Goal: Task Accomplishment & Management: Use online tool/utility

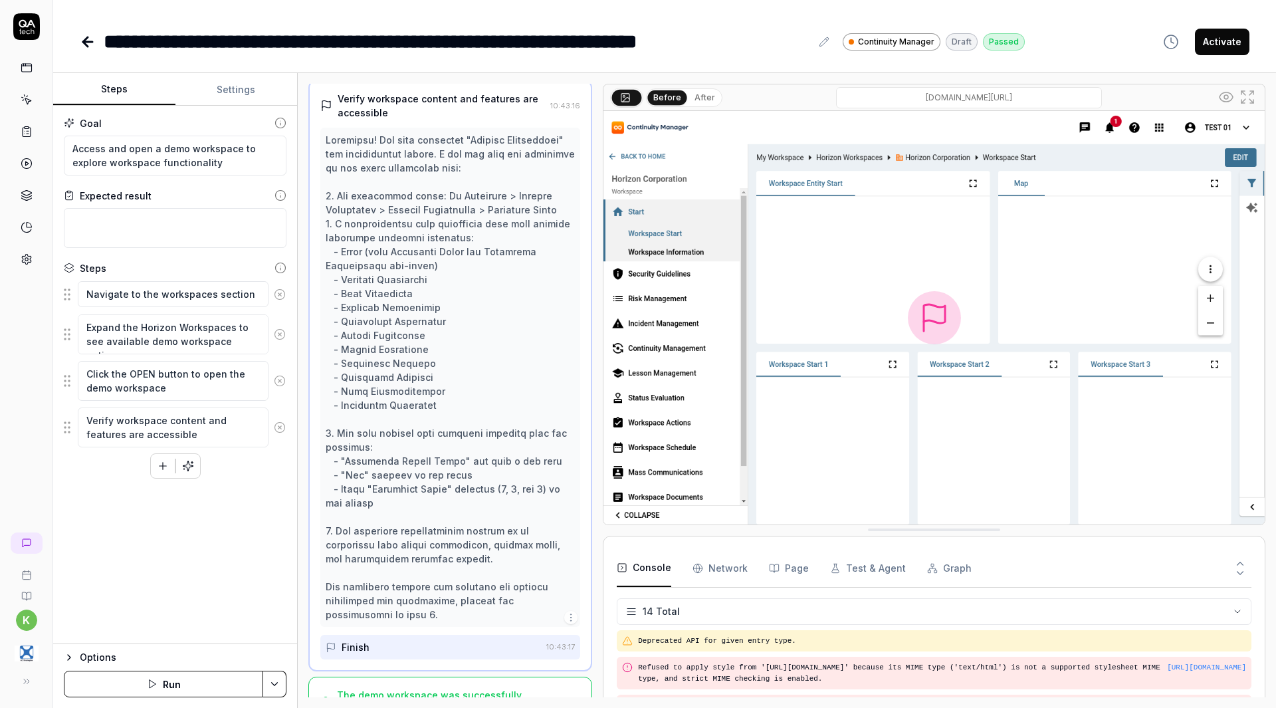
scroll to position [368, 0]
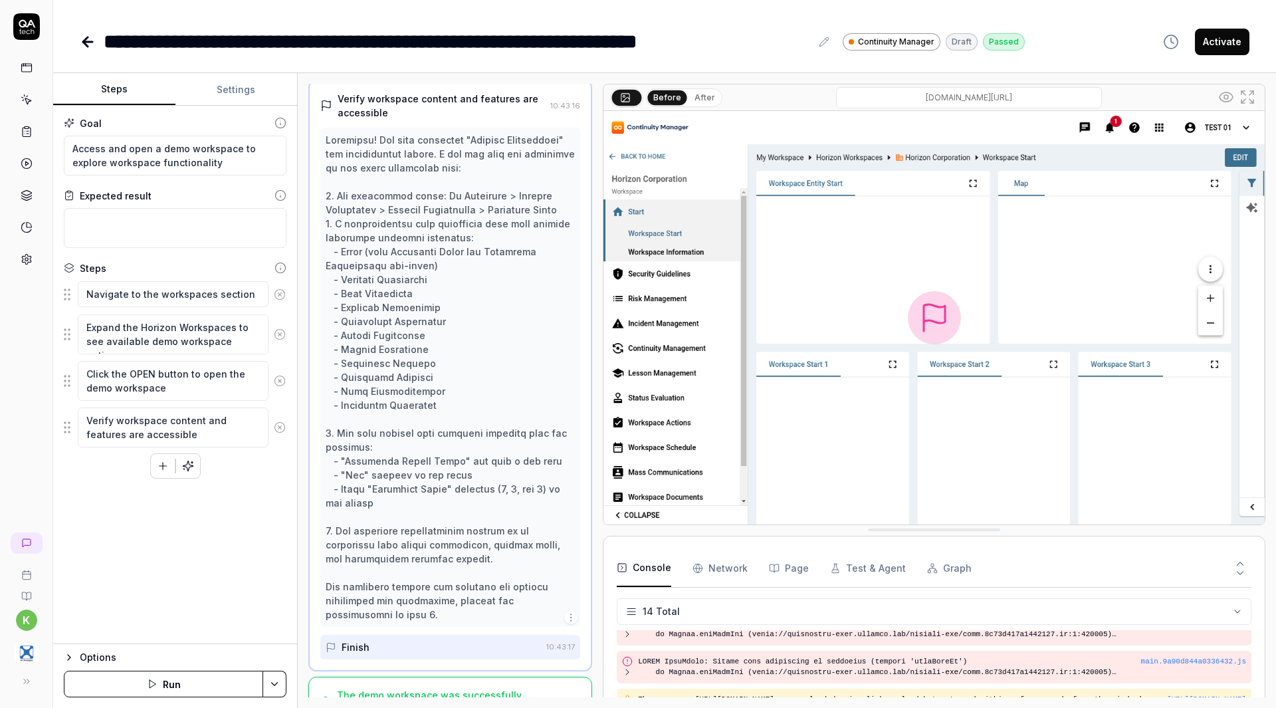
click at [87, 37] on icon at bounding box center [85, 41] width 5 height 9
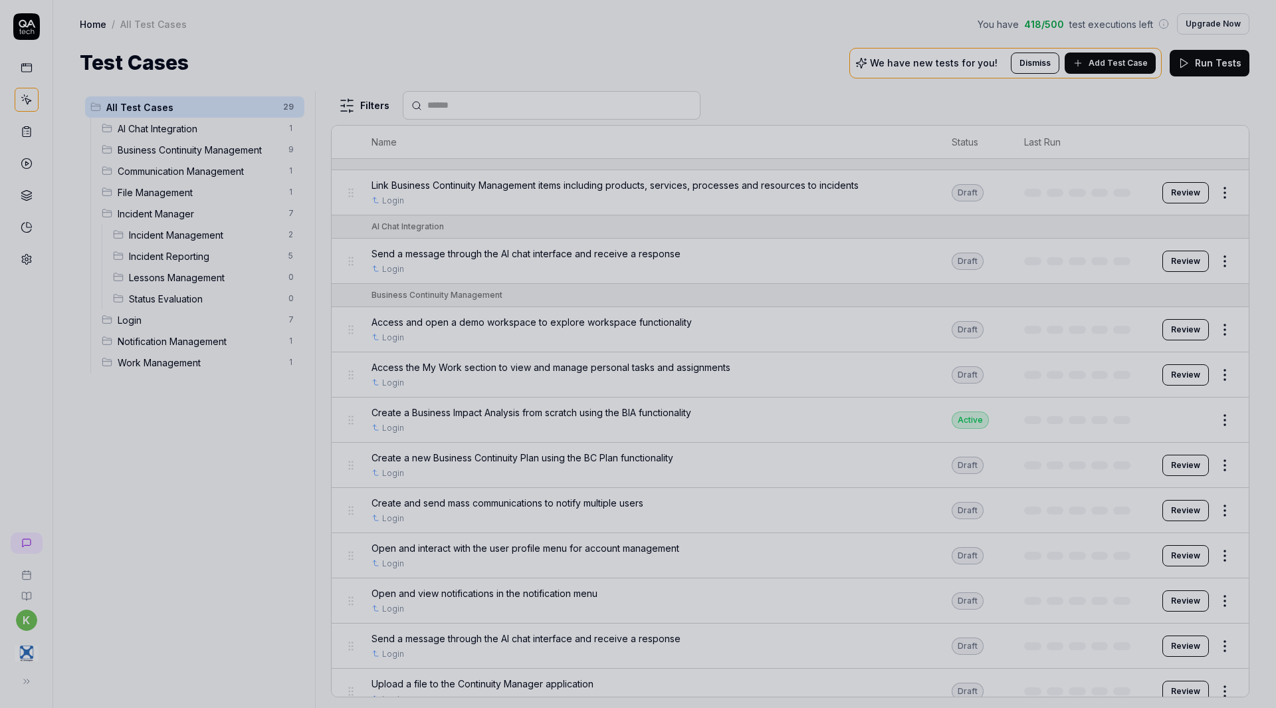
click at [611, 388] on div at bounding box center [638, 354] width 1276 height 708
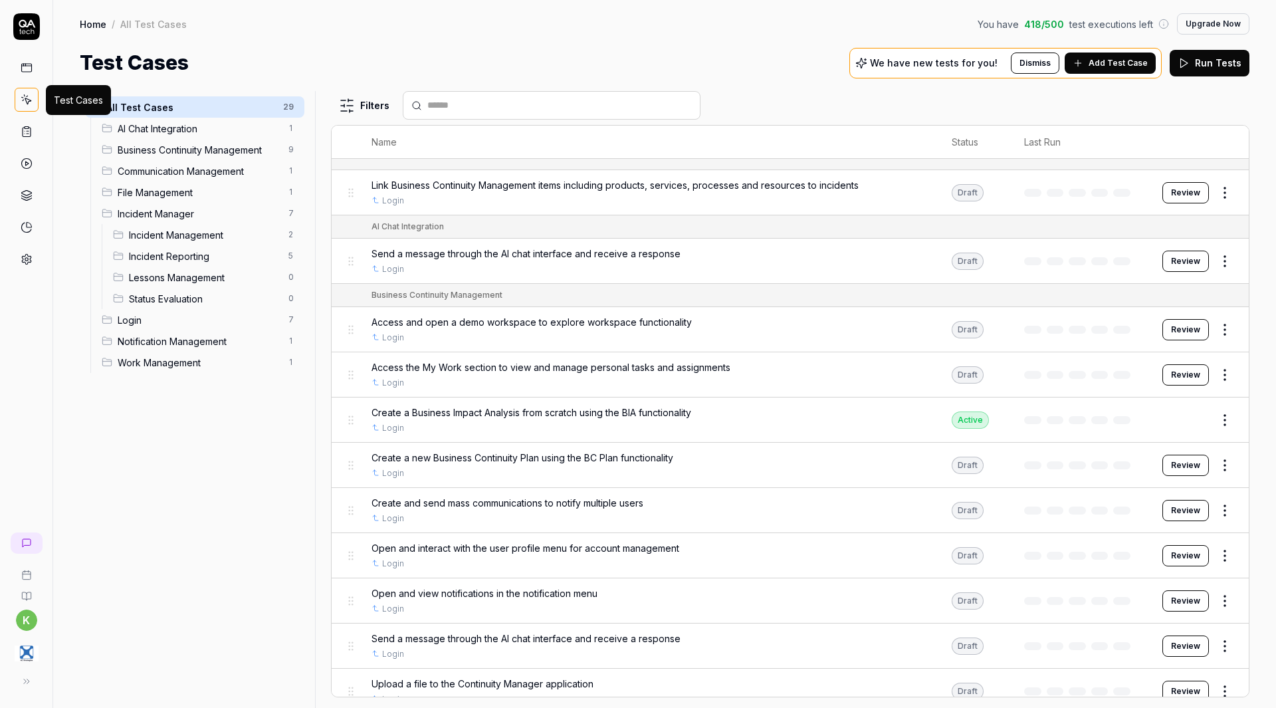
click at [26, 99] on icon at bounding box center [27, 100] width 12 height 12
click at [29, 132] on icon at bounding box center [27, 132] width 12 height 12
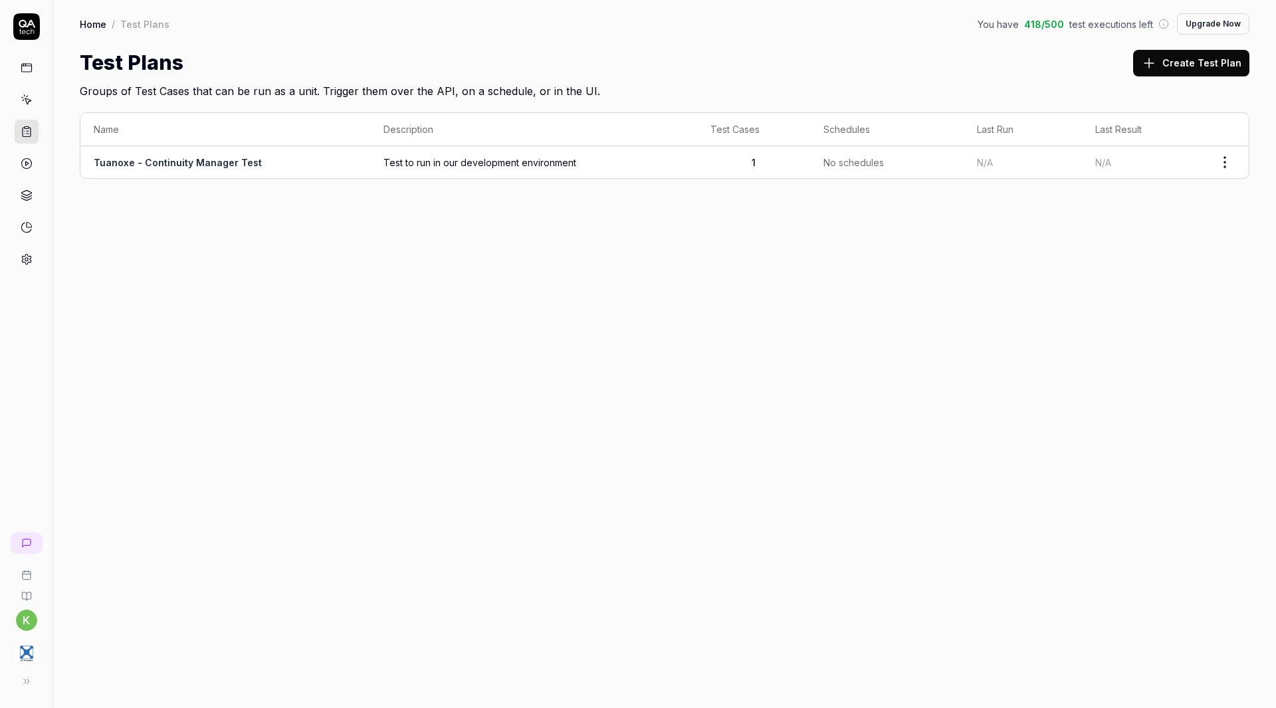
click at [393, 162] on span "Test to run in our development environment" at bounding box center [533, 162] width 300 height 14
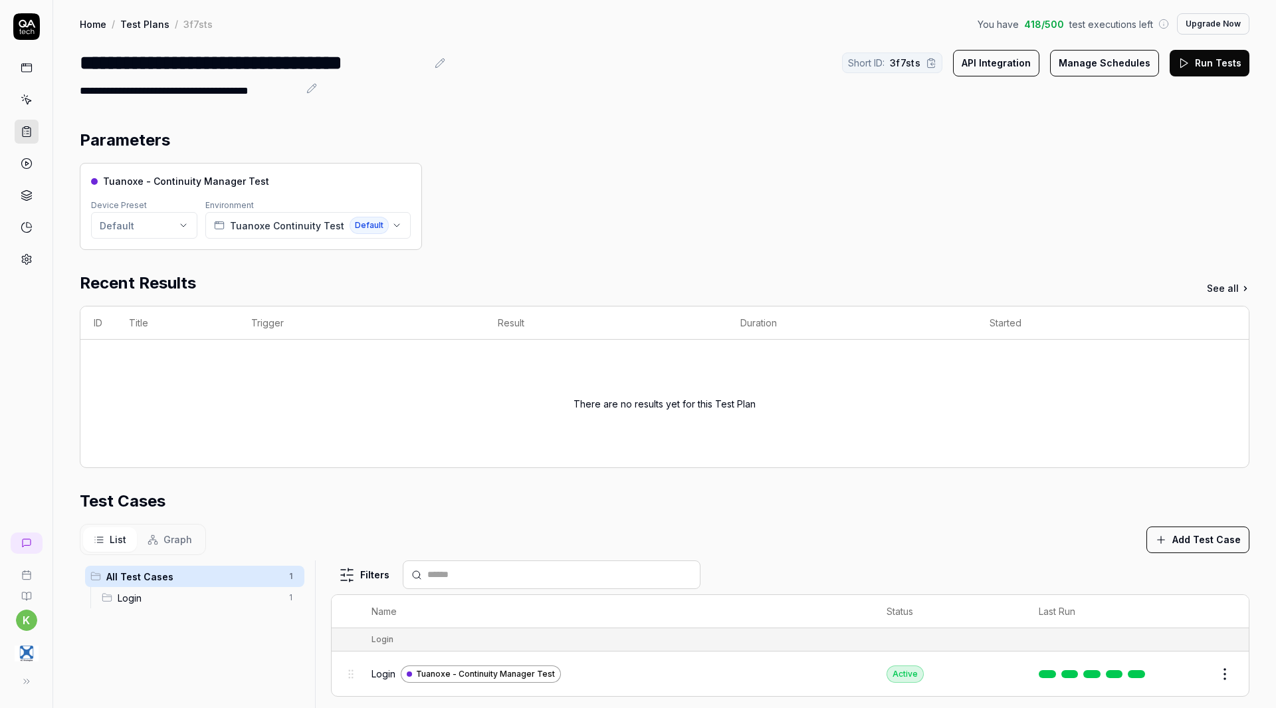
scroll to position [321, 0]
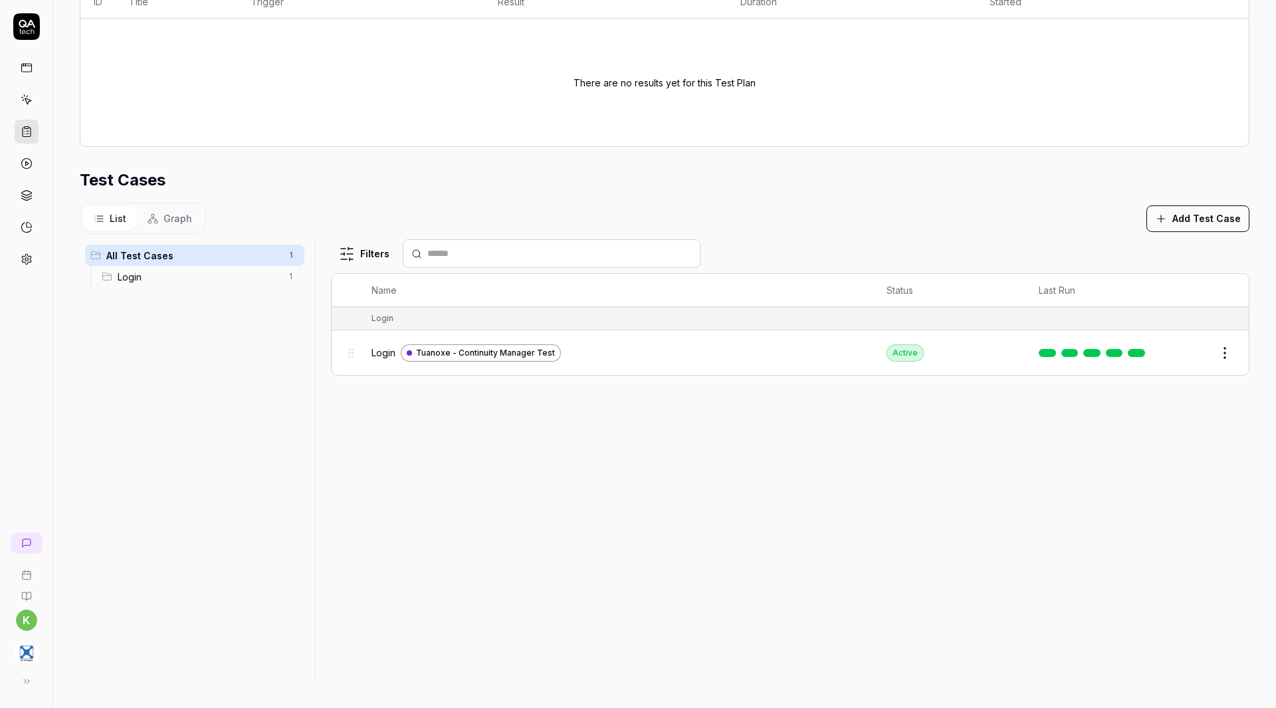
click at [517, 352] on span "Tuanoxe - Continuity Manager Test" at bounding box center [485, 353] width 139 height 12
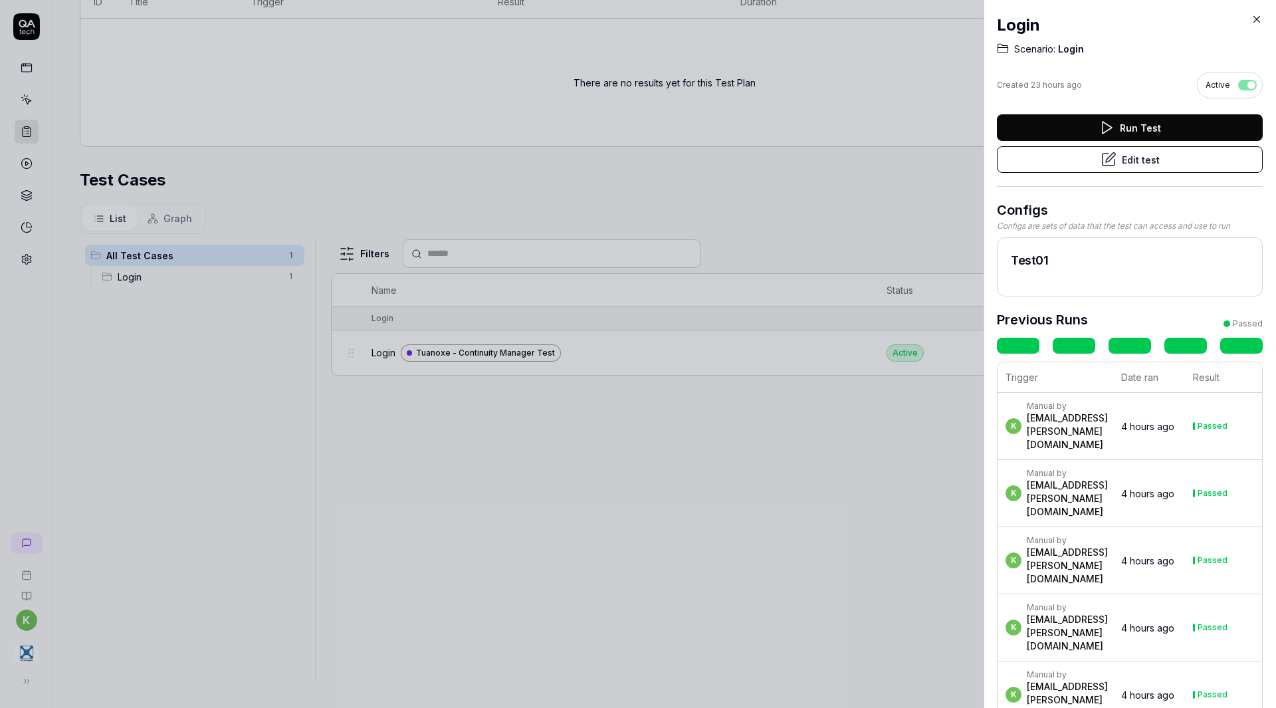
click at [801, 455] on div at bounding box center [638, 354] width 1276 height 708
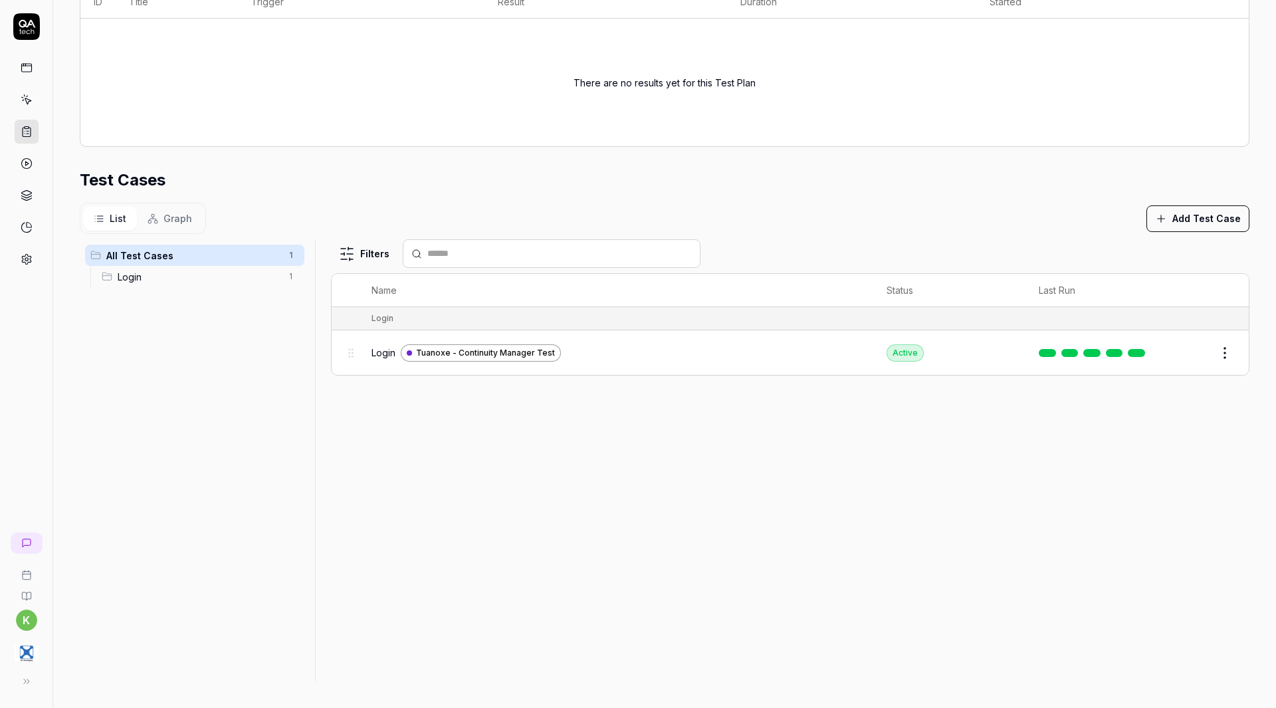
click at [1109, 352] on link at bounding box center [1114, 353] width 17 height 8
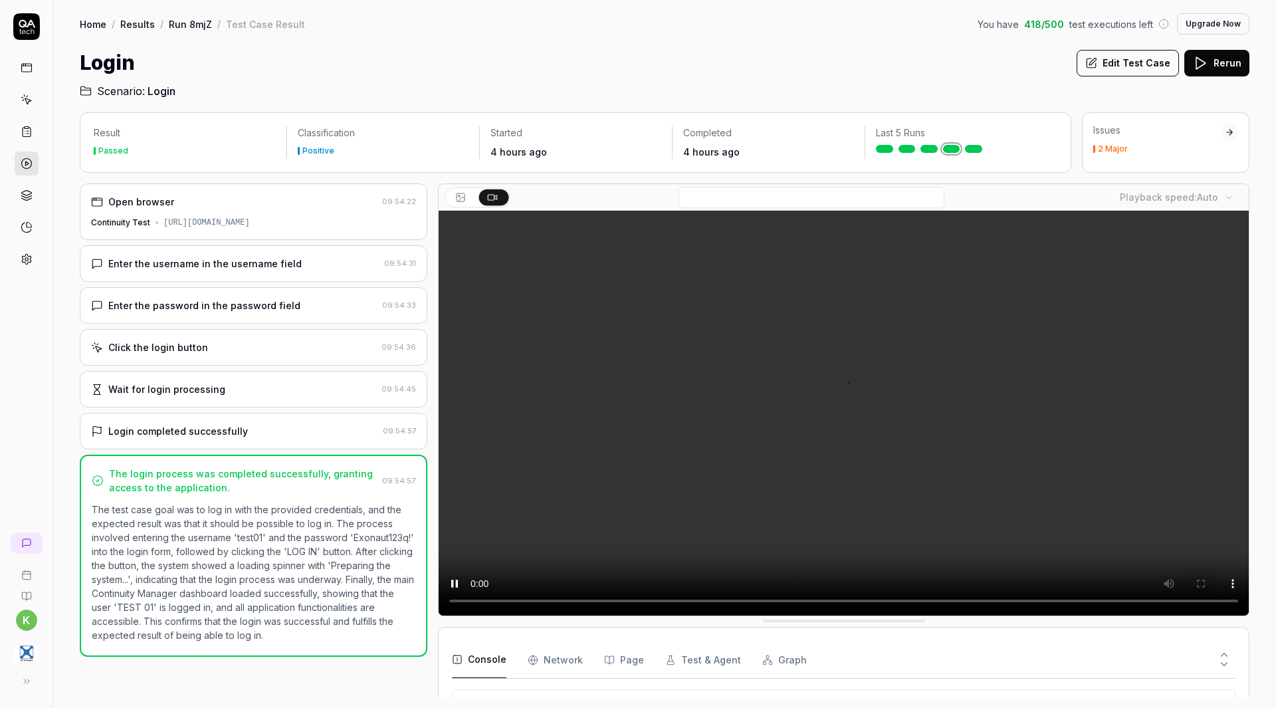
scroll to position [308, 0]
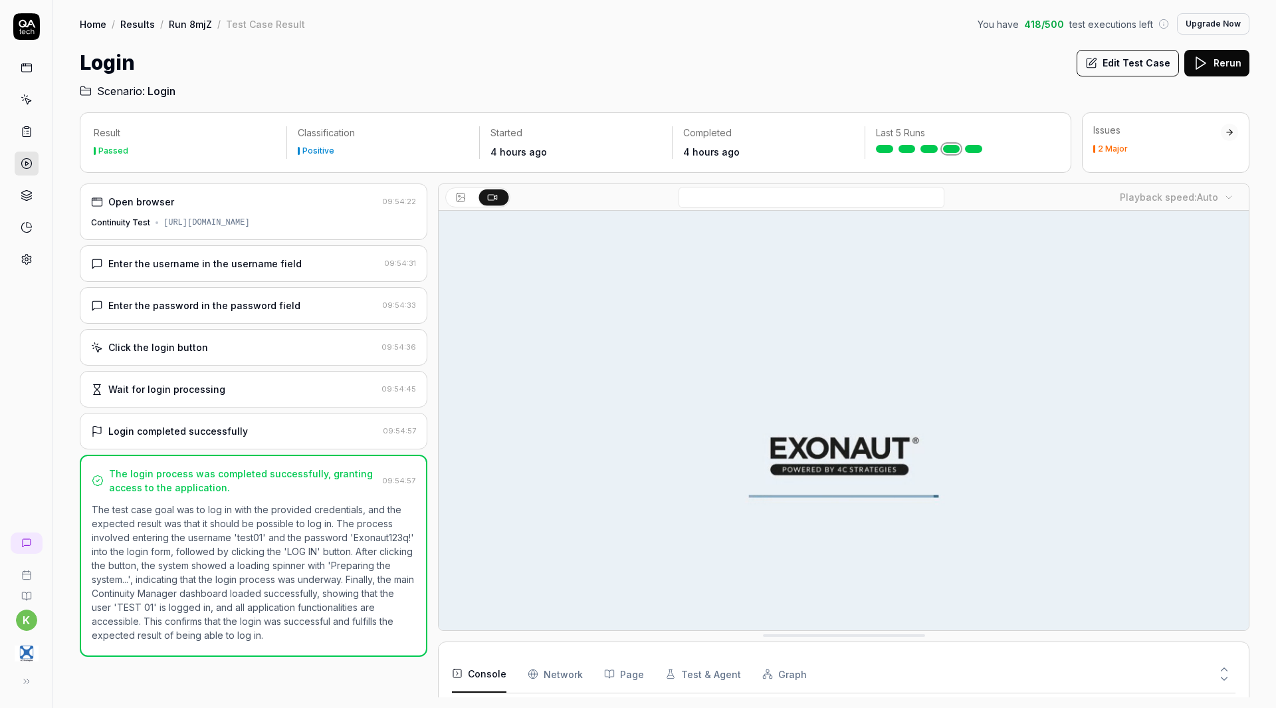
click at [1118, 61] on button "Edit Test Case" at bounding box center [1128, 63] width 102 height 27
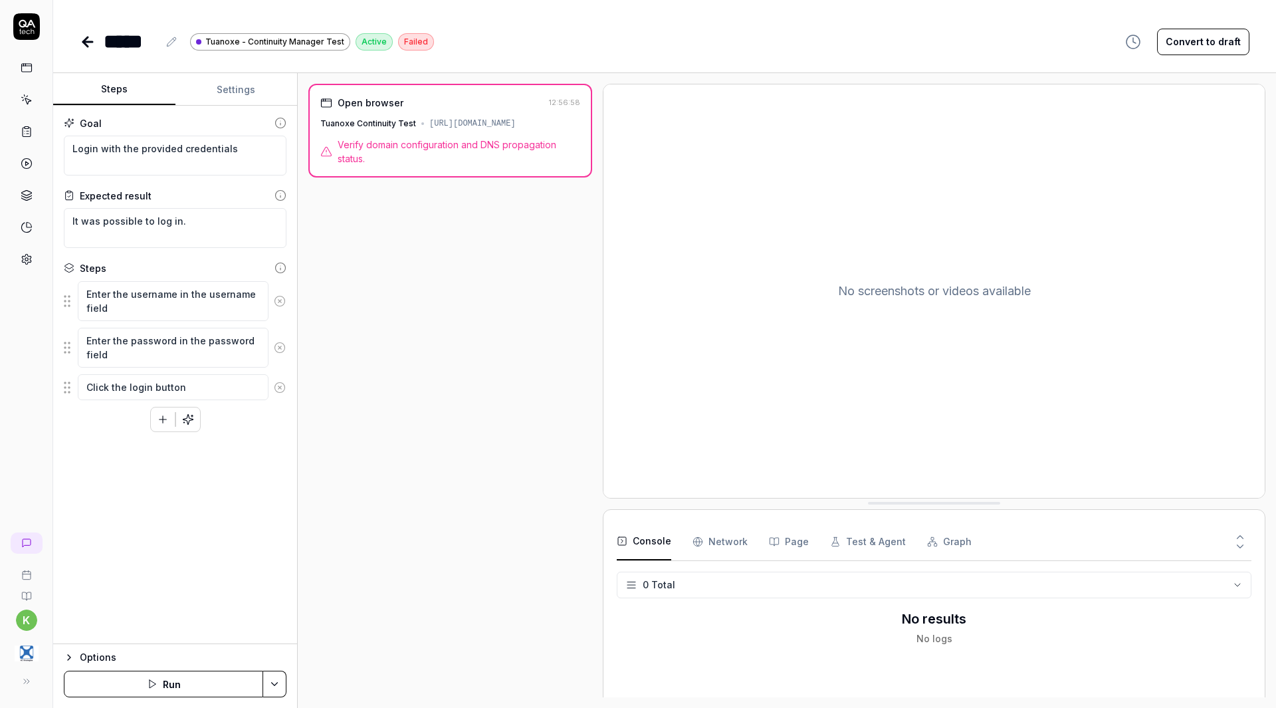
click at [274, 686] on html "k ***** Tuanoxe - Continuity Manager Test Active Failed Convert to draft Steps …" at bounding box center [638, 354] width 1276 height 708
click at [247, 622] on div "Run w. Dependencies" at bounding box center [224, 620] width 134 height 29
click at [232, 87] on button "Settings" at bounding box center [236, 90] width 122 height 32
type textarea "*"
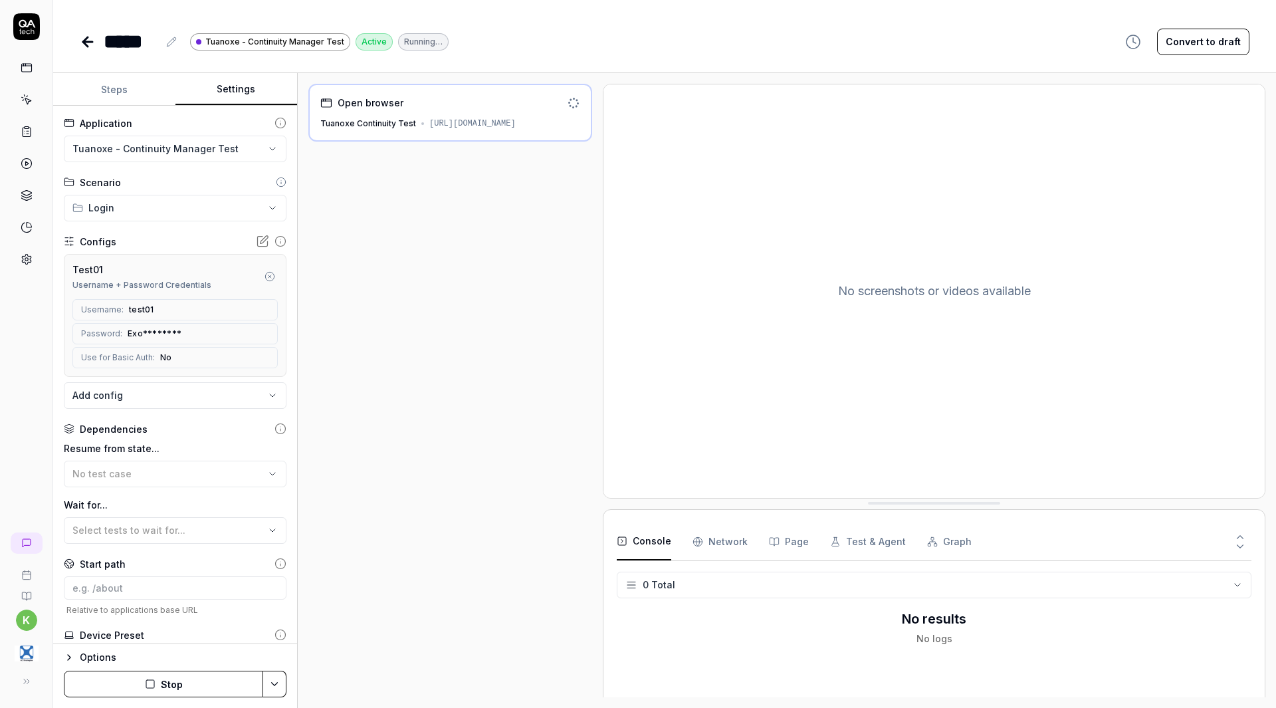
click at [187, 211] on html "**********" at bounding box center [638, 354] width 1276 height 708
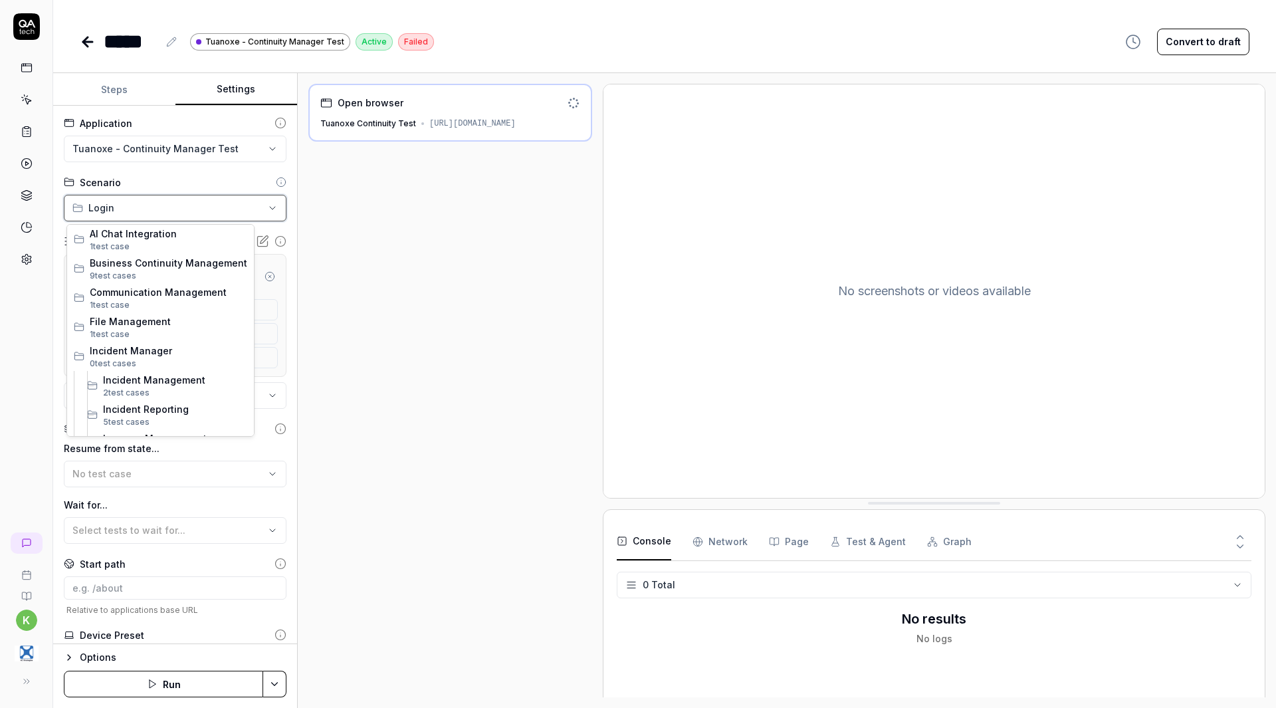
click at [204, 199] on html "**********" at bounding box center [638, 354] width 1276 height 708
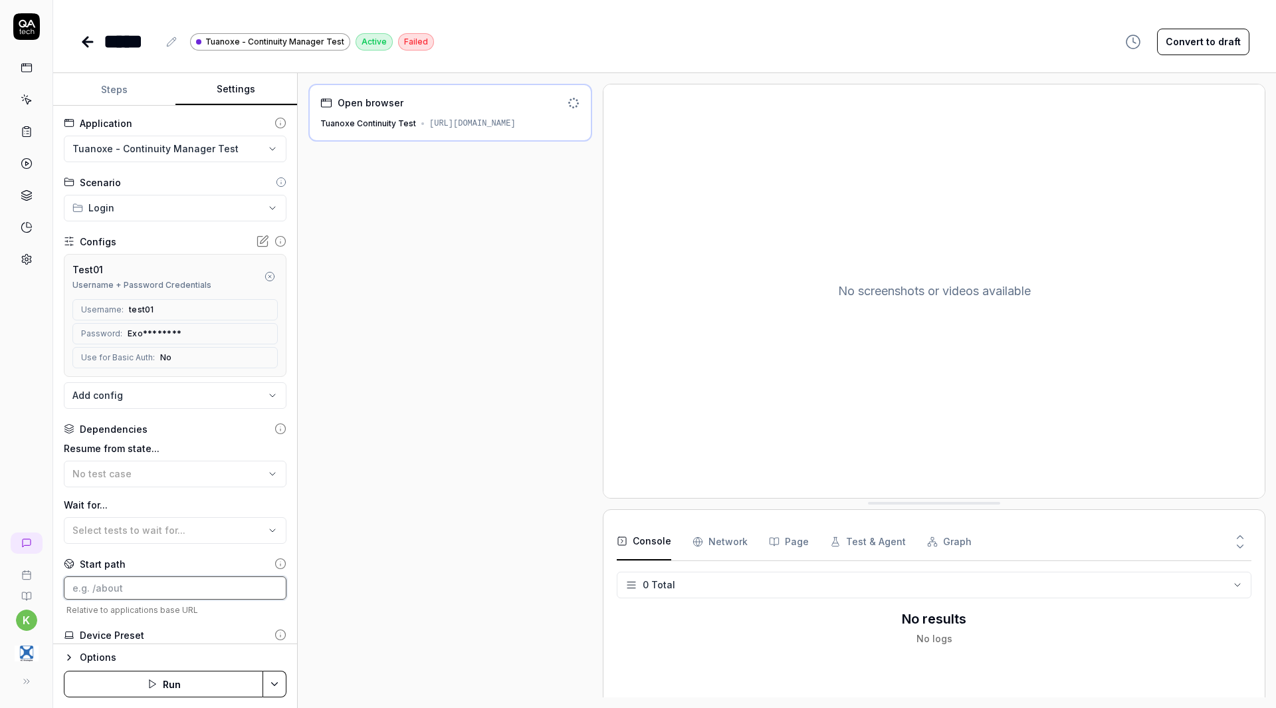
click at [152, 592] on input at bounding box center [175, 587] width 223 height 23
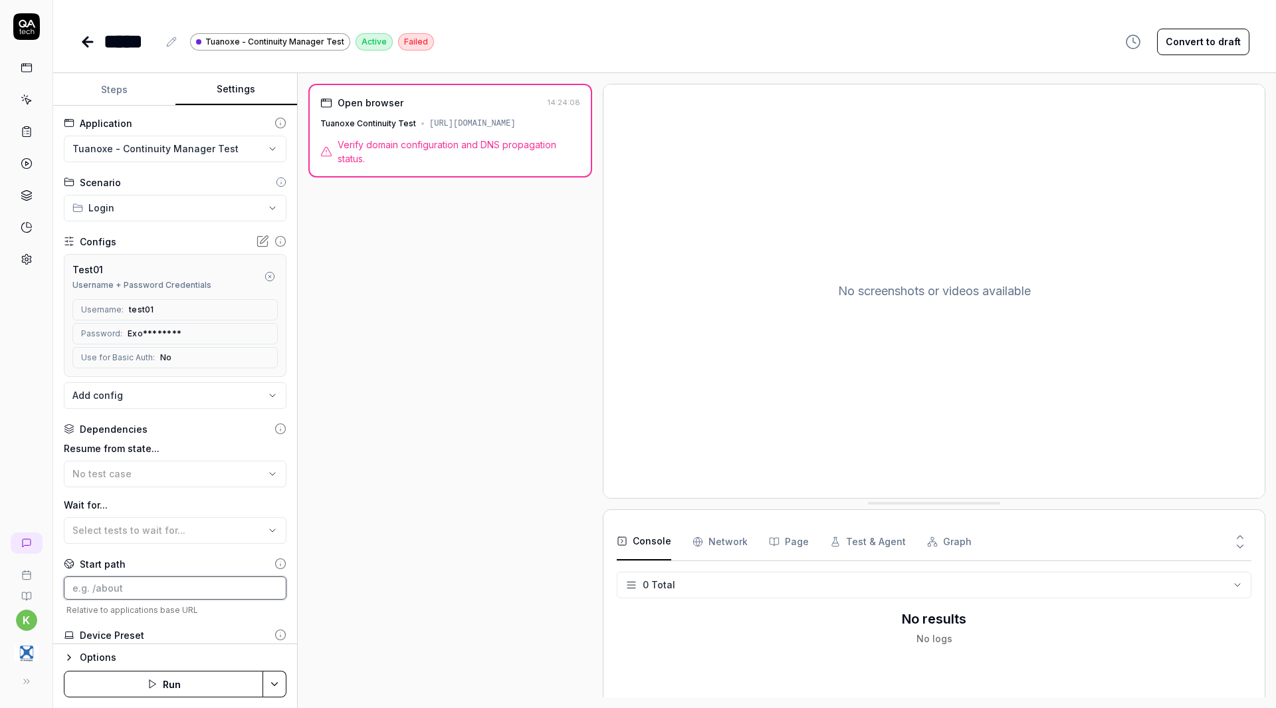
paste input "[URL][DOMAIN_NAME]"
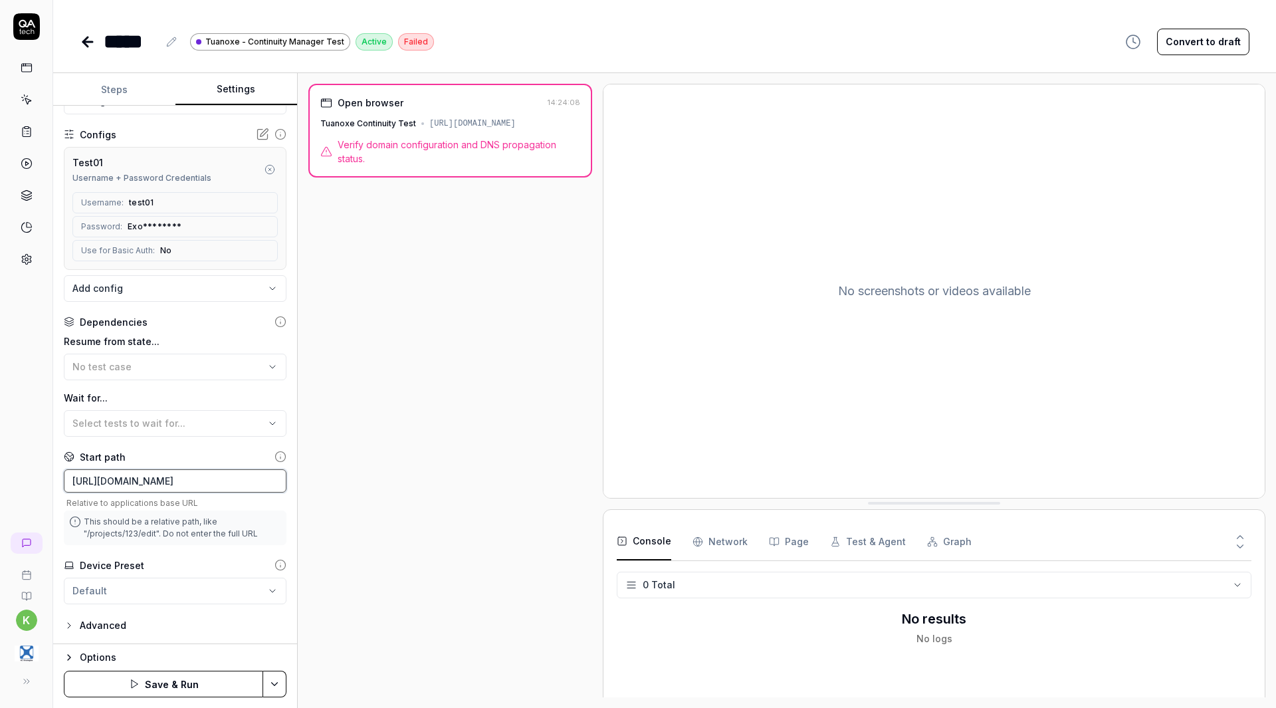
type input "[URL][DOMAIN_NAME]"
click at [233, 686] on button "Save & Run" at bounding box center [163, 684] width 199 height 27
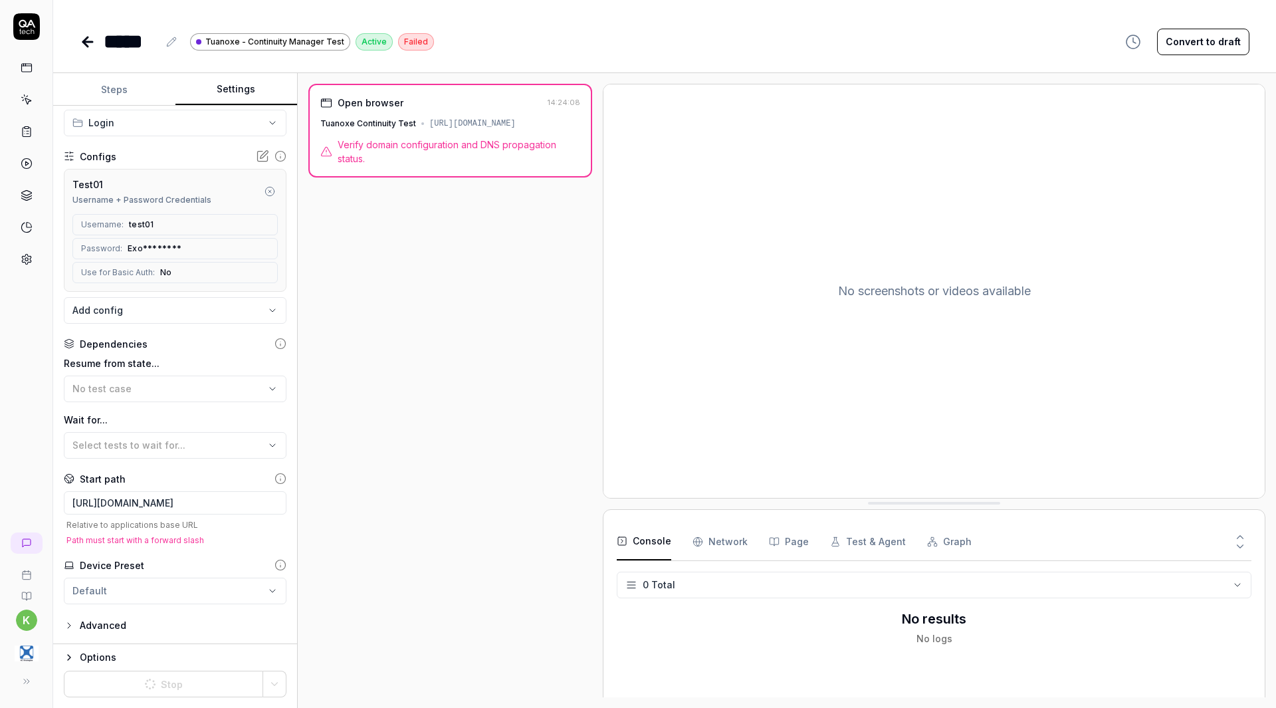
scroll to position [0, 0]
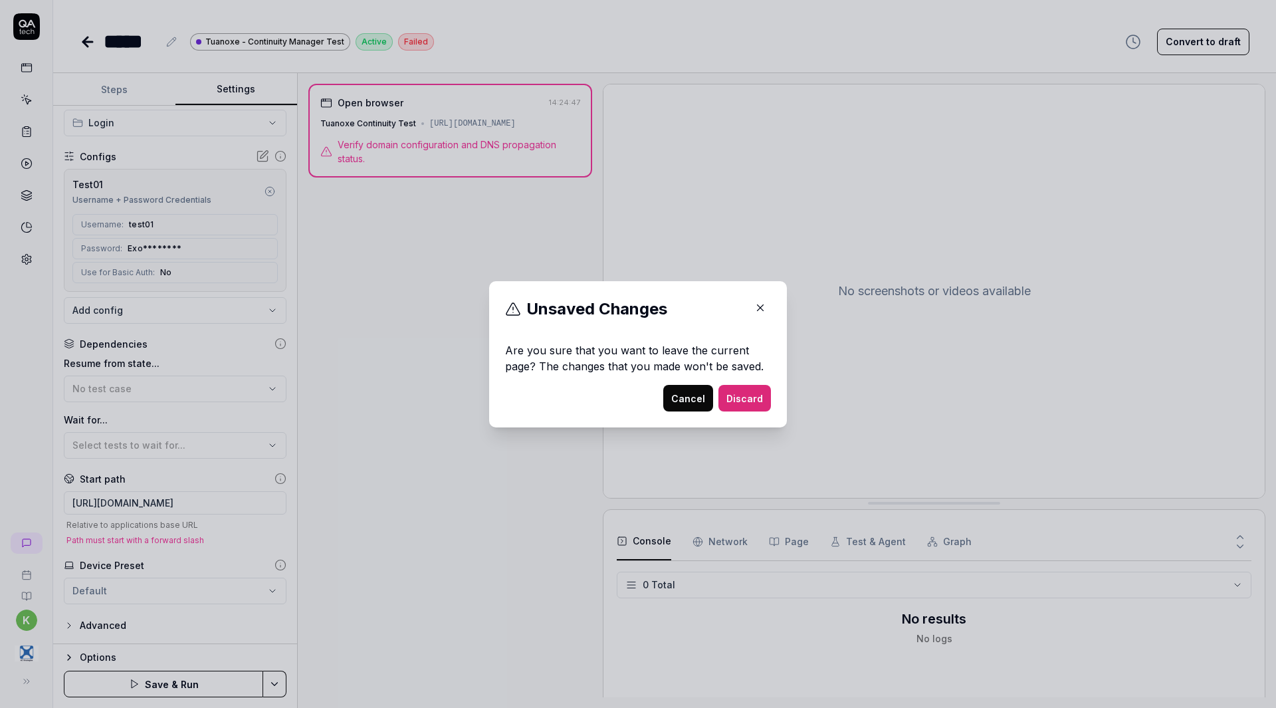
click at [754, 308] on icon "button" at bounding box center [760, 308] width 12 height 12
click at [740, 394] on button "Discard" at bounding box center [744, 398] width 52 height 27
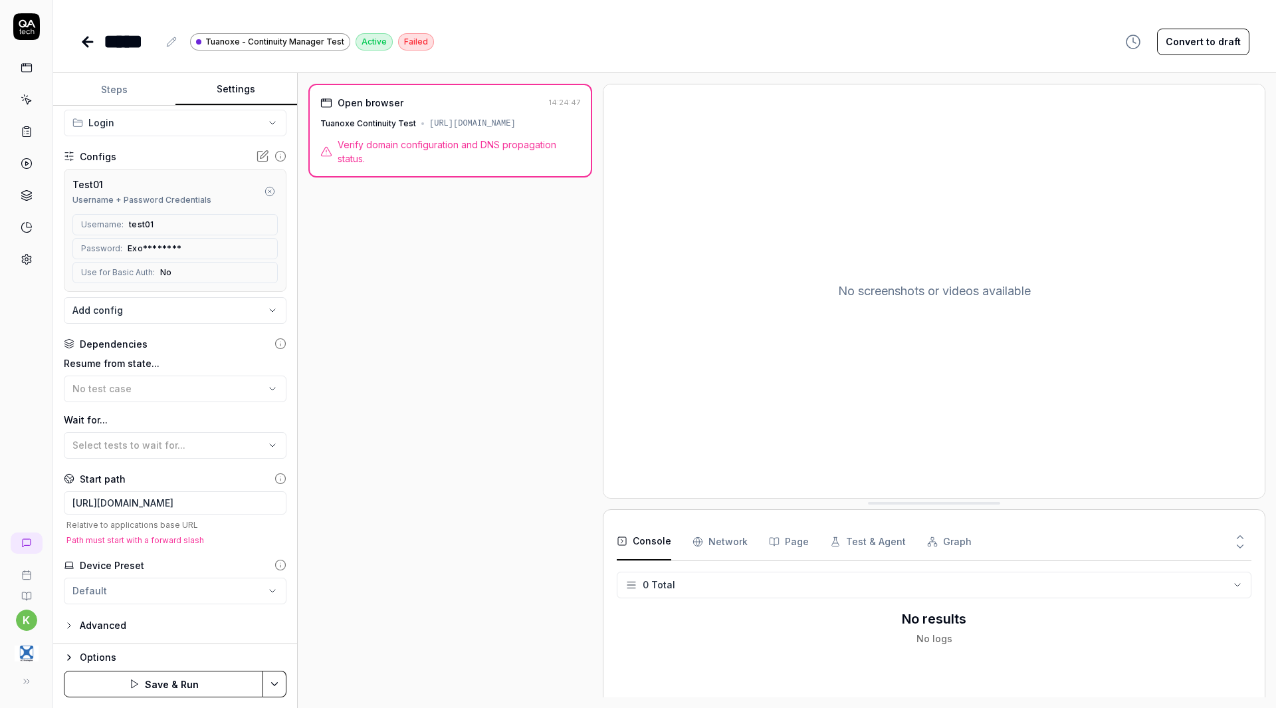
click at [465, 148] on div "Open browser 14:24:47 Tuanoxe Continuity Test https://continuitymanager-test.k8…" at bounding box center [450, 131] width 284 height 94
click at [461, 165] on span "Verify domain configuration and DNS propagation status." at bounding box center [459, 152] width 243 height 28
click at [461, 144] on div "Open browser 14:24:47 Tuanoxe Continuity Test https://continuitymanager-test.k8…" at bounding box center [450, 131] width 284 height 94
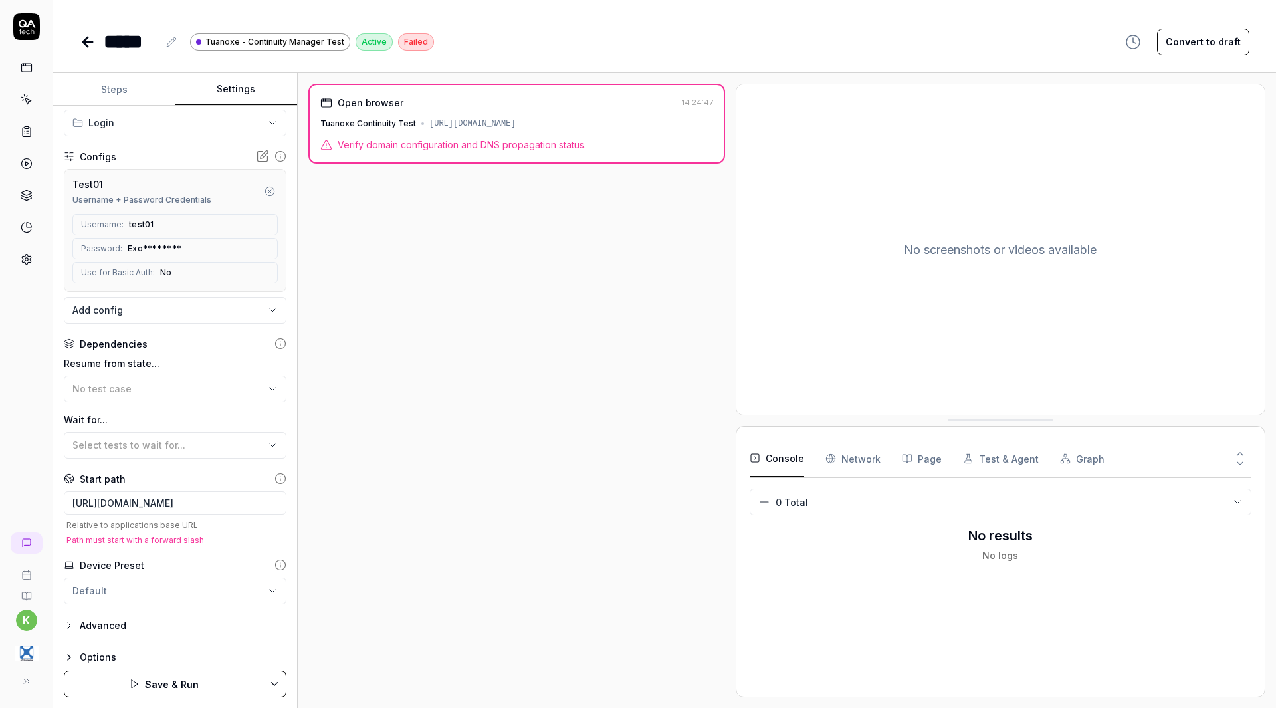
click at [736, 257] on div "Open browser 14:24:47 Tuanoxe Continuity Test https://continuitymanager-test.k8…" at bounding box center [786, 390] width 957 height 613
click at [500, 142] on span "Verify domain configuration and DNS propagation status." at bounding box center [462, 145] width 249 height 14
drag, startPoint x: 481, startPoint y: 148, endPoint x: 593, endPoint y: 143, distance: 111.7
click at [593, 143] on div "Verify domain configuration and DNS propagation status." at bounding box center [516, 145] width 393 height 14
copy span "DNS propagation status."
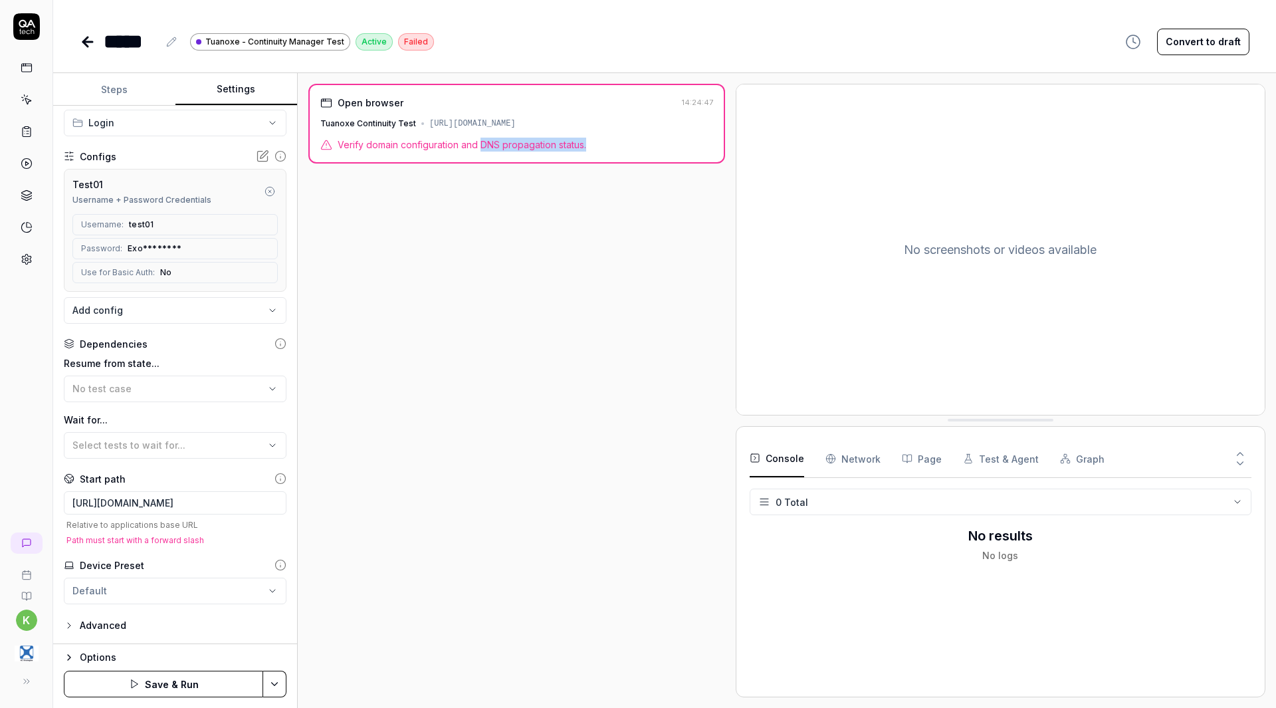
click at [161, 314] on body "**********" at bounding box center [638, 354] width 1276 height 708
click at [187, 176] on html "**********" at bounding box center [638, 354] width 1276 height 708
click at [86, 42] on icon at bounding box center [87, 42] width 9 height 0
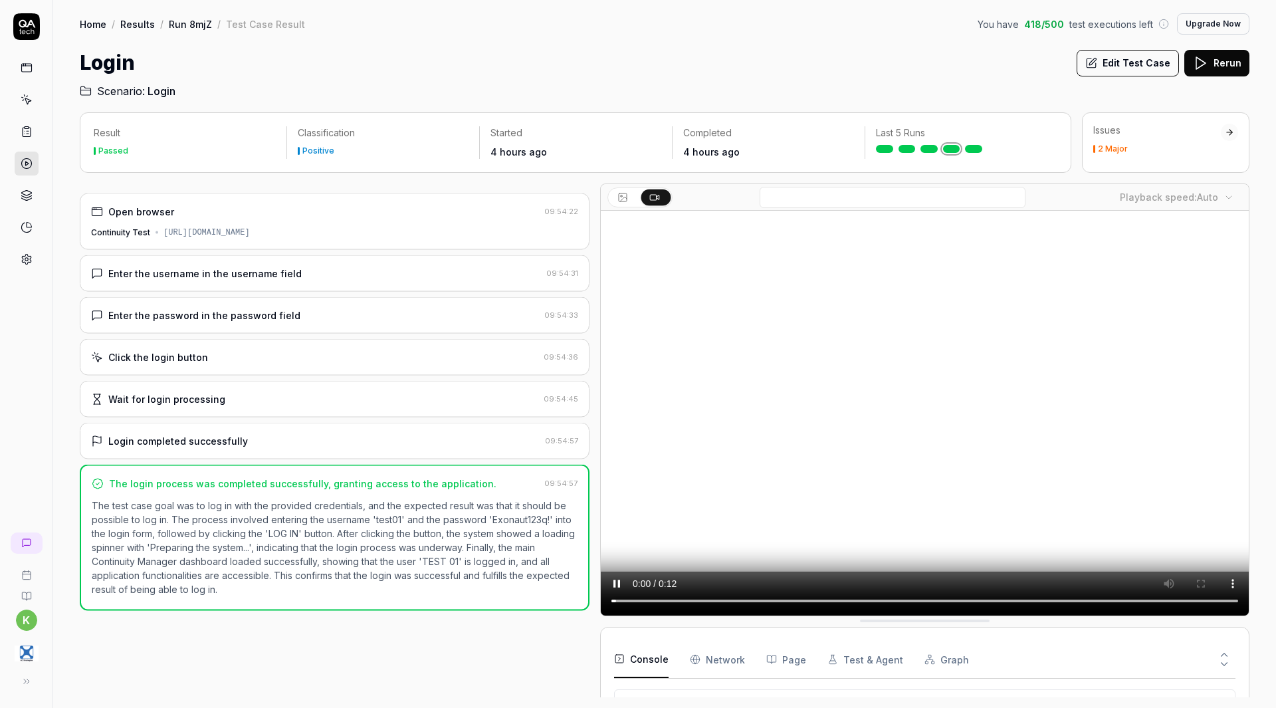
scroll to position [308, 0]
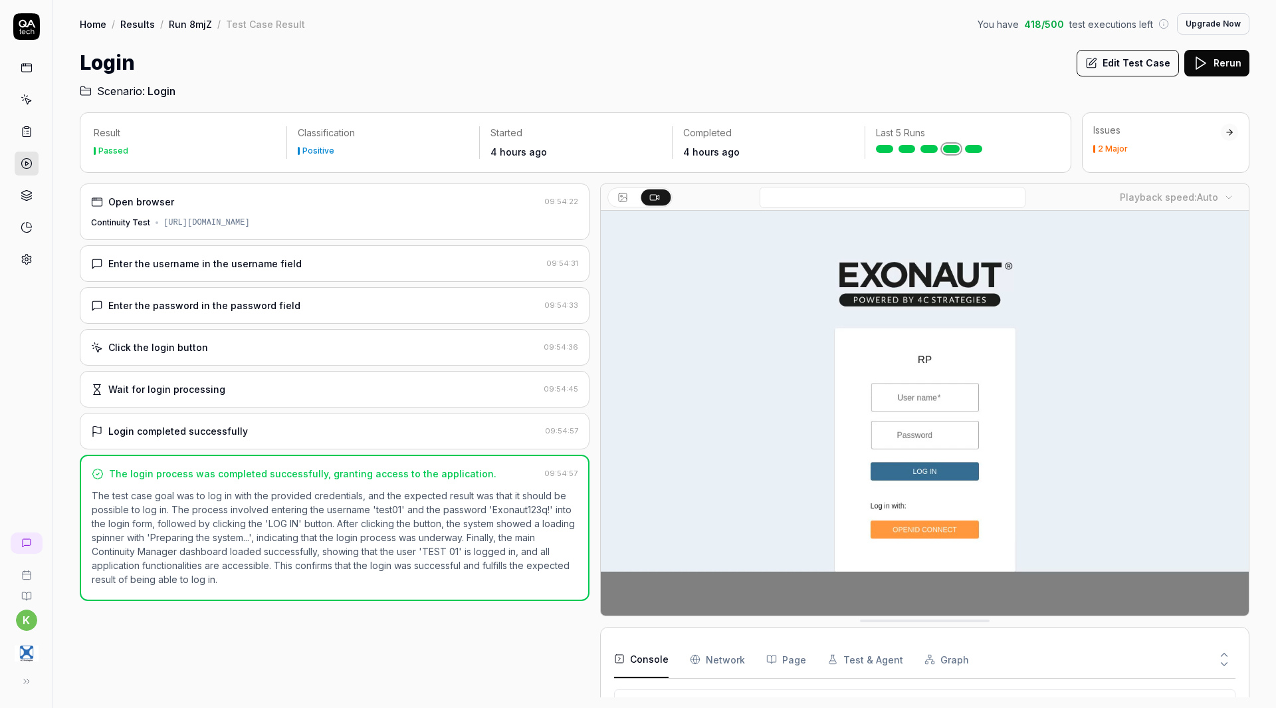
click at [28, 33] on icon at bounding box center [26, 26] width 27 height 27
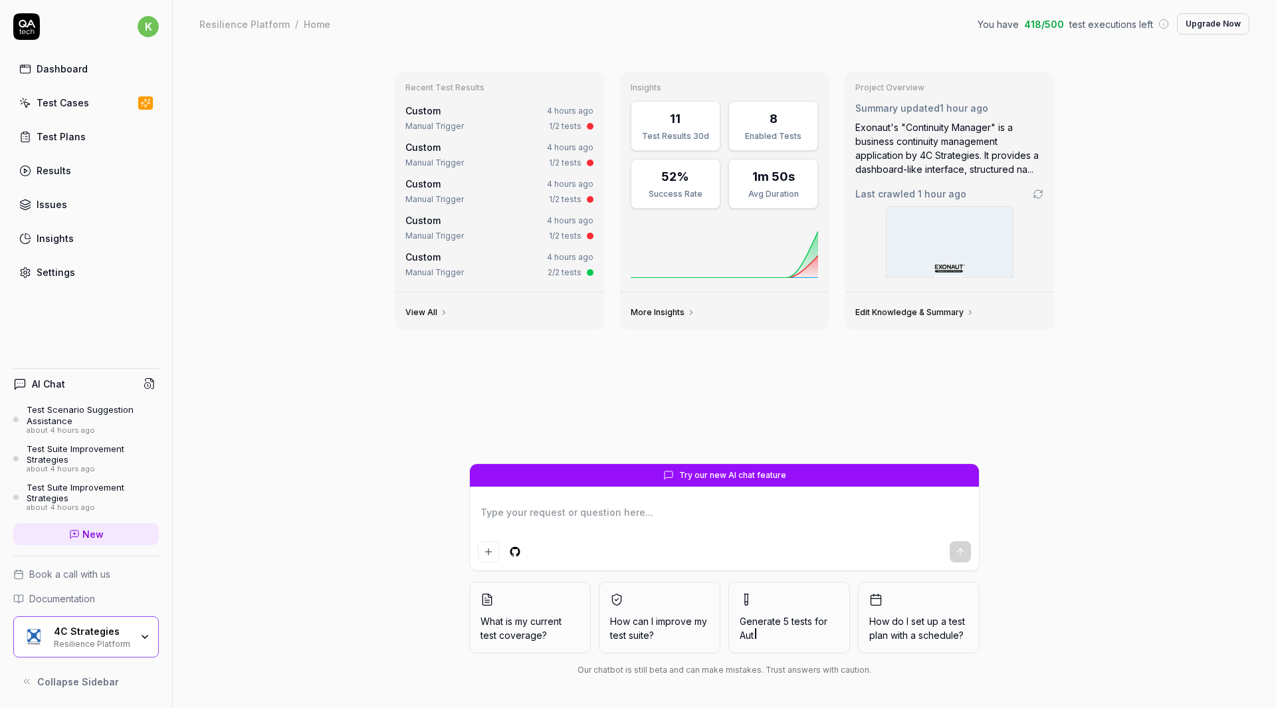
type textarea "*"
click at [94, 268] on link "Settings" at bounding box center [86, 272] width 146 height 26
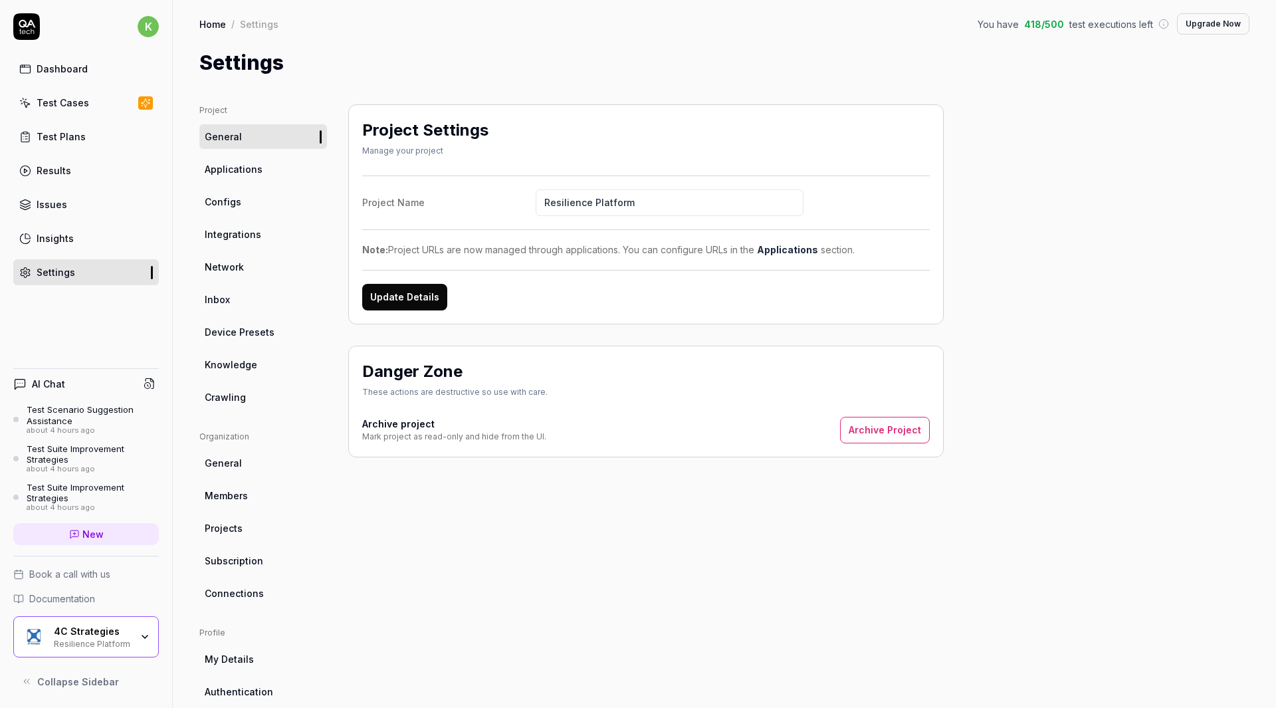
click at [257, 173] on span "Applications" at bounding box center [234, 169] width 58 height 14
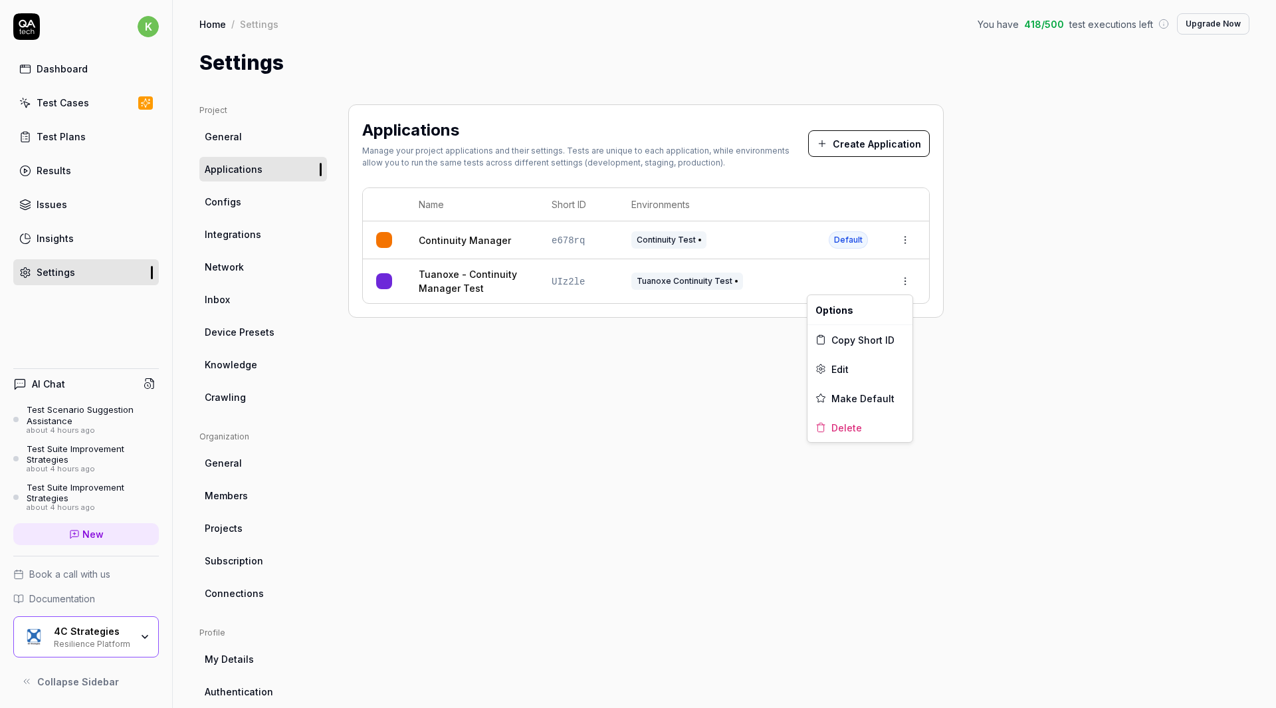
click at [904, 284] on html "k Dashboard Test Cases Test Plans Results Issues Insights Settings AI Chat Test…" at bounding box center [638, 354] width 1276 height 708
click at [855, 366] on div "Edit" at bounding box center [859, 368] width 105 height 29
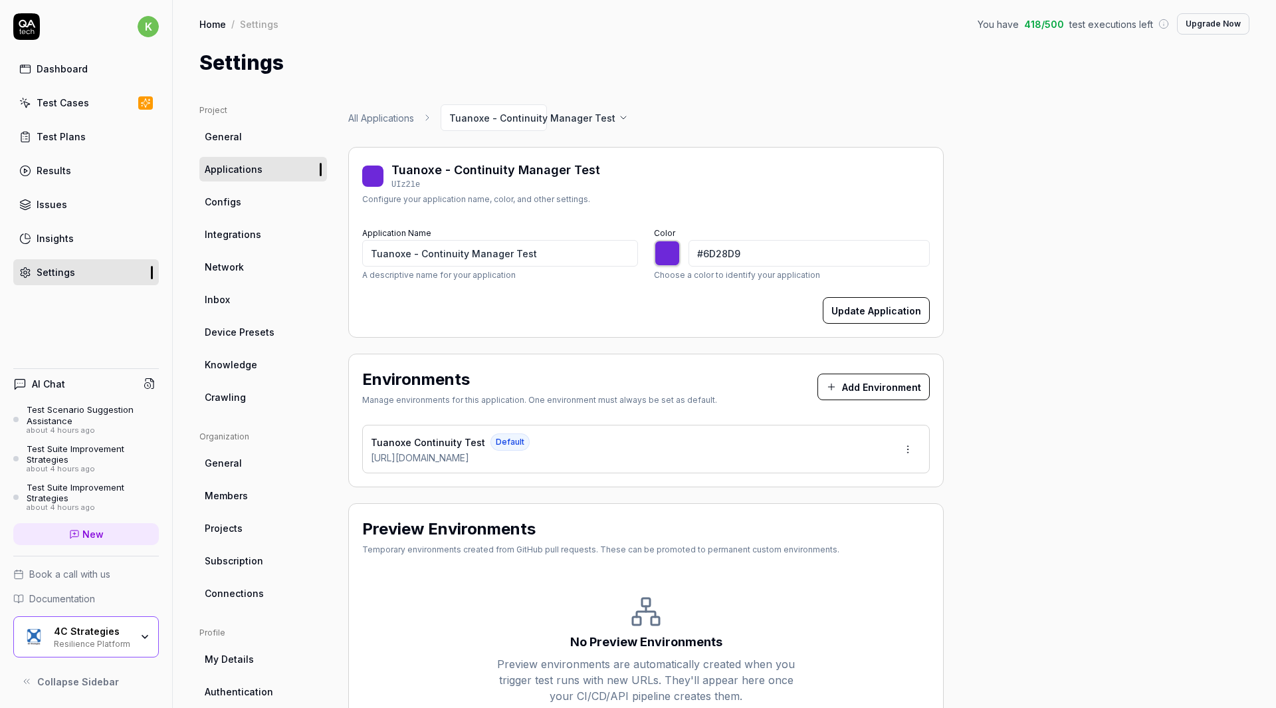
type input "*******"
click at [910, 448] on html "k Dashboard Test Cases Test Plans Results Issues Insights Settings AI Chat Test…" at bounding box center [638, 354] width 1276 height 708
click at [835, 516] on div "Edit" at bounding box center [857, 510] width 135 height 29
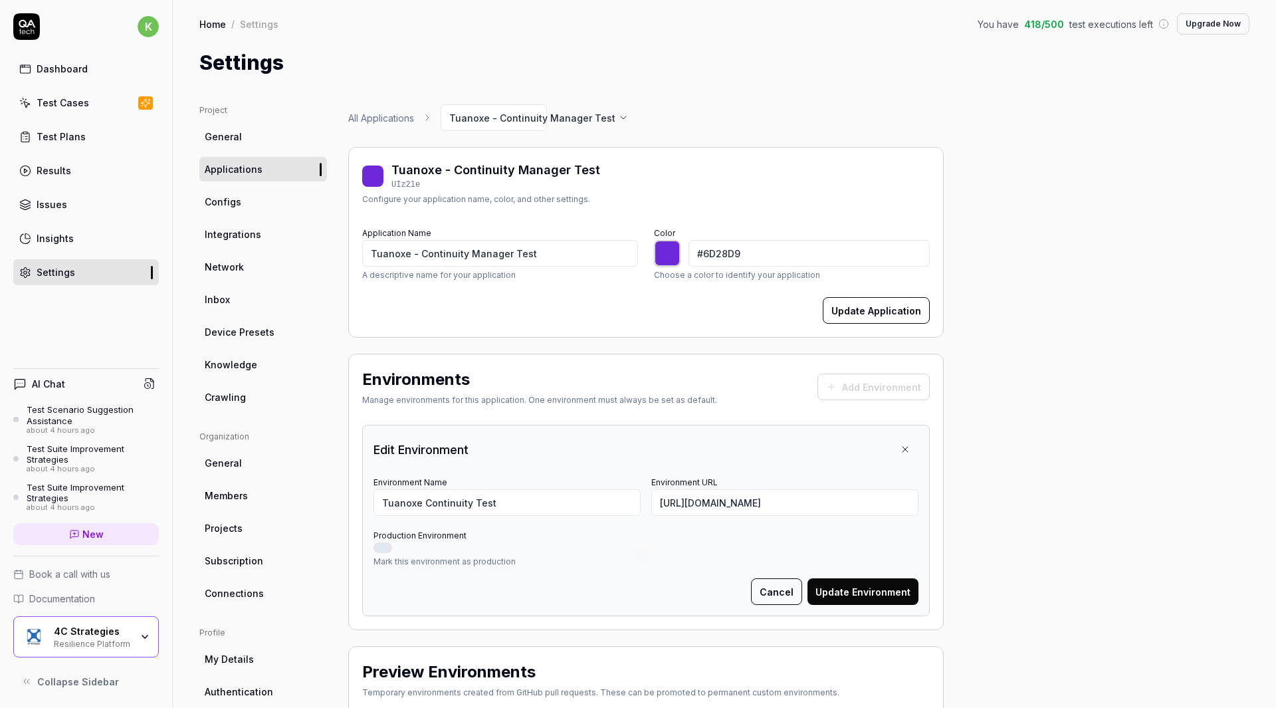
click at [779, 585] on button "Cancel" at bounding box center [776, 591] width 51 height 27
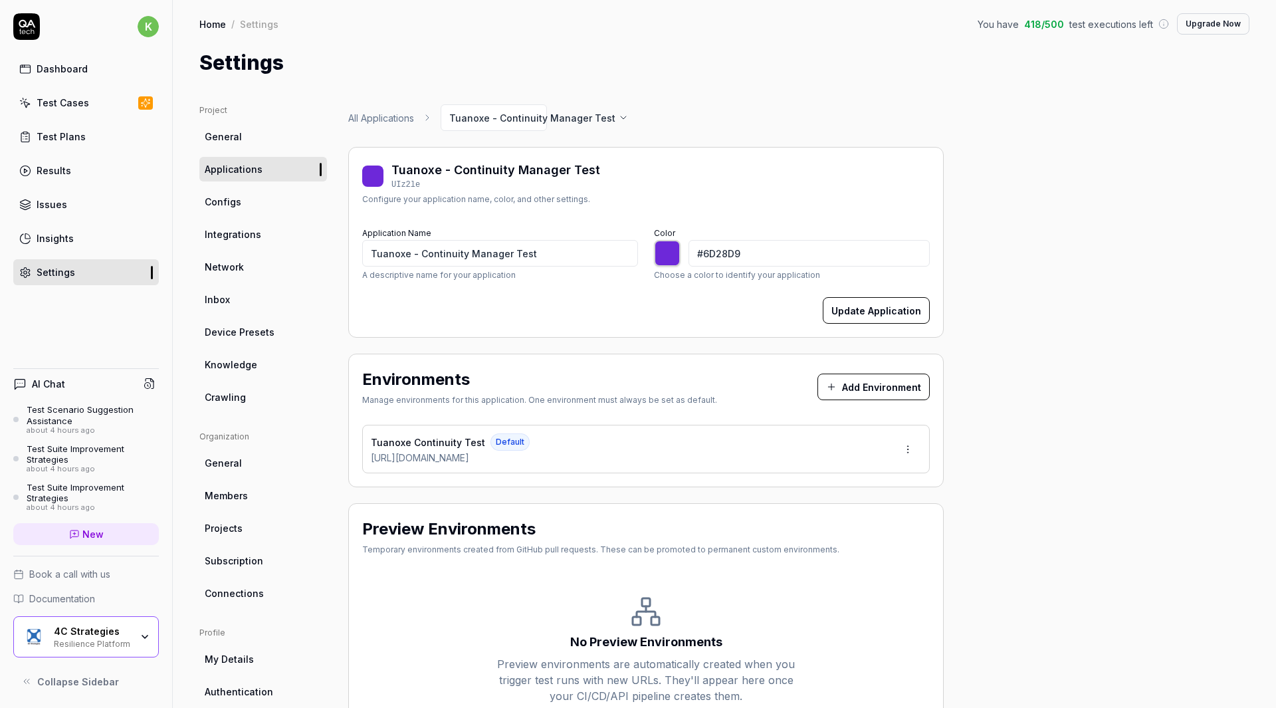
scroll to position [88, 0]
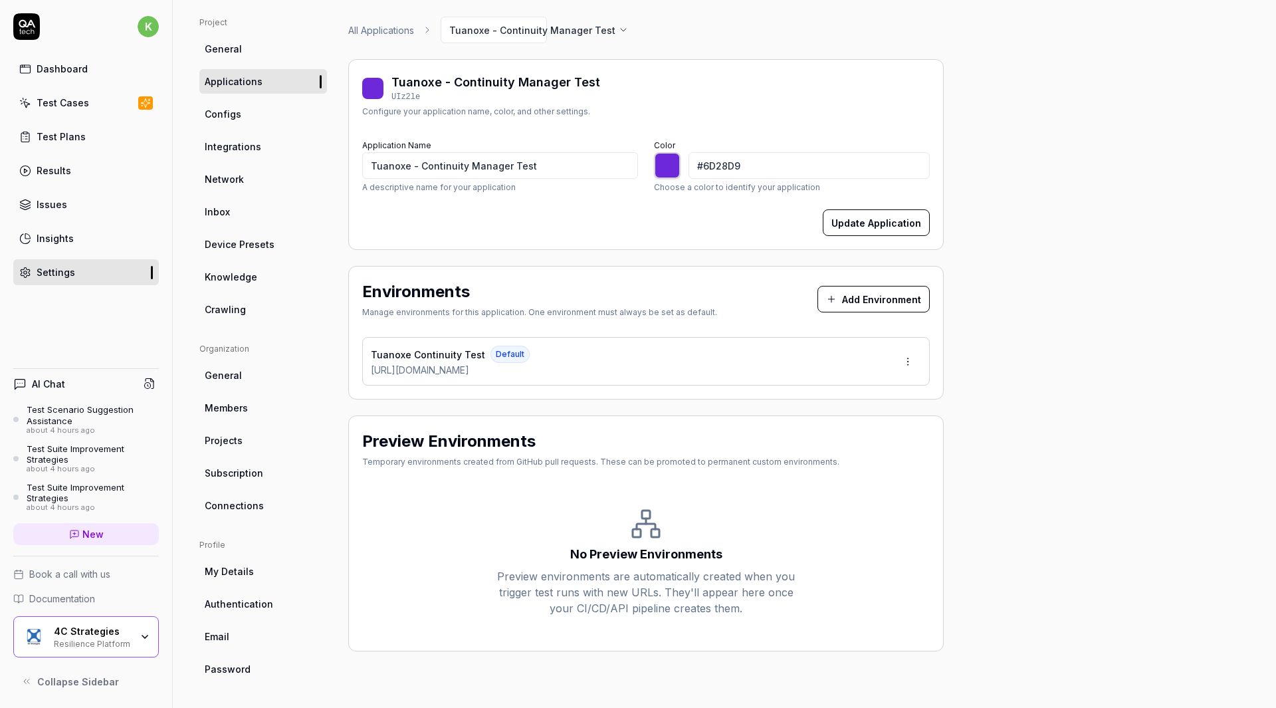
click at [249, 112] on link "Configs" at bounding box center [263, 114] width 128 height 25
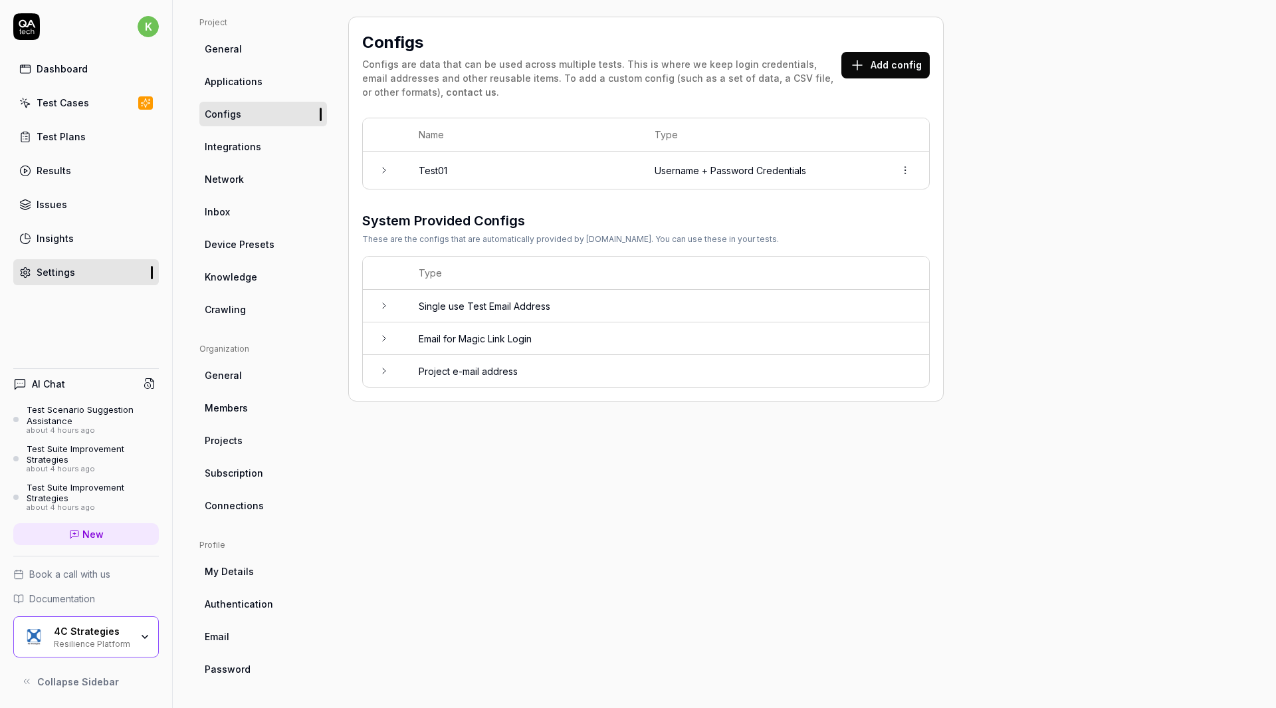
click at [386, 173] on icon at bounding box center [384, 170] width 11 height 11
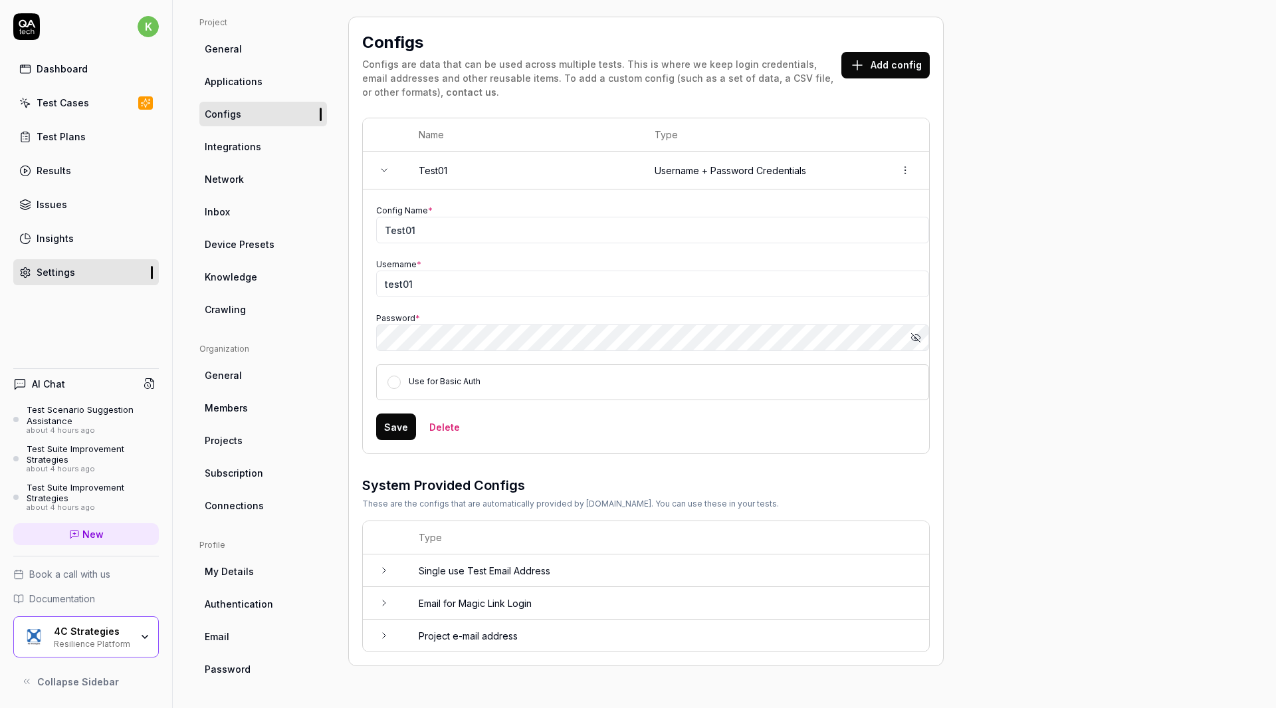
click at [278, 142] on link "Integrations" at bounding box center [263, 146] width 128 height 25
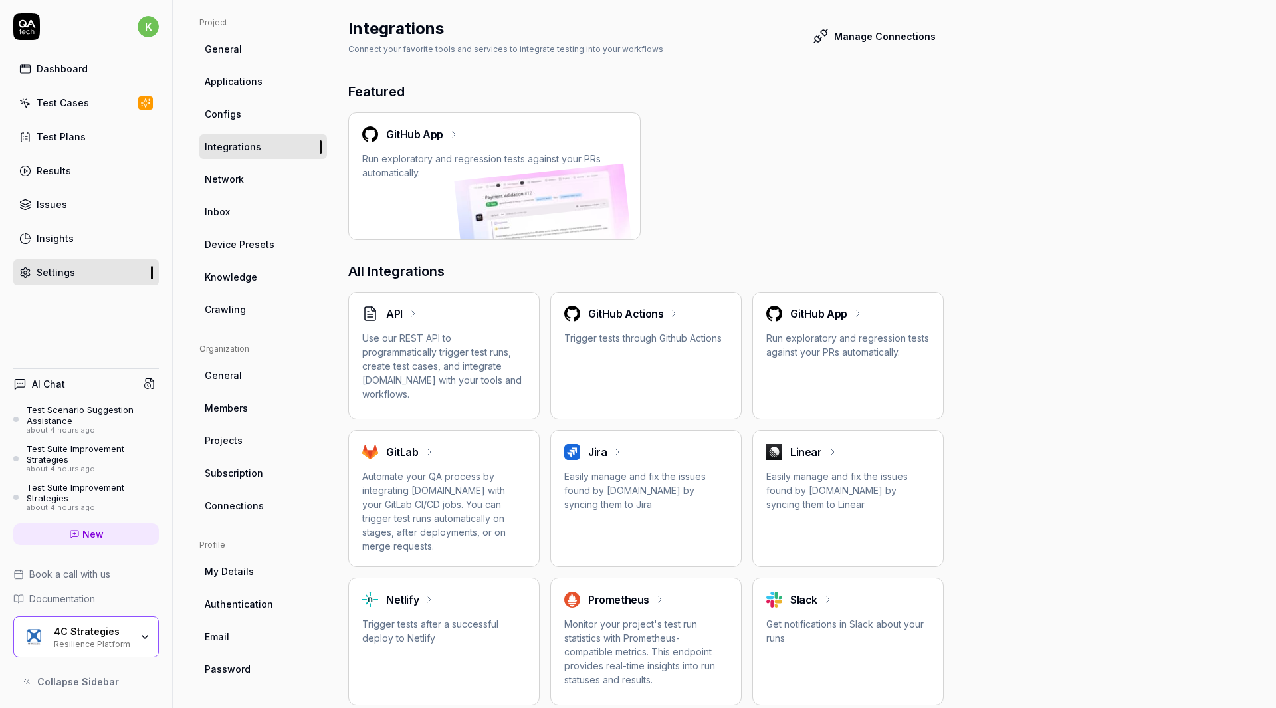
click at [271, 178] on link "Network" at bounding box center [263, 179] width 128 height 25
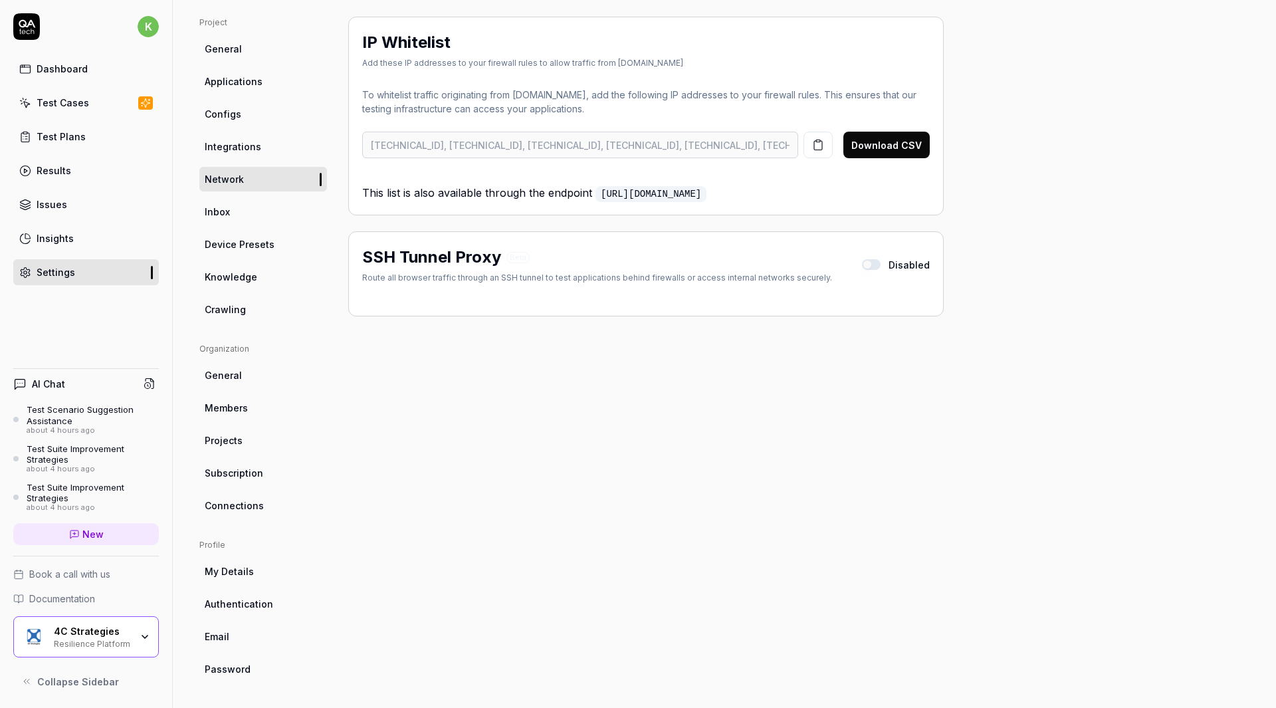
click at [871, 261] on button "button" at bounding box center [871, 264] width 19 height 11
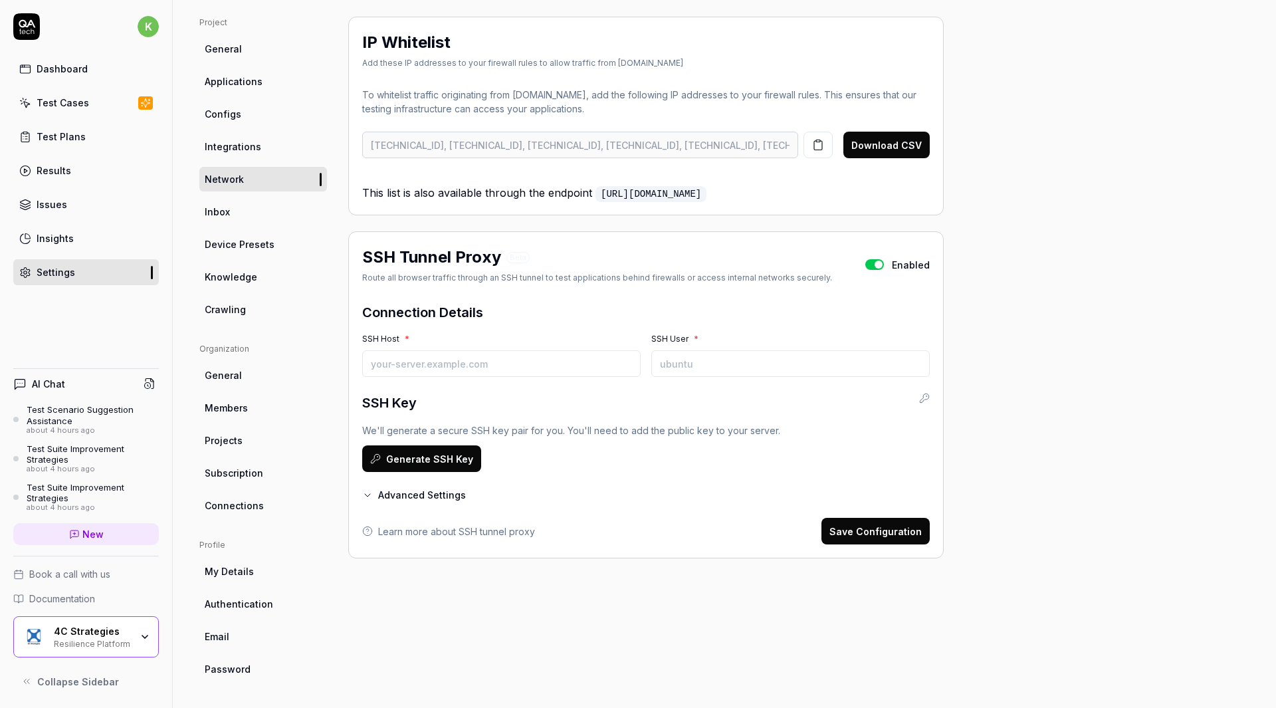
click at [437, 488] on button "Advanced Settings" at bounding box center [414, 495] width 104 height 14
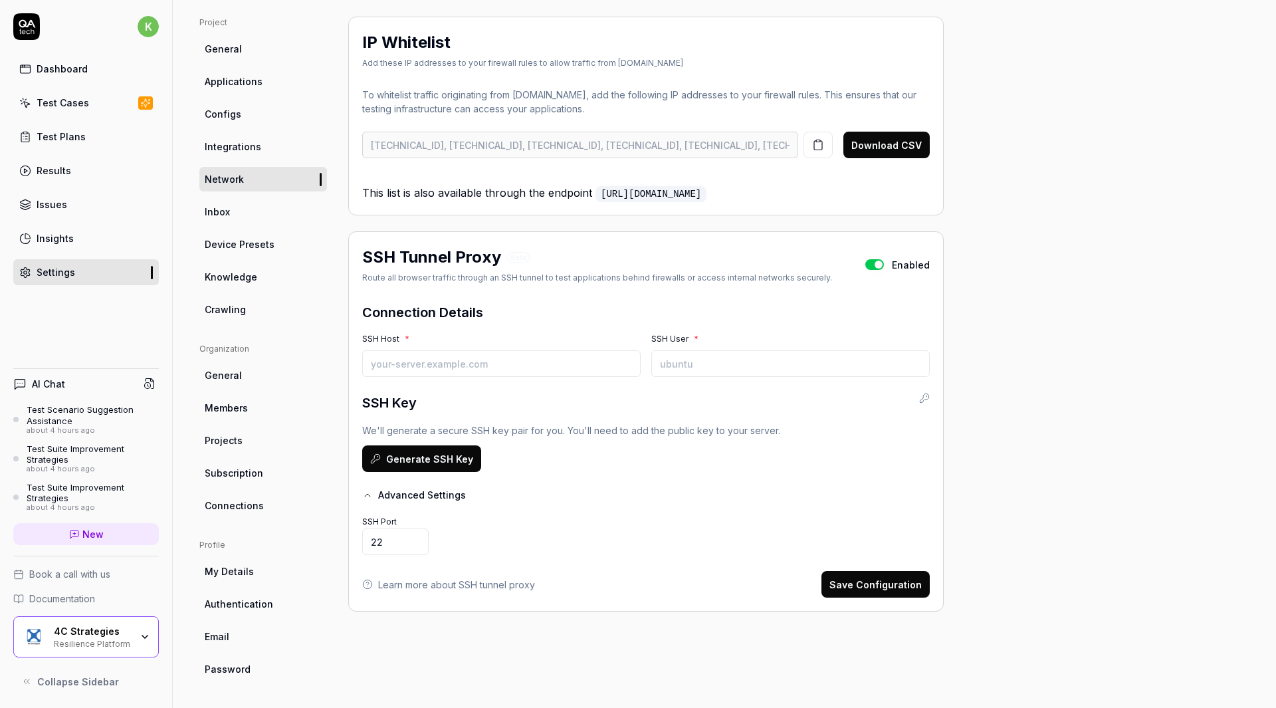
click at [437, 495] on button "Advanced Settings" at bounding box center [414, 495] width 104 height 14
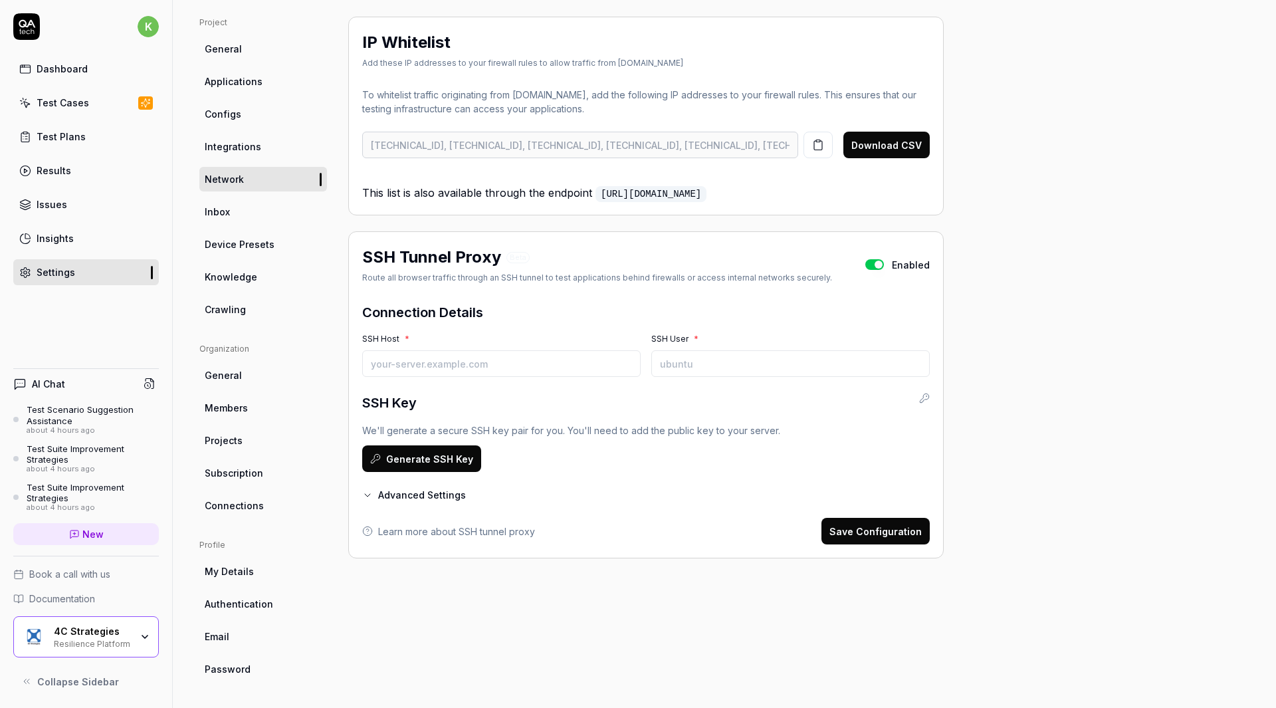
click at [875, 262] on button "button" at bounding box center [874, 264] width 19 height 11
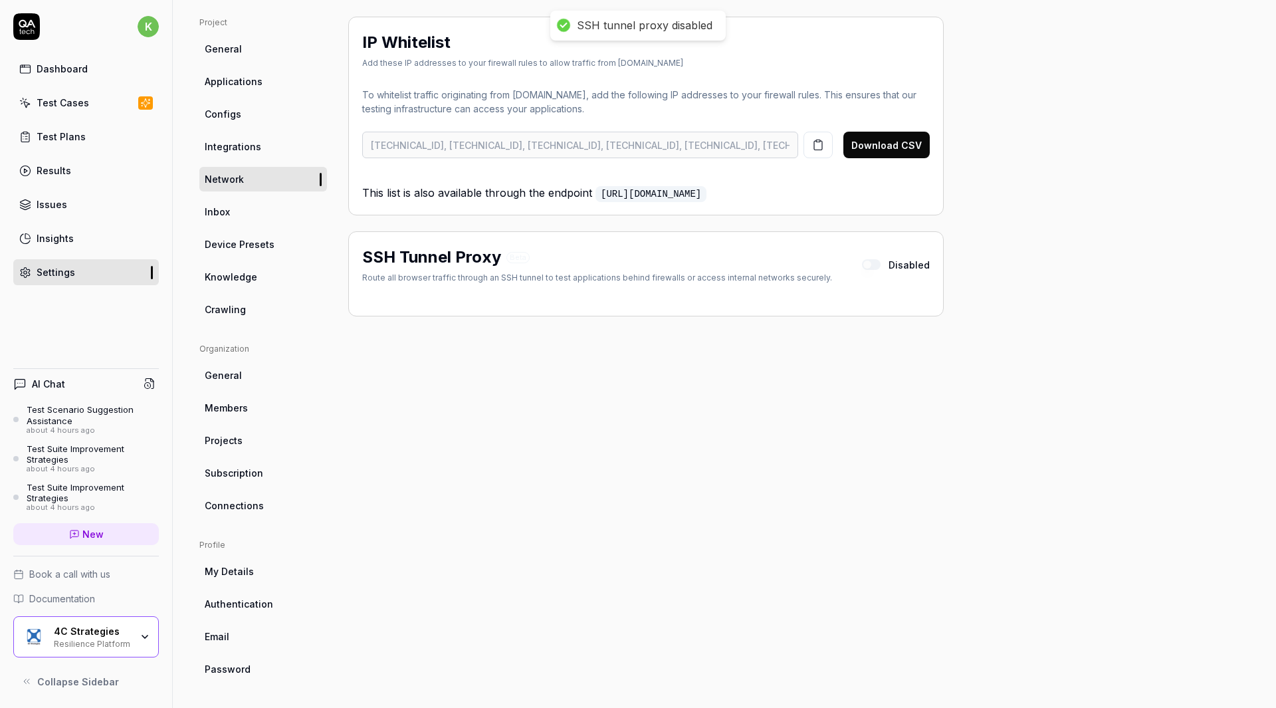
click at [997, 226] on div "Project General Applications Configs Integrations Network Inbox Device Presets …" at bounding box center [724, 349] width 1050 height 665
drag, startPoint x: 789, startPoint y: 193, endPoint x: 361, endPoint y: 199, distance: 428.0
click at [361, 199] on div "IP Whitelist Add these IP addresses to your firewall rules to allow traffic fro…" at bounding box center [645, 116] width 595 height 199
copy p "This list is also available through the endpoint [URL][DOMAIN_NAME]"
click at [1206, 350] on div "Project General Applications Configs Integrations Network Inbox Device Presets …" at bounding box center [724, 349] width 1050 height 665
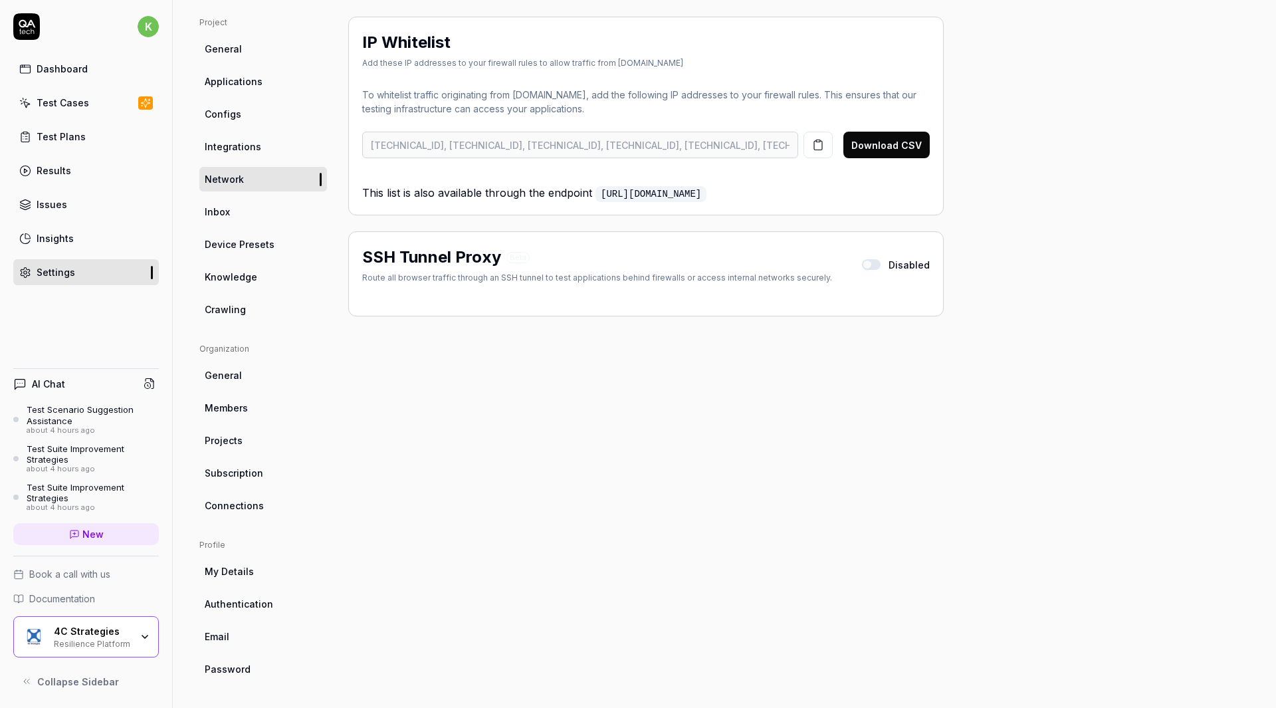
click at [706, 192] on link "[URL][DOMAIN_NAME]" at bounding box center [650, 194] width 111 height 16
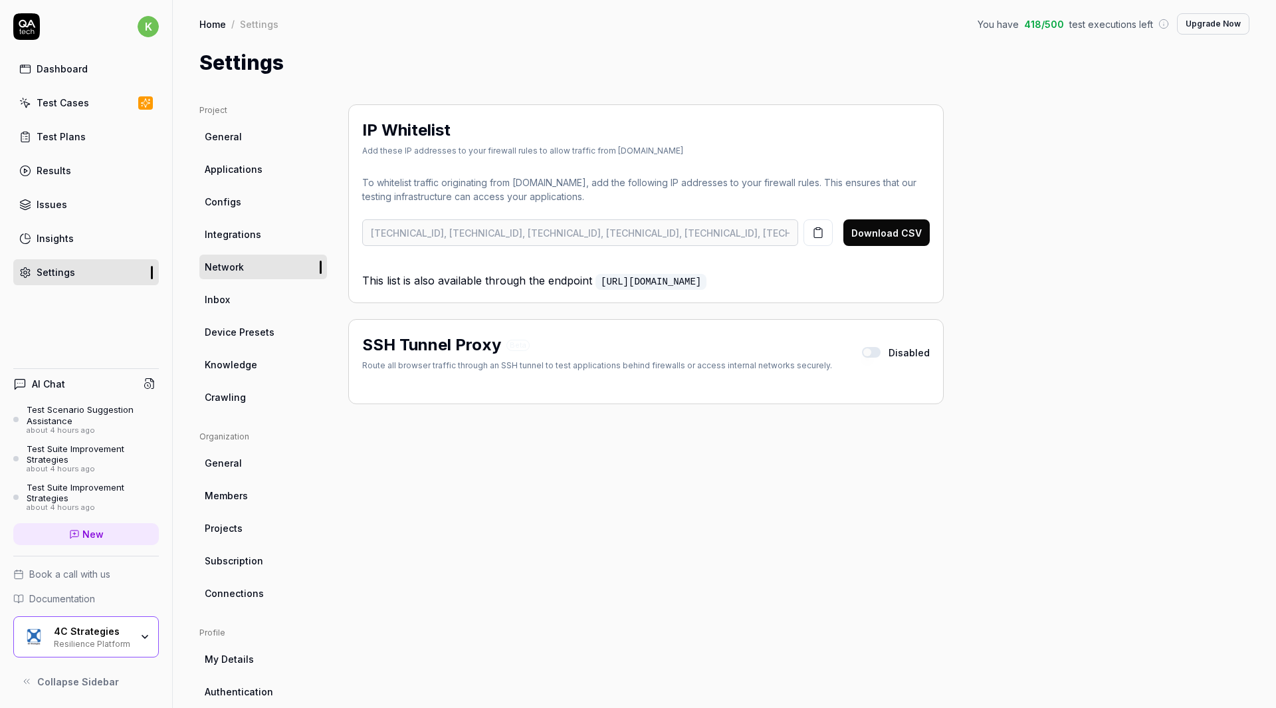
click at [1230, 371] on div "Project General Applications Configs Integrations Network Inbox Device Presets …" at bounding box center [724, 436] width 1050 height 665
click at [591, 278] on p "This list is also available through the endpoint [URL][DOMAIN_NAME]" at bounding box center [646, 275] width 568 height 27
click at [235, 292] on link "Inbox" at bounding box center [263, 299] width 128 height 25
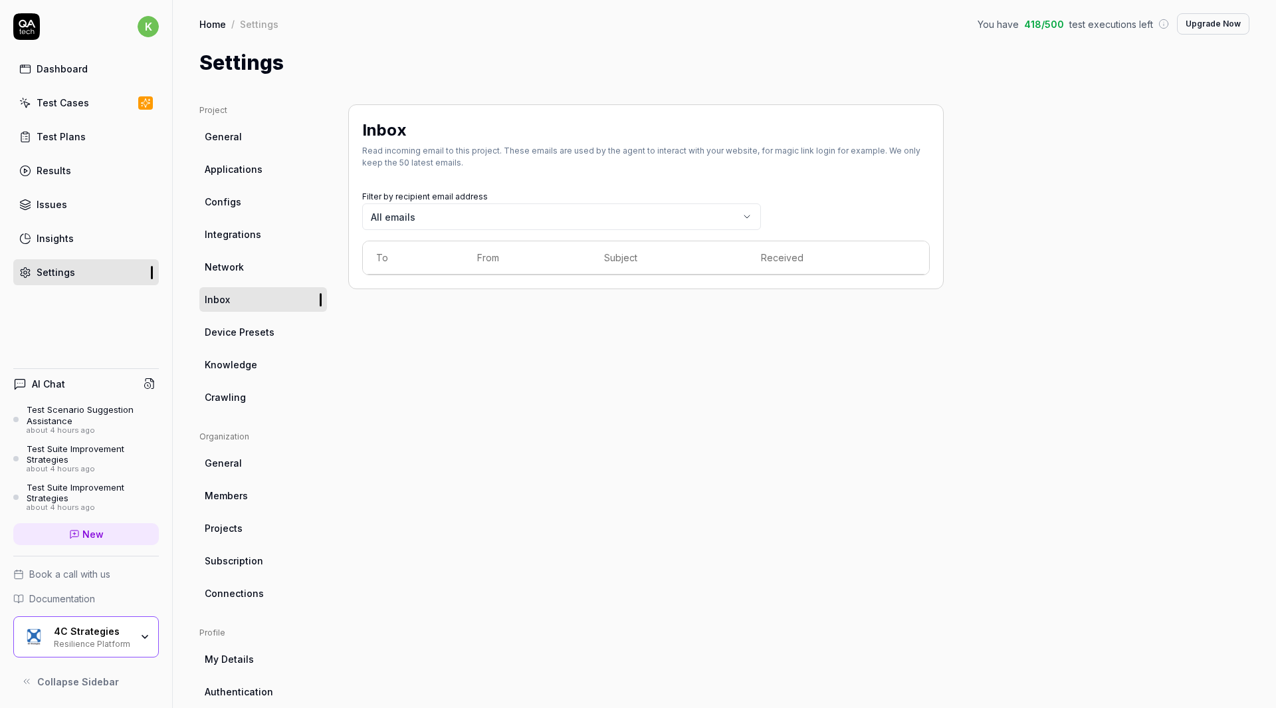
click at [266, 330] on span "Device Presets" at bounding box center [240, 332] width 70 height 14
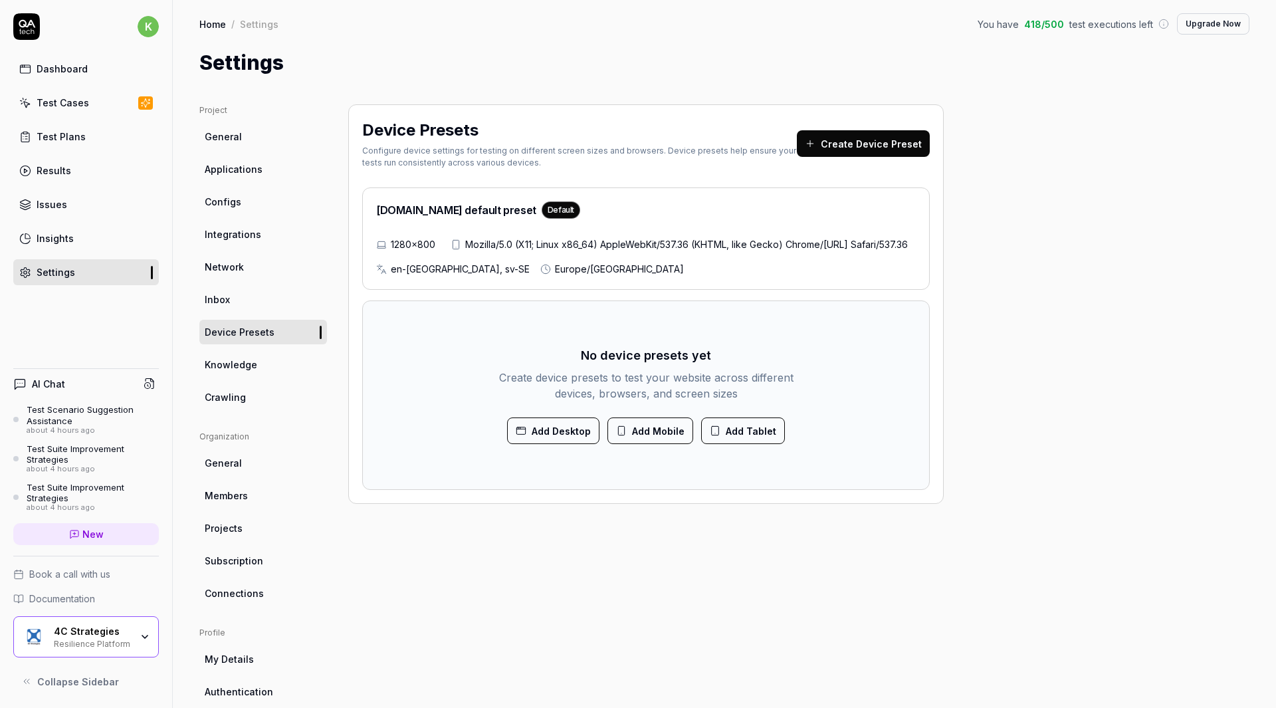
click at [289, 361] on link "Knowledge" at bounding box center [263, 364] width 128 height 25
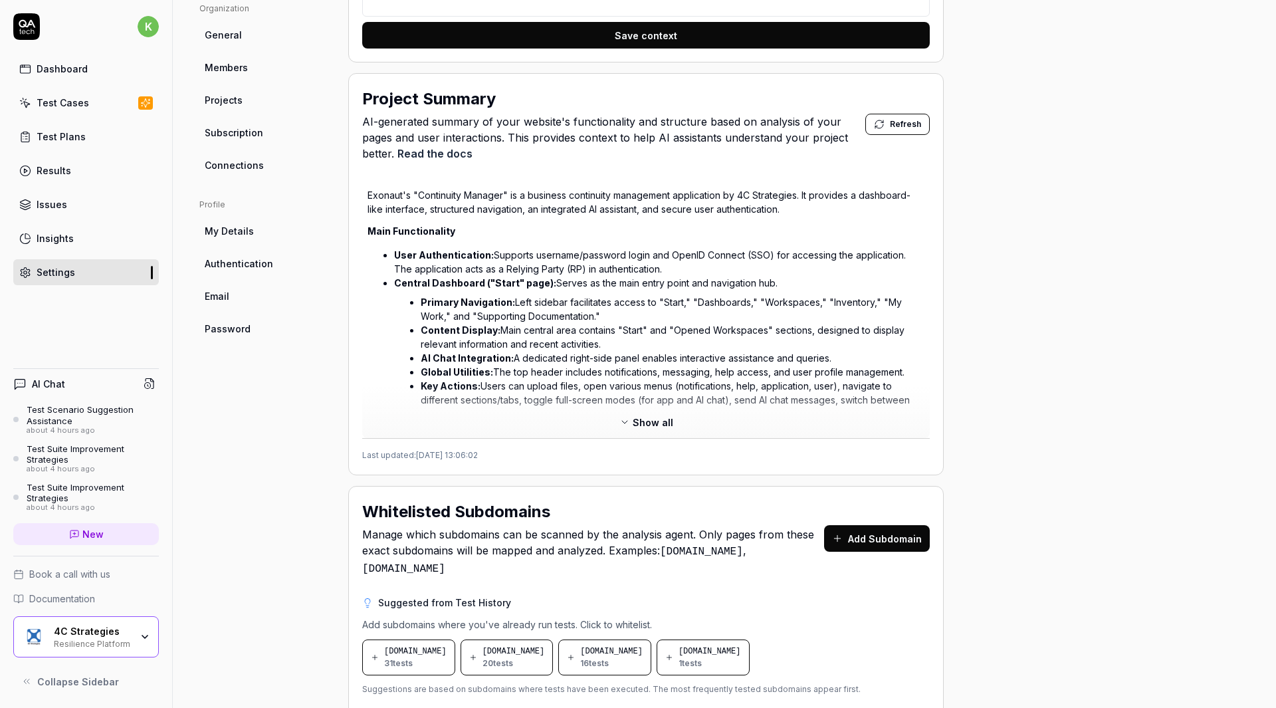
scroll to position [633, 0]
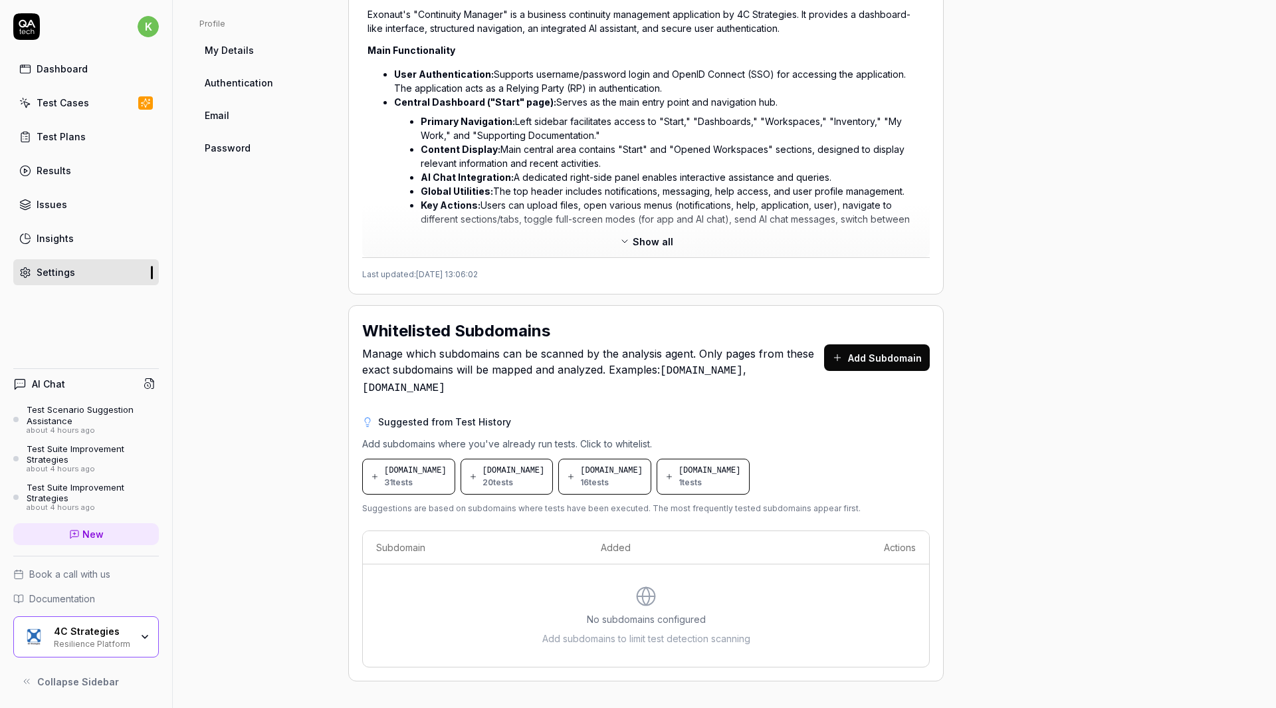
click at [437, 465] on span "[DOMAIN_NAME]" at bounding box center [415, 471] width 62 height 12
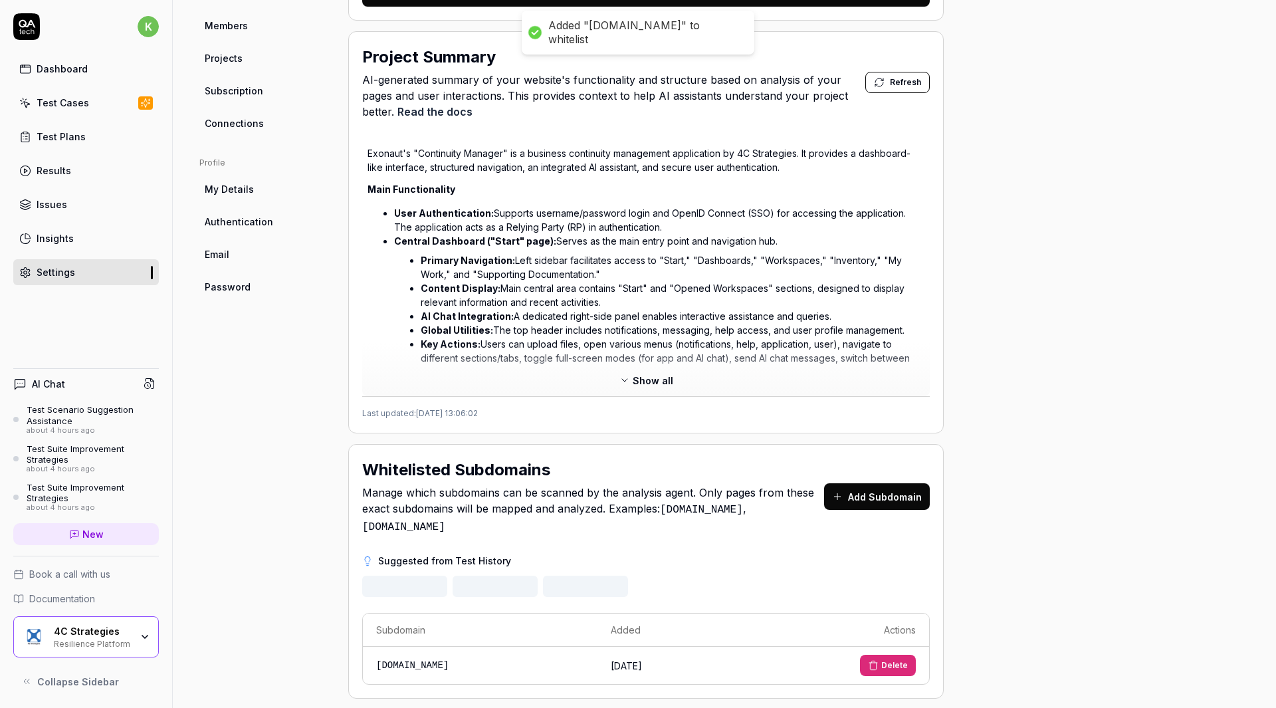
scroll to position [526, 0]
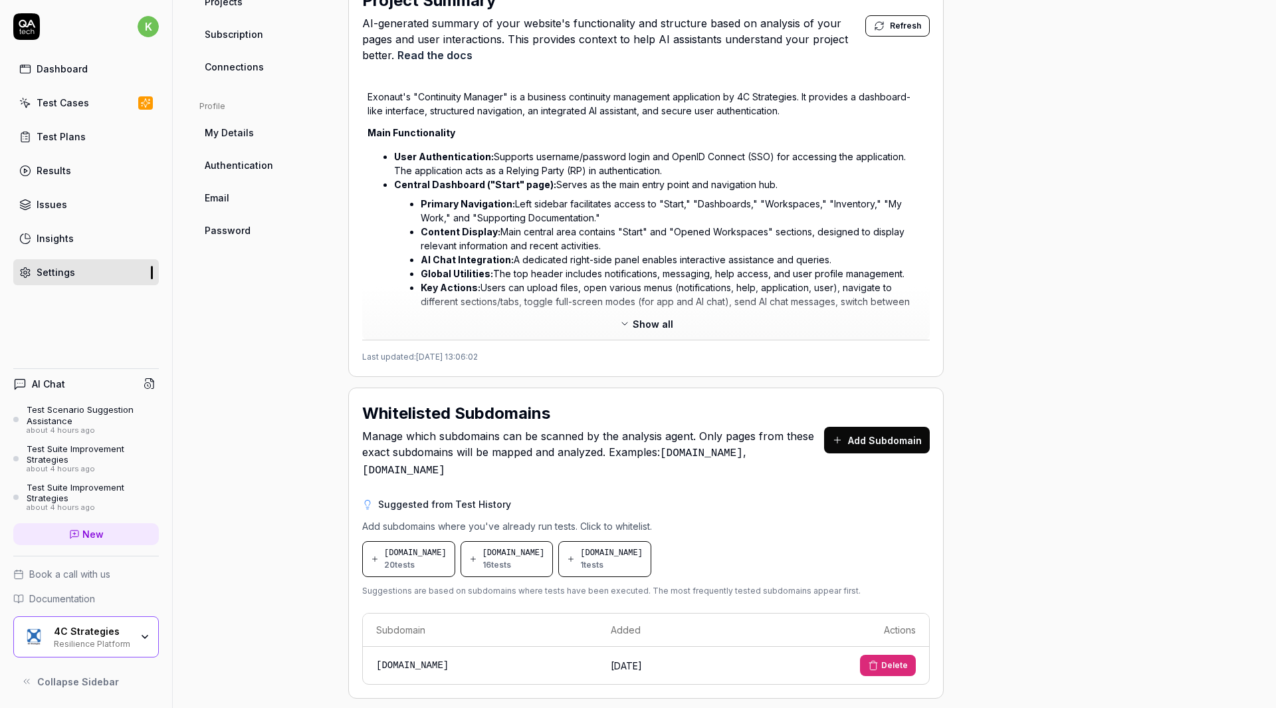
click at [540, 551] on div "[DOMAIN_NAME] 16 tests" at bounding box center [513, 559] width 62 height 24
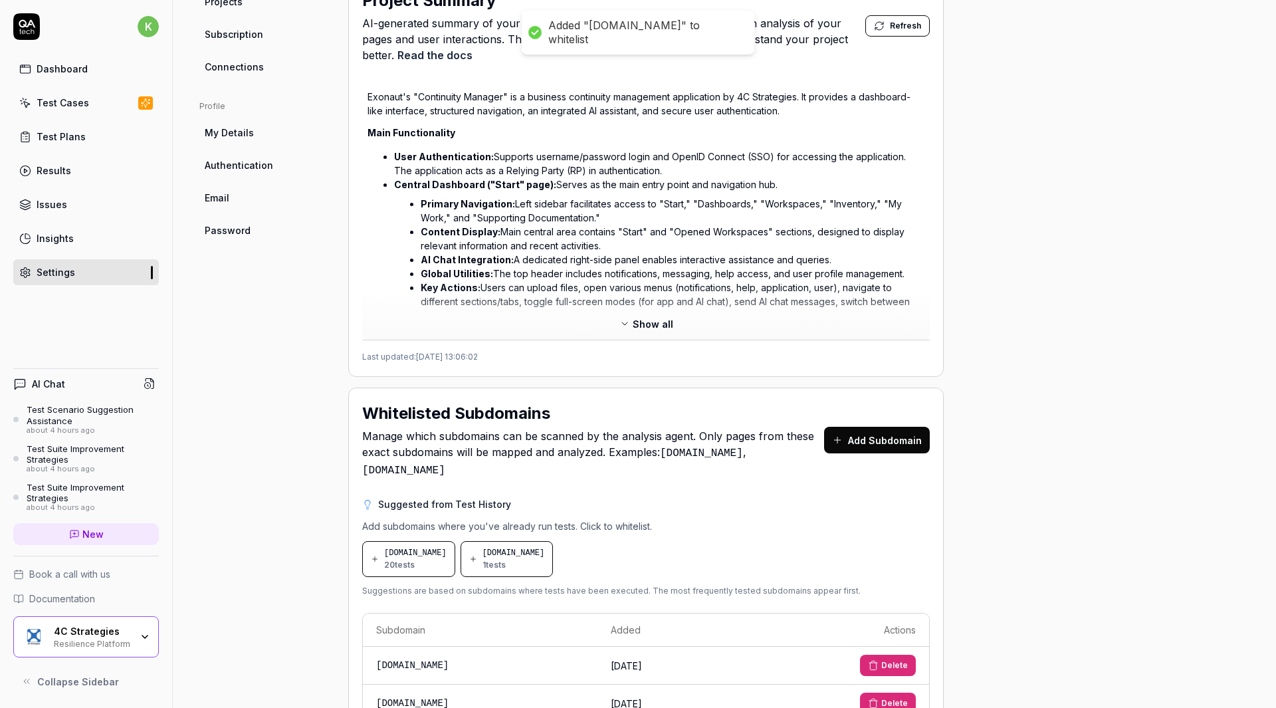
scroll to position [564, 0]
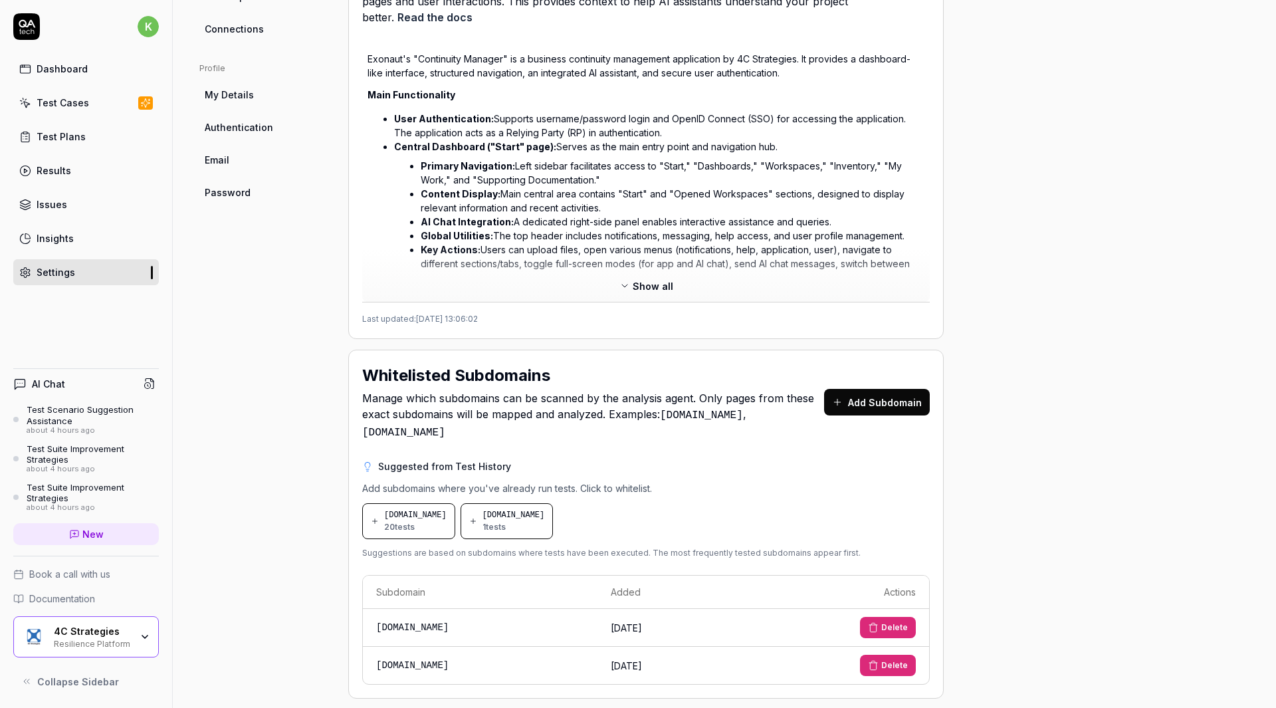
click at [888, 655] on button "Delete" at bounding box center [888, 665] width 56 height 21
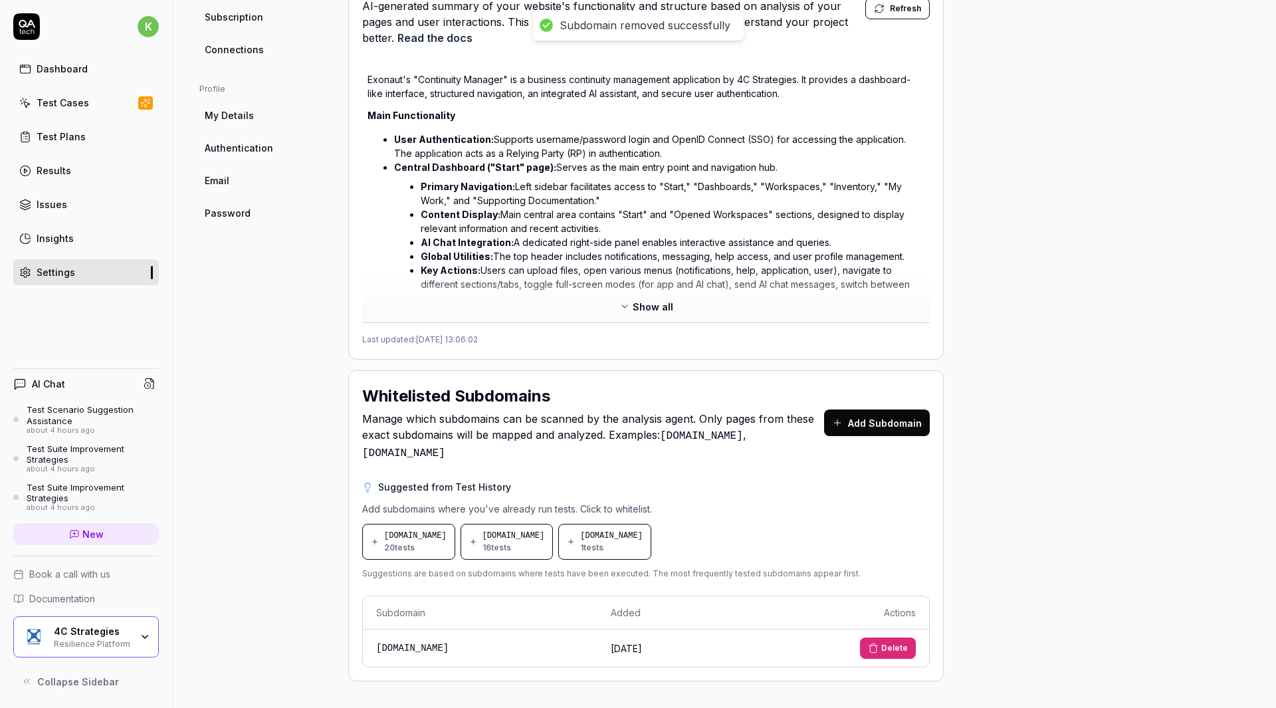
scroll to position [526, 0]
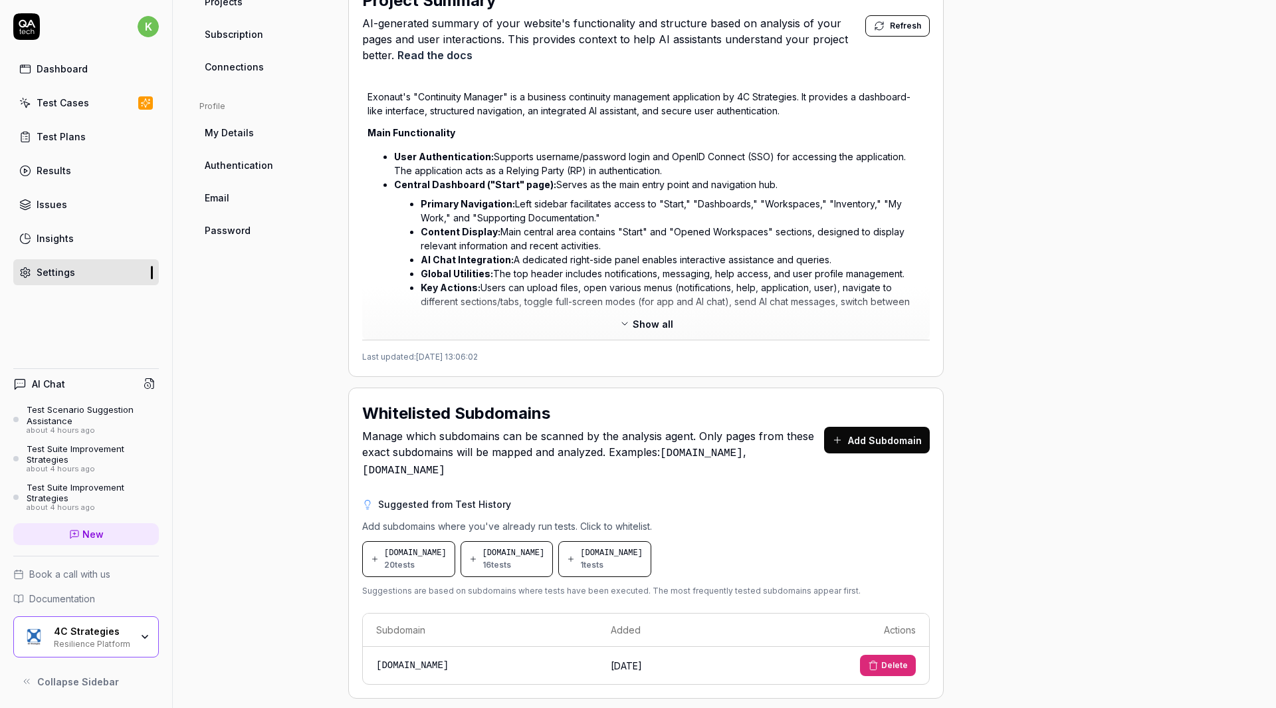
click at [724, 472] on div "Whitelisted Subdomains Manage which subdomains can be scanned by the analysis a…" at bounding box center [645, 542] width 595 height 311
click at [415, 548] on div "[DOMAIN_NAME] 20 tests" at bounding box center [415, 559] width 62 height 24
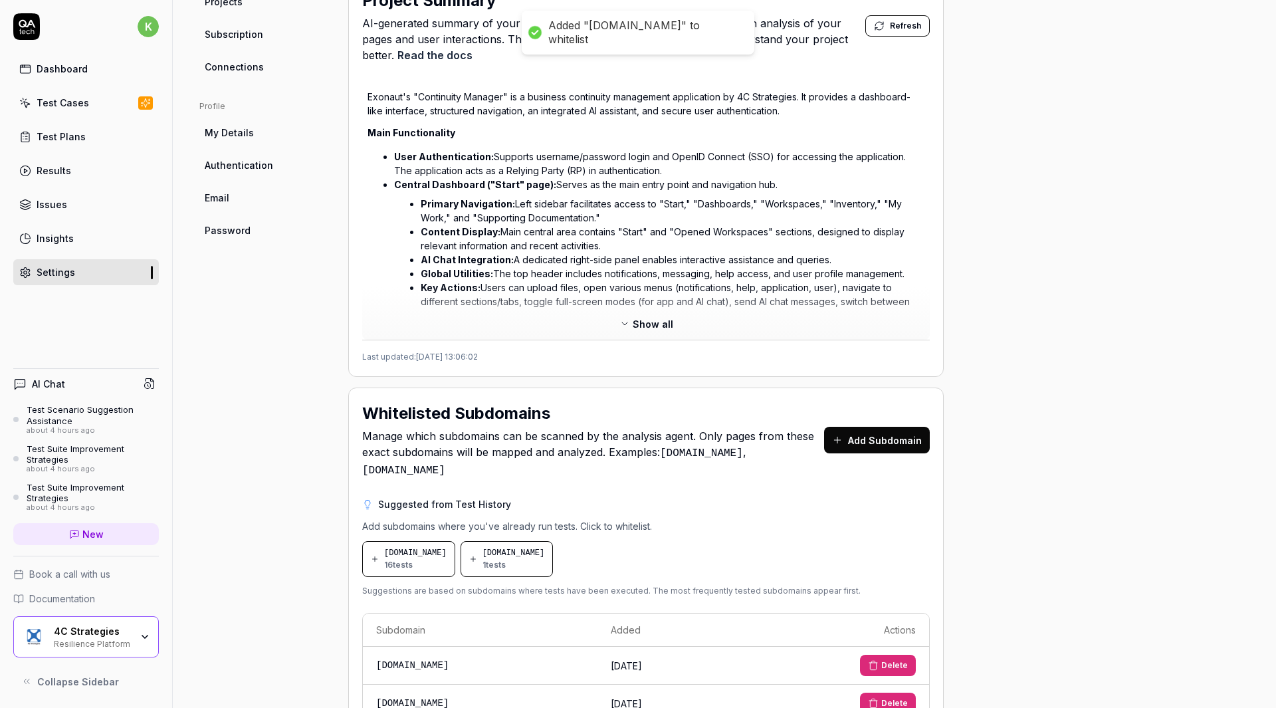
scroll to position [564, 0]
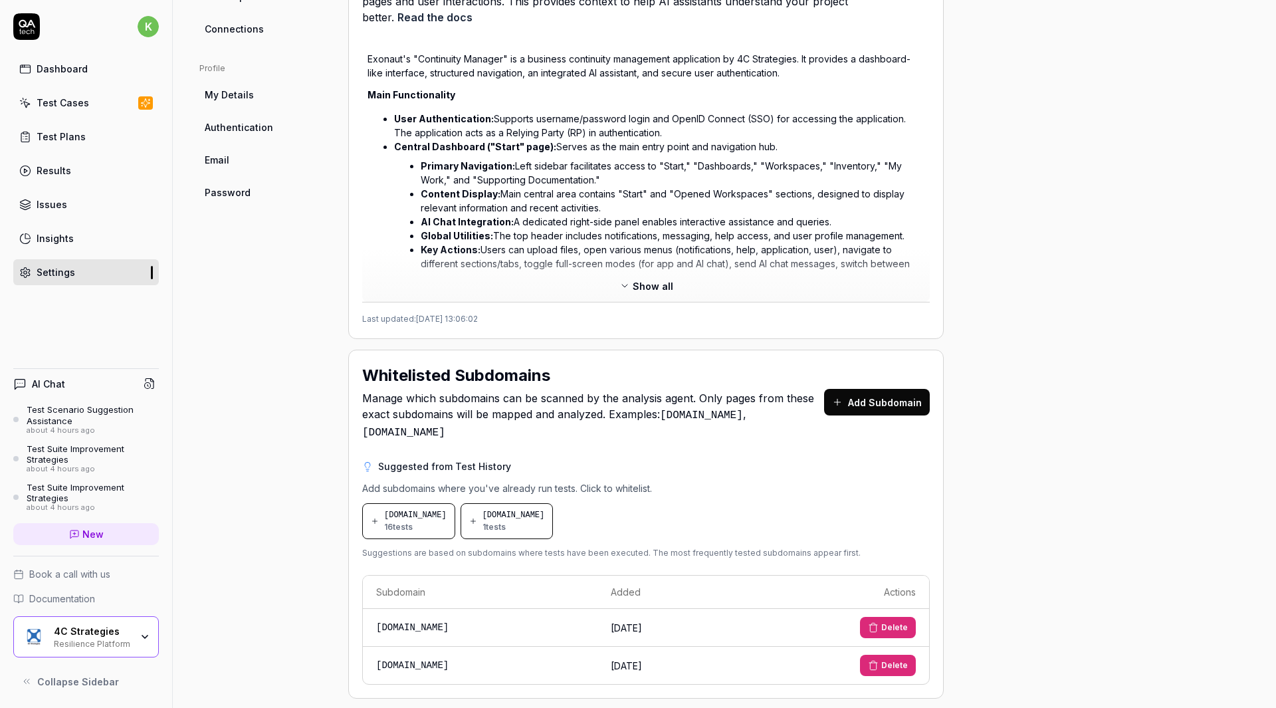
click at [887, 655] on button "Delete" at bounding box center [888, 665] width 56 height 21
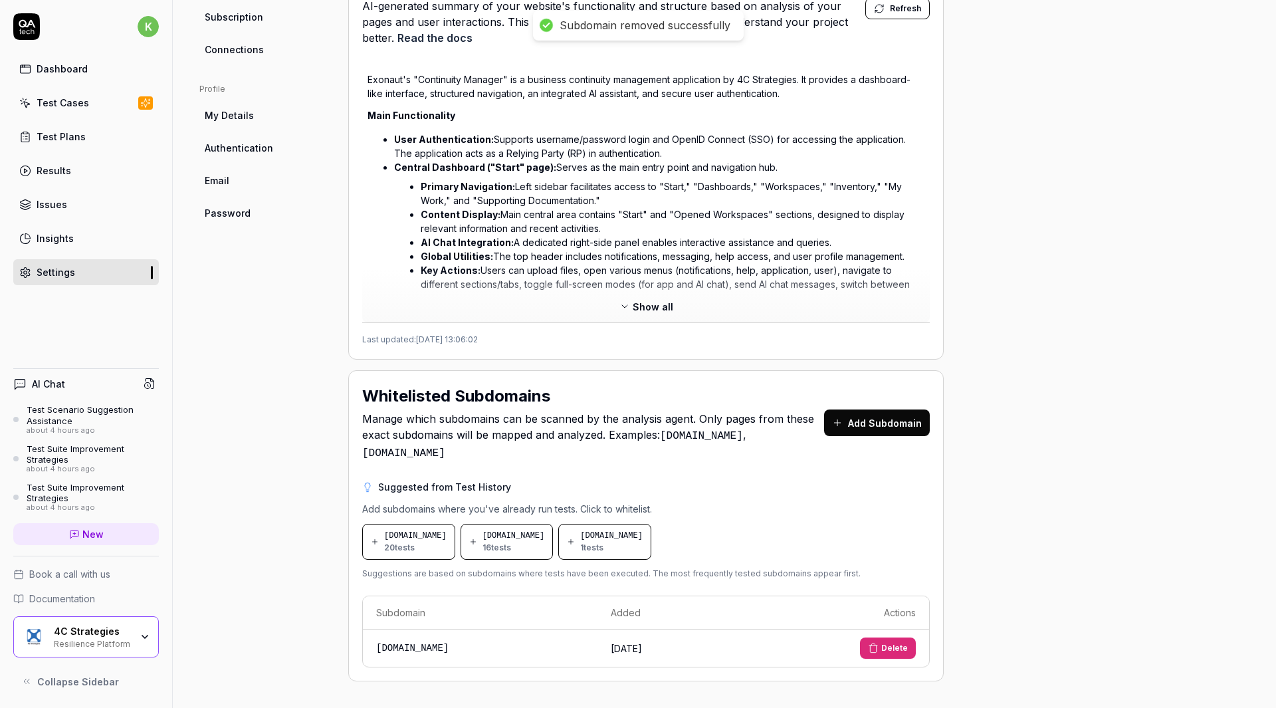
scroll to position [526, 0]
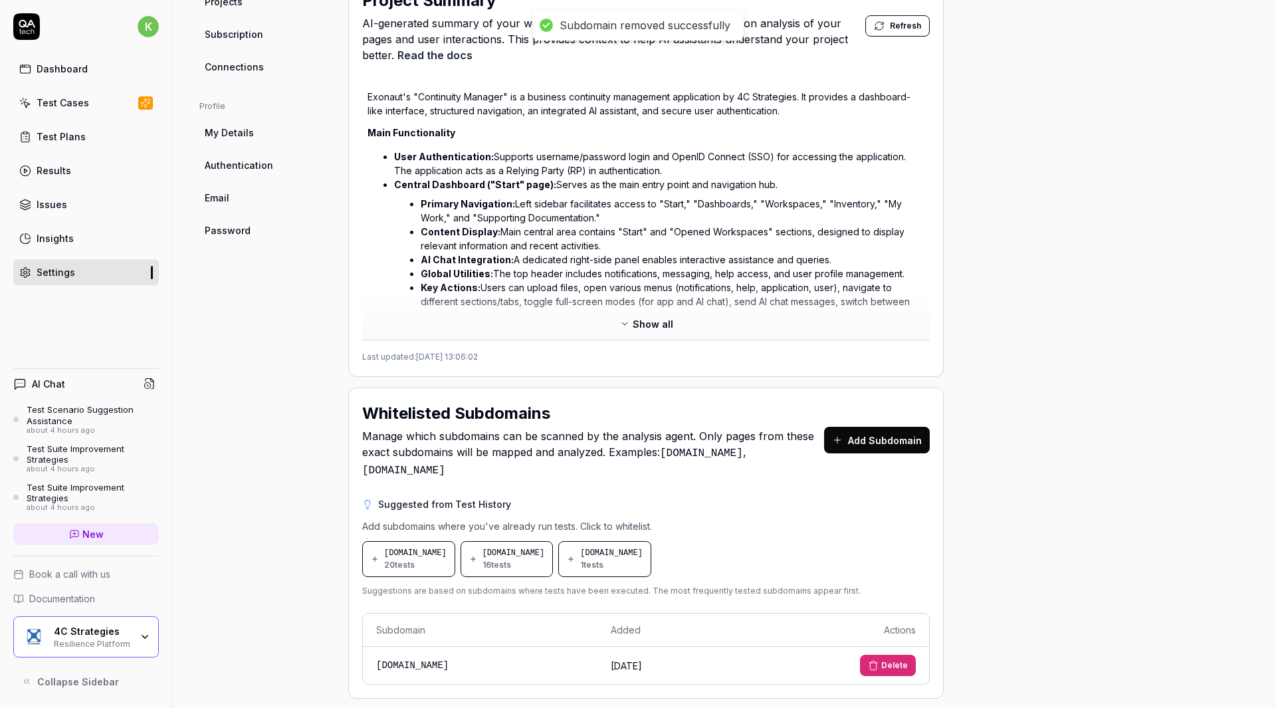
click at [676, 457] on span "Manage which subdomains can be scanned by the analysis agent. Only pages from t…" at bounding box center [593, 453] width 462 height 51
click at [643, 547] on span "[DOMAIN_NAME]" at bounding box center [611, 553] width 62 height 12
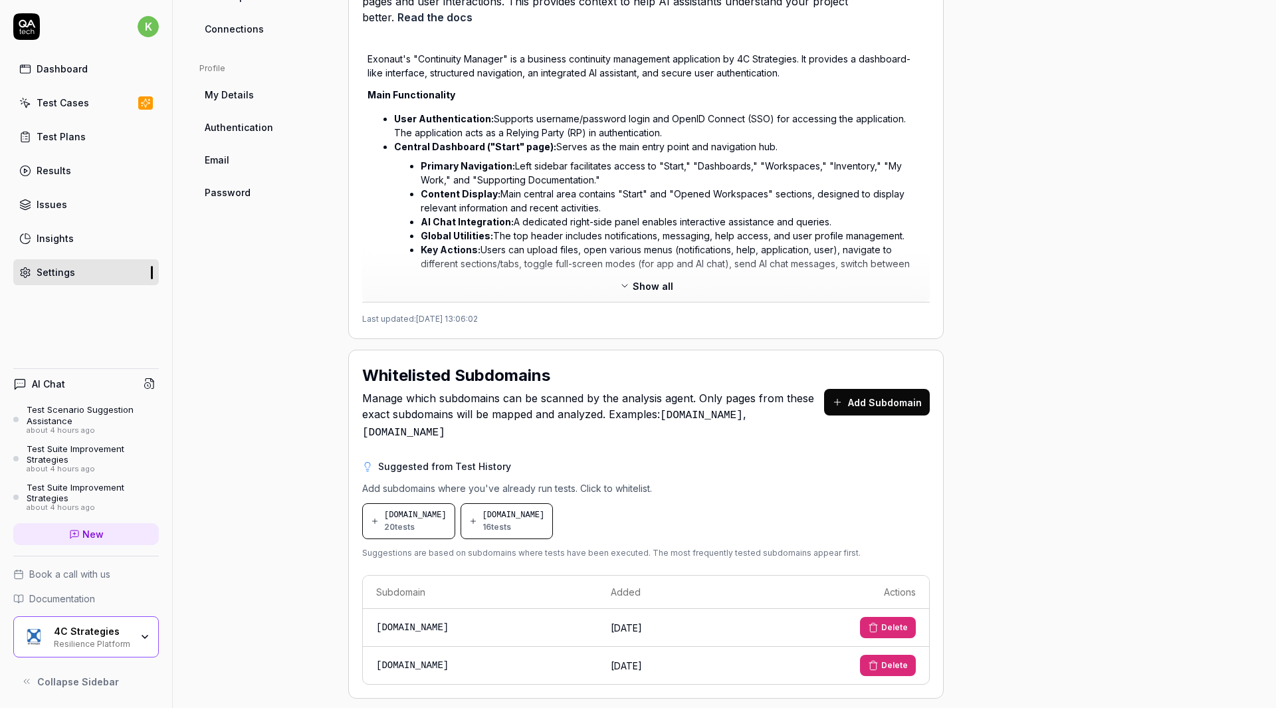
click at [893, 655] on button "Delete" at bounding box center [888, 665] width 56 height 21
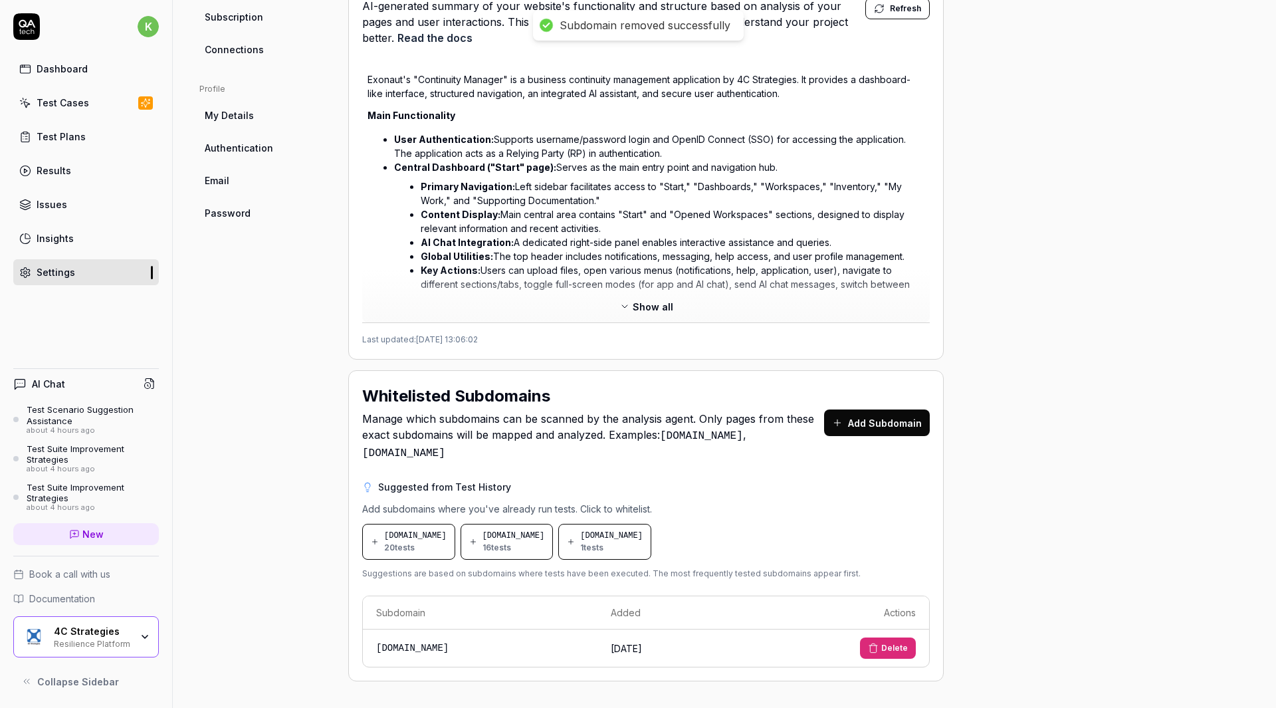
scroll to position [526, 0]
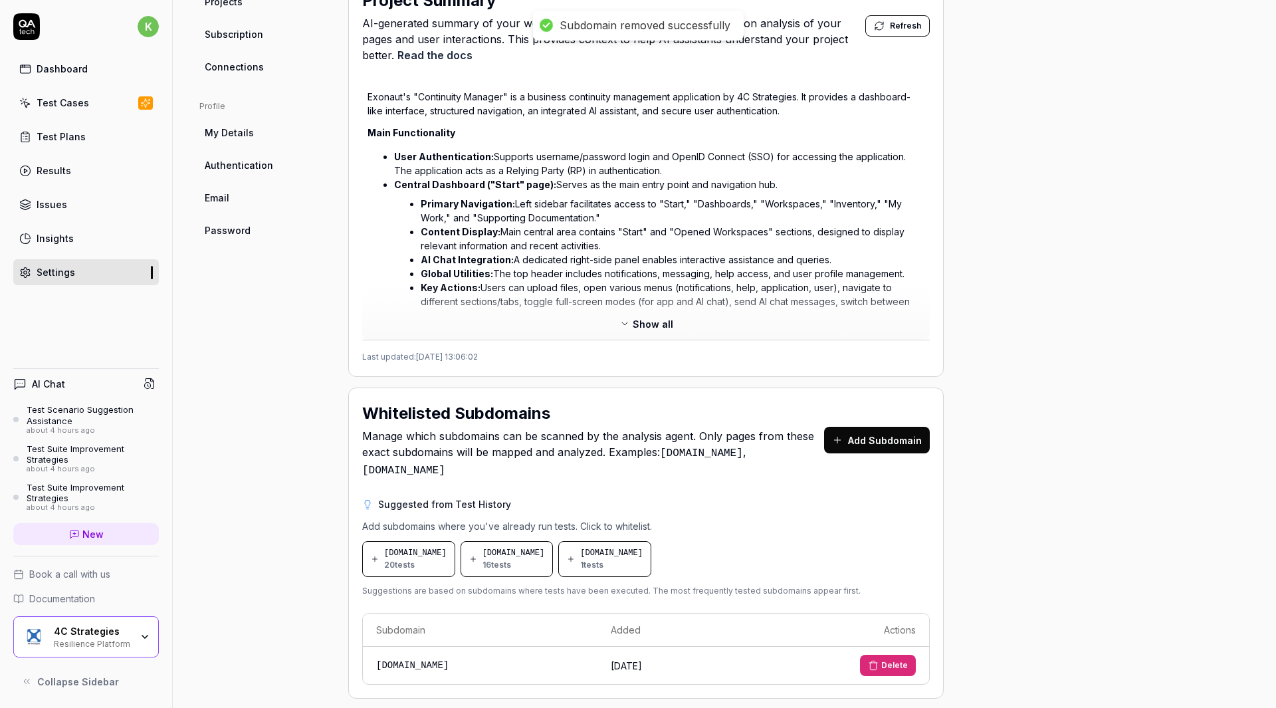
click at [865, 497] on div "Suggested from Test History" at bounding box center [646, 504] width 568 height 14
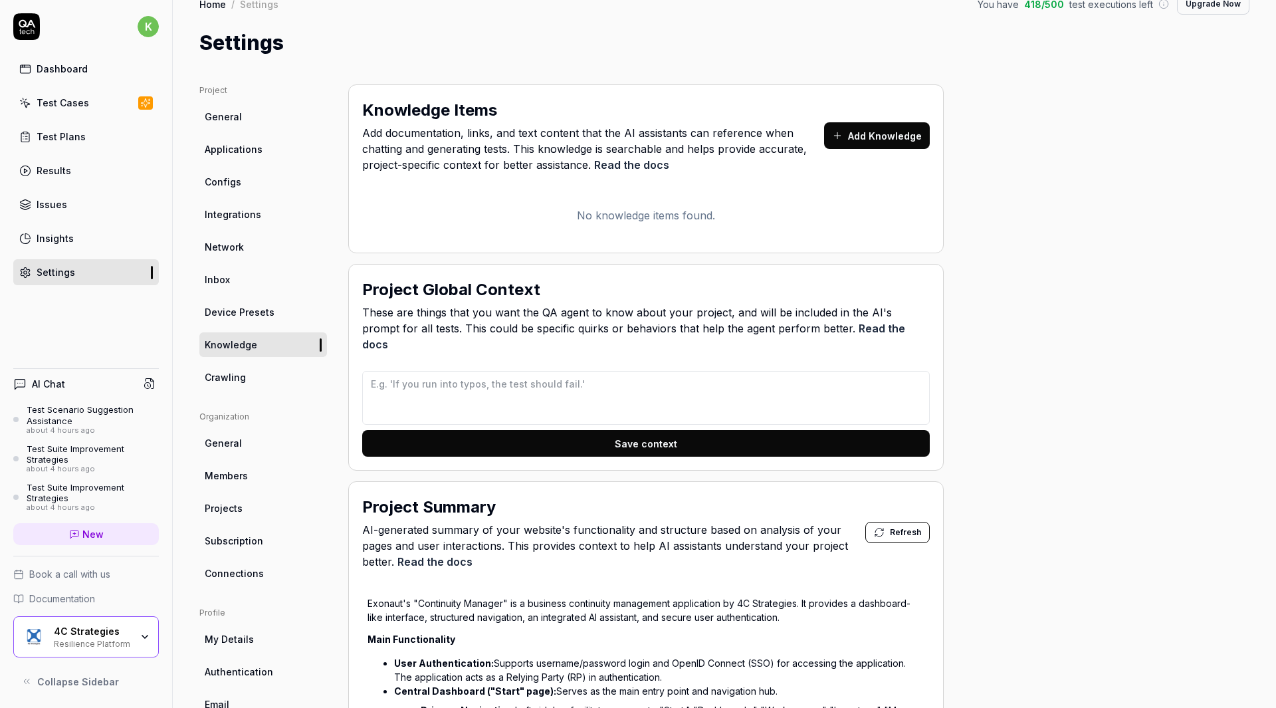
scroll to position [19, 0]
click at [902, 527] on span "Refresh" at bounding box center [905, 533] width 31 height 12
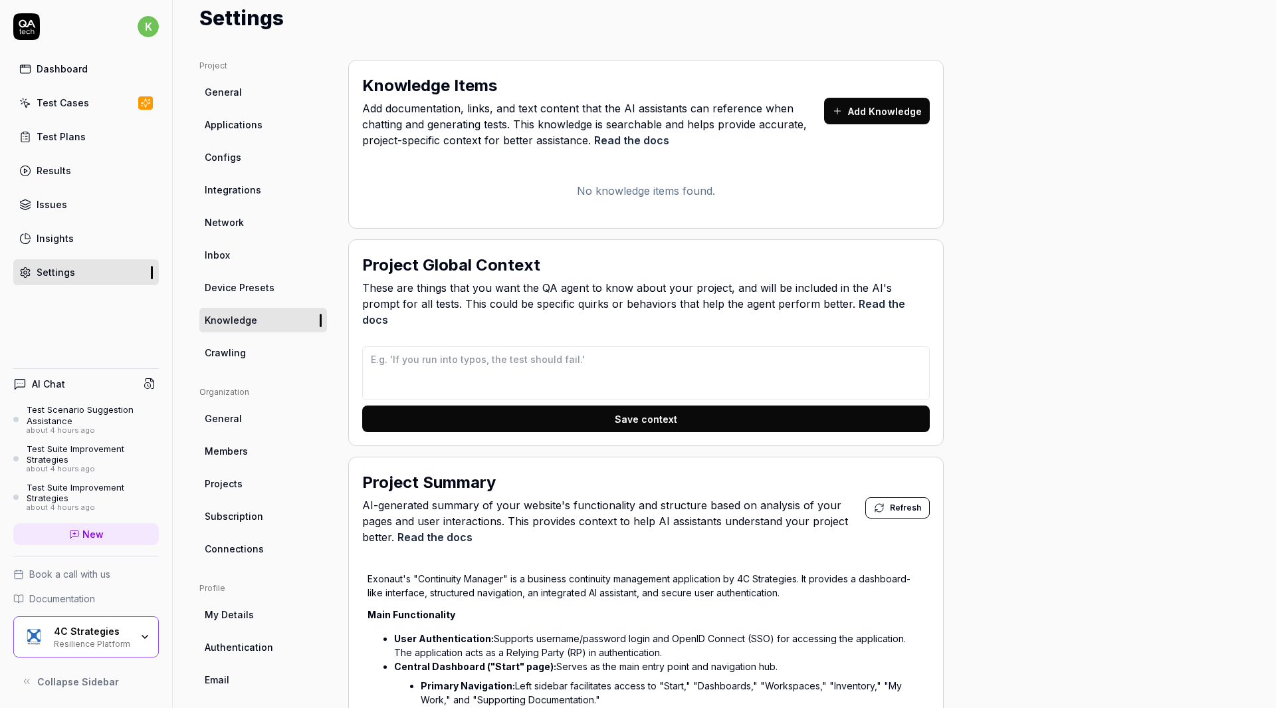
scroll to position [0, 0]
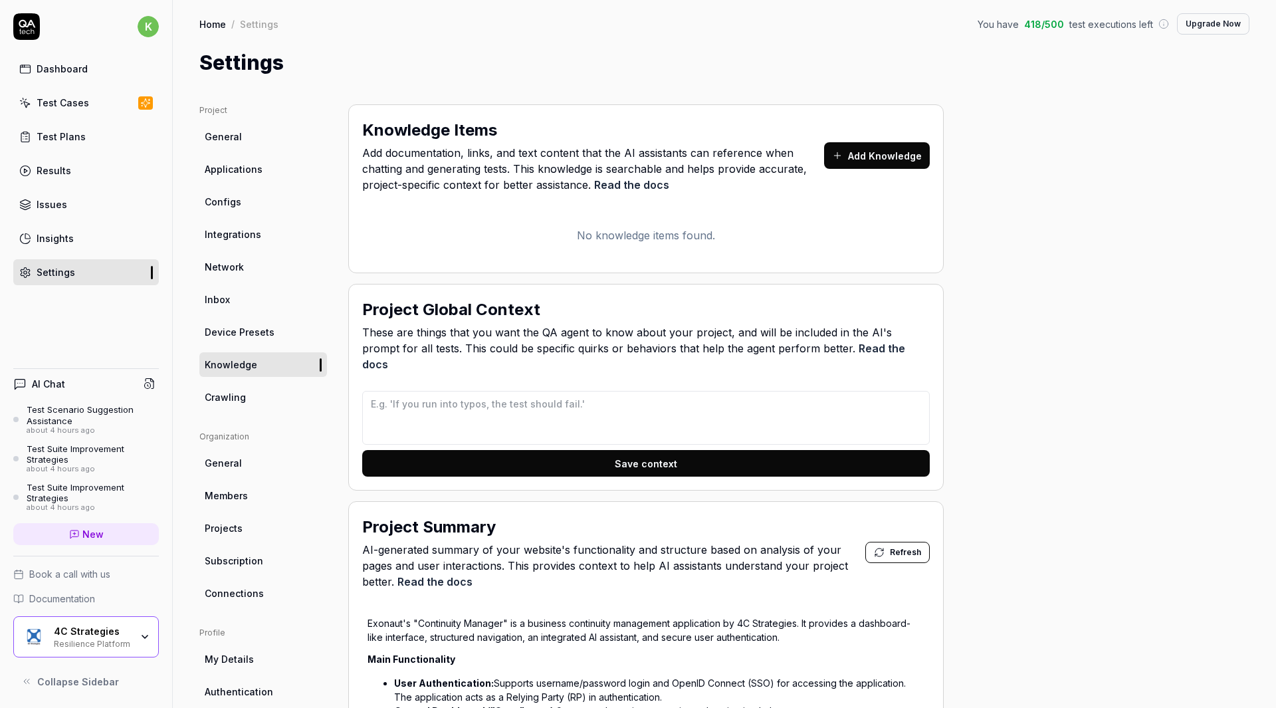
click at [1211, 391] on div "Project General Applications Configs Integrations Network Inbox Device Presets …" at bounding box center [724, 664] width 1050 height 1120
click at [262, 397] on link "Crawling" at bounding box center [263, 397] width 128 height 25
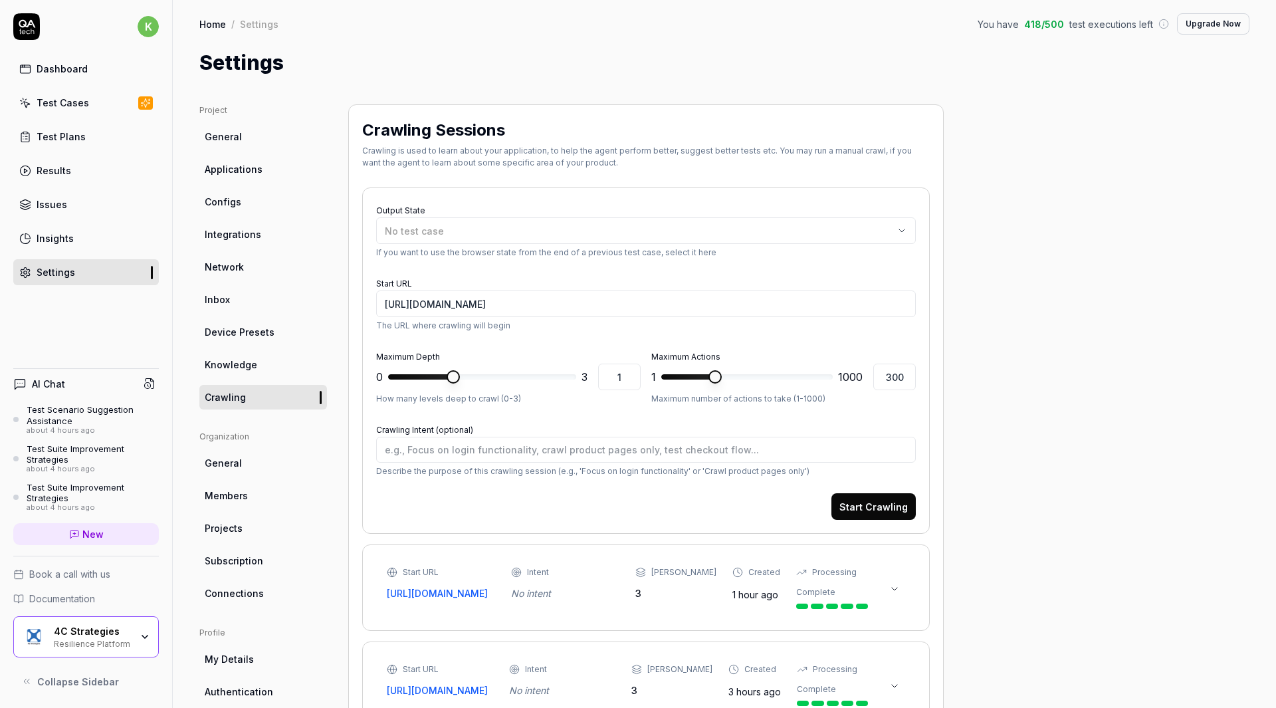
click at [1230, 245] on div "Project General Applications Configs Integrations Network Inbox Device Presets …" at bounding box center [724, 616] width 1050 height 1025
click at [841, 227] on div "No test case" at bounding box center [639, 231] width 509 height 14
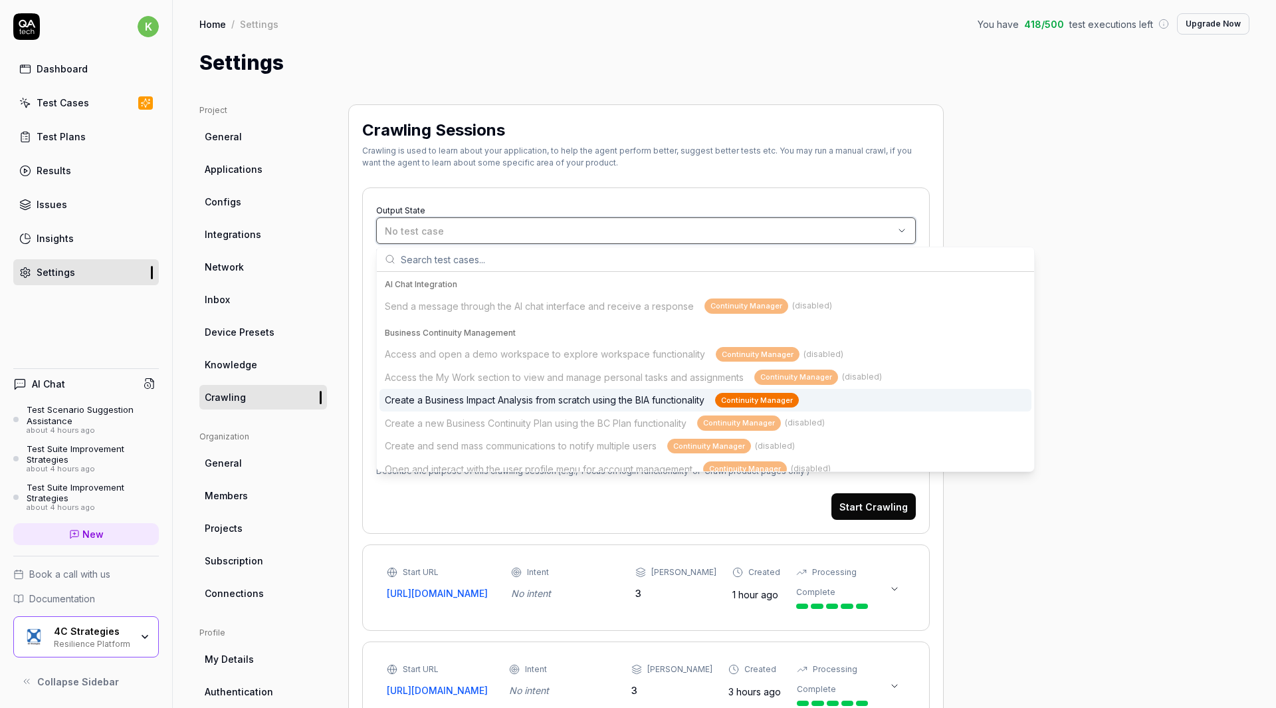
click at [841, 227] on div "No test case" at bounding box center [639, 231] width 509 height 14
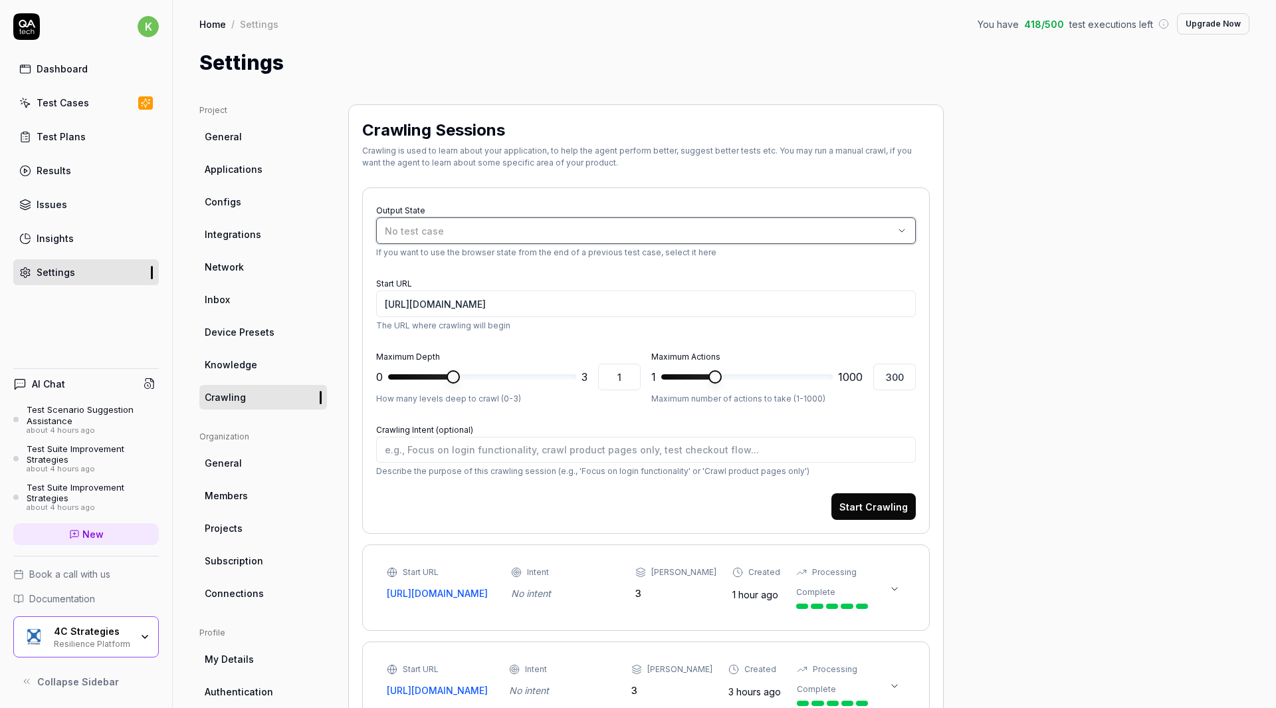
click at [841, 227] on div "No test case" at bounding box center [639, 231] width 509 height 14
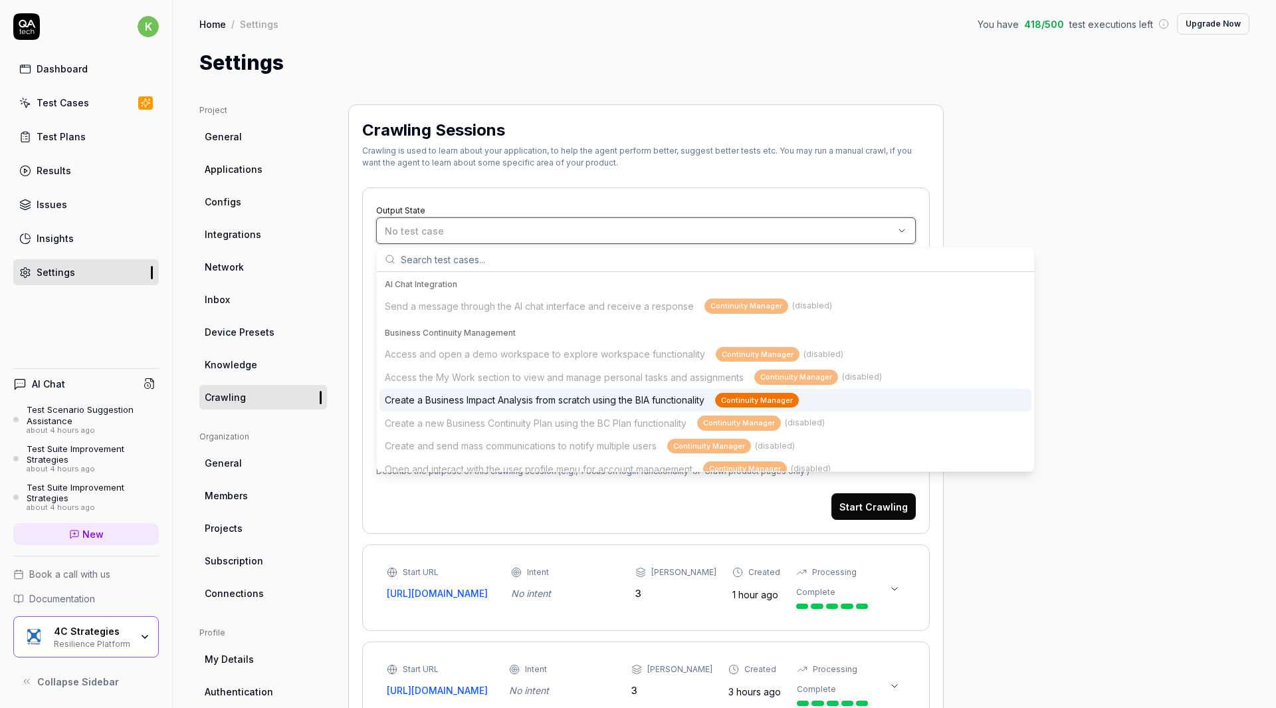
click at [841, 227] on div "No test case" at bounding box center [639, 231] width 509 height 14
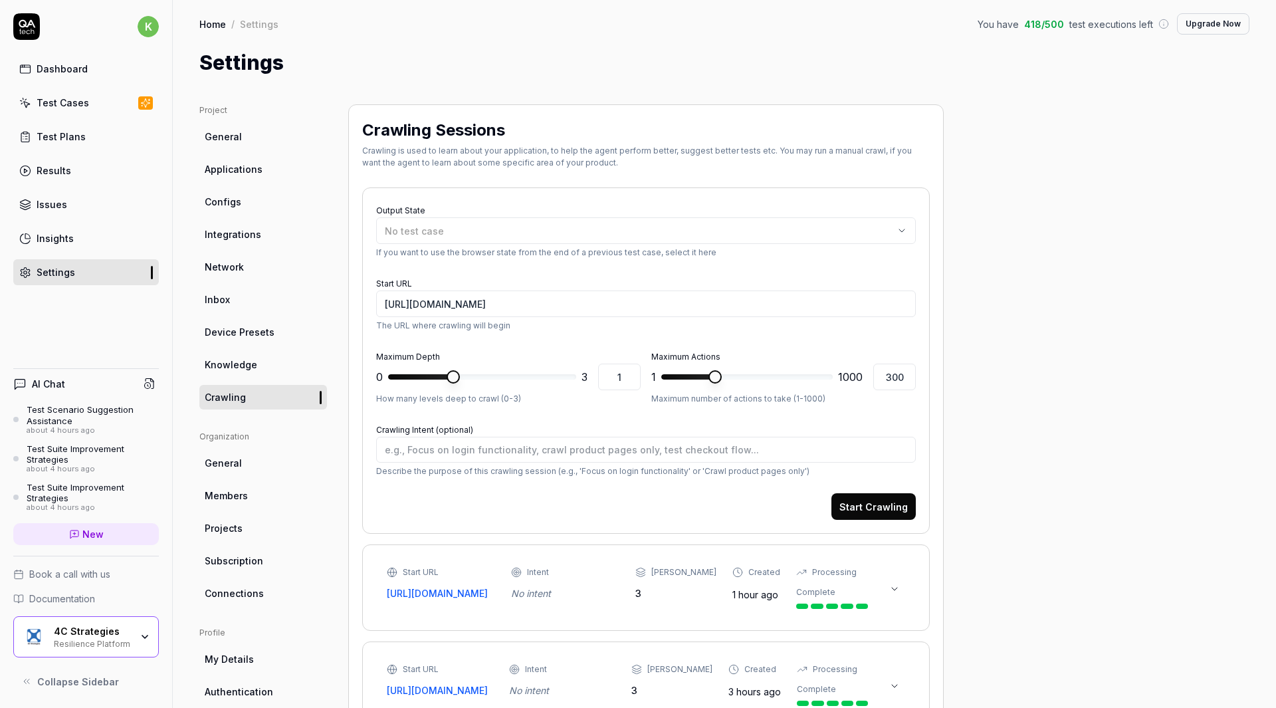
click at [1025, 322] on div "Project General Applications Configs Integrations Network Inbox Device Presets …" at bounding box center [724, 616] width 1050 height 1025
click at [1203, 375] on div "Project General Applications Configs Integrations Network Inbox Device Presets …" at bounding box center [724, 616] width 1050 height 1025
type textarea "*"
click at [576, 379] on span at bounding box center [569, 376] width 13 height 13
click at [576, 381] on span at bounding box center [569, 376] width 13 height 13
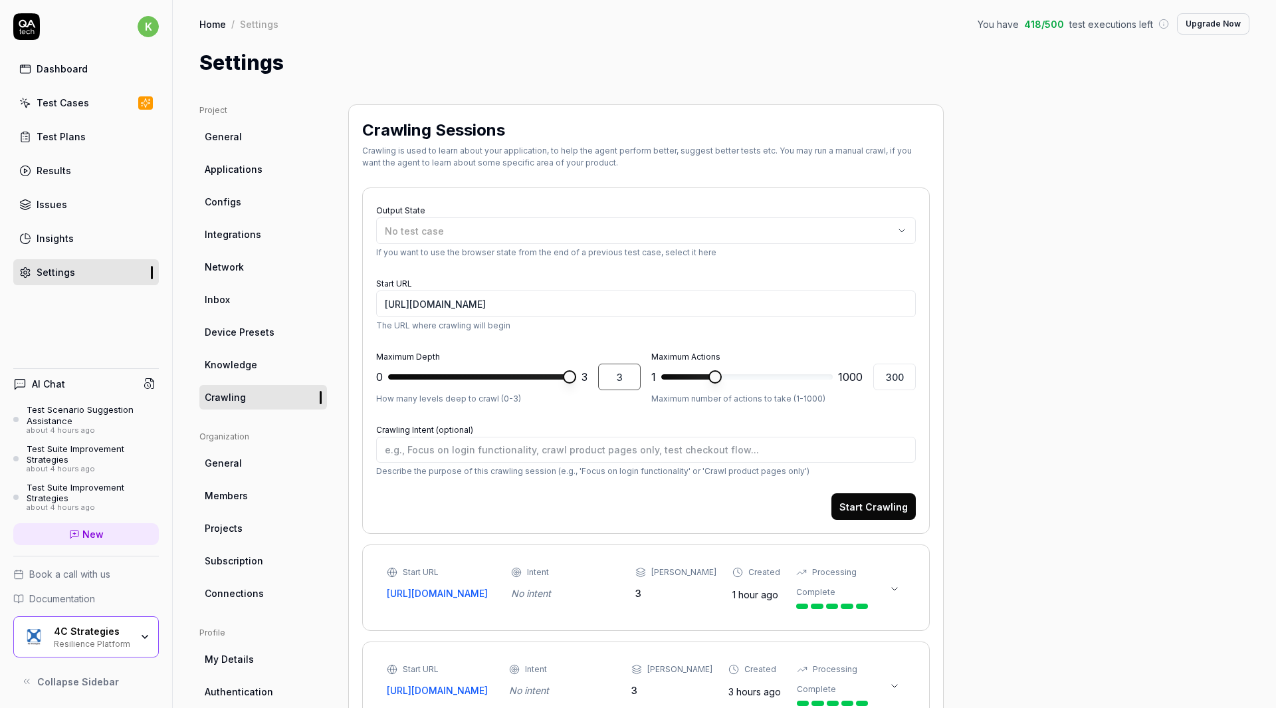
drag, startPoint x: 630, startPoint y: 367, endPoint x: 593, endPoint y: 366, distance: 36.6
click at [593, 366] on div "0 * 3 3" at bounding box center [508, 376] width 264 height 27
type input "3"
click at [1012, 355] on div "Project General Applications Configs Integrations Network Inbox Device Presets …" at bounding box center [724, 616] width 1050 height 1025
type textarea "*"
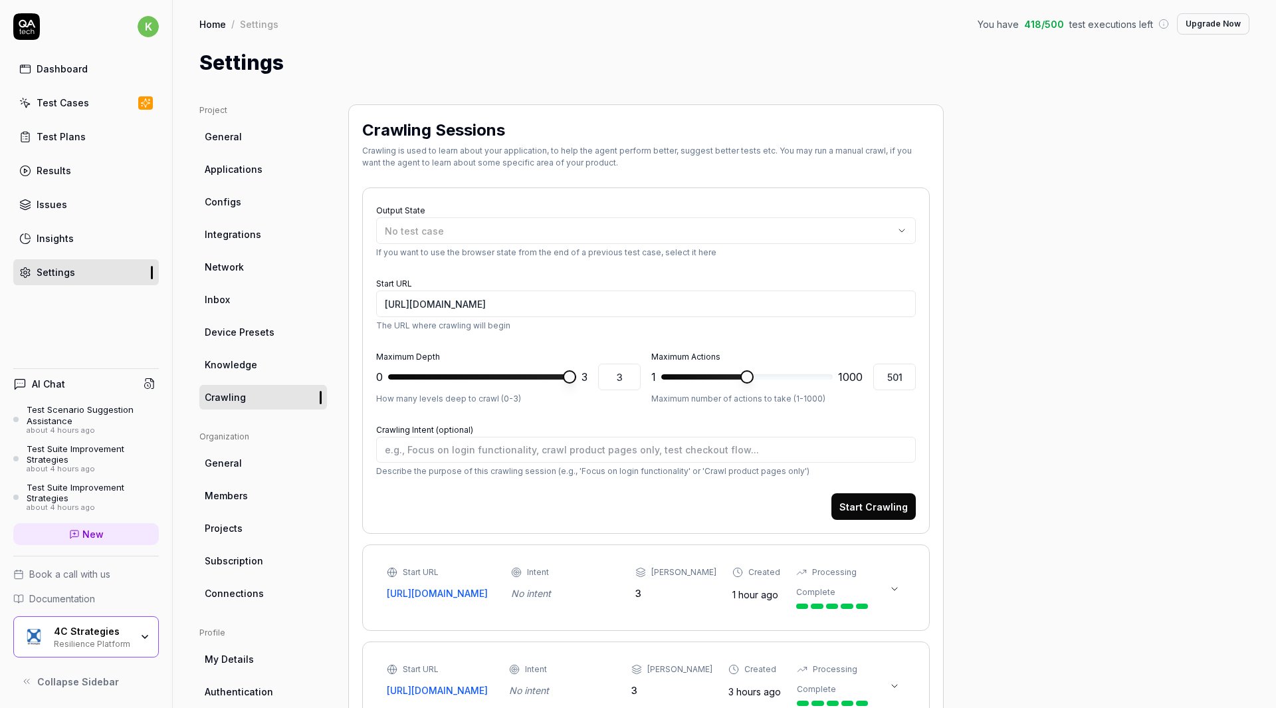
click at [747, 371] on span at bounding box center [746, 376] width 13 height 13
click at [910, 378] on input "501" at bounding box center [894, 376] width 43 height 27
type input "500"
click at [1012, 382] on div "Project General Applications Configs Integrations Network Inbox Device Presets …" at bounding box center [724, 616] width 1050 height 1025
click at [878, 503] on button "Start Crawling" at bounding box center [873, 506] width 84 height 27
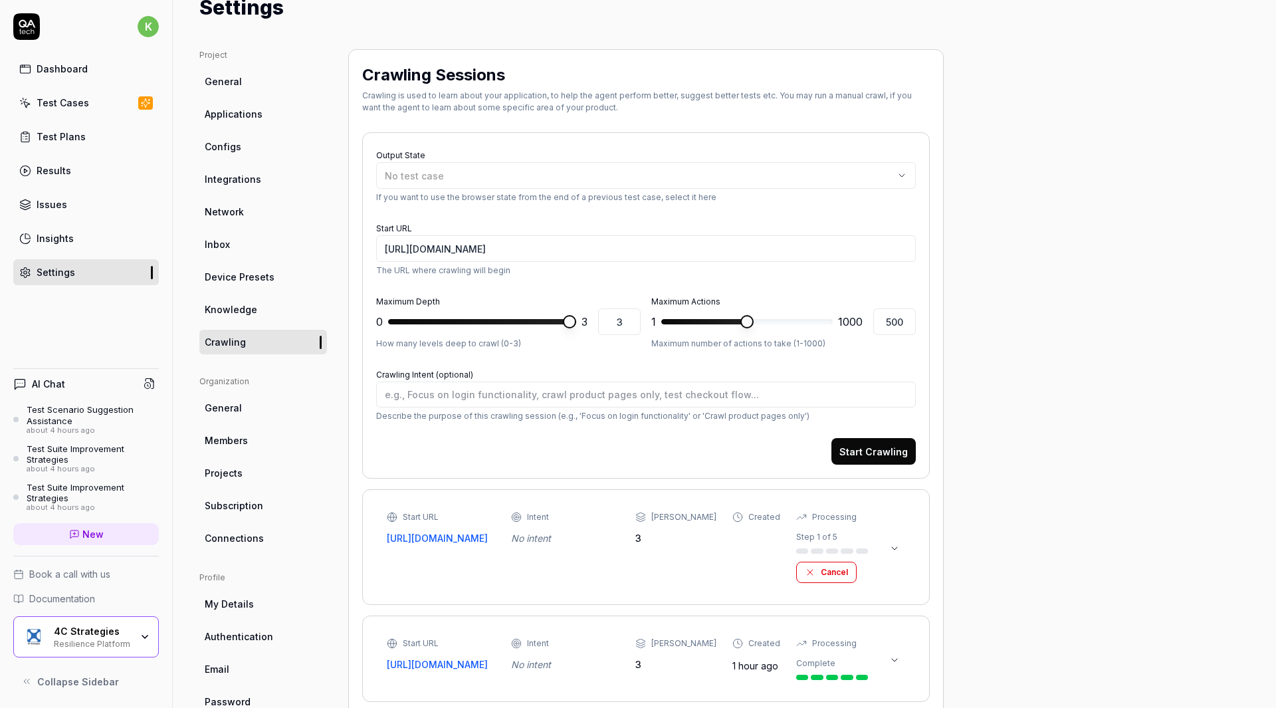
scroll to position [55, 0]
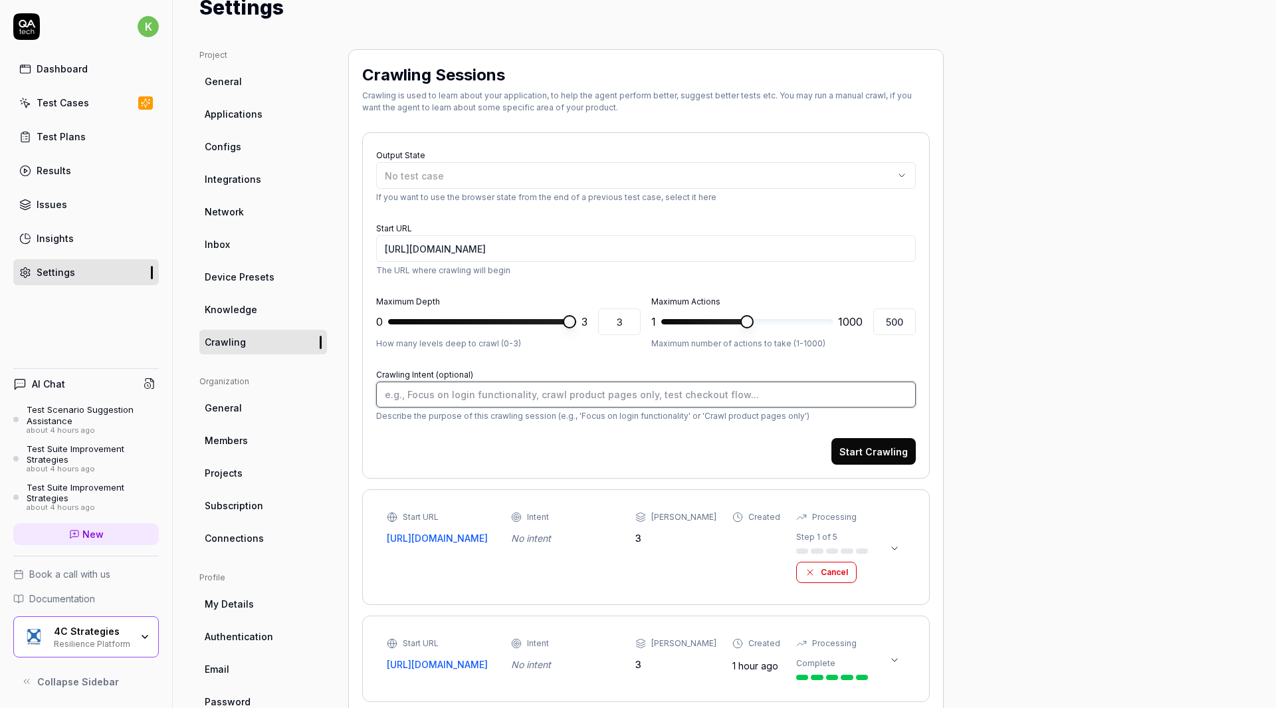
click at [696, 391] on textarea "Crawling Intent (optional)" at bounding box center [646, 394] width 540 height 26
type textarea "*"
type textarea "F"
type textarea "*"
type textarea "Fo"
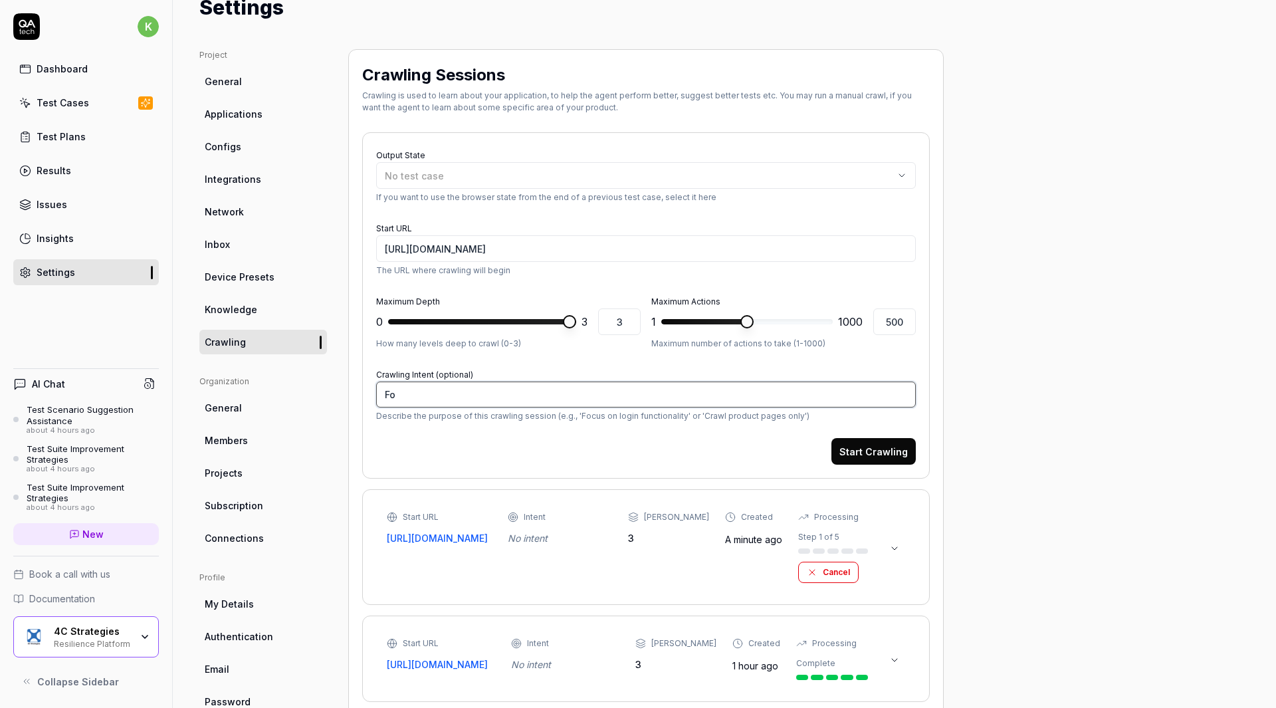
type textarea "*"
type textarea "Foc"
type textarea "*"
type textarea "Focu"
type textarea "*"
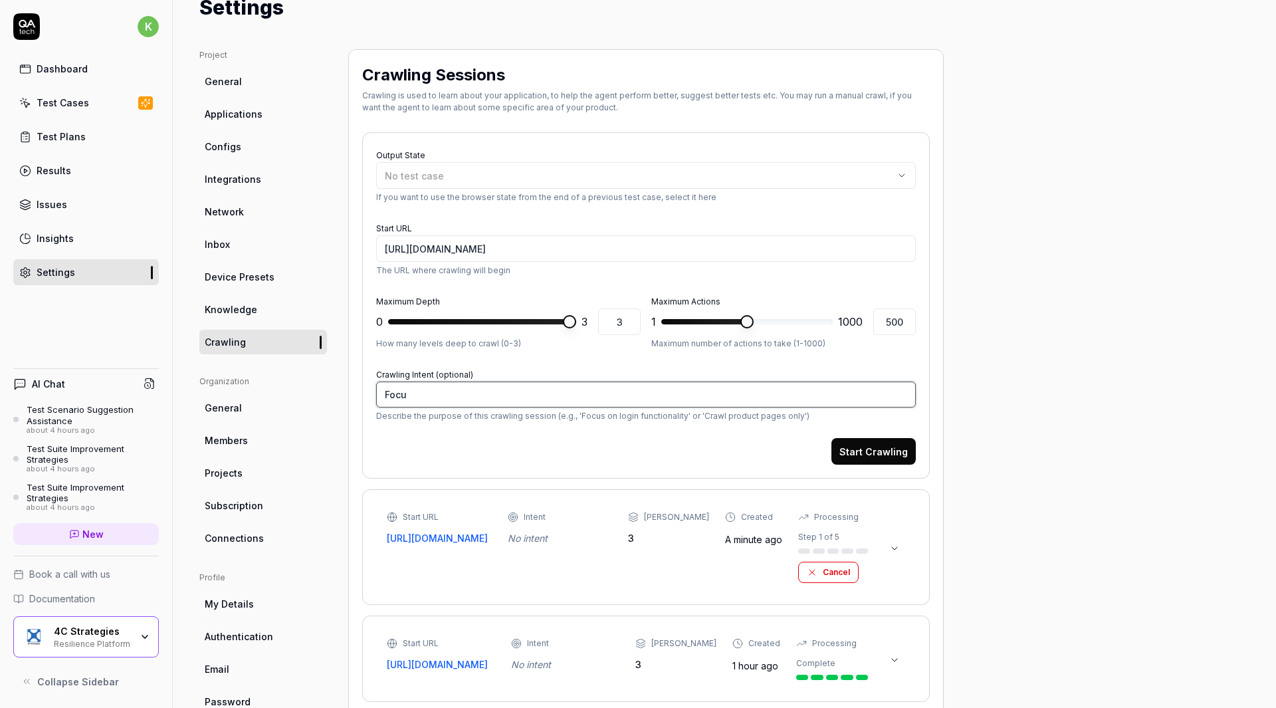
type textarea "Focus"
type textarea "*"
type textarea "Focus"
type textarea "*"
type textarea "Focus o"
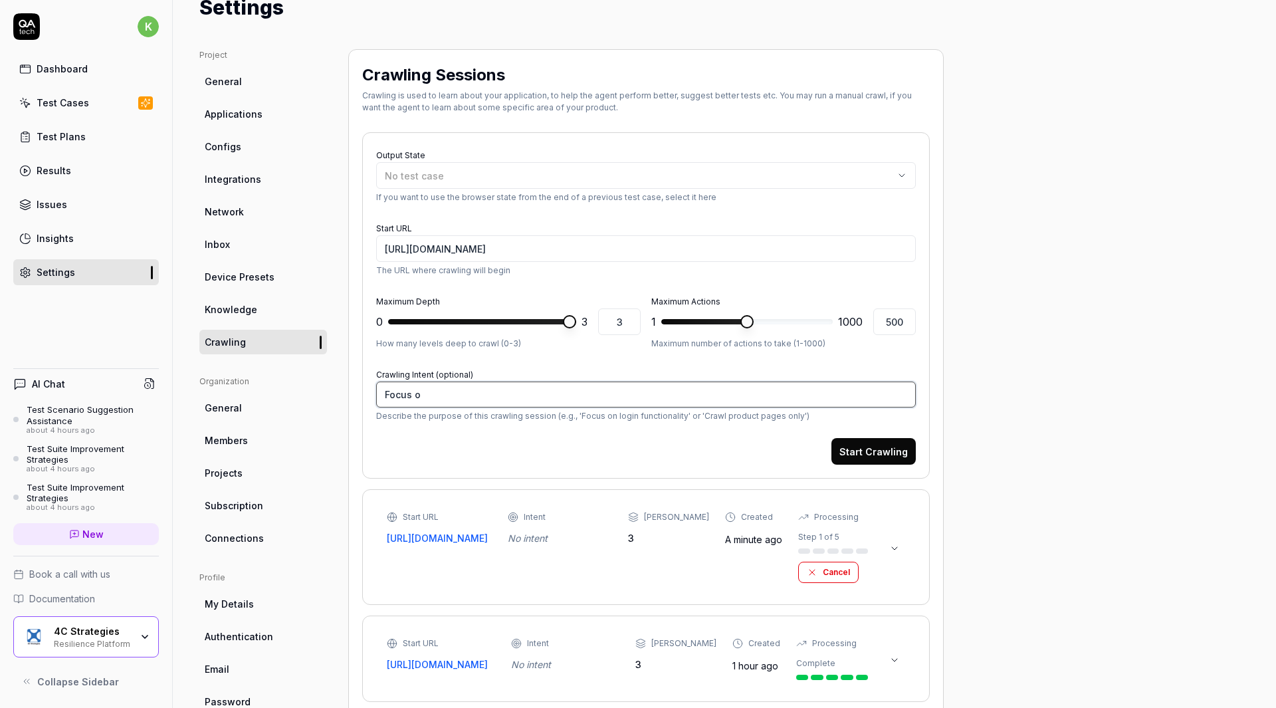
type textarea "*"
type textarea "Focus on"
type textarea "*"
type textarea "Focus on"
type textarea "*"
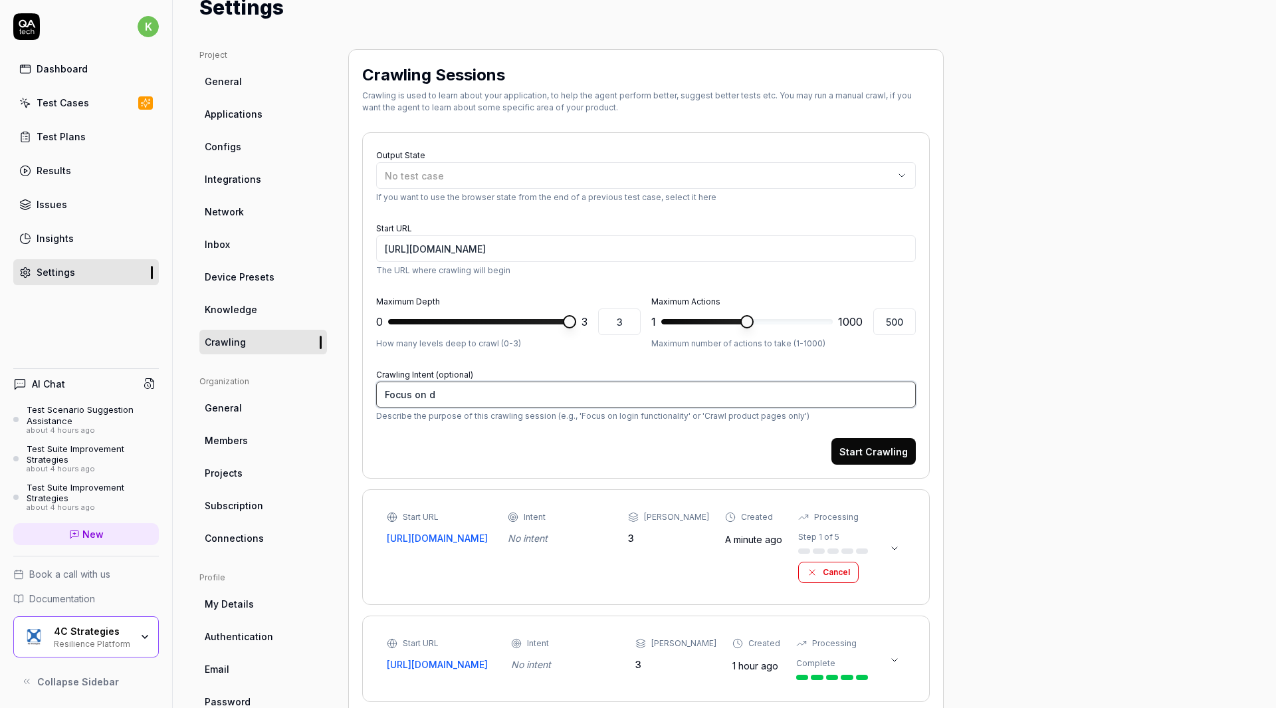
type textarea "Focus on di"
type textarea "*"
type textarea "Focus on dif"
type textarea "*"
type textarea "Focus on diff"
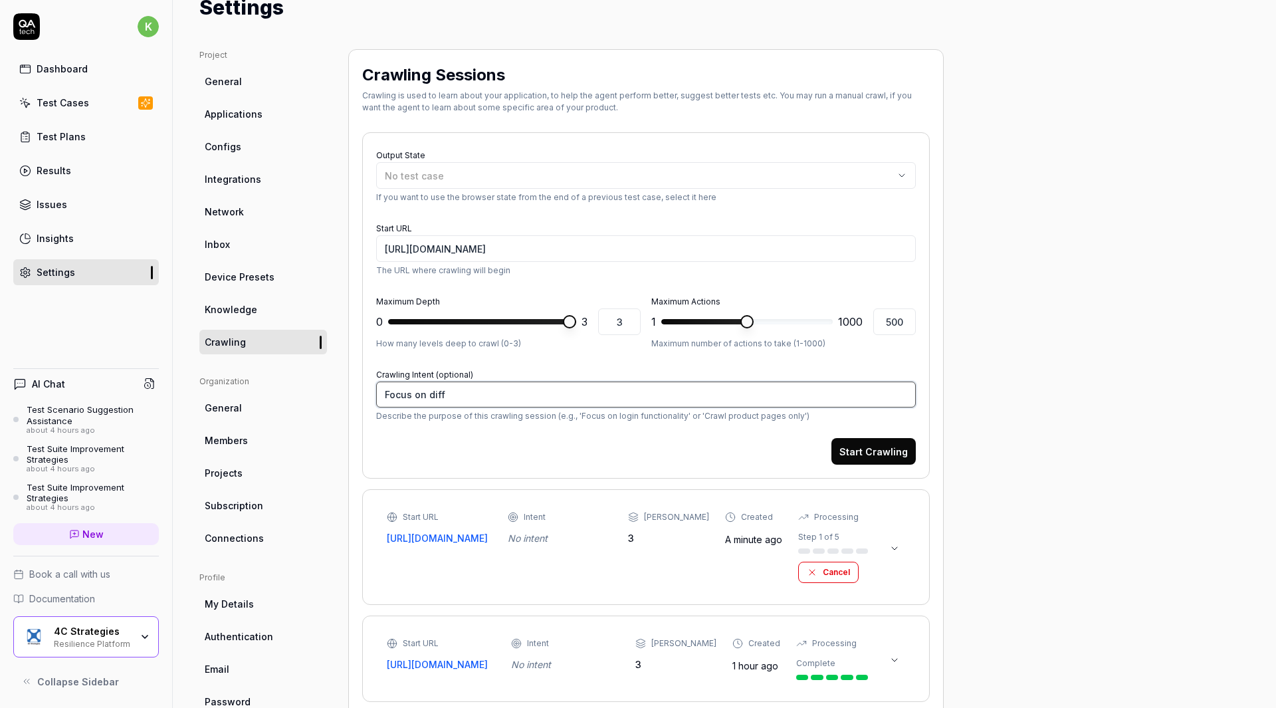
type textarea "*"
type textarea "Focus on diffe"
type textarea "*"
type textarea "Focus on differ"
type textarea "*"
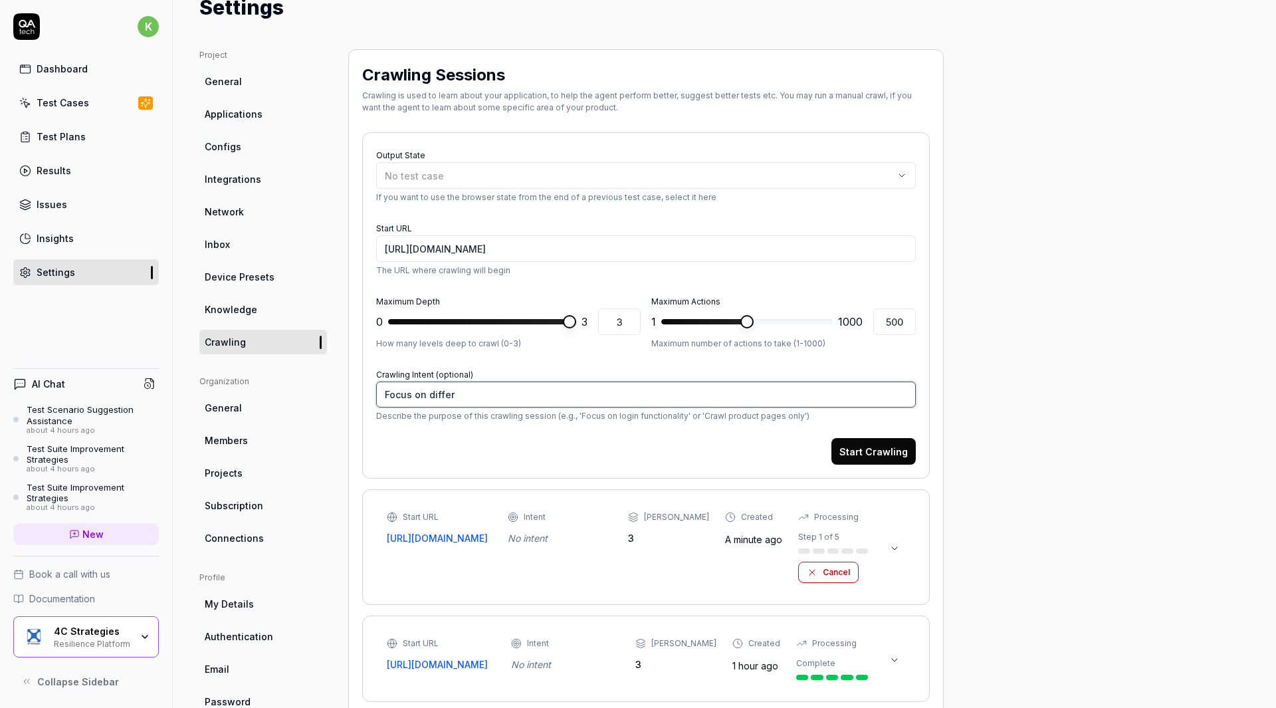
type textarea "Focus on differe"
type textarea "*"
type textarea "Focus on differen"
type textarea "*"
type textarea "Focus on different"
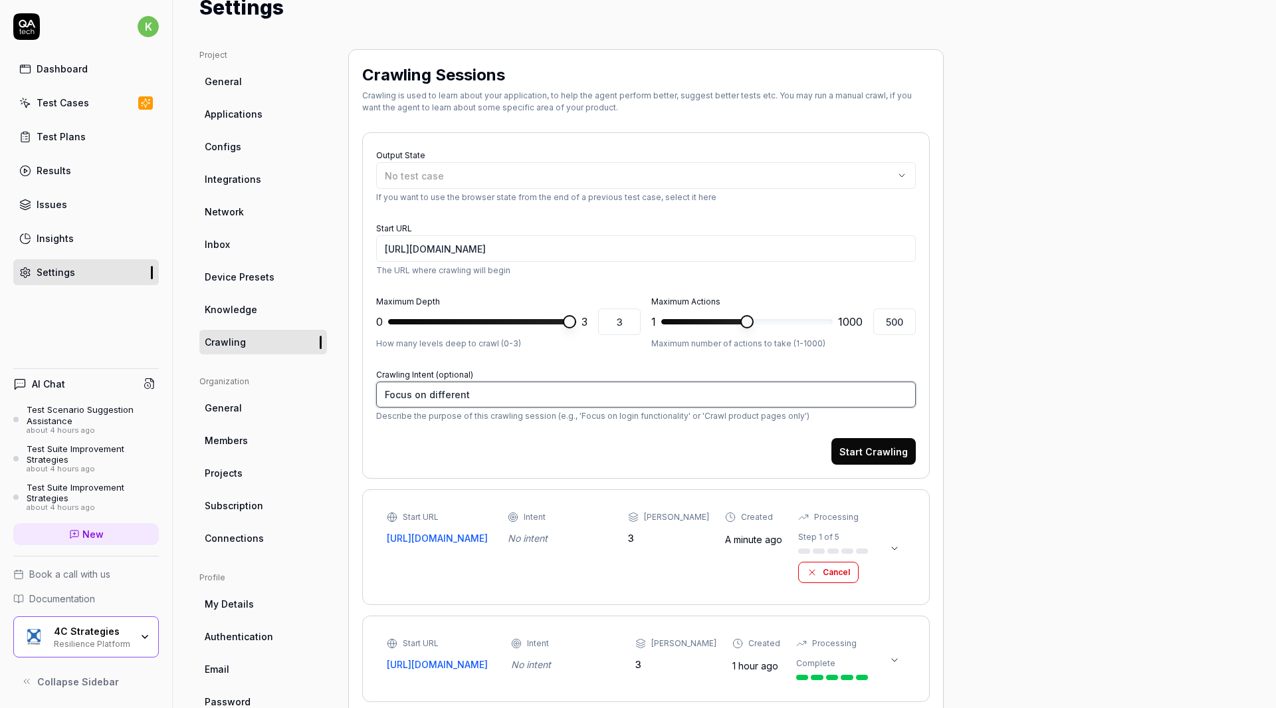
type textarea "*"
type textarea "Focus on different"
type textarea "*"
type textarea "Focus on different w"
type textarea "*"
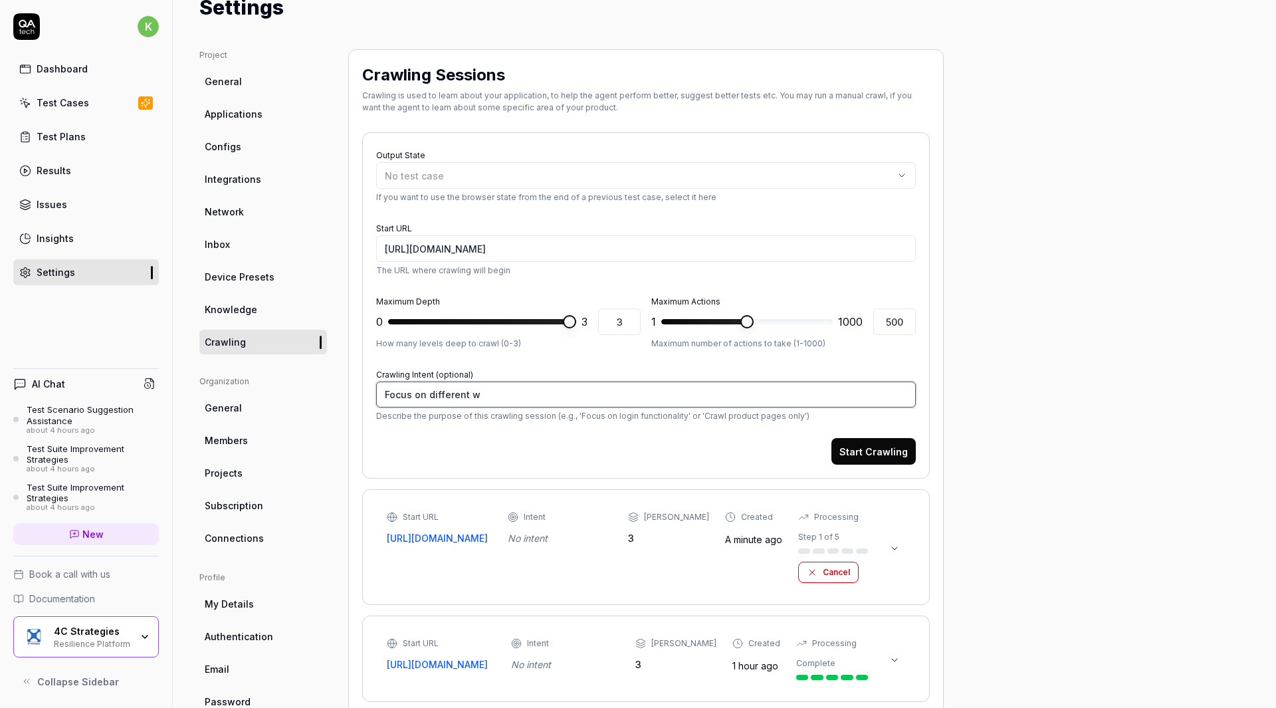
type textarea "Focus on different wo"
type textarea "*"
type textarea "Focus on different wor"
type textarea "*"
type textarea "Focus on different work"
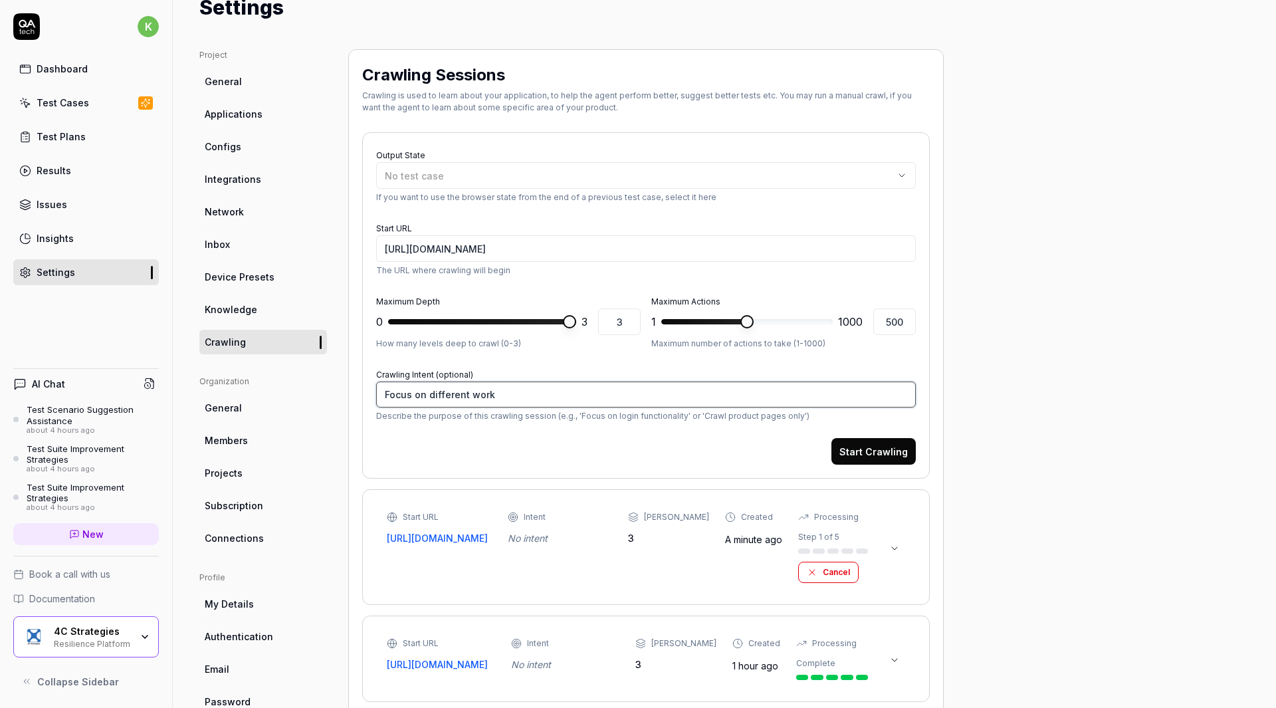
type textarea "*"
type textarea "Focus on different workf"
type textarea "*"
type textarea "Focus on different workfl"
type textarea "*"
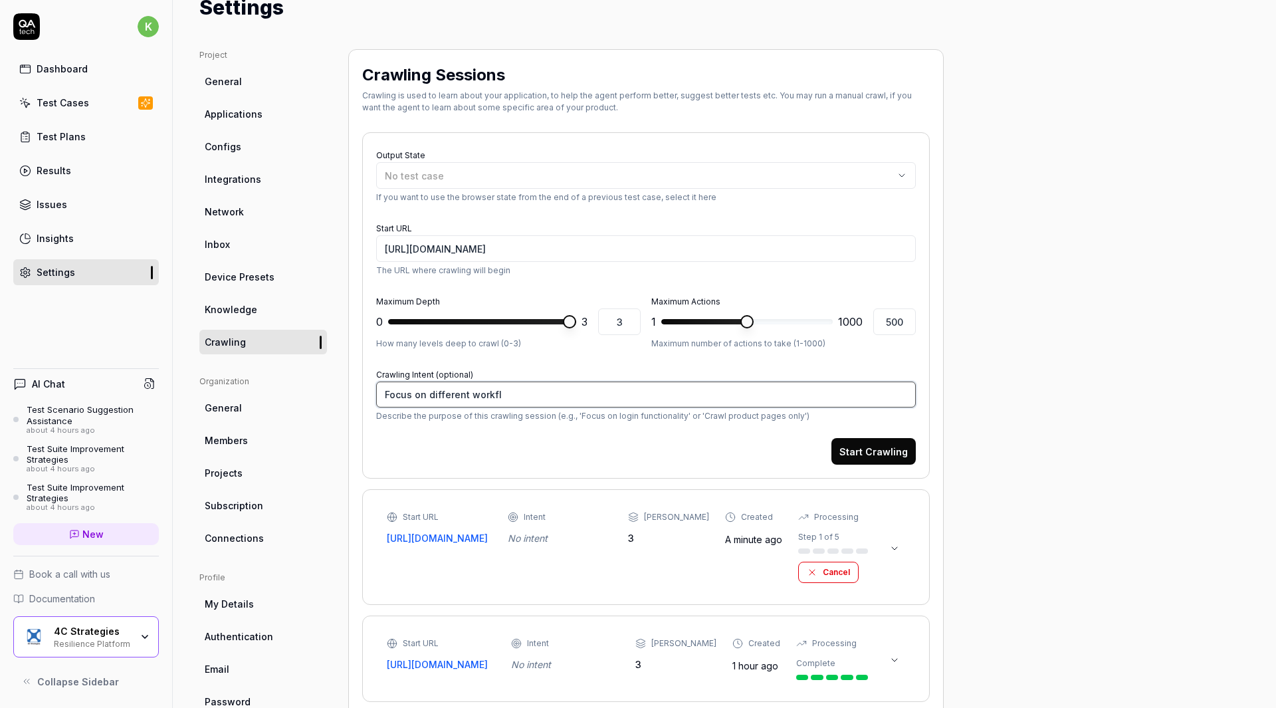
type textarea "Focus on different workflo"
type textarea "*"
type textarea "Focus on different workflow"
type textarea "*"
type textarea "Focus on different workflows"
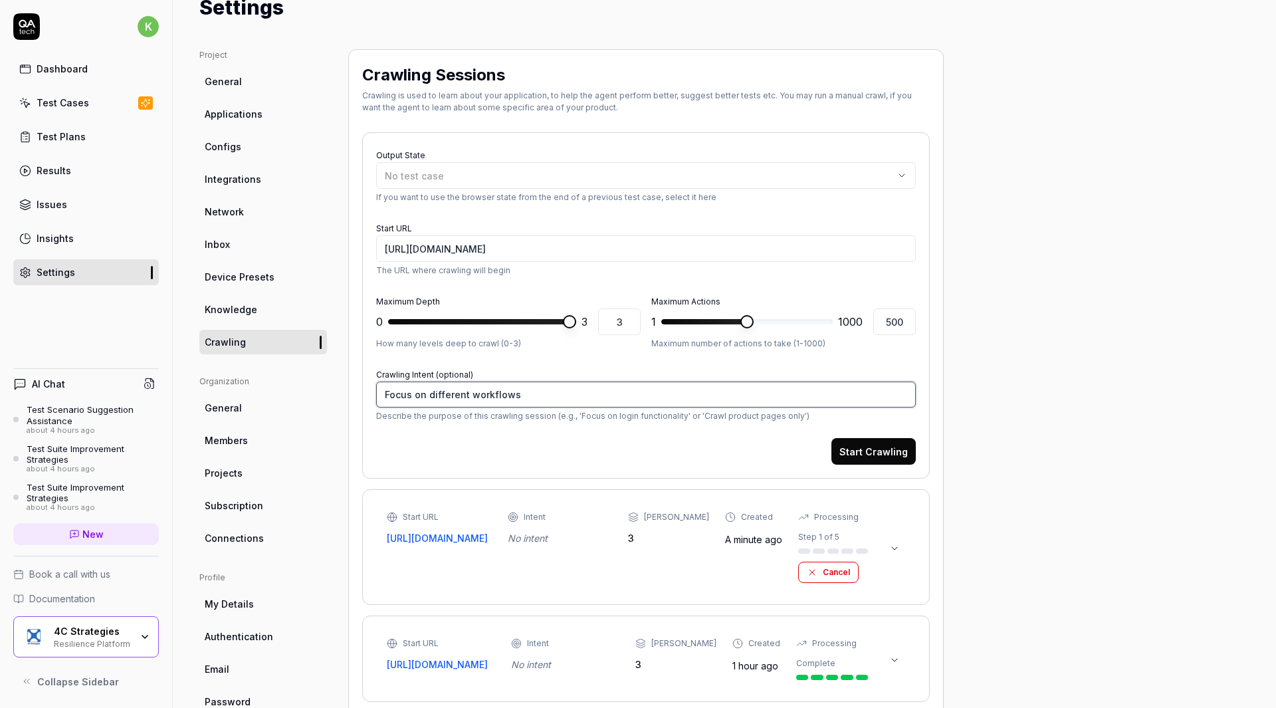
type textarea "*"
type textarea "Focus on different workflows"
type textarea "*"
type textarea "Focus on different workflows i"
type textarea "*"
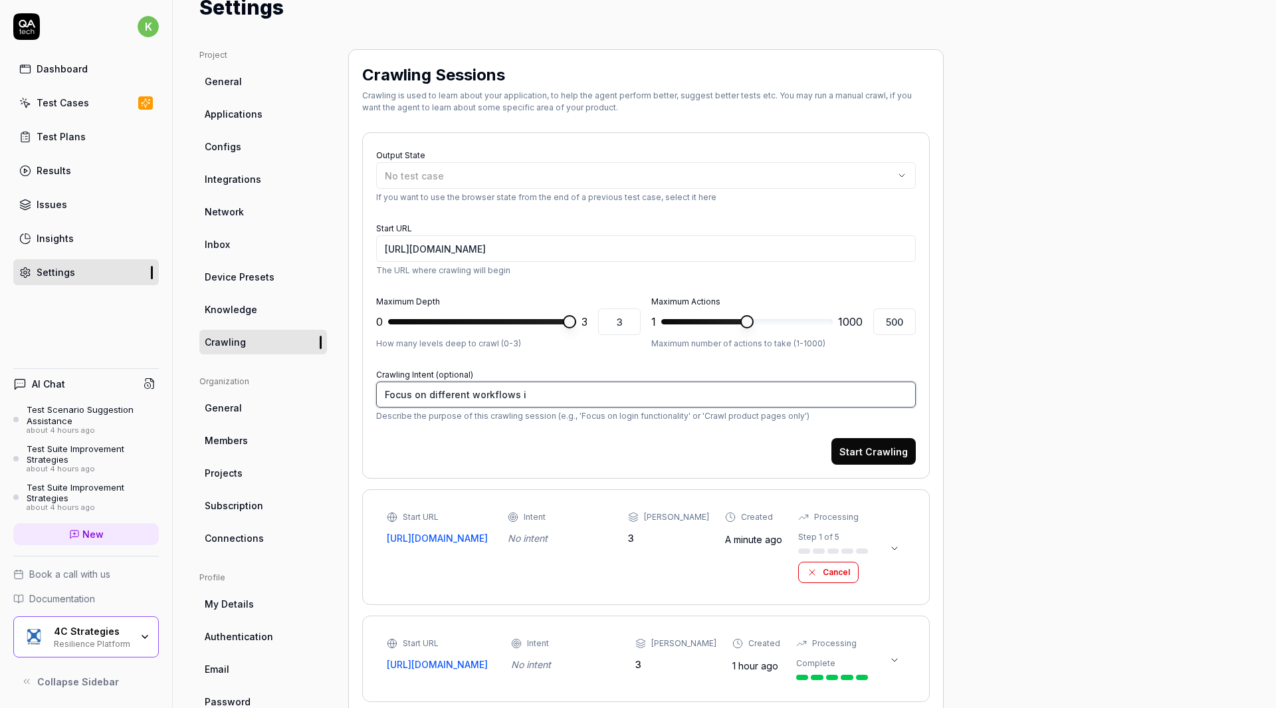
type textarea "Focus on different workflows in"
type textarea "*"
type textarea "Focus on different workflows in"
type textarea "*"
type textarea "Focus on different workflows in a"
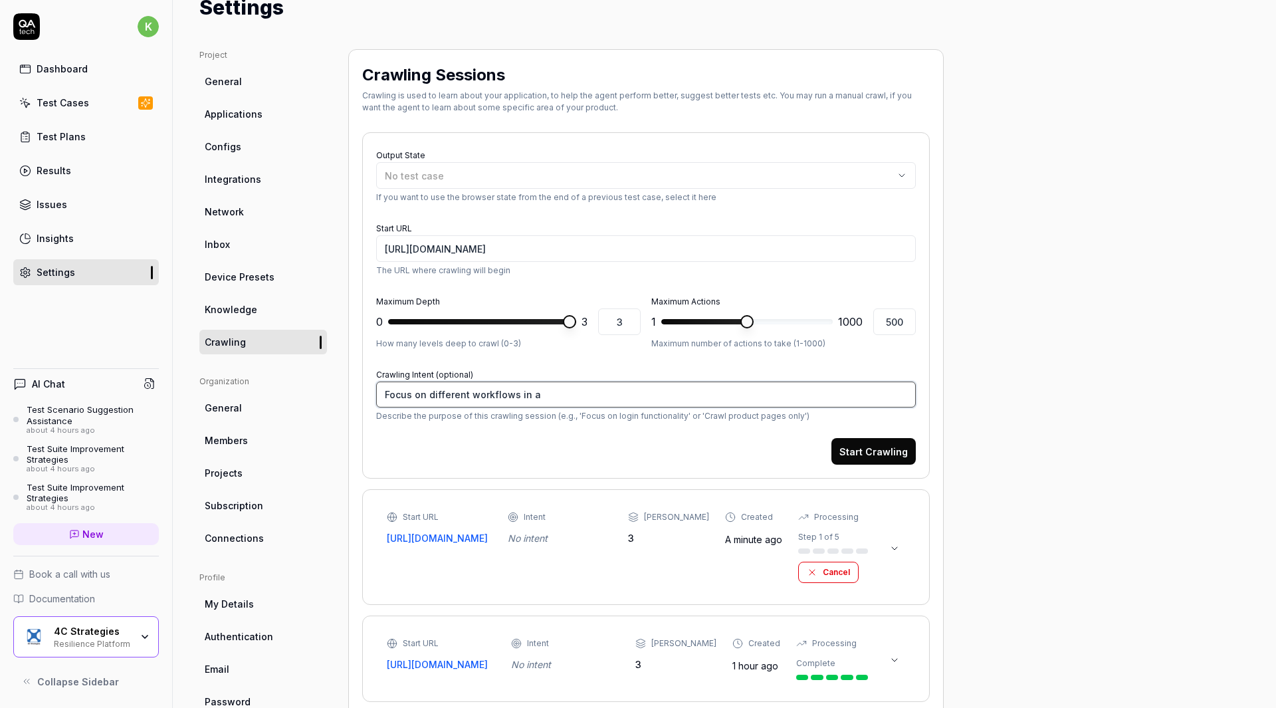
type textarea "*"
type textarea "Focus on different workflows in a"
type textarea "*"
type textarea "Focus on different workflows in a w"
type textarea "*"
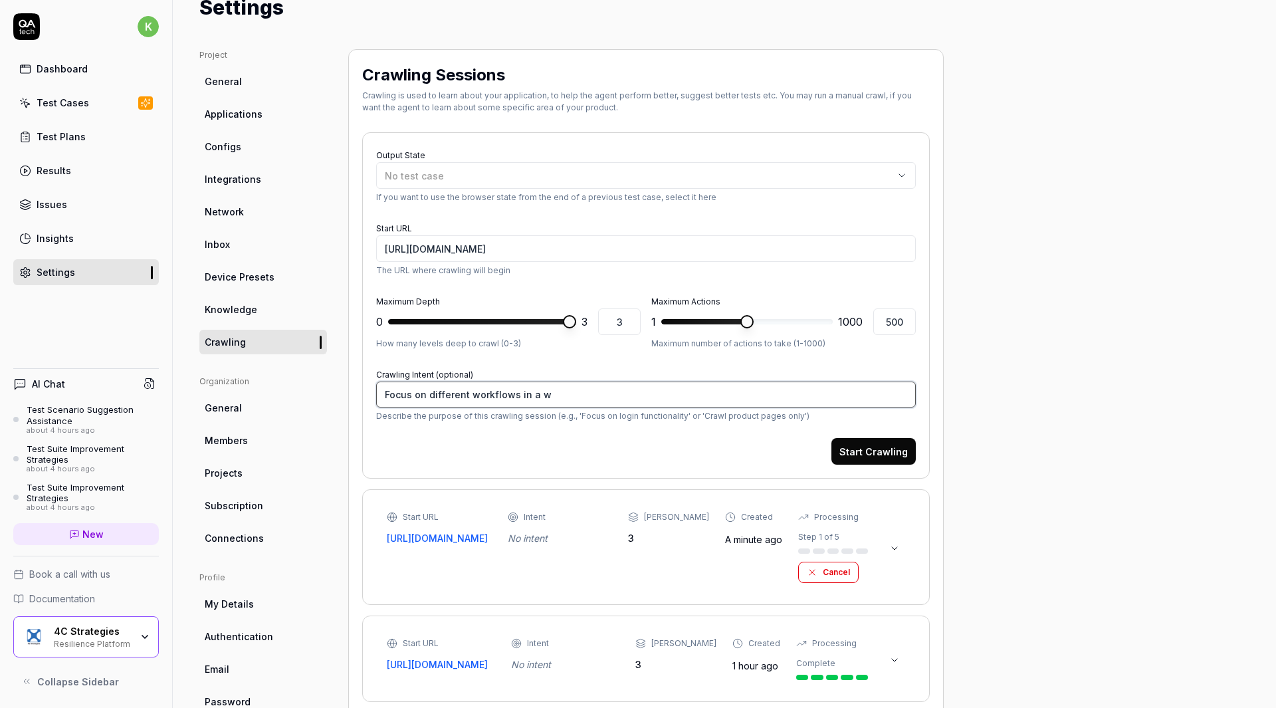
type textarea "Focus on different workflows in a wo"
type textarea "*"
type textarea "Focus on different workflows in a work"
type textarea "*"
type textarea "Focus on different workflows in a works"
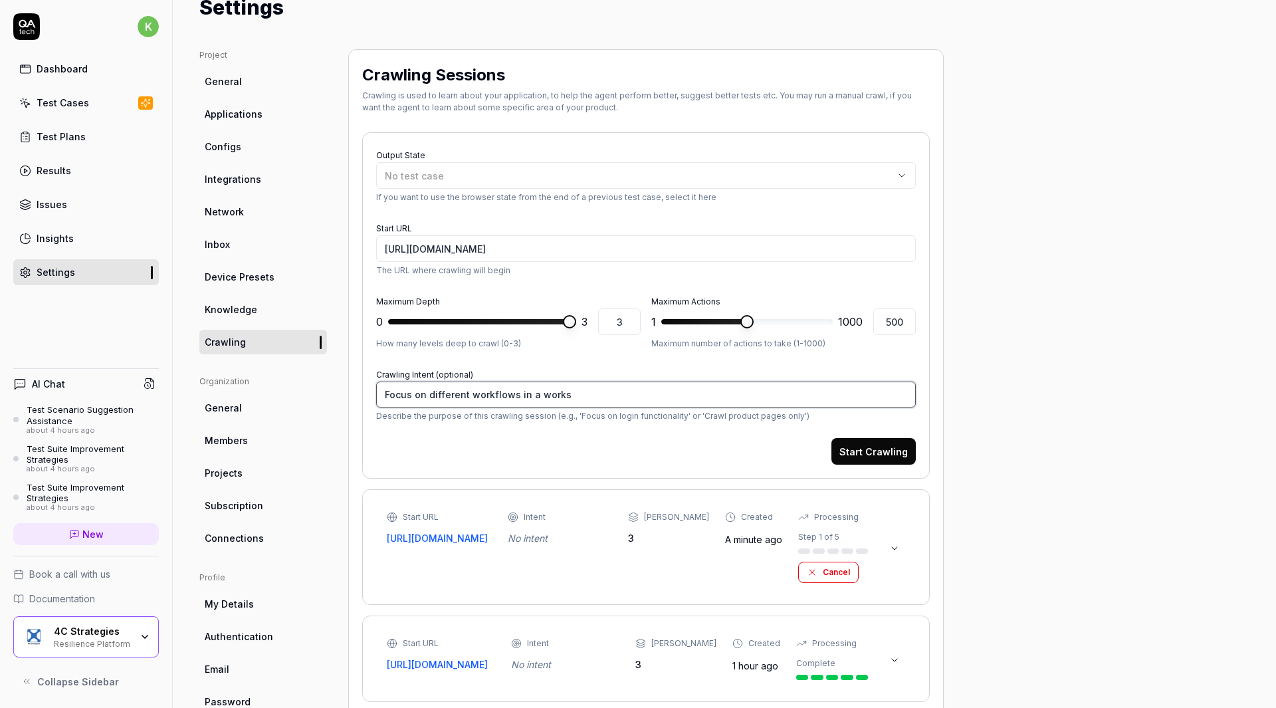
type textarea "*"
type textarea "Focus on different workflows in a worksp"
type textarea "*"
type textarea "Focus on different workflows in a workspac"
type textarea "*"
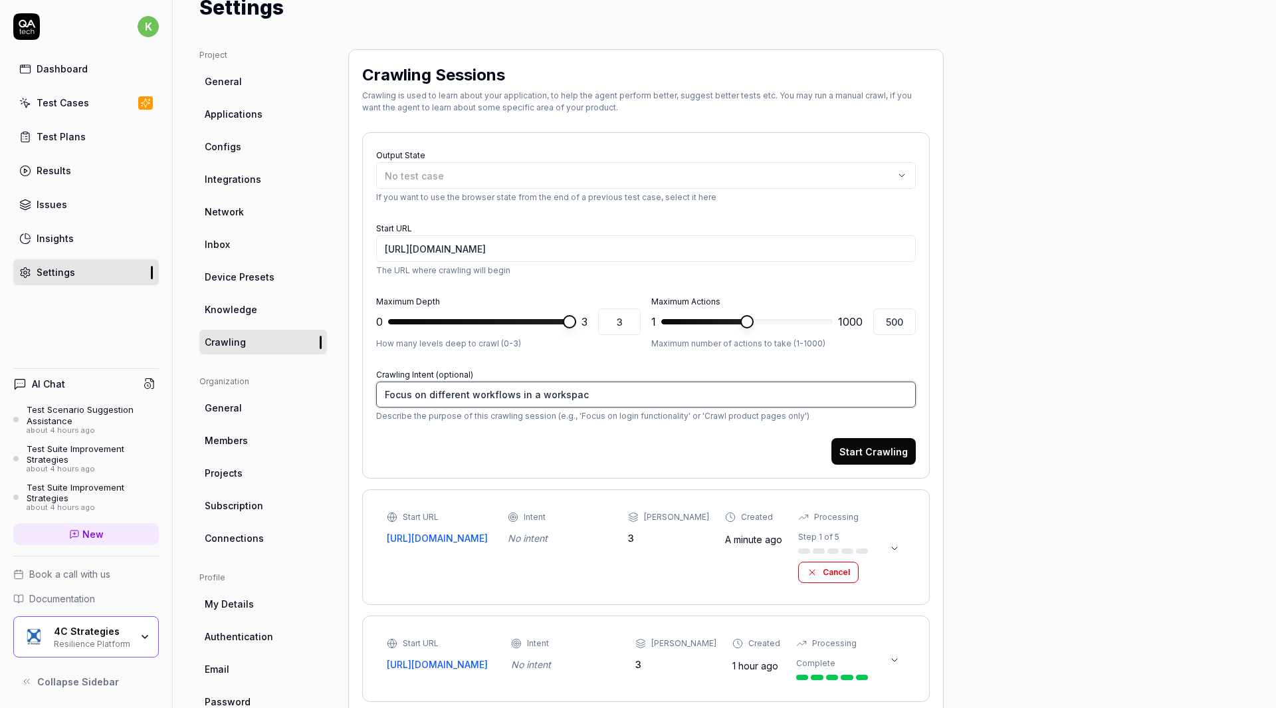
type textarea "Focus on different workflows in a workspace"
type textarea "*"
type textarea "Focus on different workflows in a workspace,"
type textarea "*"
type textarea "Focus on different workflows in a workspace, e"
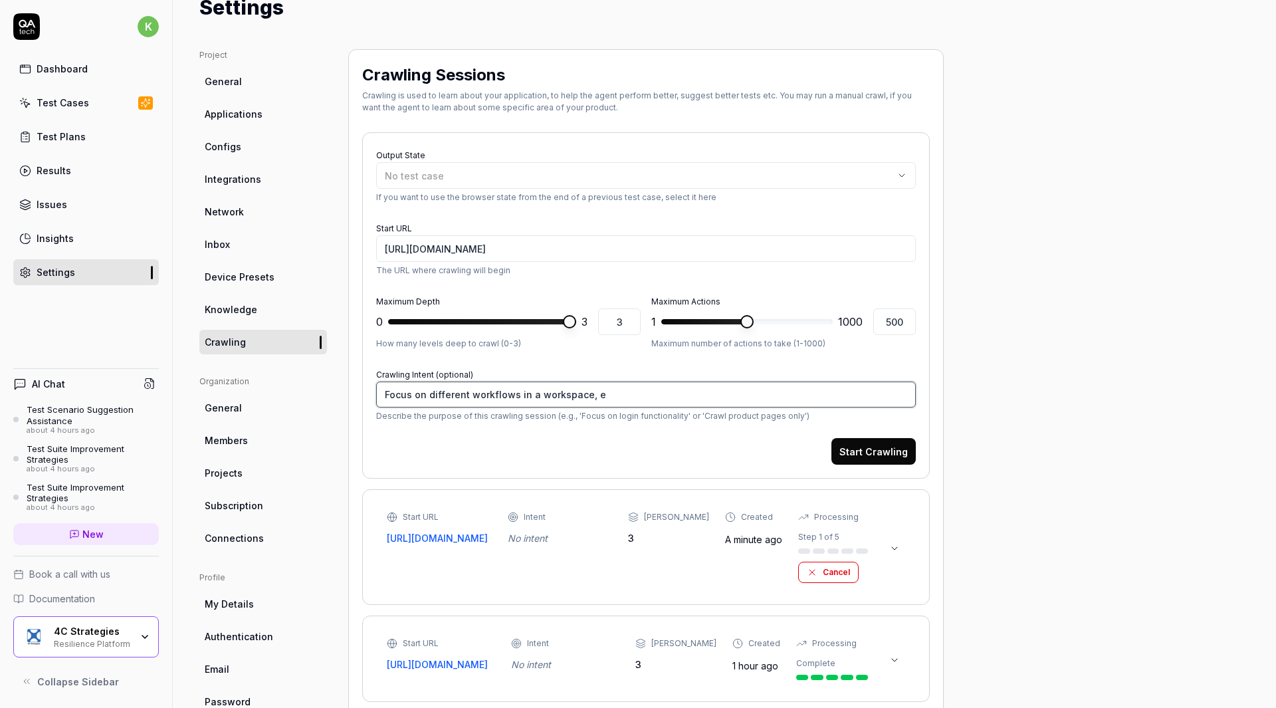
type textarea "*"
type textarea "Focus on different workflows in a workspace, eg"
type textarea "*"
type textarea "Focus on different workflows in a workspace, eg."
type textarea "*"
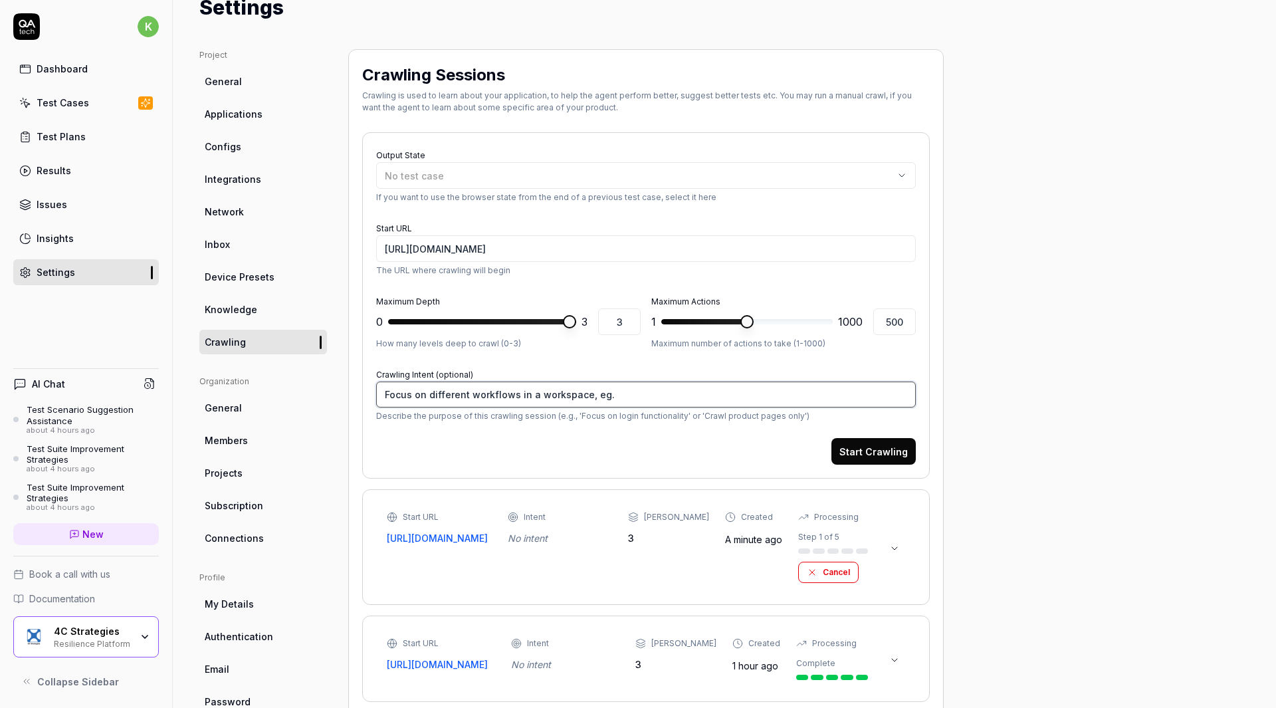
type textarea "Focus on different workflows in a workspace, eg."
type textarea "*"
type textarea "Focus on different workflows in a workspace, eg"
type textarea "*"
type textarea "Focus on different workflows in a workspace, e"
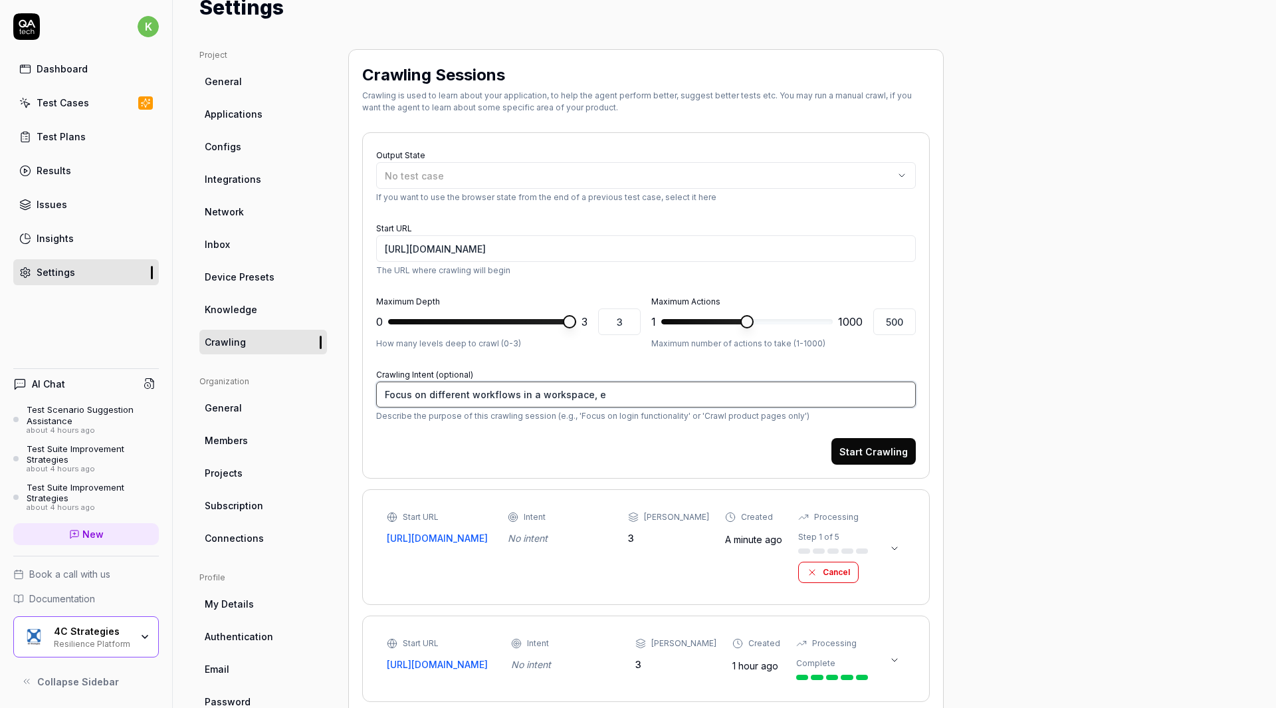
type textarea "*"
type textarea "Focus on different workflows in a workspace, e."
type textarea "*"
type textarea "Focus on different workflows in a workspace, e.g"
type textarea "*"
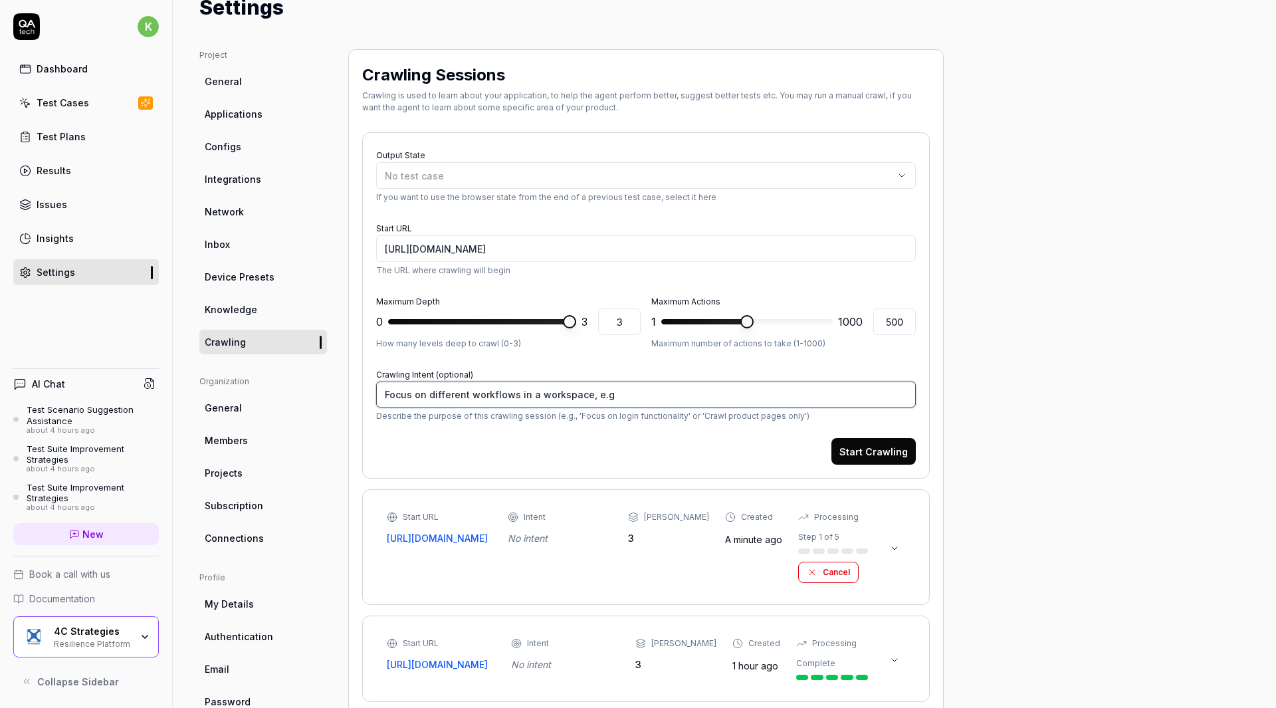
type textarea "Focus on different workflows in a workspace, e.ge"
type textarea "*"
type textarea "Focus on different workflows in a workspace, e.ge"
type textarea "*"
type textarea "Focus on different workflows in a workspace, e.ge"
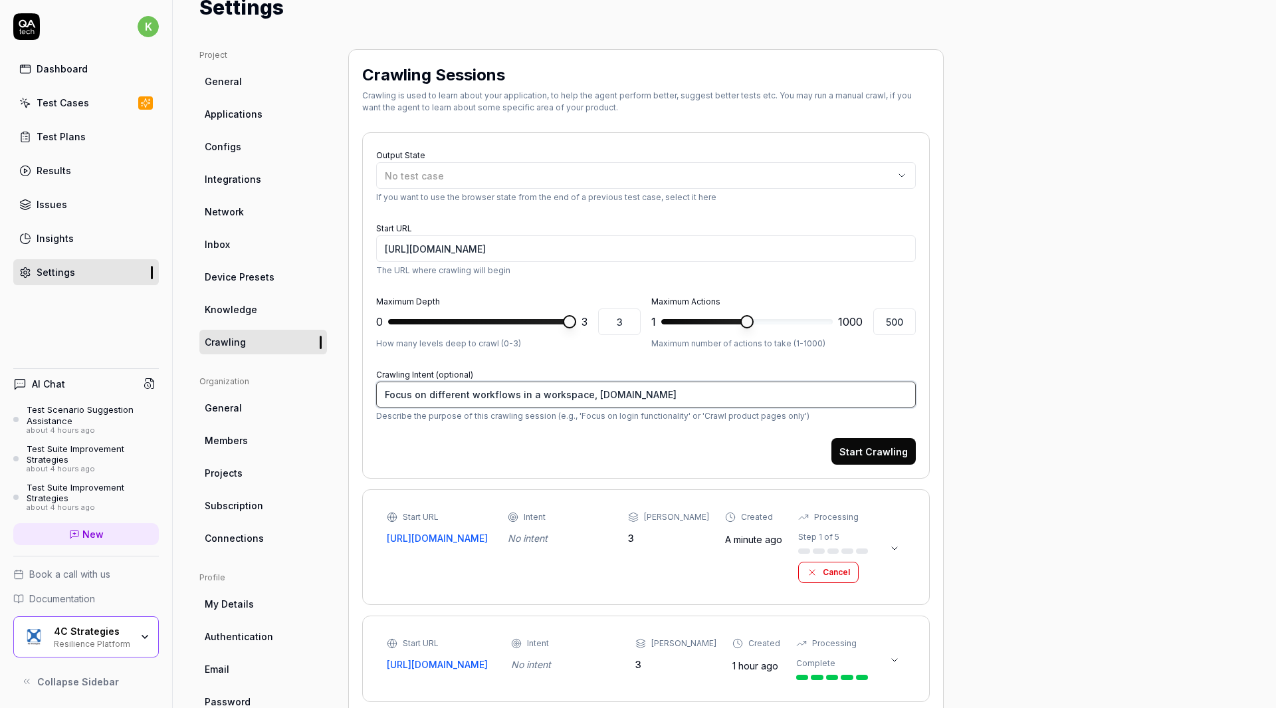
type textarea "*"
type textarea "Focus on different workflows in a workspace, e.g"
type textarea "*"
type textarea "Focus on different workflows in a workspace, e.g."
type textarea "*"
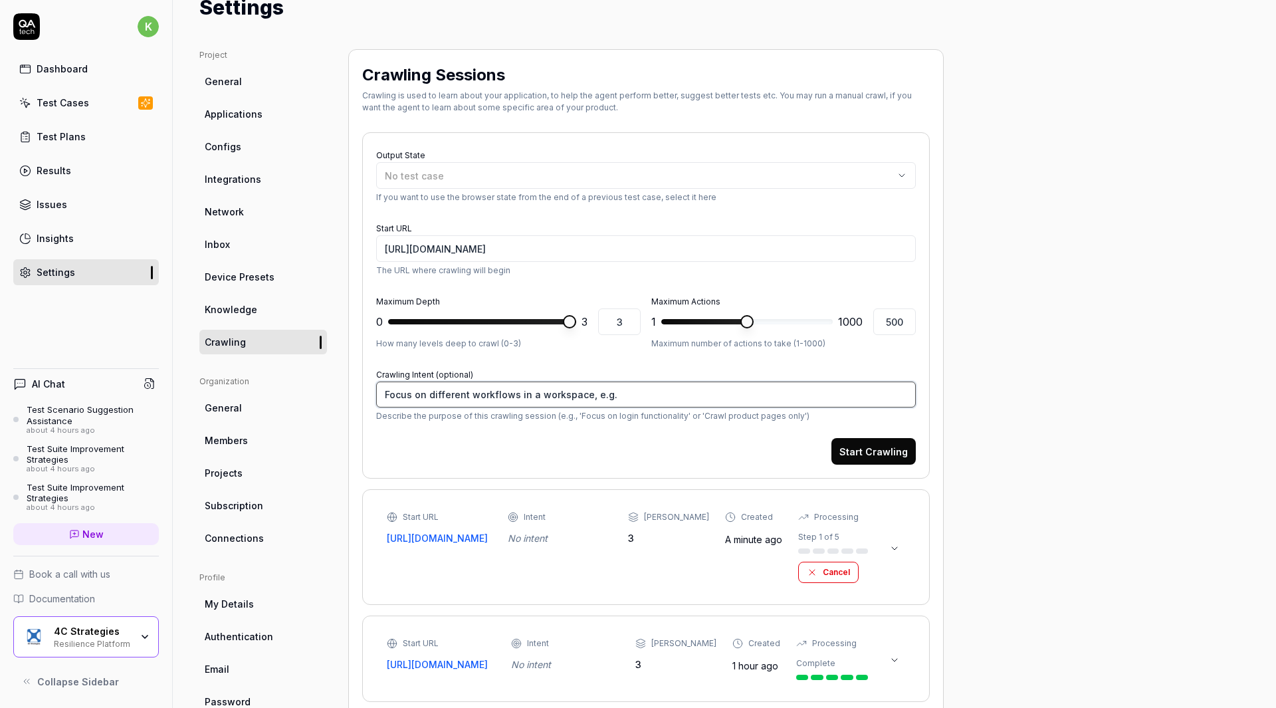
type textarea "Focus on different workflows in a workspace, e.g."
type textarea "*"
type textarea "Focus on different workflows in a workspace, e.g. I"
type textarea "*"
type textarea "Focus on different workflows in a workspace, e.g. In"
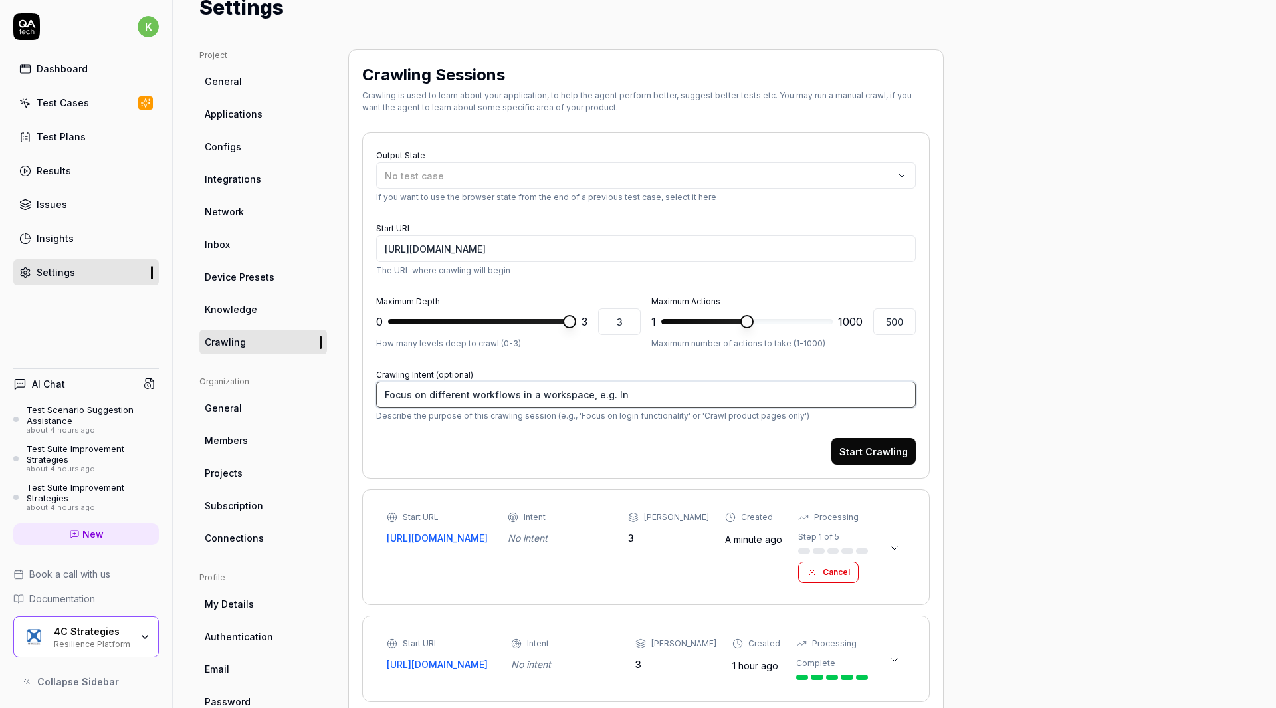
type textarea "*"
type textarea "Focus on different workflows in a workspace, e.g. Inc"
type textarea "*"
type textarea "Focus on different workflows in a workspace, e.g. Inci"
type textarea "*"
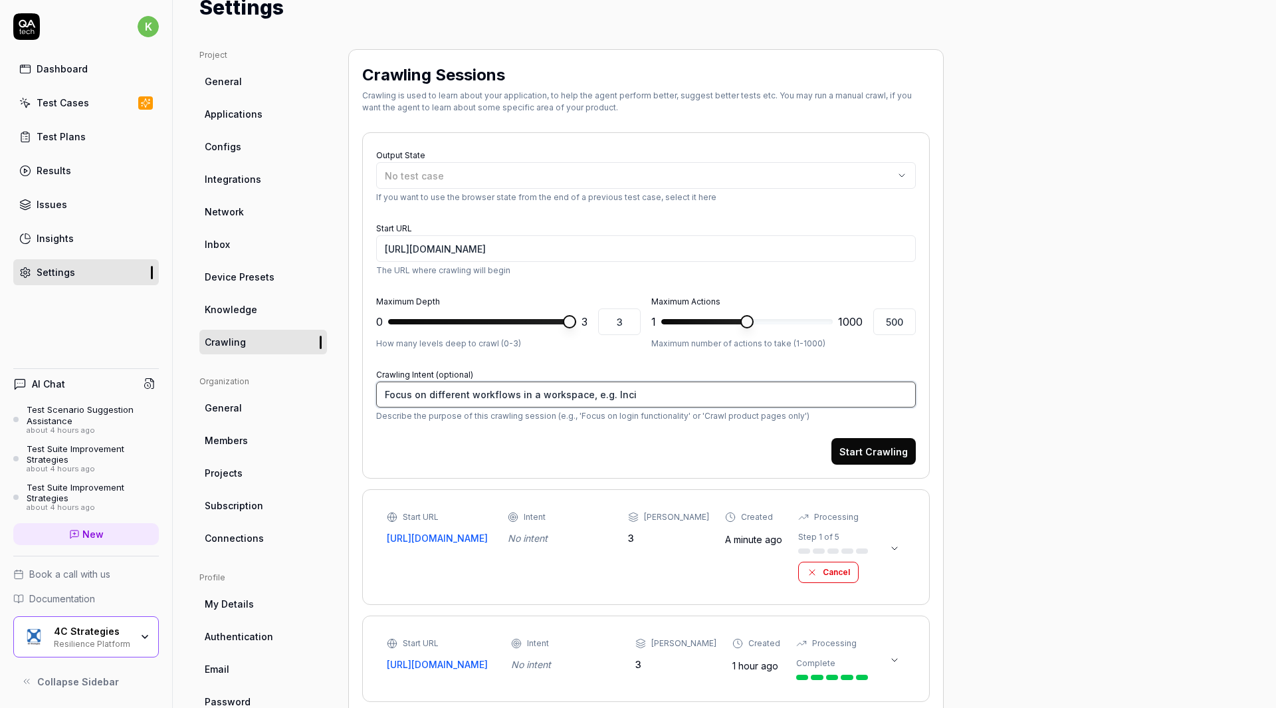
type textarea "Focus on different workflows in a workspace, e.g. Incid"
type textarea "*"
type textarea "Focus on different workflows in a workspace, e.g. Inciden"
type textarea "*"
type textarea "Focus on different workflows in a workspace, e.g. Incident"
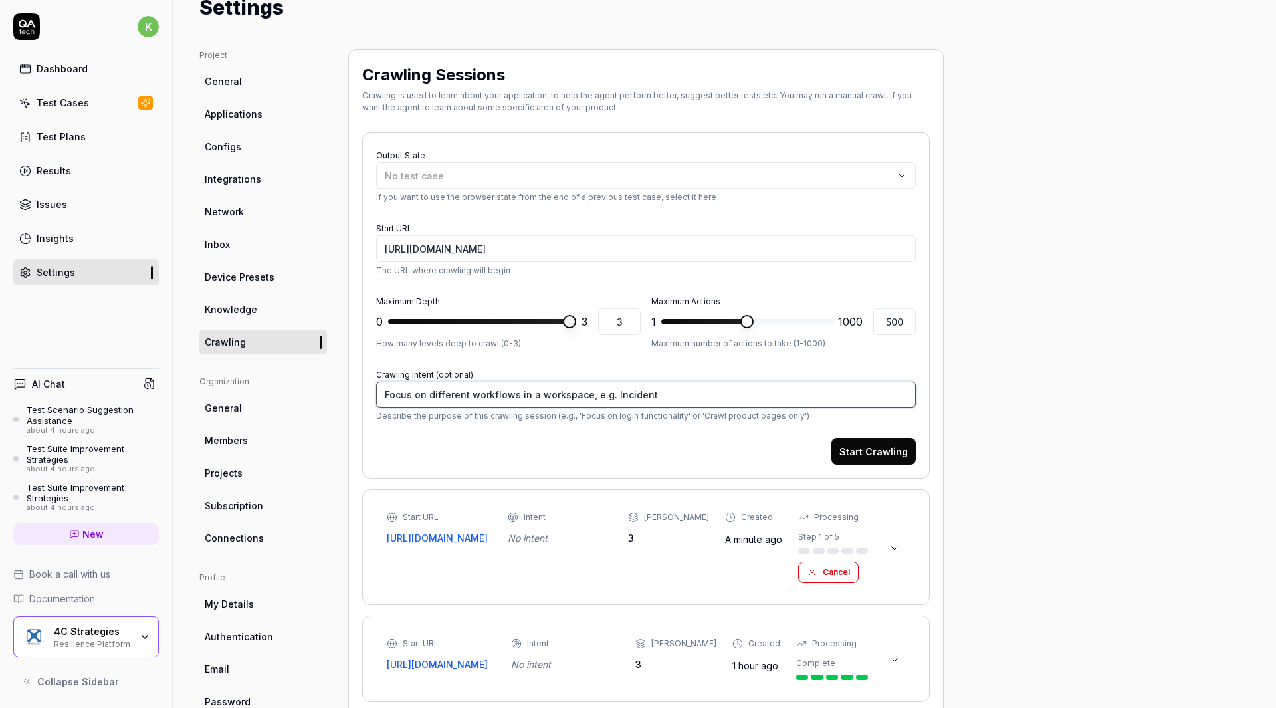
type textarea "*"
type textarea "Focus on different workflows in a workspace, e.g. Incident"
type textarea "*"
type textarea "Focus on different workflows in a workspace, e.g. Incident M"
type textarea "*"
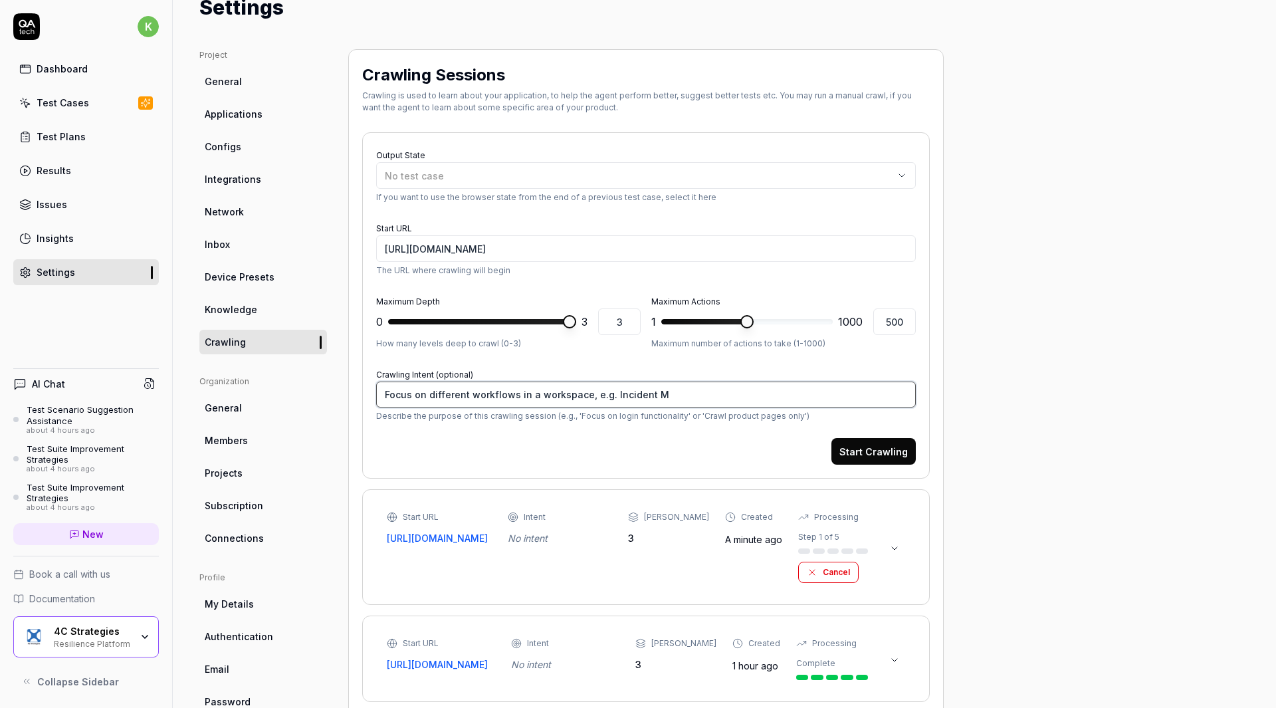
type textarea "Focus on different workflows in a workspace, e.g. Incident Ma"
type textarea "*"
type textarea "Focus on different workflows in a workspace, e.g. Incident Man"
type textarea "*"
type textarea "Focus on different workflows in a workspace, e.g. Incident Mana"
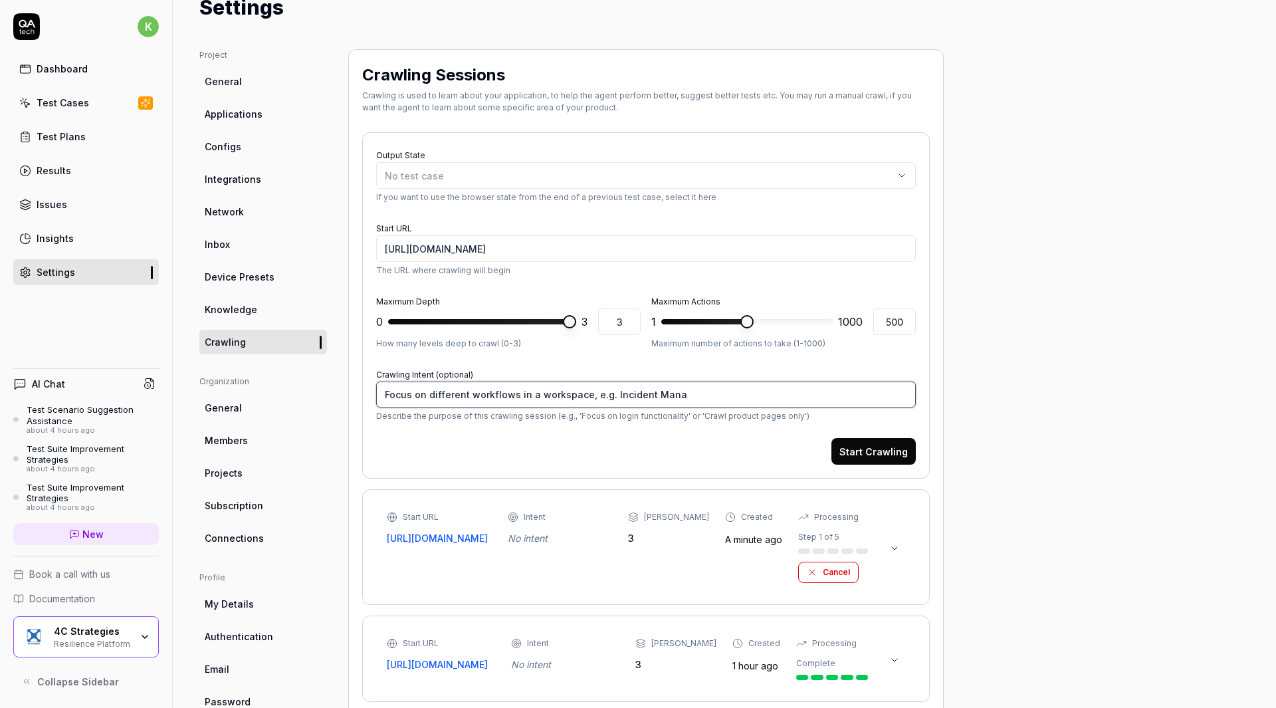
type textarea "*"
type textarea "Focus on different workflows in a workspace, e.g. Incident Manag"
type textarea "*"
type textarea "Focus on different workflows in a workspace, e.g. Incident Managem"
type textarea "*"
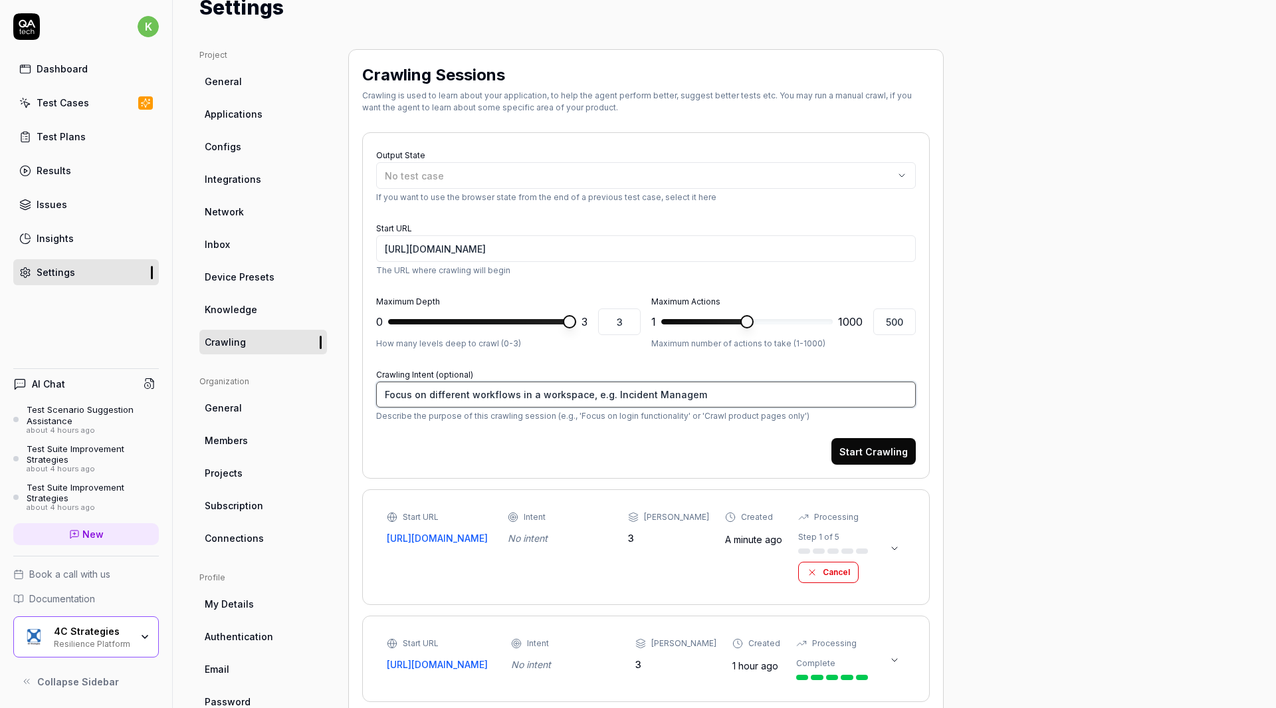
type textarea "Focus on different workflows in a workspace, e.g. Incident Manageme"
type textarea "*"
type textarea "Focus on different workflows in a workspace, e.g. Incident Managemen"
type textarea "*"
type textarea "Focus on different workflows in a workspace, e.g. Incident Management"
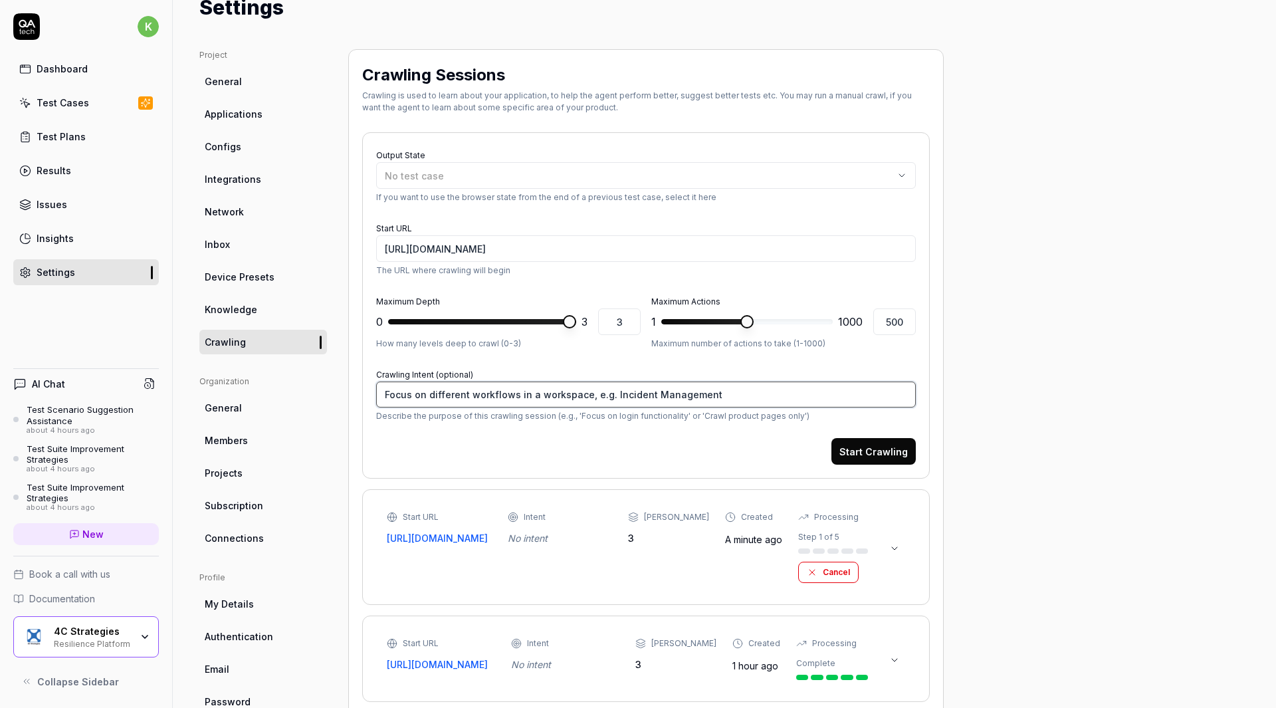
type textarea "*"
type textarea "Focus on different workflows in a workspace, e.g. Incident Management,"
type textarea "*"
type textarea "Focus on different workflows in a workspace, e.g. Incident Management,"
type textarea "*"
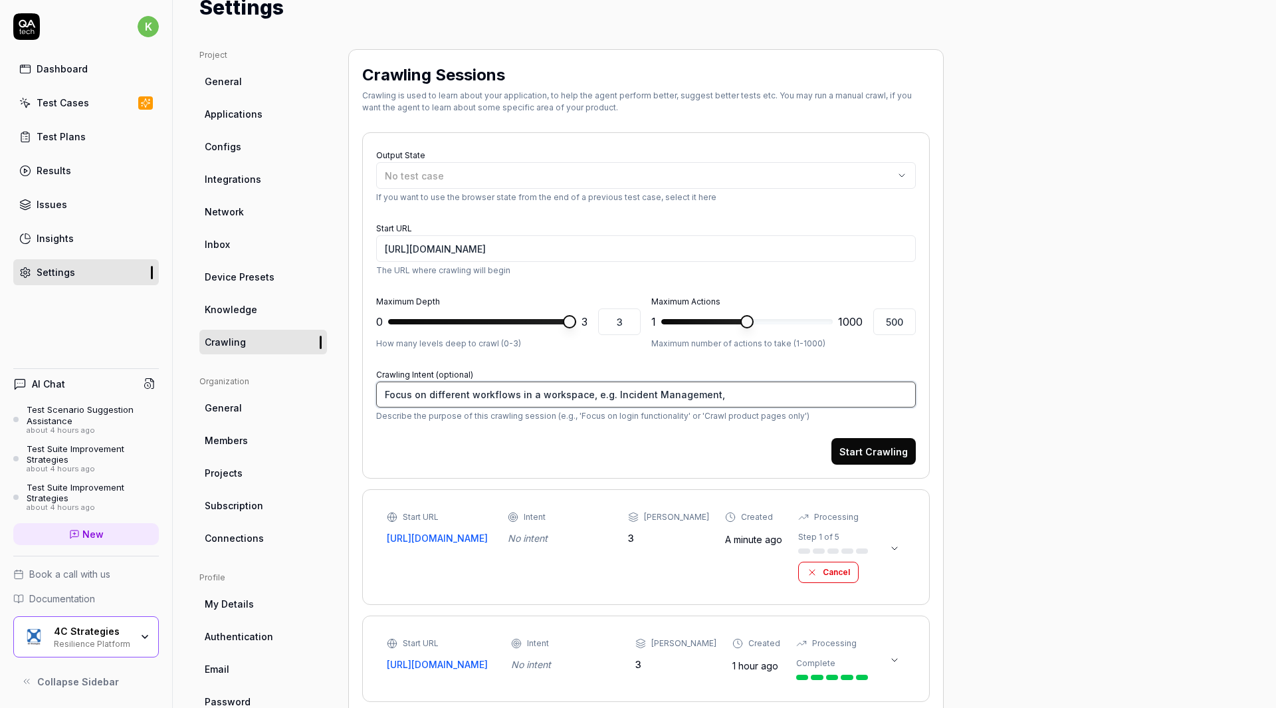
type textarea "Focus on different workflows in a workspace, e.g. Incident Management, C"
type textarea "*"
type textarea "Focus on different workflows in a workspace, e.g. Incident Management, Co"
type textarea "*"
type textarea "Focus on different workflows in a workspace, e.g. Incident Management, Con"
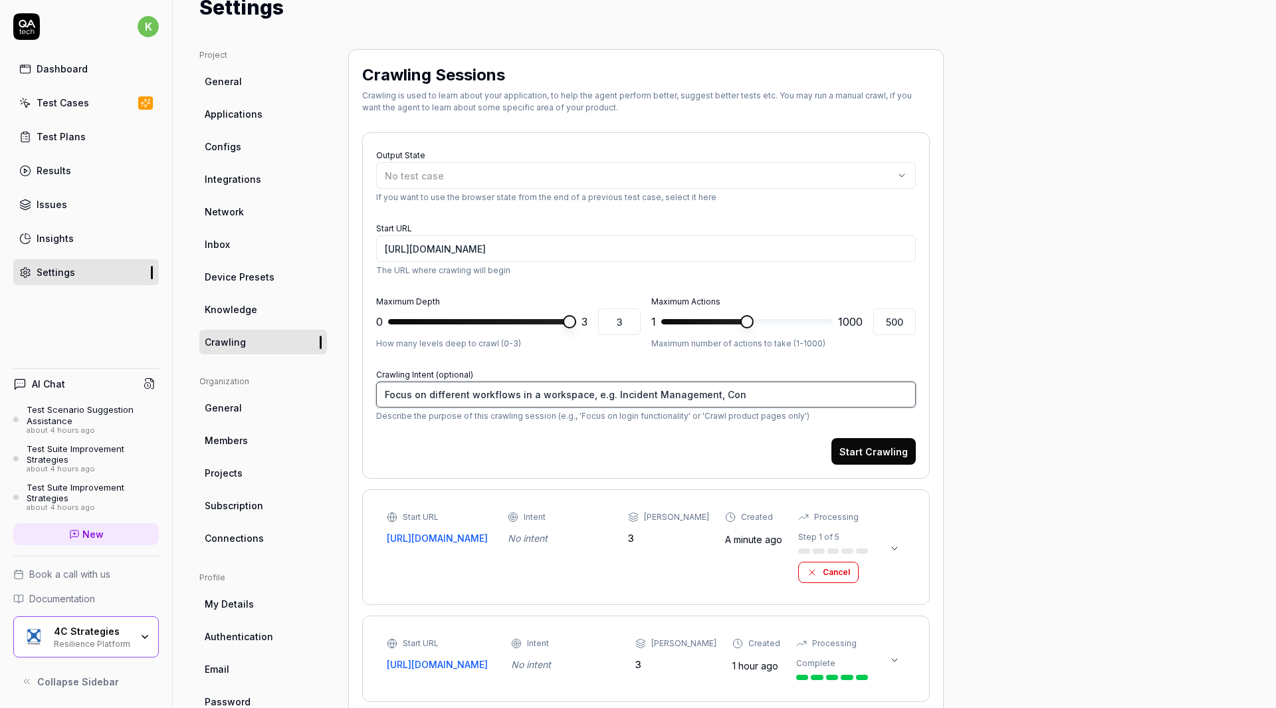
type textarea "*"
type textarea "Focus on different workflows in a workspace, e.g. Incident Management, Cont"
type textarea "*"
type textarea "Focus on different workflows in a workspace, e.g. Incident Management, Conti"
type textarea "*"
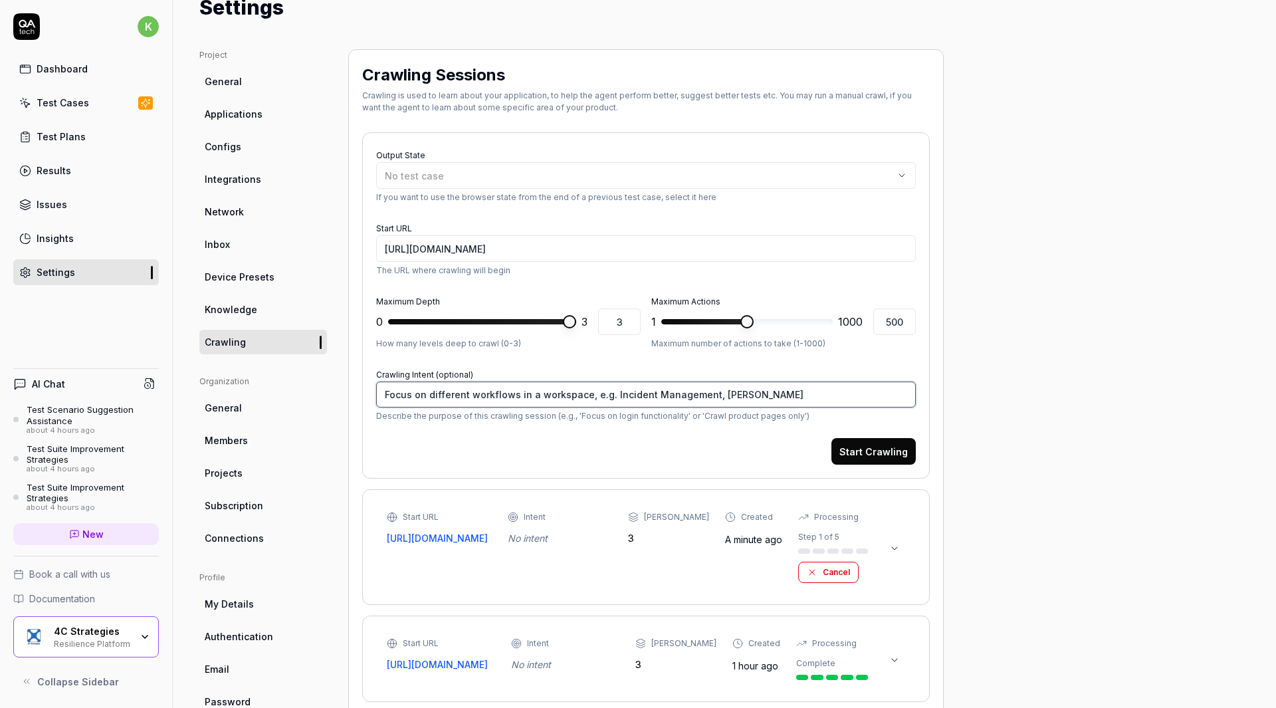
type textarea "Focus on different workflows in a workspace, e.g. Incident Management, Contin"
type textarea "*"
type textarea "Focus on different workflows in a workspace, e.g. Incident Management, Continu"
type textarea "*"
type textarea "Focus on different workflows in a workspace, e.g. Incident Management, Continui"
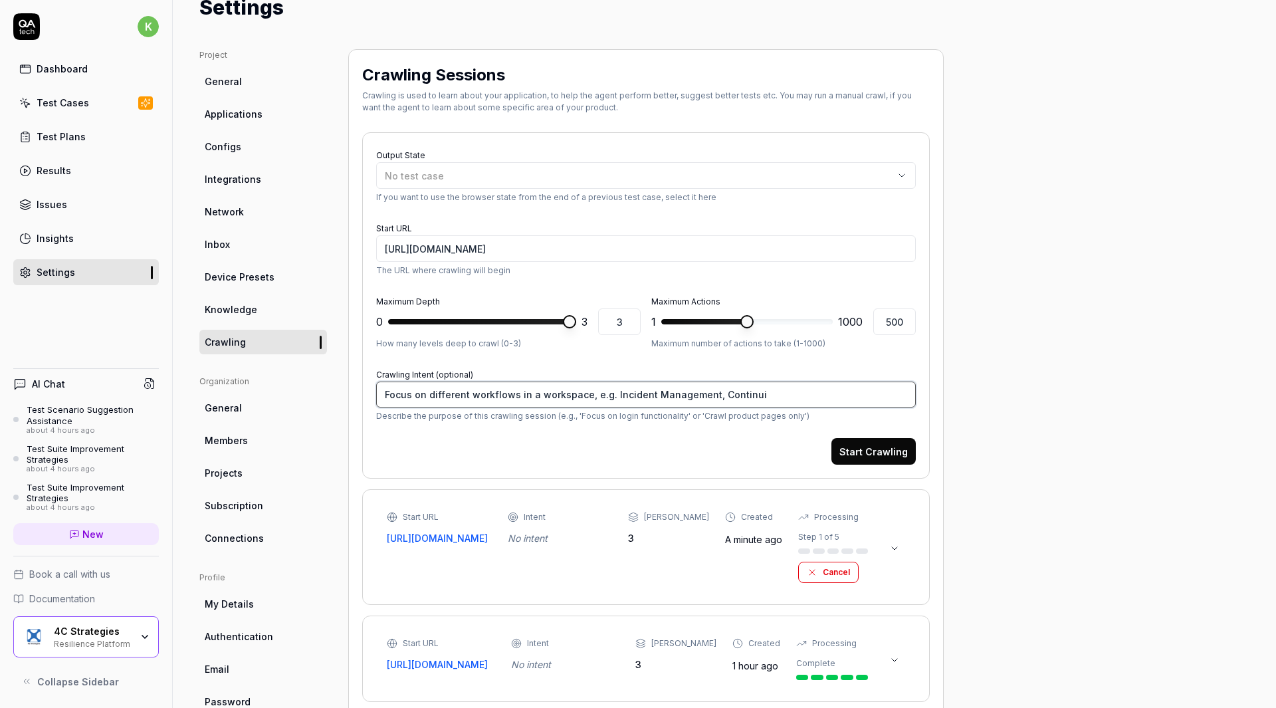
type textarea "*"
type textarea "Focus on different workflows in a workspace, e.g. Incident Management, Continuit"
type textarea "*"
type textarea "Focus on different workflows in a workspace, e.g. Incident Management, Continui…"
type textarea "*"
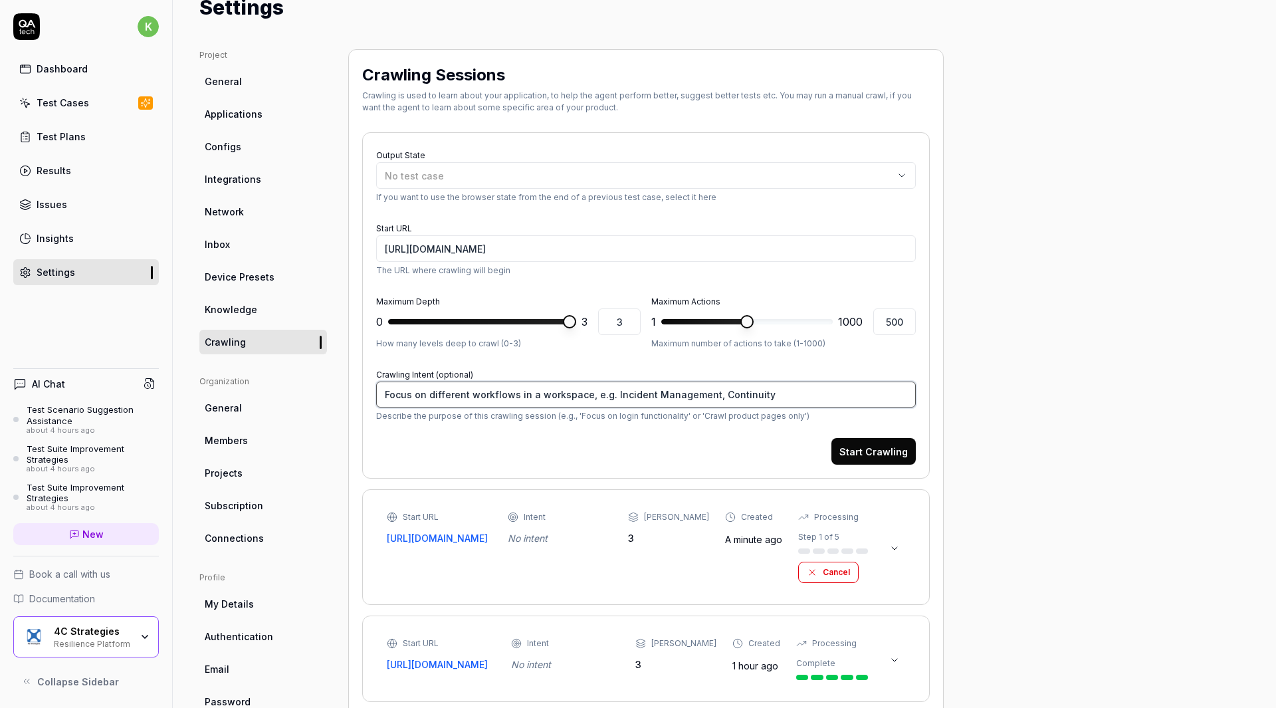
type textarea "Focus on different workflows in a workspace, e.g. Incident Management, Continui…"
type textarea "*"
type textarea "Focus on different workflows in a workspace, e.g. Incident Management, Continui…"
type textarea "*"
type textarea "Focus on different workflows in a workspace, e.g. Incident Management, Continui…"
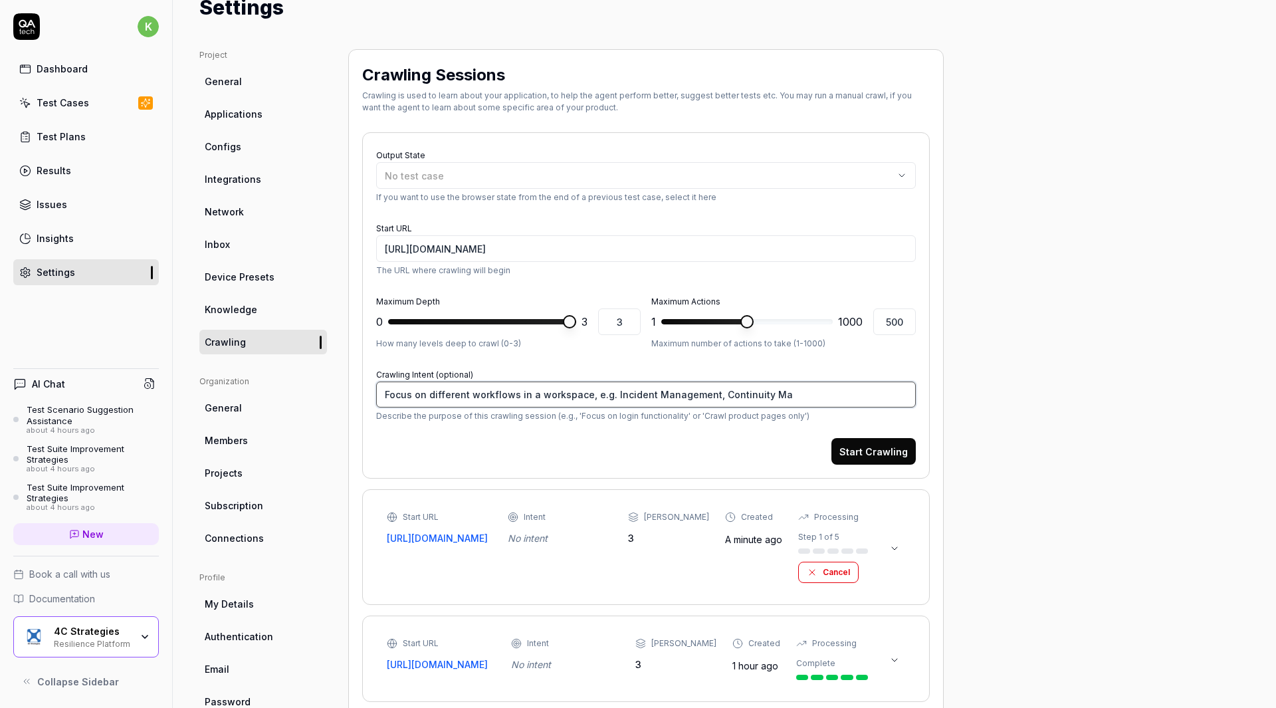
type textarea "*"
type textarea "Focus on different workflows in a workspace, e.g. Incident Management, Continui…"
type textarea "*"
type textarea "Focus on different workflows in a workspace, e.g. Incident Management, Continui…"
type textarea "*"
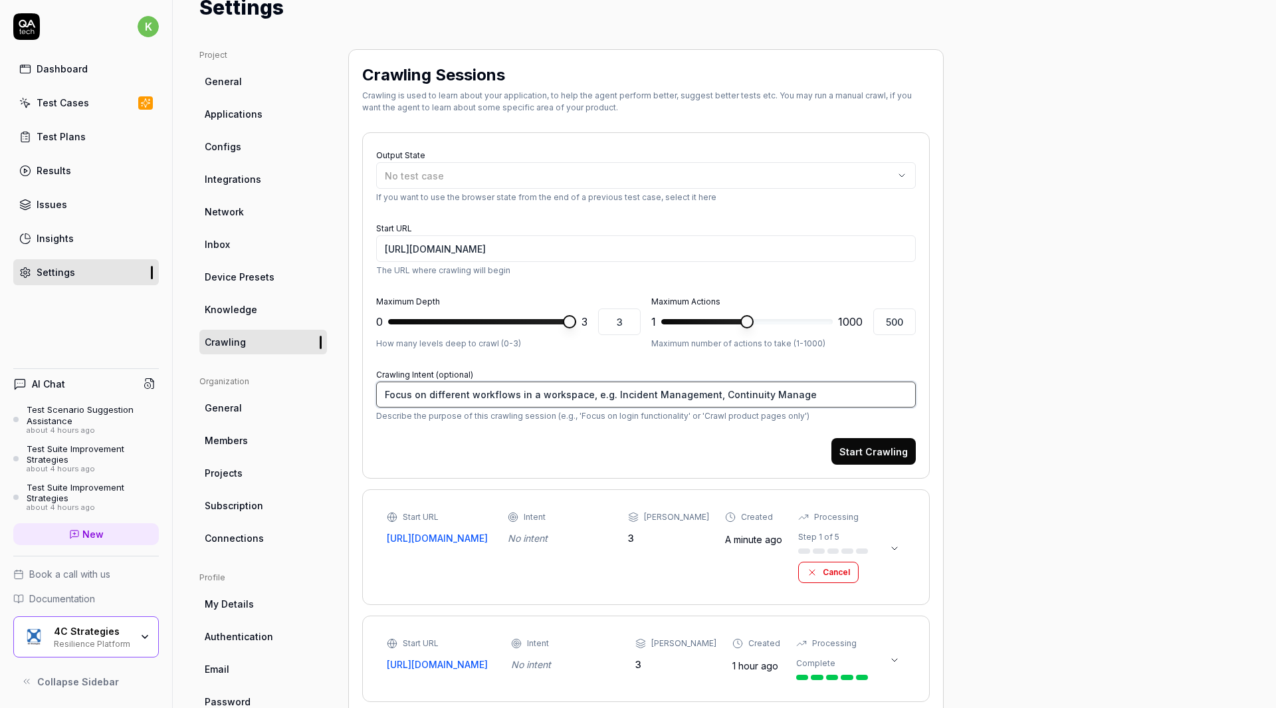
type textarea "Focus on different workflows in a workspace, e.g. Incident Management, Continui…"
type textarea "*"
type textarea "Focus on different workflows in a workspace, e.g. Incident Management, Continui…"
type textarea "*"
type textarea "Focus on different workflows in a workspace, e.g. Incident Management, Continui…"
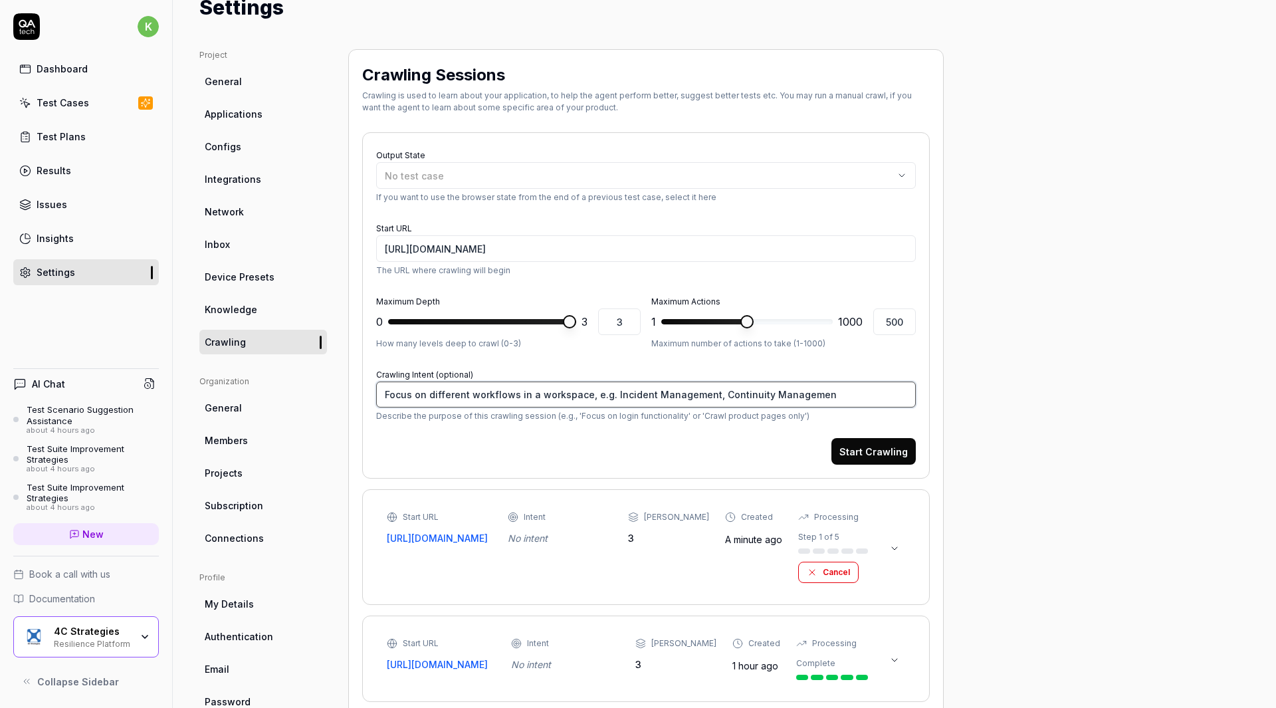
type textarea "*"
type textarea "Focus on different workflows in a workspace, e.g. Incident Management, Continui…"
type textarea "*"
type textarea "Focus on different workflows in a workspace, e.g. Incident Management, Continui…"
type textarea "*"
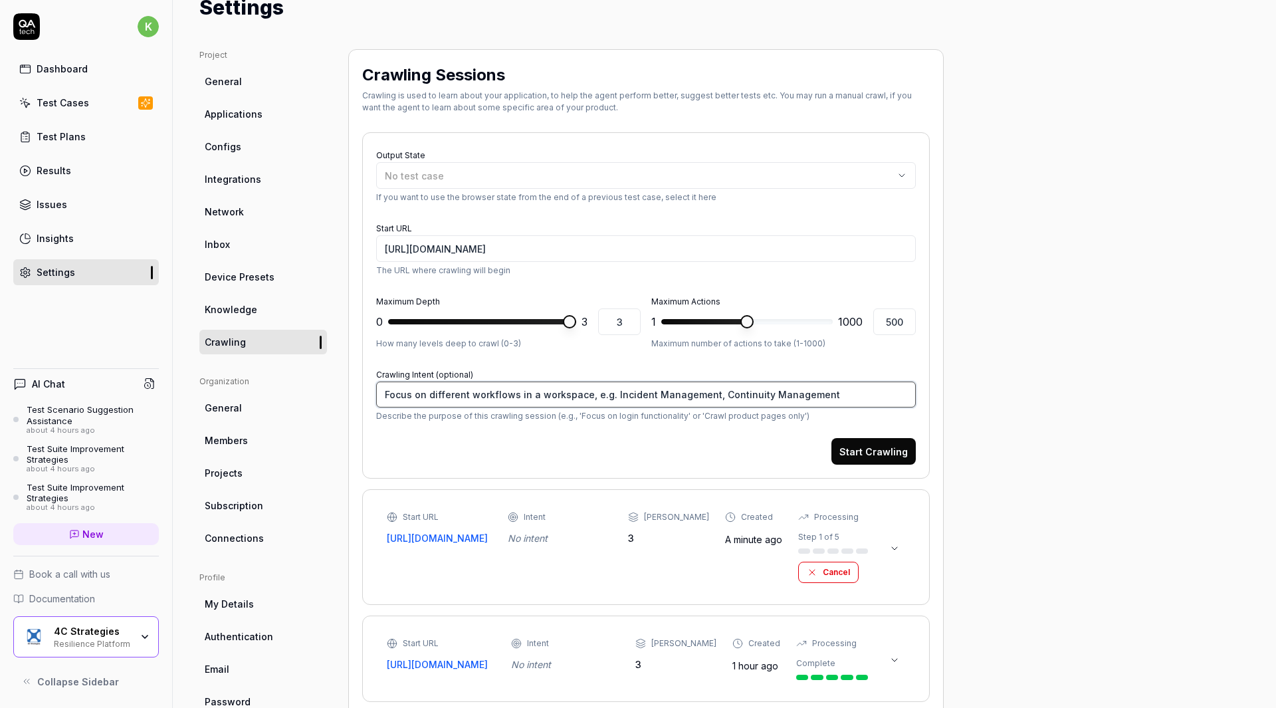
type textarea "Focus on different workflows in a workspace, e.g. Incident Management, Continui…"
type textarea "*"
type textarea "Focus on different workflows in a workspace, e.g. Incident Management, Continui…"
type textarea "*"
type textarea "Focus on different workflows in a workspace, e.g. Incident Management, Continui…"
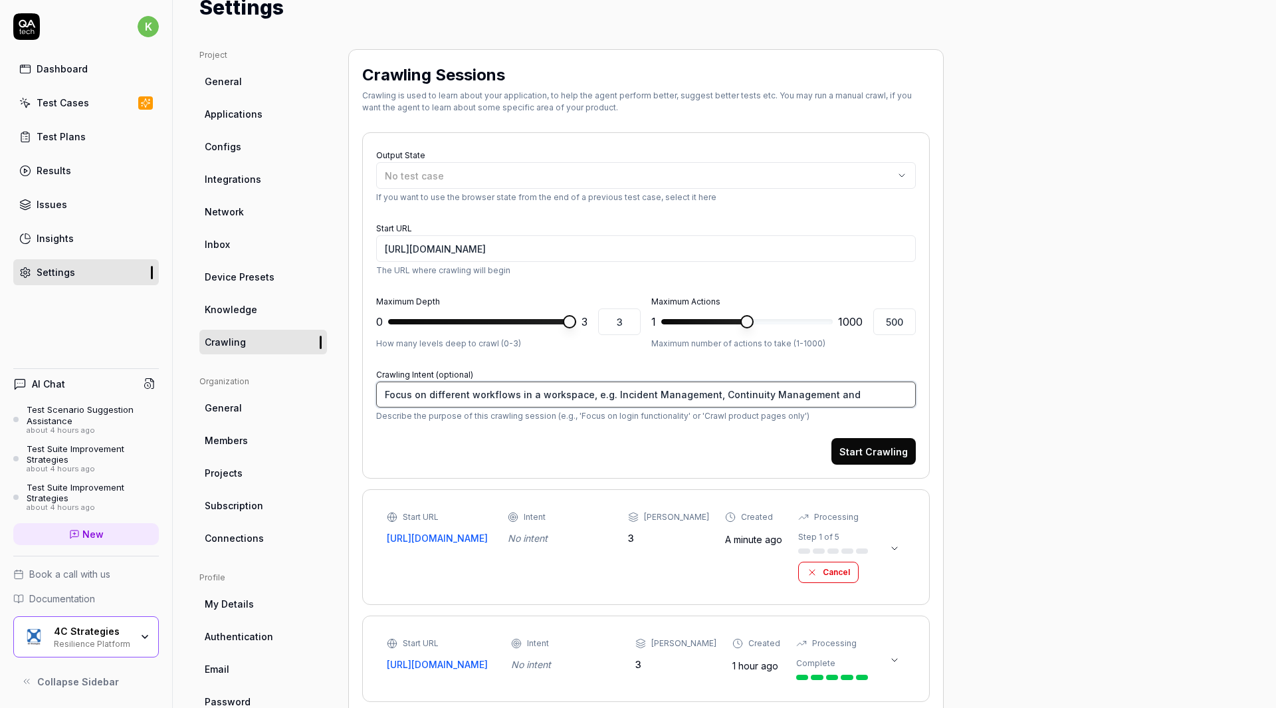
type textarea "*"
type textarea "Focus on different workflows in a workspace, e.g. Incident Management, Continui…"
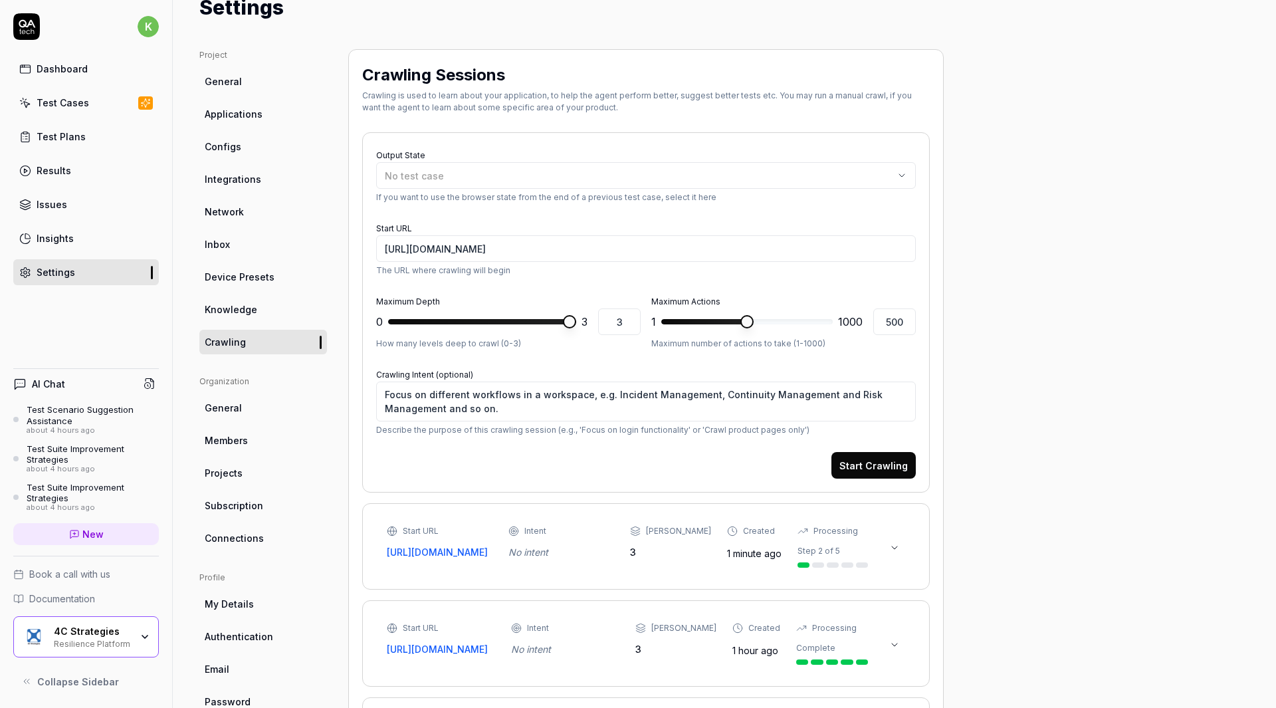
click at [888, 466] on button "Start Crawling" at bounding box center [873, 465] width 84 height 27
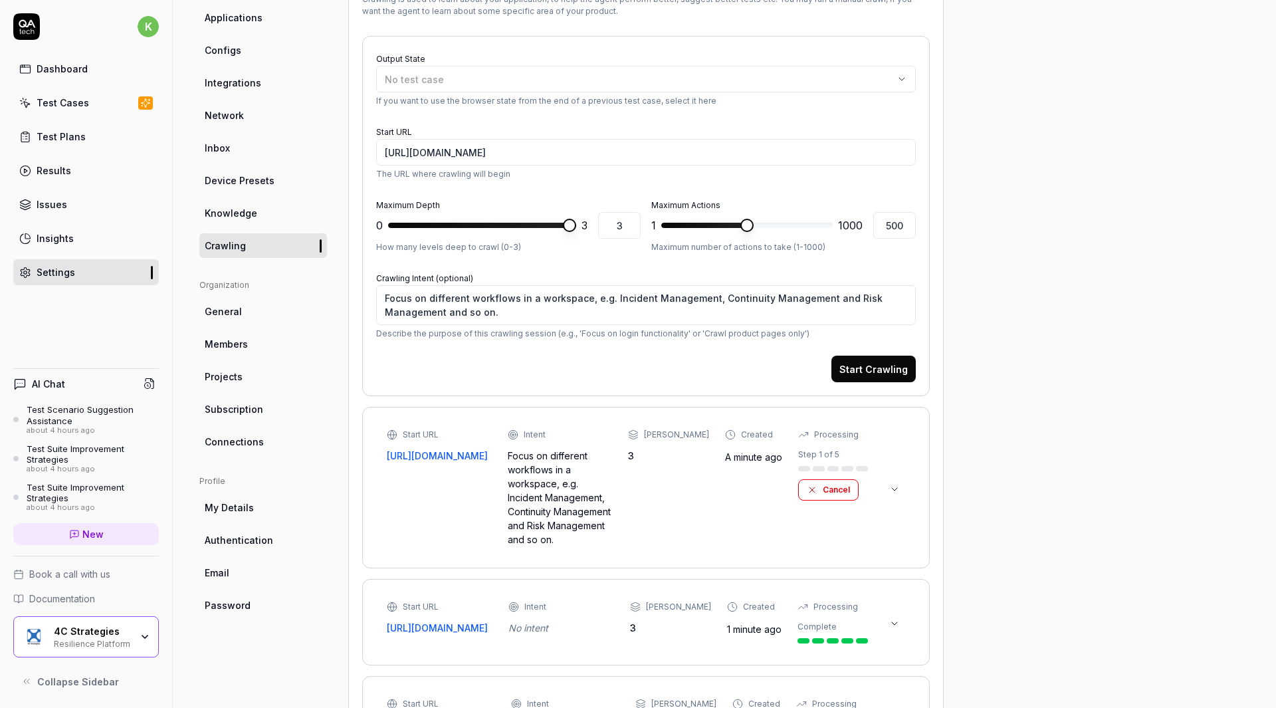
scroll to position [0, 0]
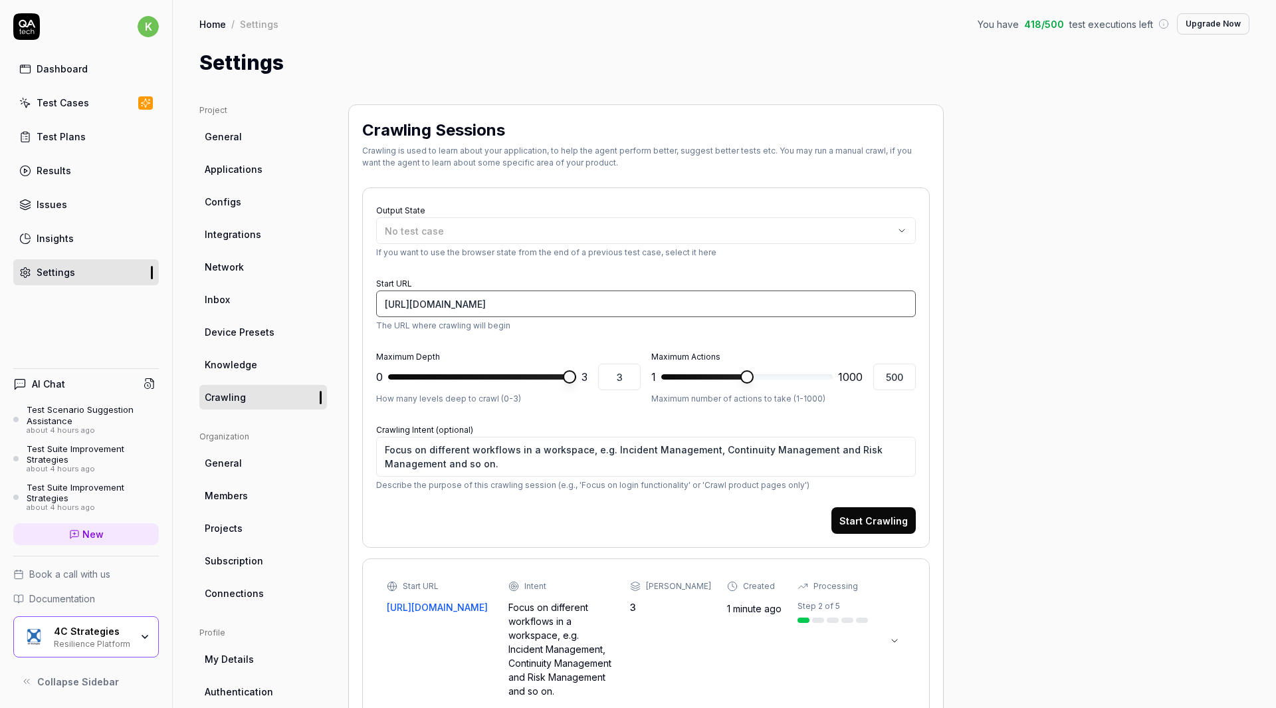
click at [752, 314] on input "[URL][DOMAIN_NAME]" at bounding box center [646, 303] width 540 height 27
paste input "entity/overview/workspace-start/data/eyJjb250ZXh0IjpbeyJfY24iOiJWb0VudGl0eUtleS…"
click at [881, 523] on button "Start Crawling" at bounding box center [873, 520] width 84 height 27
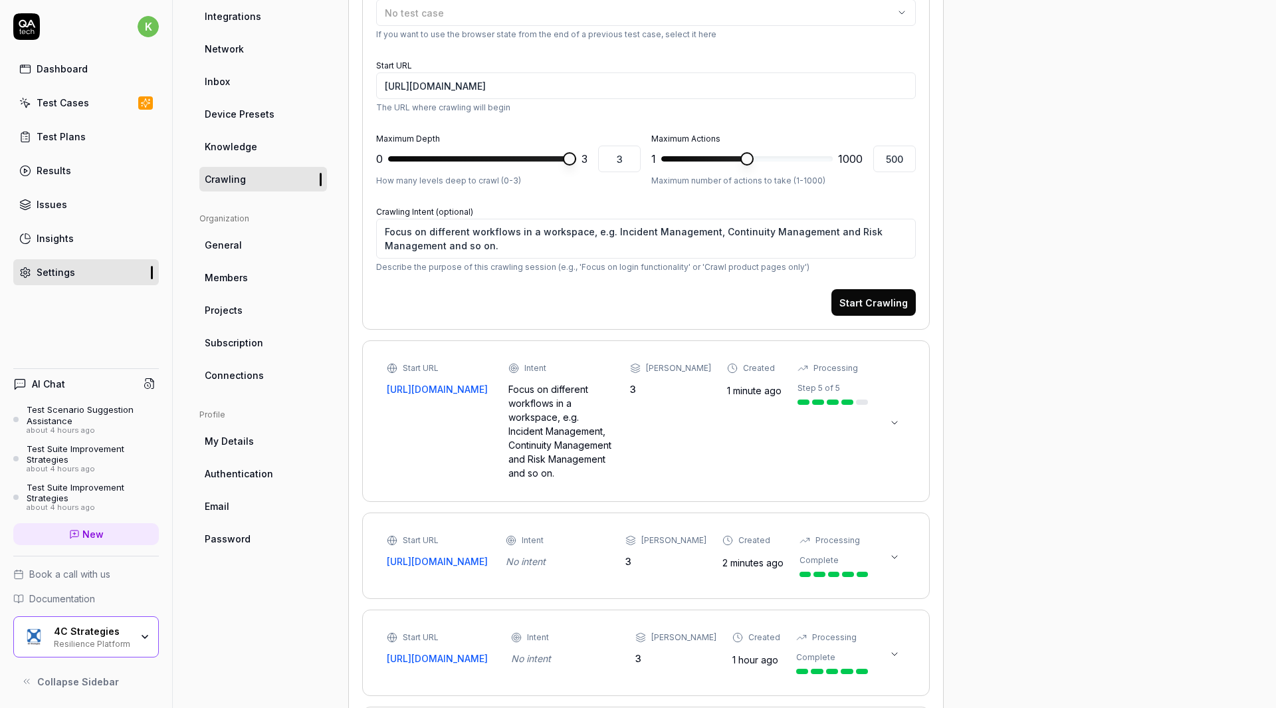
scroll to position [328, 0]
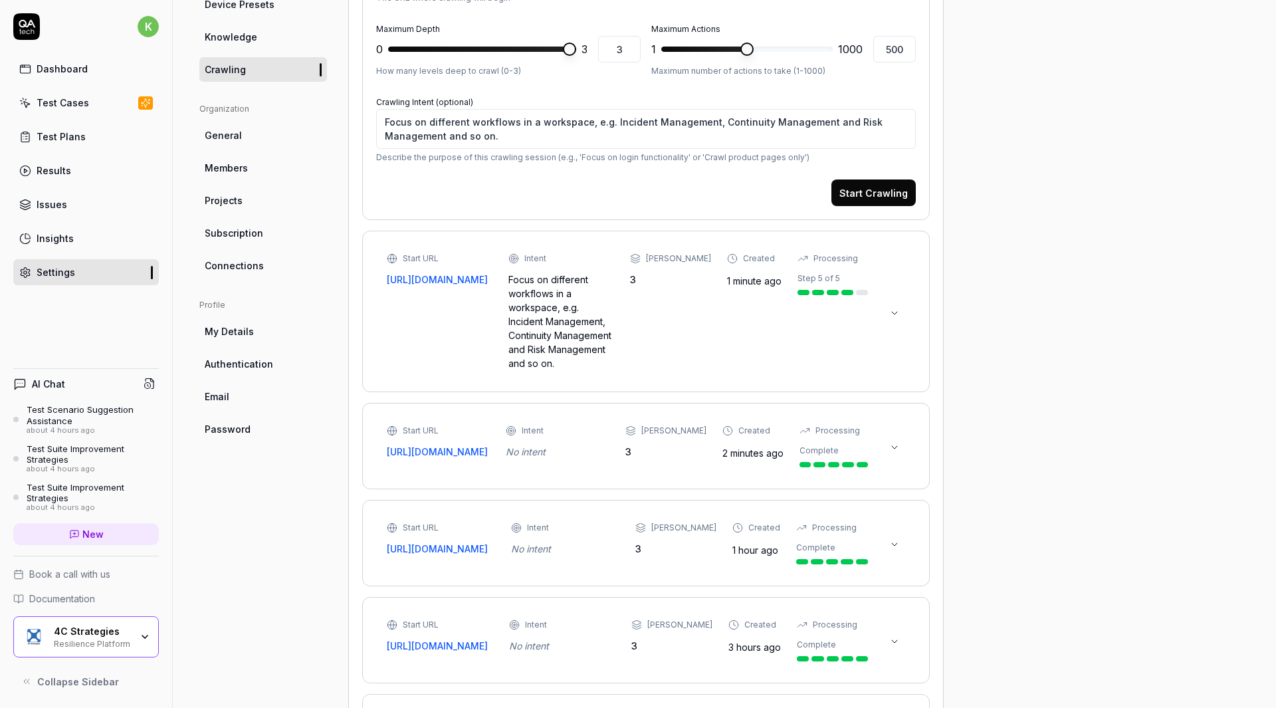
click at [892, 437] on button at bounding box center [894, 447] width 21 height 21
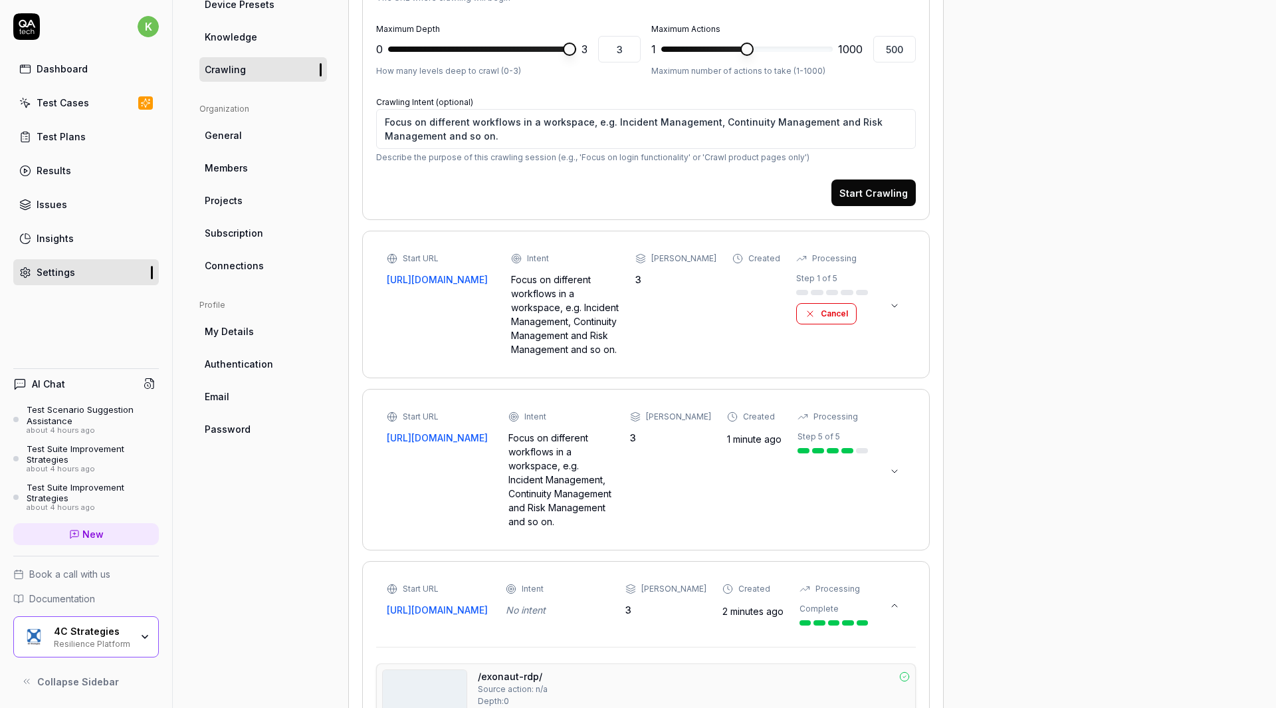
click at [894, 472] on icon at bounding box center [894, 471] width 5 height 3
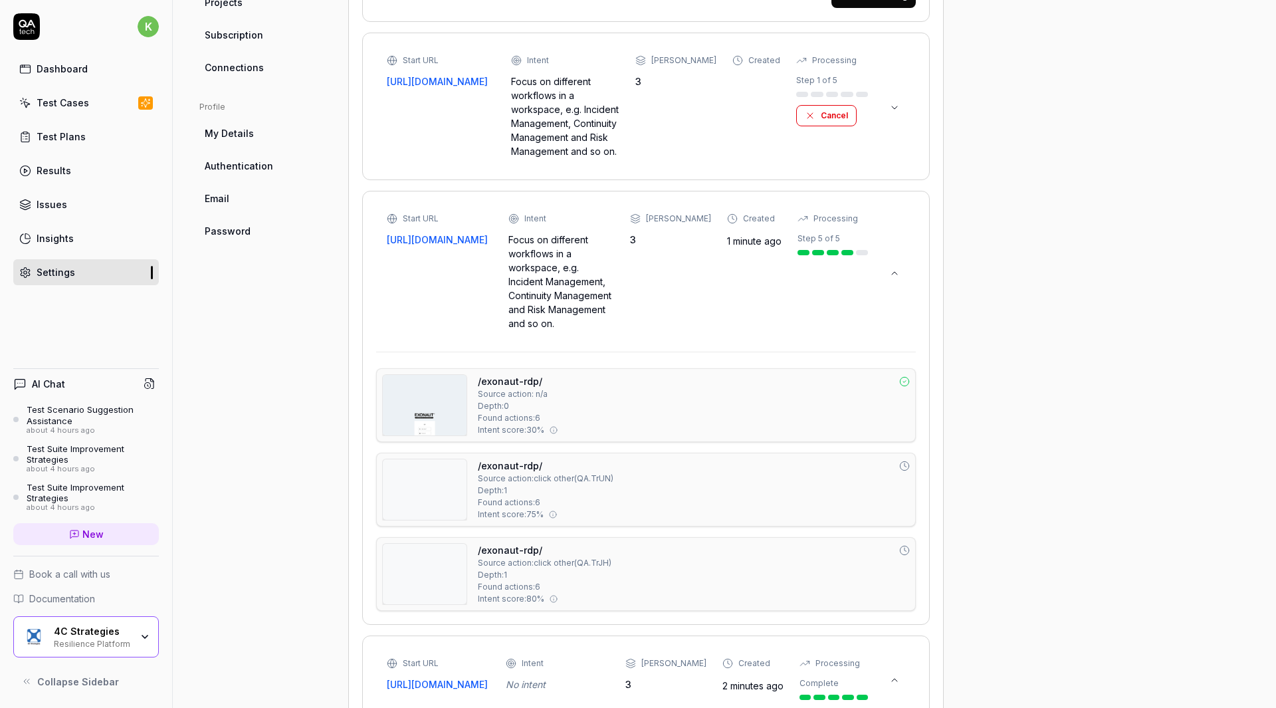
scroll to position [525, 0]
click at [890, 279] on icon at bounding box center [894, 273] width 11 height 11
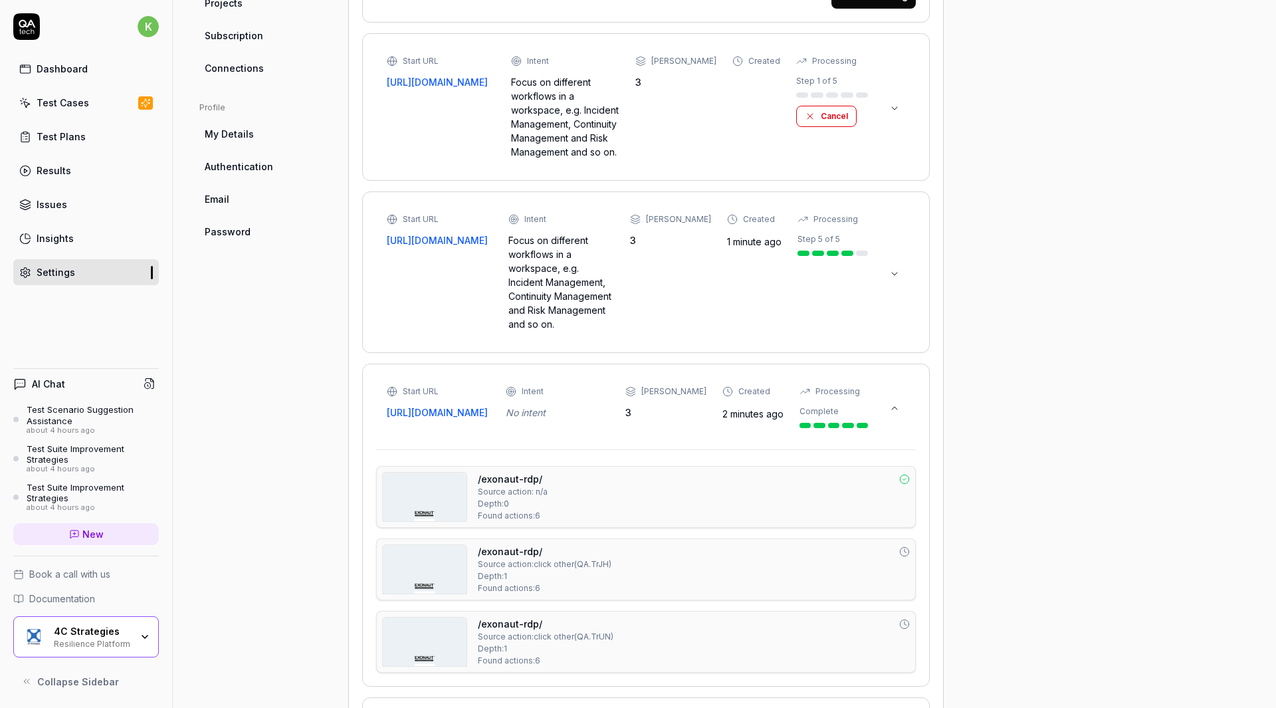
click at [857, 522] on div "/exonaut-rdp/ Source action: n/a Depth: 0 Found actions: 6" at bounding box center [694, 497] width 432 height 50
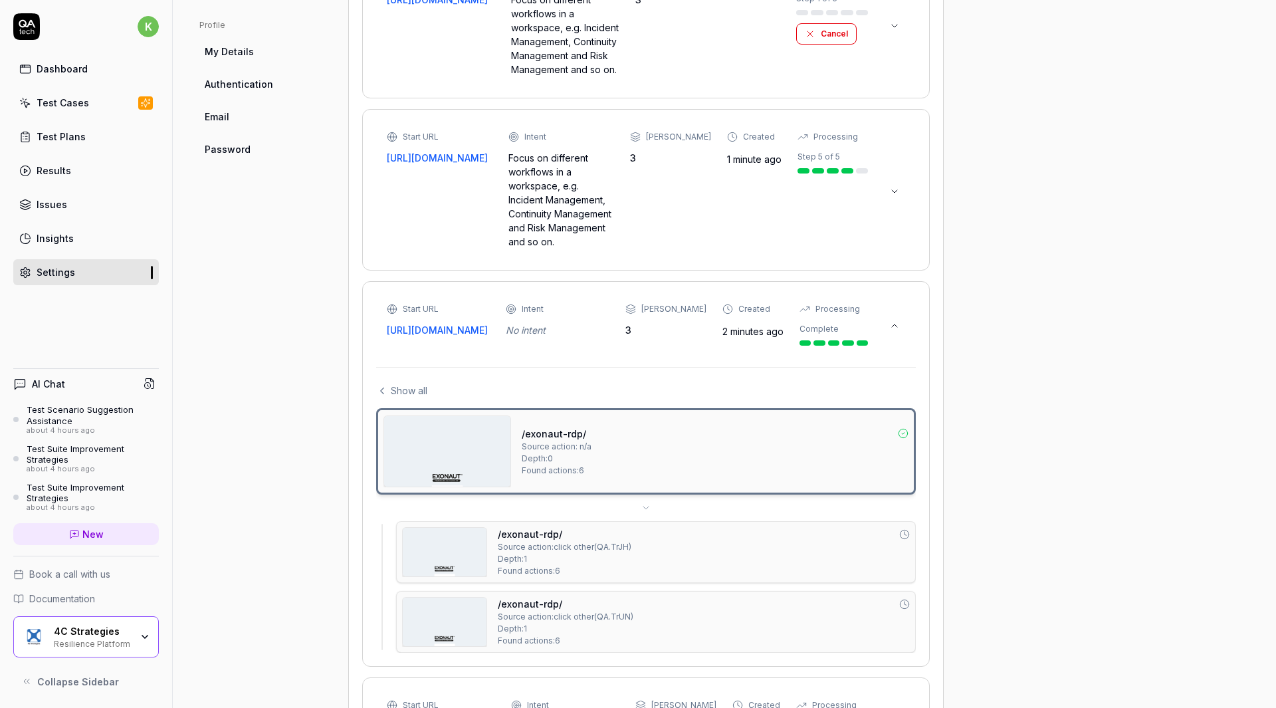
scroll to position [605, 0]
click at [389, 399] on button "Show all" at bounding box center [401, 392] width 51 height 14
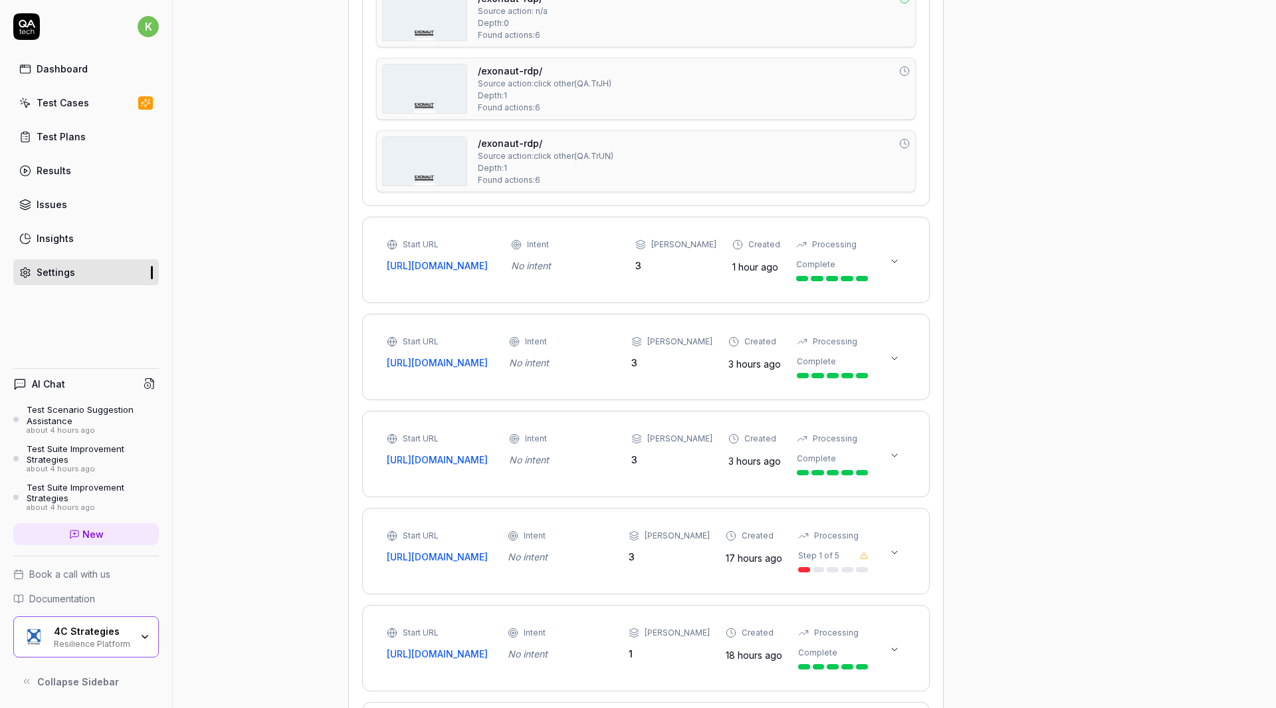
scroll to position [1006, 0]
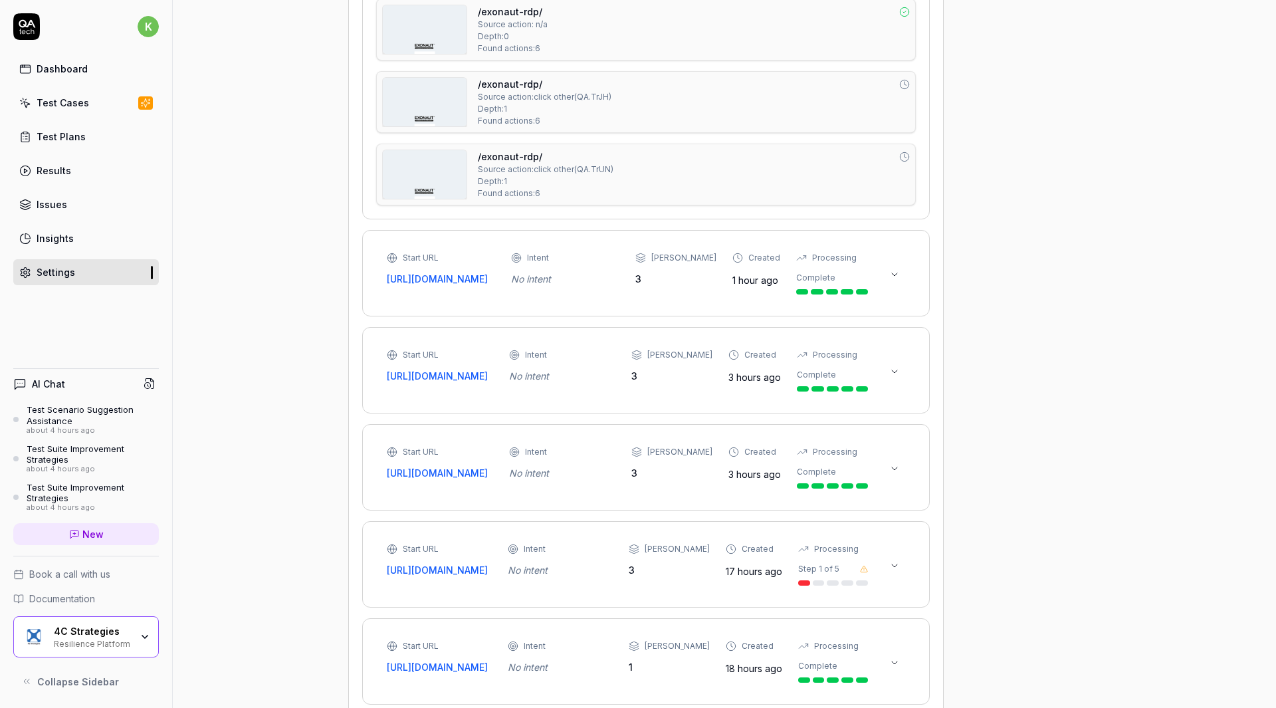
click at [898, 294] on div "Start URL https://continuity-test.exonaut.com/exonaut-rdp/#/password-login Inte…" at bounding box center [646, 273] width 518 height 43
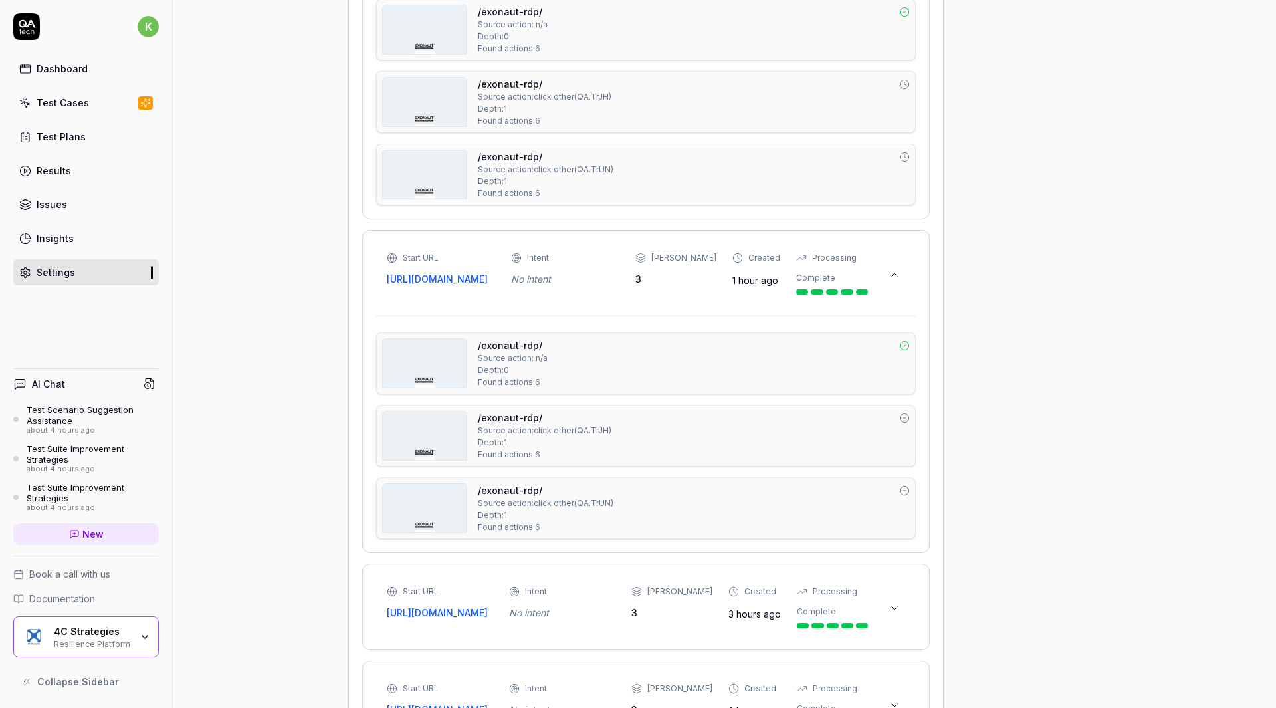
click at [898, 294] on div "Start URL https://continuity-test.exonaut.com/exonaut-rdp/#/password-login Inte…" at bounding box center [646, 273] width 518 height 43
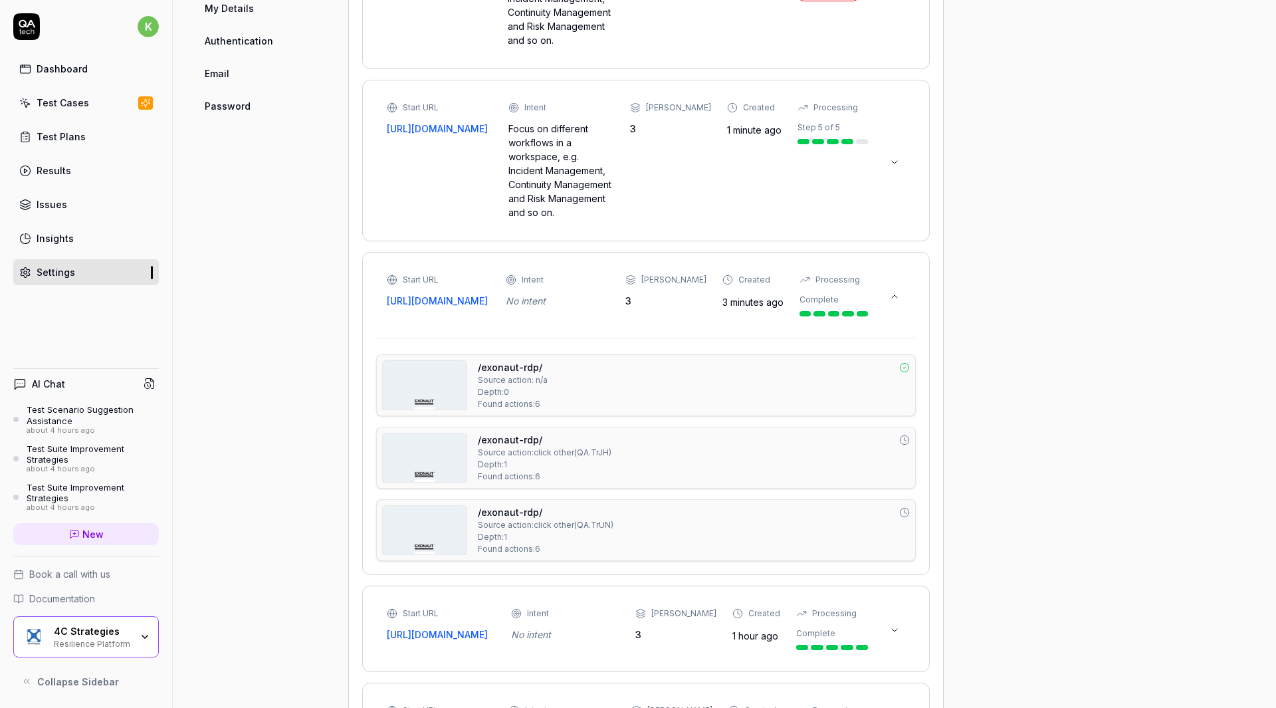
scroll to position [595, 0]
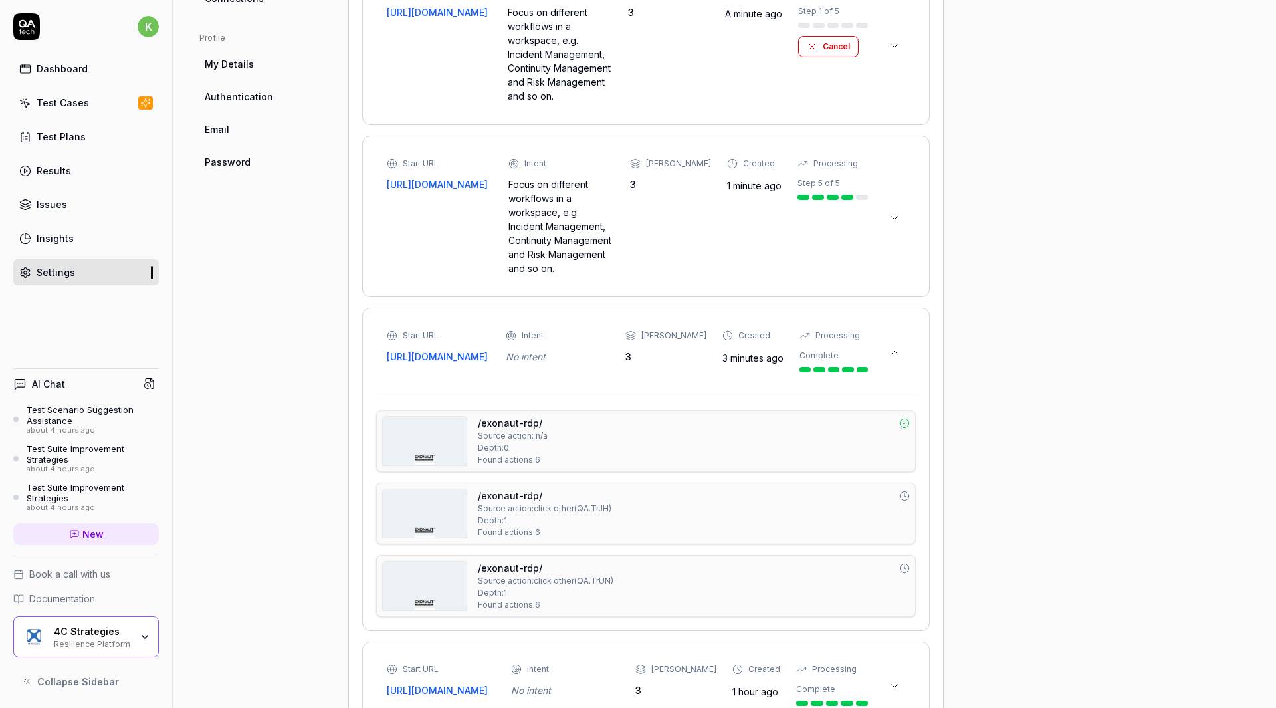
click at [999, 199] on div "Project General Applications Configs Integrations Network Inbox Device Presets …" at bounding box center [724, 368] width 1050 height 1717
click at [886, 363] on button at bounding box center [894, 352] width 21 height 21
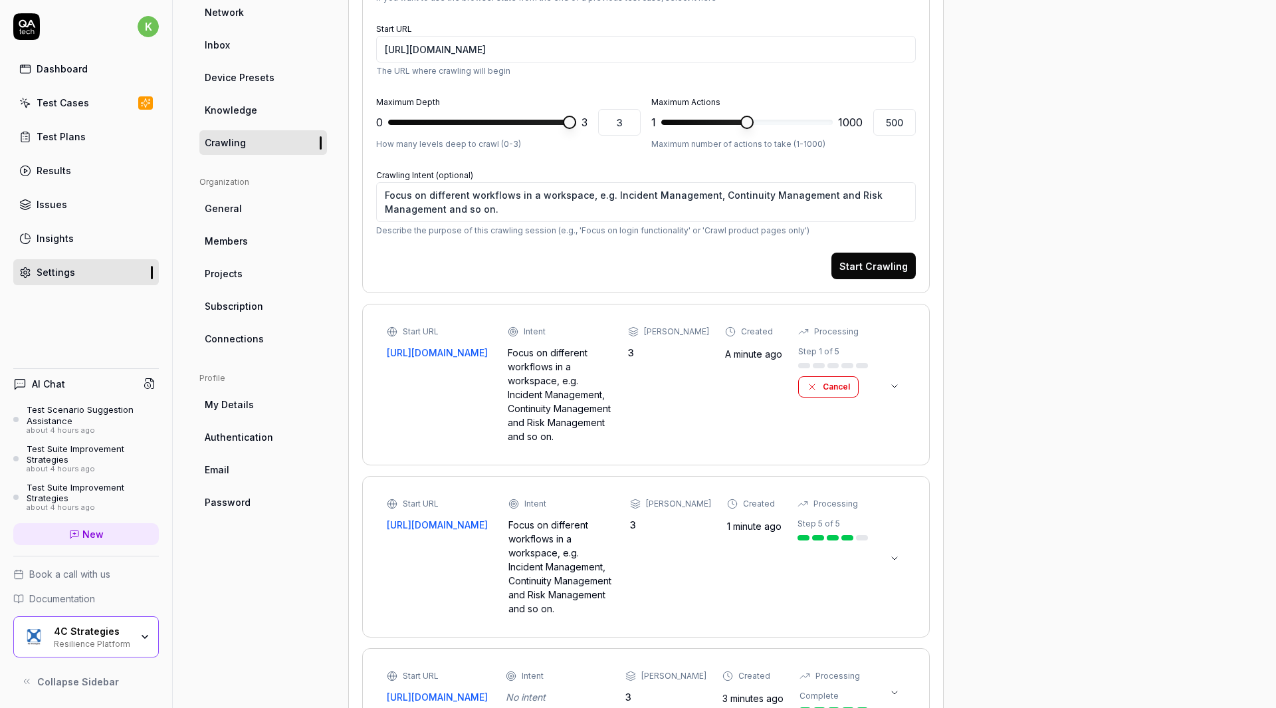
scroll to position [243, 0]
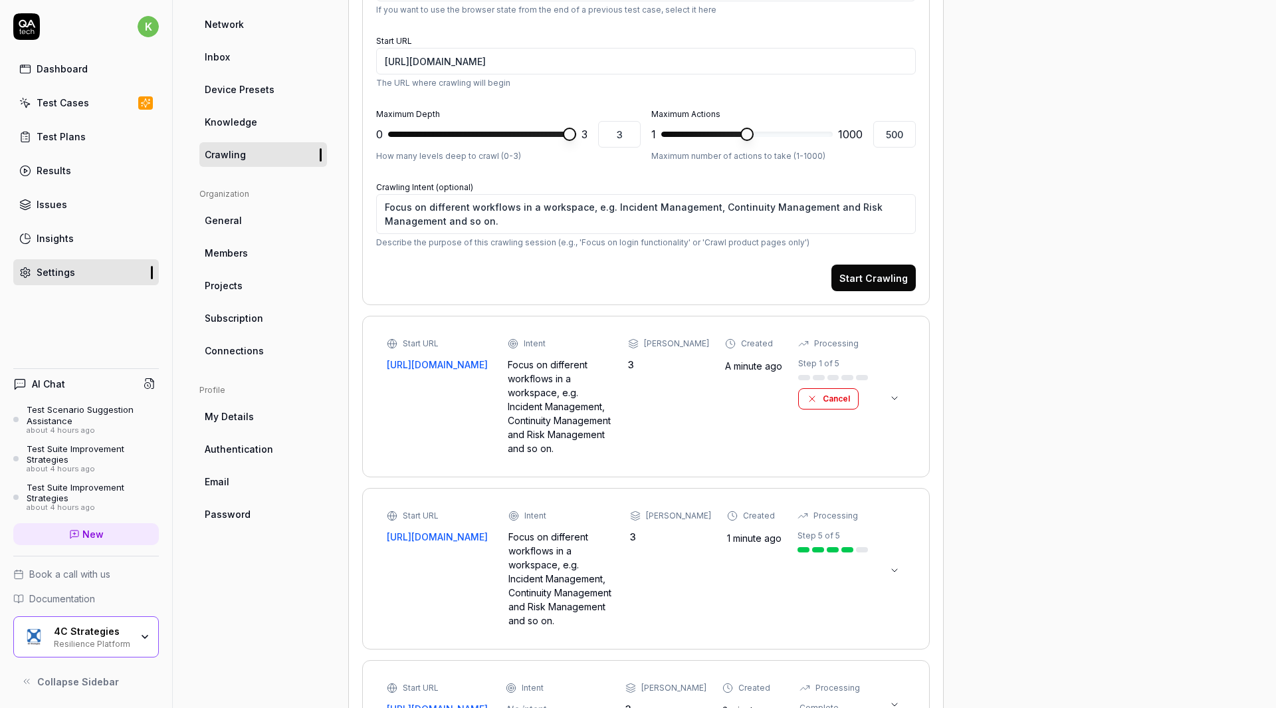
click at [888, 409] on button at bounding box center [894, 397] width 21 height 21
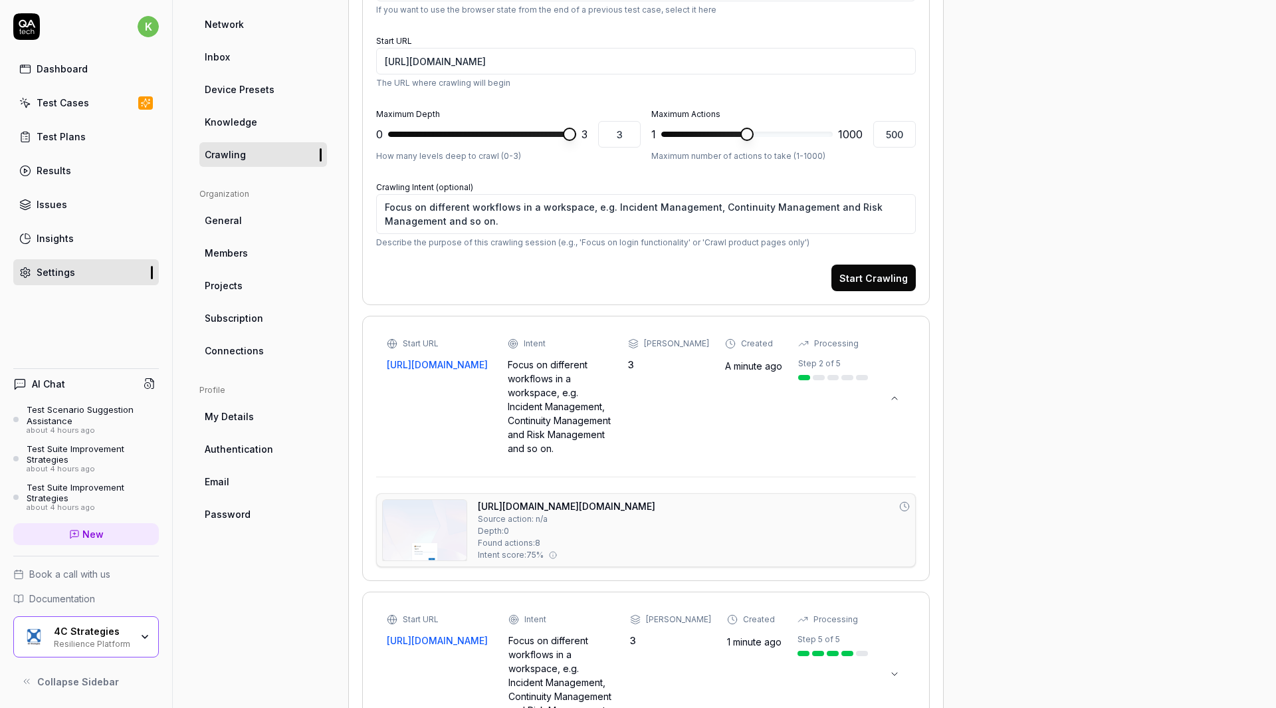
click at [1004, 387] on div "Project General Applications Configs Integrations Network Inbox Device Presets …" at bounding box center [724, 654] width 1050 height 1584
click at [755, 426] on div "Start URL https://continuity-test.exonaut.com/exonaut-rdp/#/entity/overview/wor…" at bounding box center [627, 397] width 481 height 118
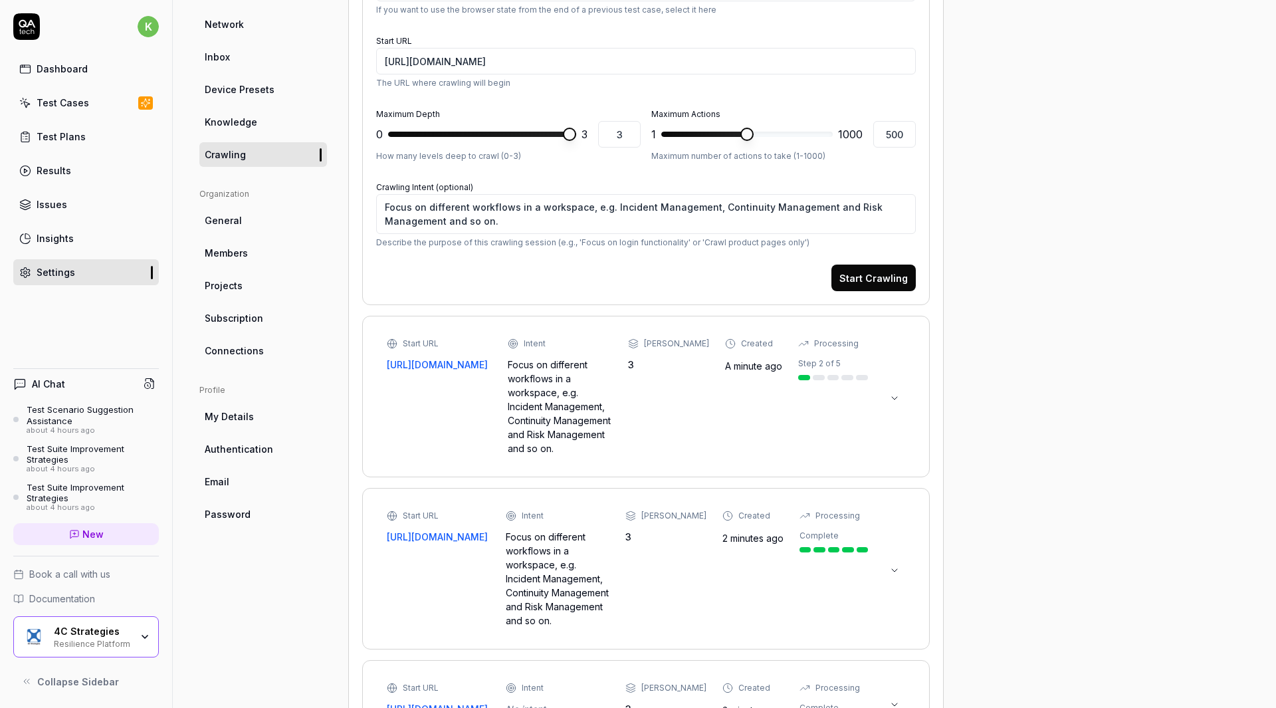
click at [272, 447] on link "Authentication" at bounding box center [263, 449] width 128 height 25
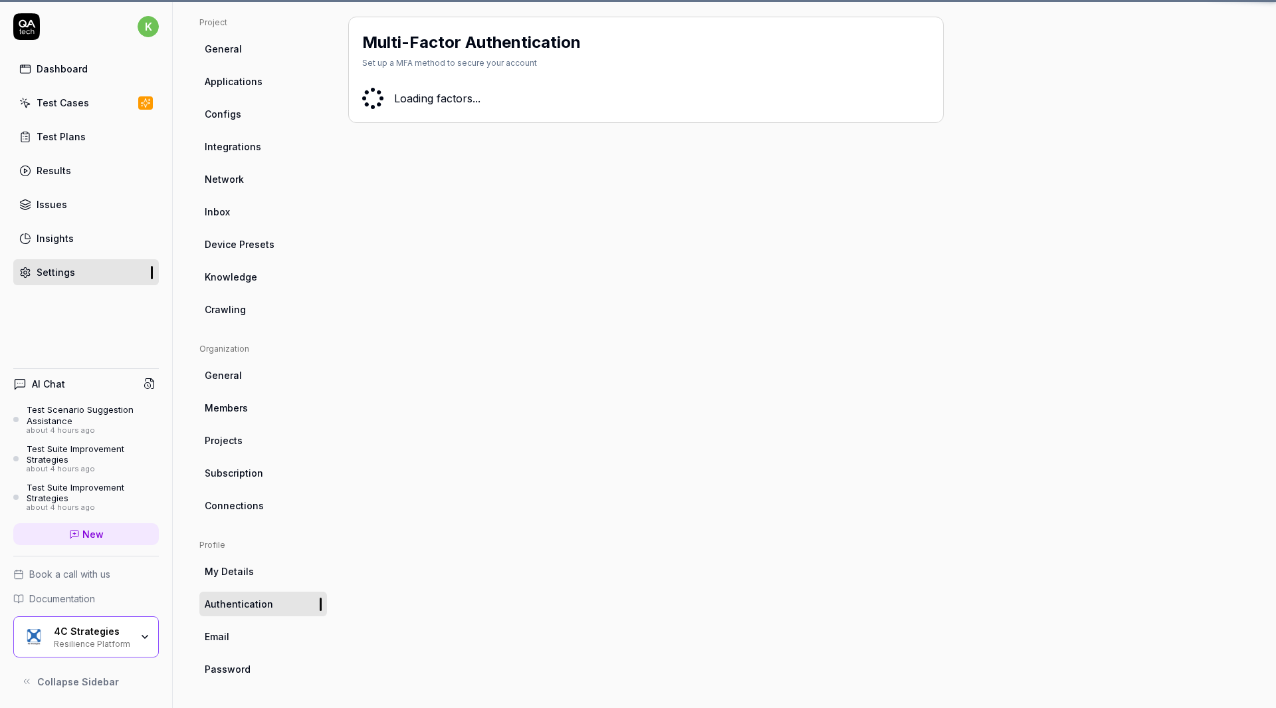
scroll to position [88, 0]
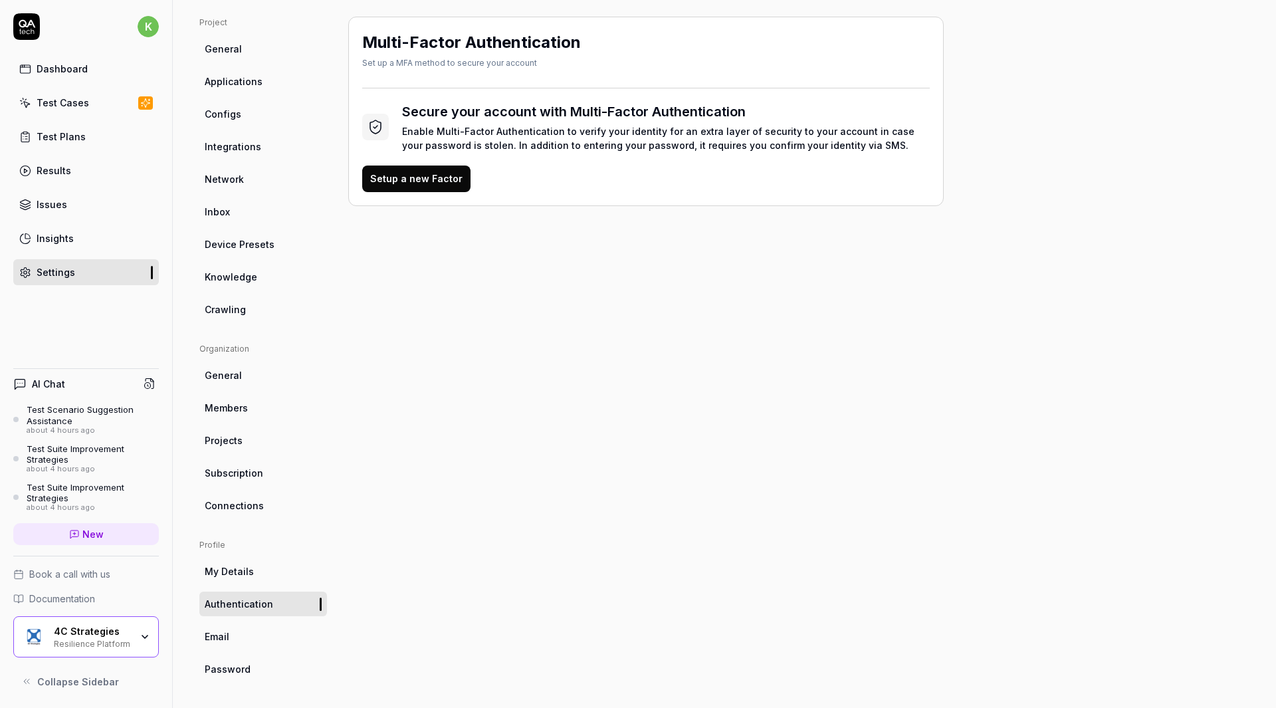
click at [251, 50] on link "General" at bounding box center [263, 49] width 128 height 25
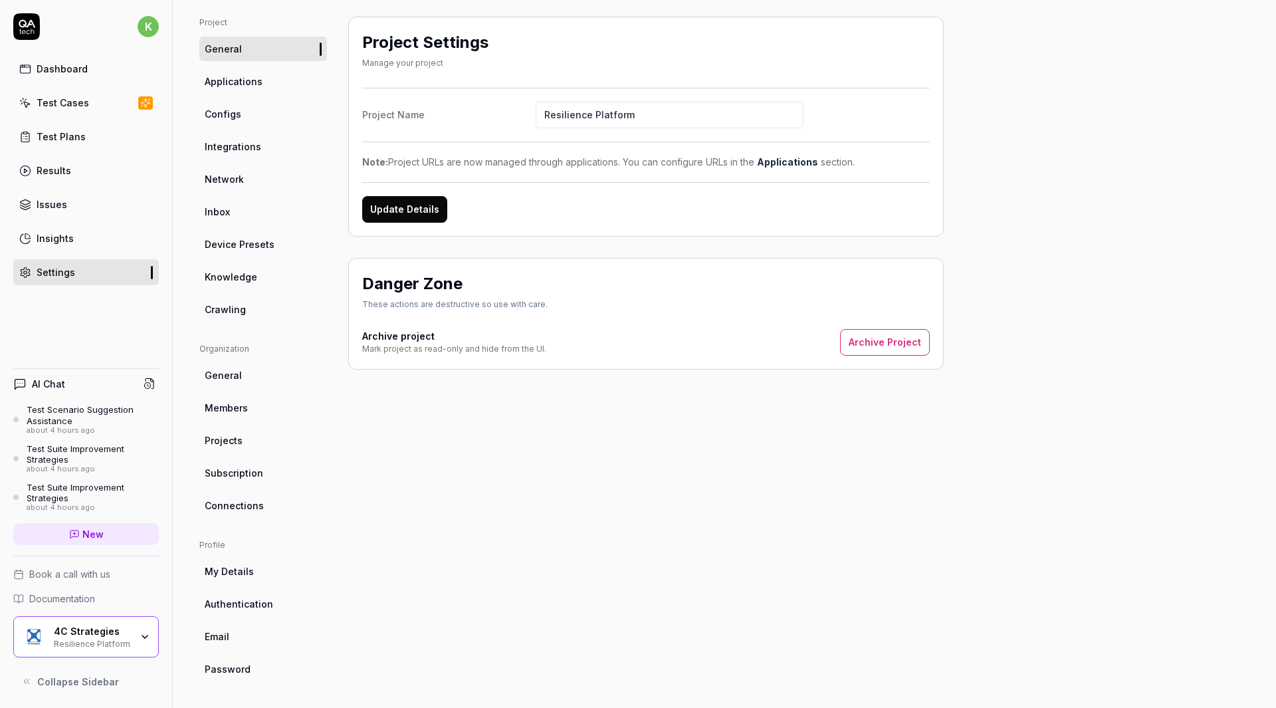
click at [268, 79] on link "Applications" at bounding box center [263, 81] width 128 height 25
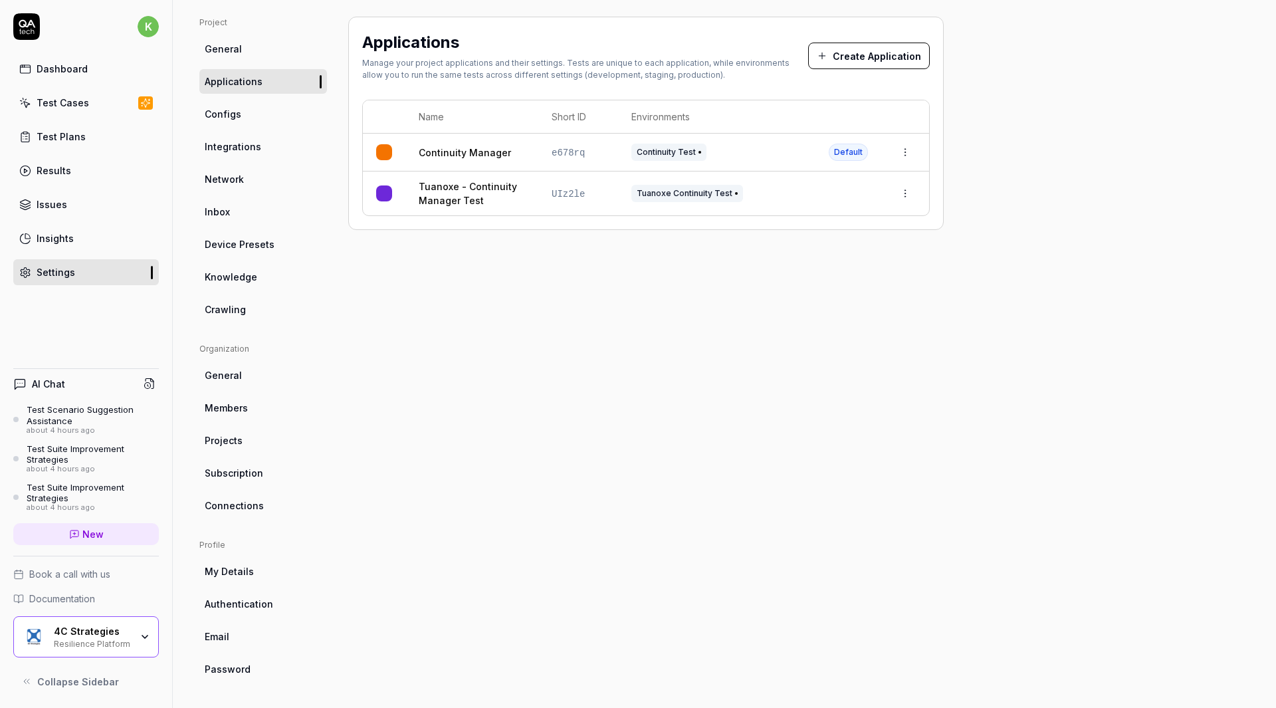
click at [661, 188] on span "Tuanoxe Continuity Test" at bounding box center [687, 193] width 112 height 17
click at [83, 108] on div "Test Cases" at bounding box center [63, 103] width 52 height 14
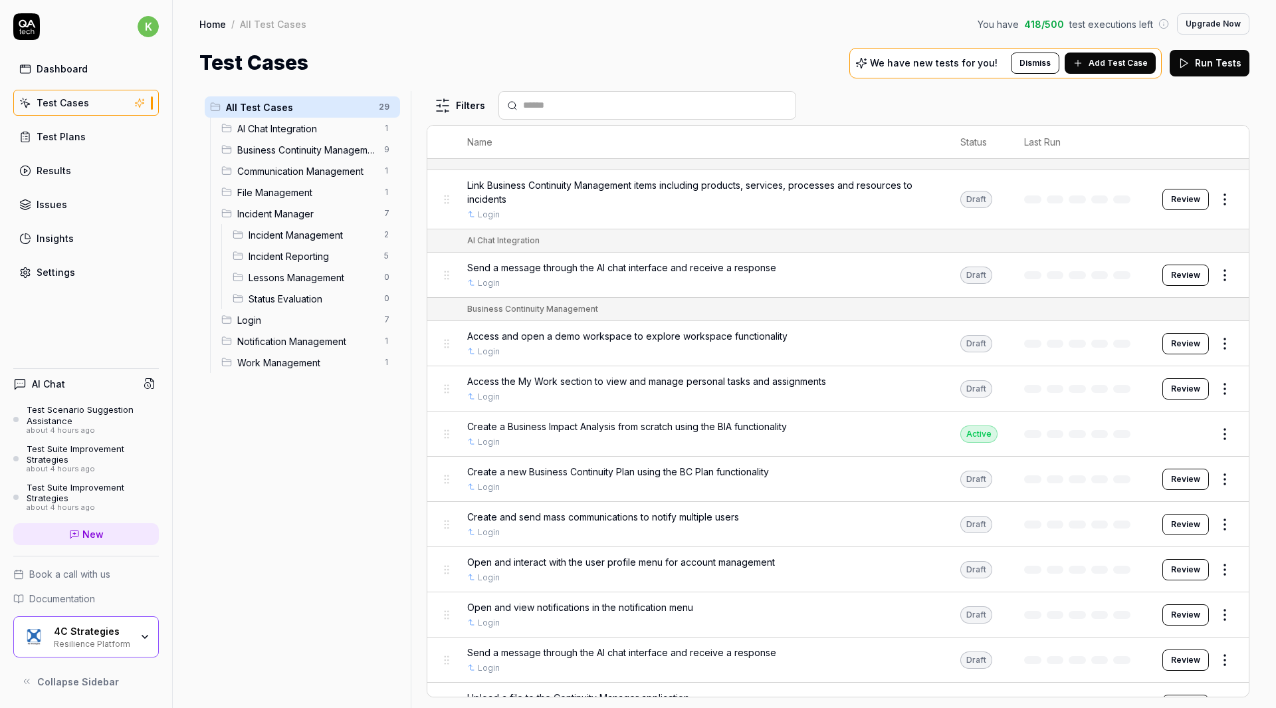
click at [89, 136] on link "Test Plans" at bounding box center [86, 137] width 146 height 26
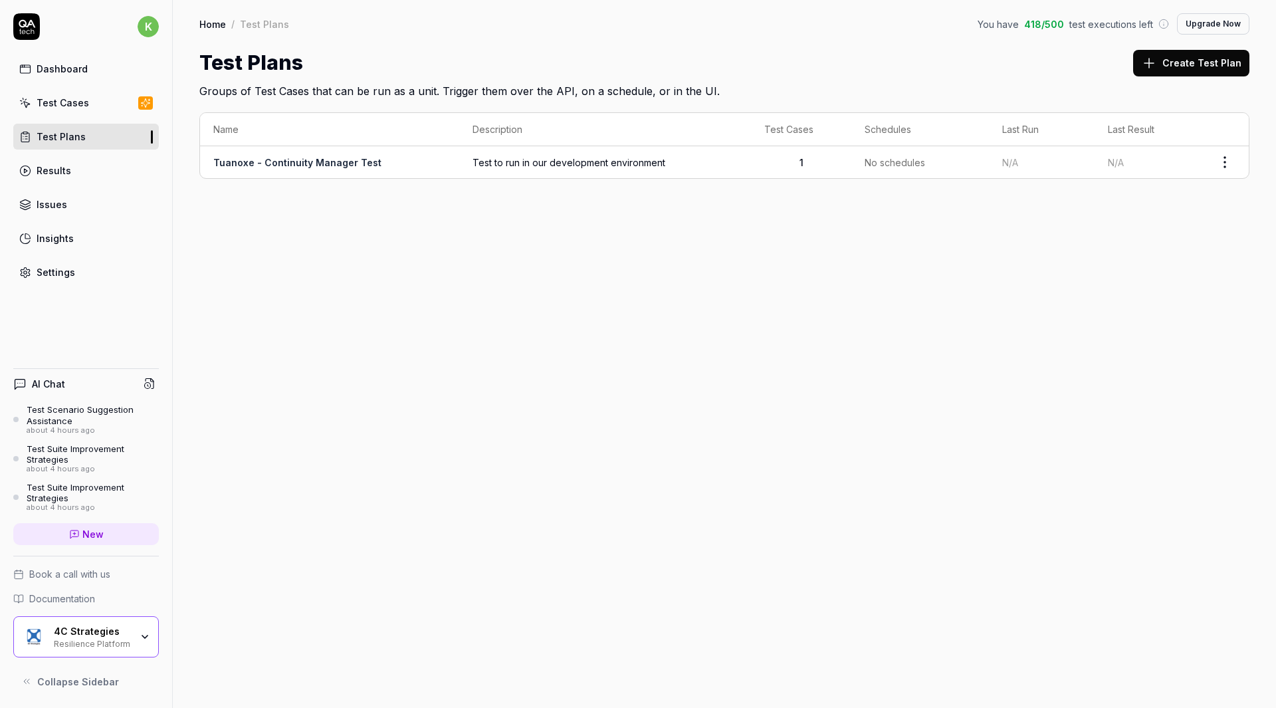
click at [340, 165] on link "Tuanoxe - Continuity Manager Test" at bounding box center [297, 162] width 168 height 11
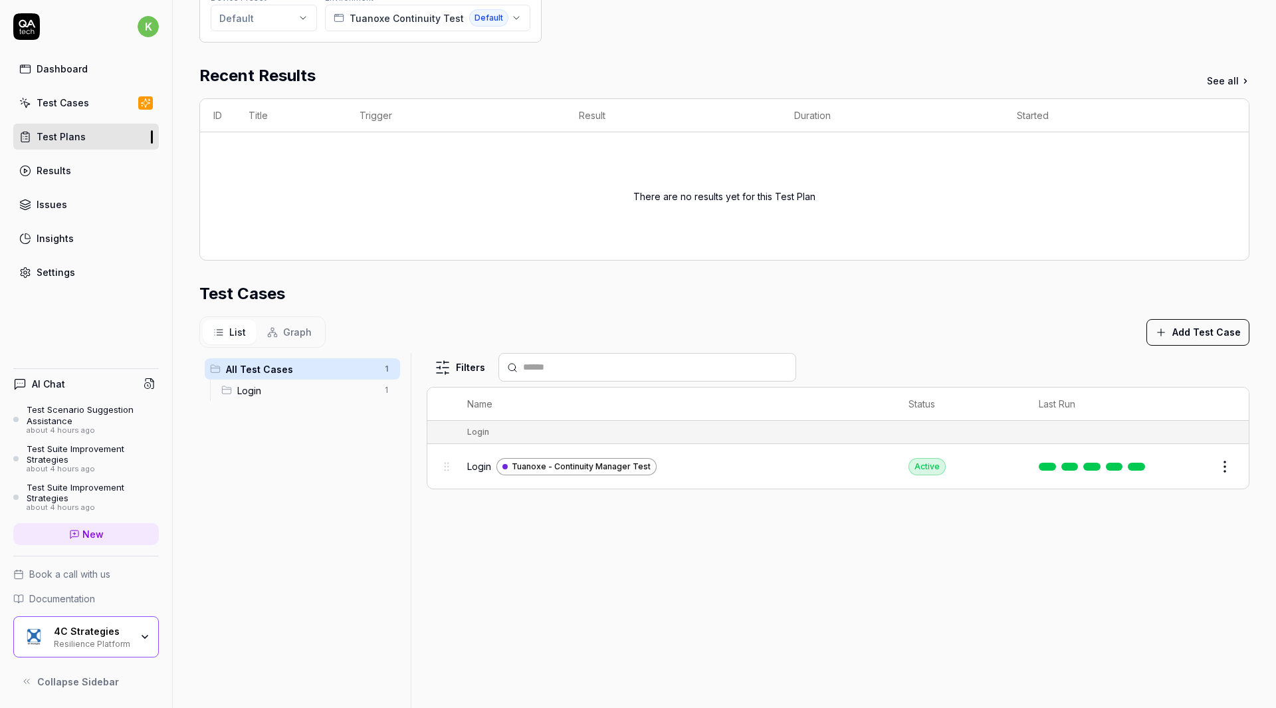
scroll to position [179, 0]
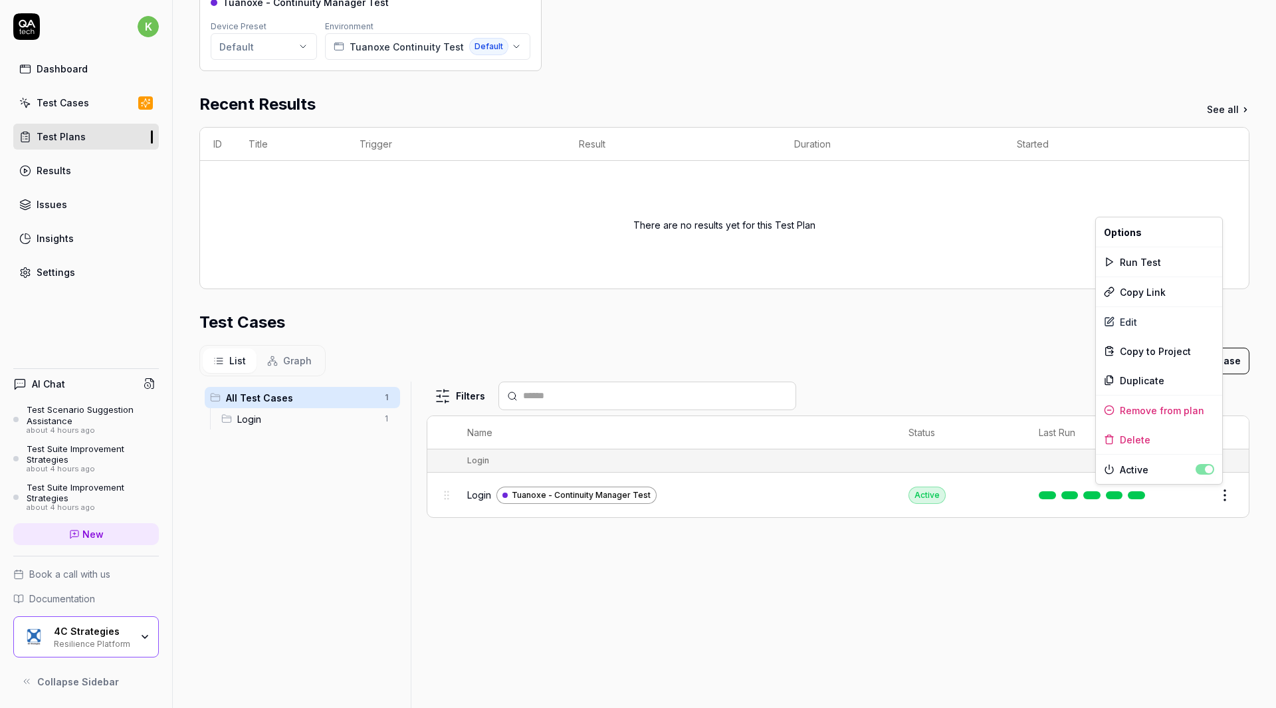
click at [1218, 496] on html "**********" at bounding box center [638, 354] width 1276 height 708
click at [1163, 259] on div "Run Test" at bounding box center [1159, 261] width 126 height 29
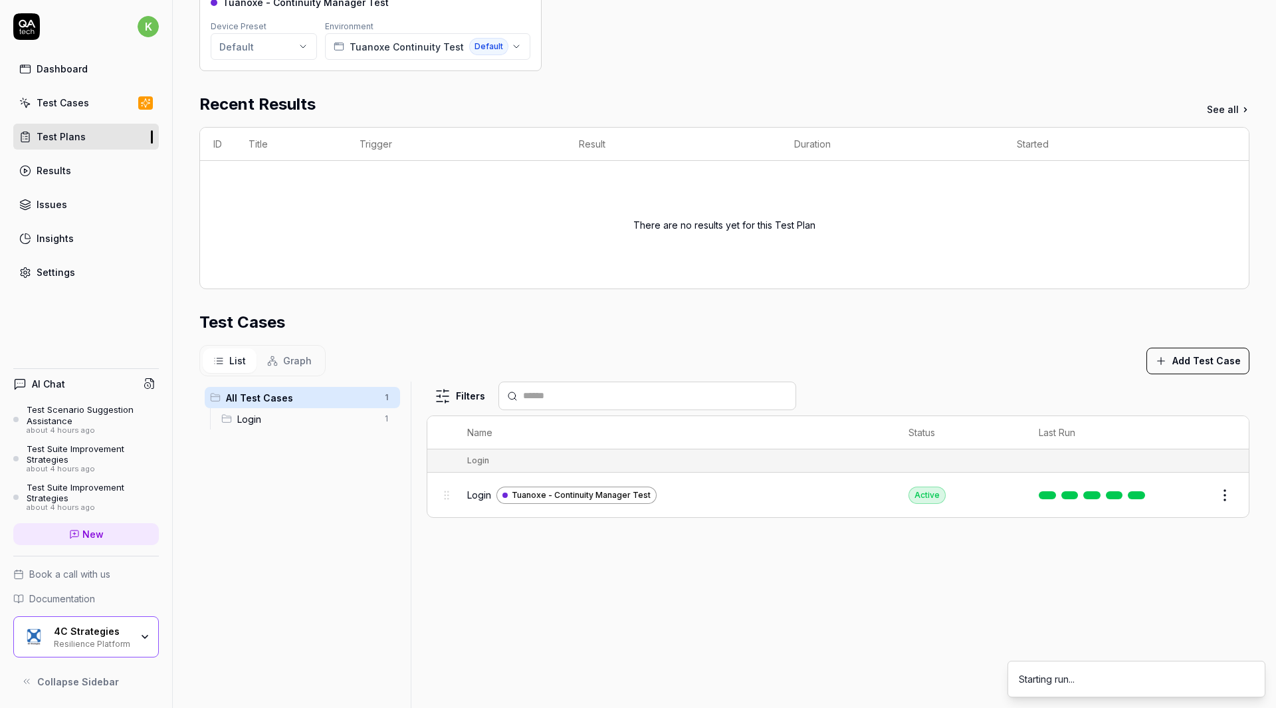
click at [1098, 482] on td at bounding box center [1094, 494] width 138 height 45
click at [1095, 488] on td at bounding box center [1094, 494] width 138 height 45
click at [1128, 496] on link at bounding box center [1136, 495] width 17 height 8
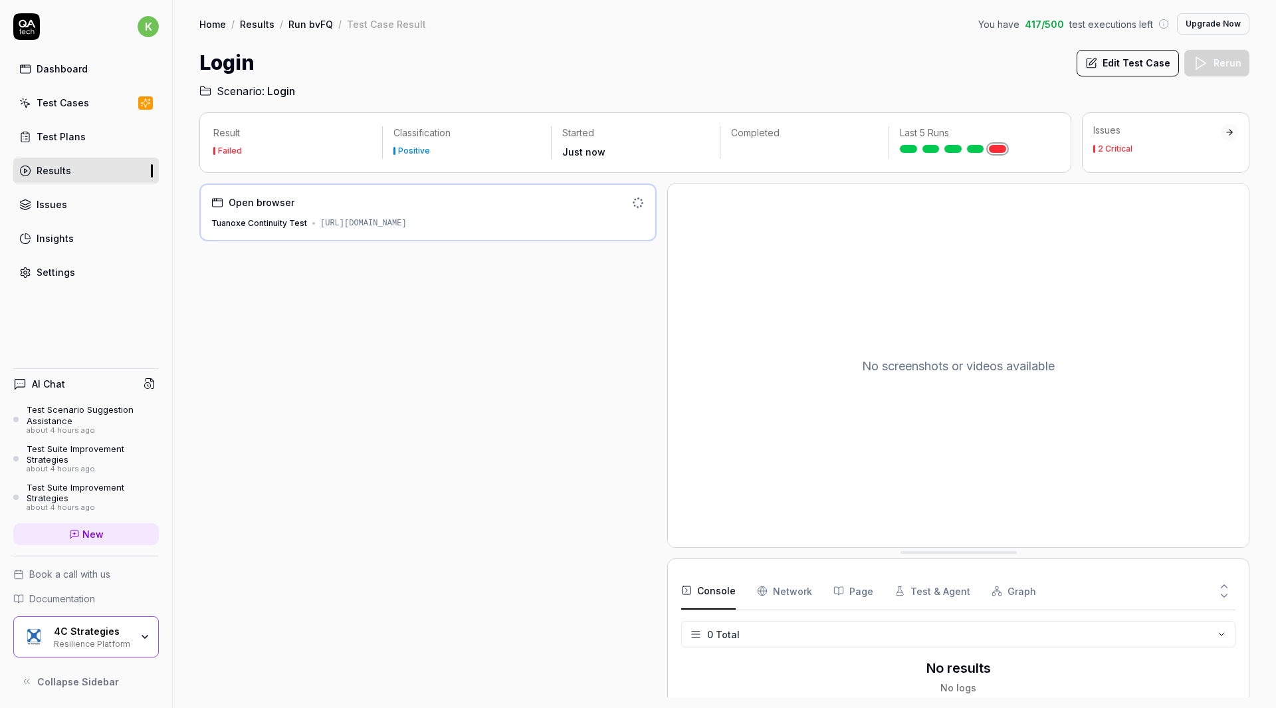
click at [407, 223] on div "https://continuitymanager-test.k8s.exonaut.com/exonaut-rdp/" at bounding box center [363, 223] width 86 height 12
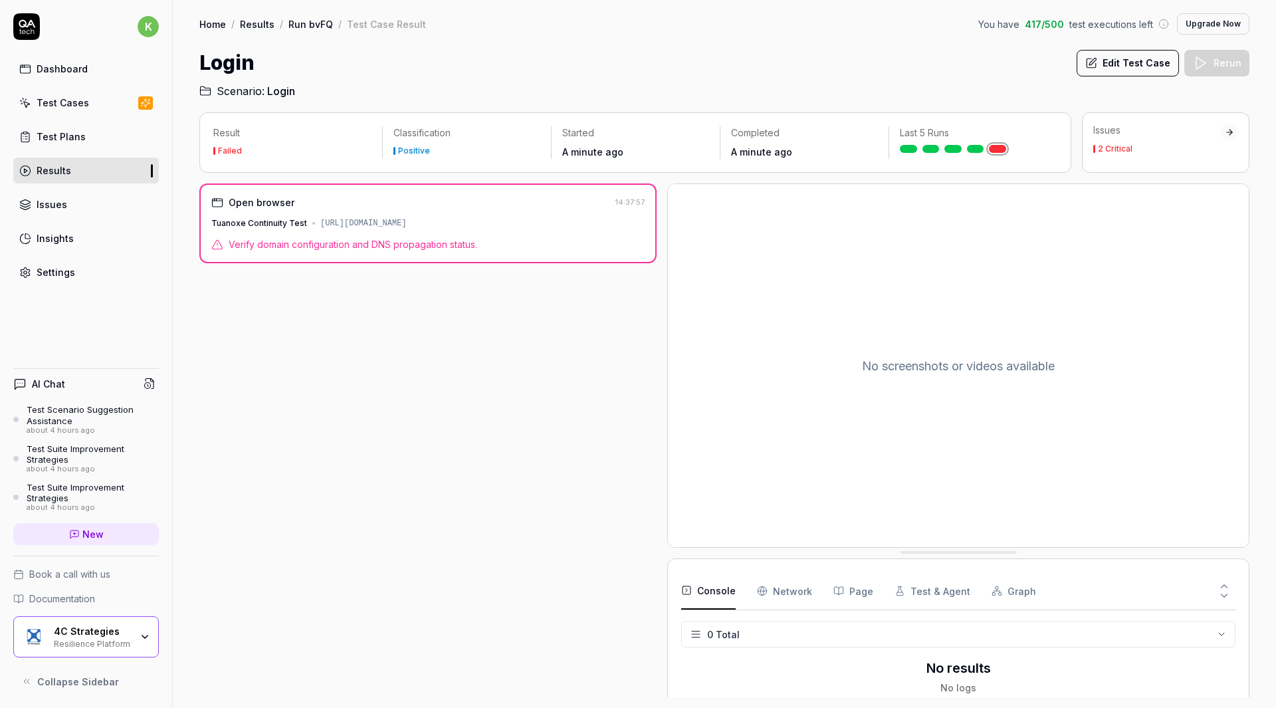
click at [407, 220] on div "https://continuitymanager-test.k8s.exonaut.com/exonaut-rdp/" at bounding box center [363, 223] width 86 height 12
drag, startPoint x: 488, startPoint y: 220, endPoint x: 409, endPoint y: 324, distance: 130.9
click at [409, 324] on div "Open browser 14:37:57 Tuanoxe Continuity Test https://continuitymanager-test.k8…" at bounding box center [427, 440] width 457 height 514
click at [803, 578] on Requests "Network" at bounding box center [784, 590] width 55 height 37
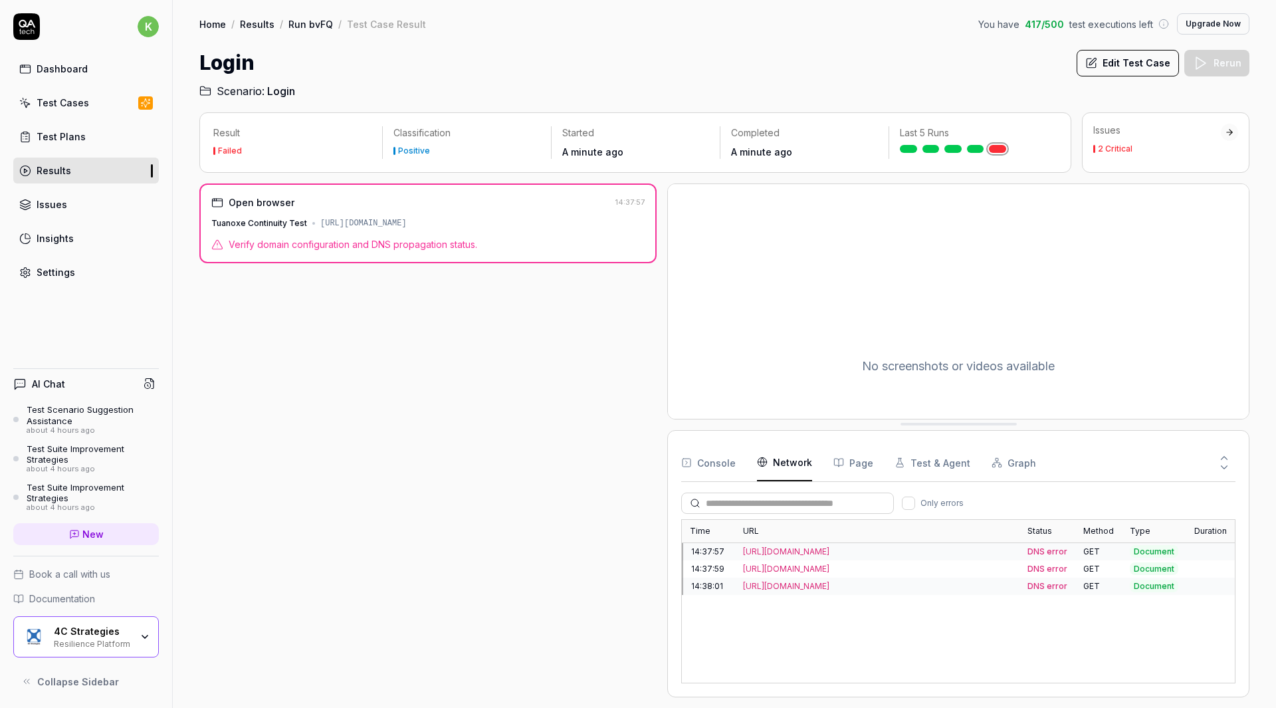
drag, startPoint x: 791, startPoint y: 552, endPoint x: 756, endPoint y: 424, distance: 133.2
drag, startPoint x: 756, startPoint y: 424, endPoint x: 1049, endPoint y: 635, distance: 360.9
click at [1049, 635] on div "Time URL Status Method Type Duration 14:37:57 https://continuitymanager-test.k8…" at bounding box center [958, 601] width 554 height 164
click at [931, 554] on div "https://continuitymanager-test.k8s.exonaut.com/exonaut-rdp/" at bounding box center [877, 552] width 268 height 12
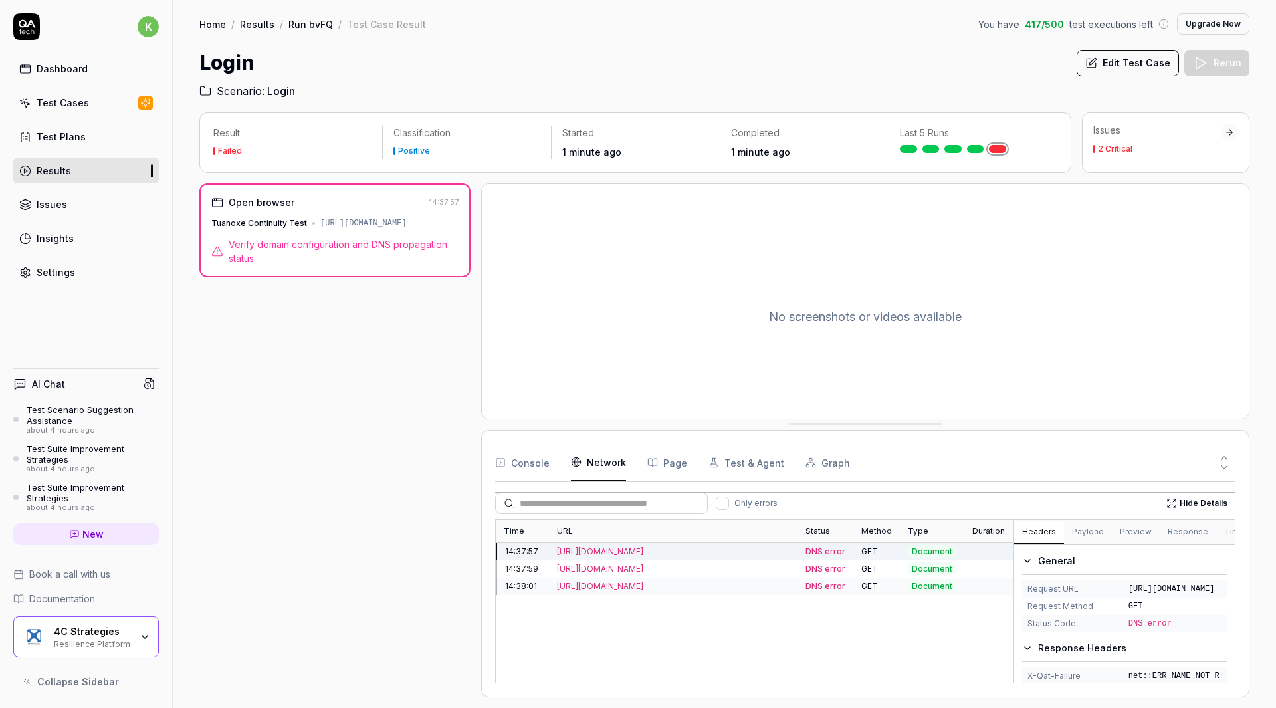
scroll to position [106, 0]
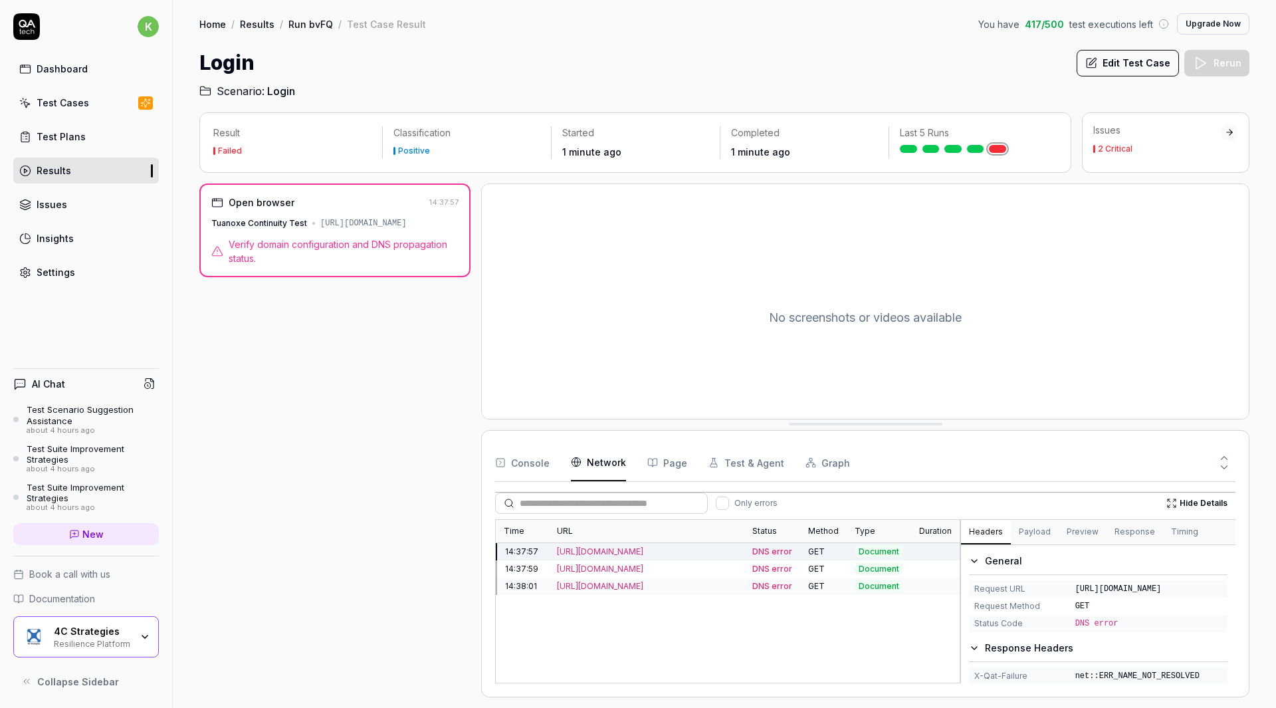
click at [960, 627] on div "Time URL Status Method Type Duration 14:37:57 https://continuitymanager-test.k8…" at bounding box center [865, 601] width 740 height 164
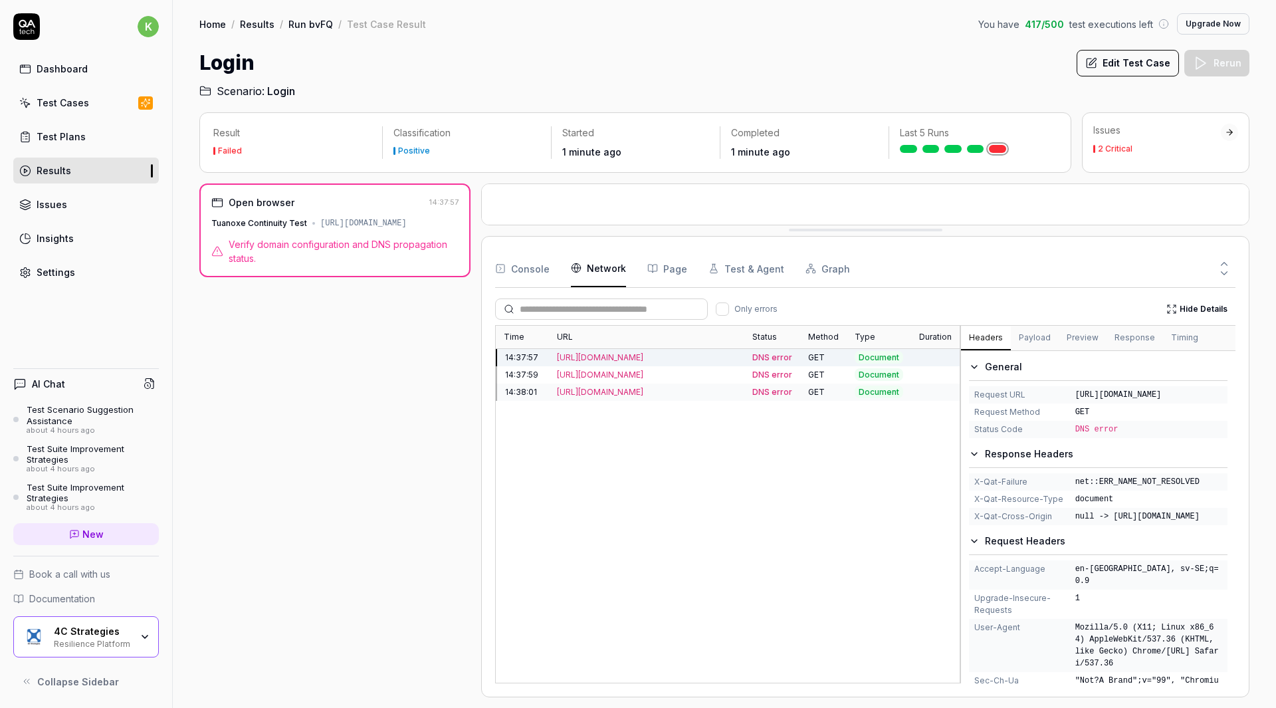
drag, startPoint x: 962, startPoint y: 427, endPoint x: 922, endPoint y: 233, distance: 198.1
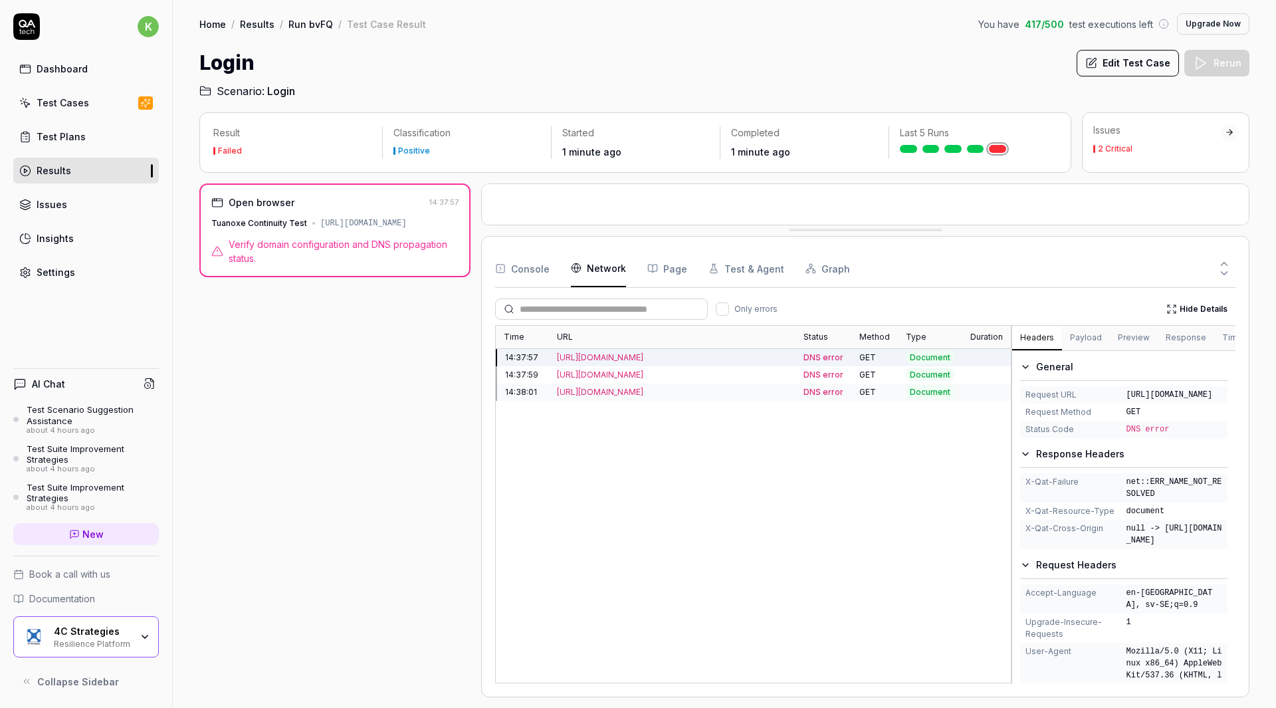
click at [1011, 528] on div "Time URL Status Method Type Duration 14:37:57 https://continuitymanager-test.k8…" at bounding box center [865, 504] width 740 height 358
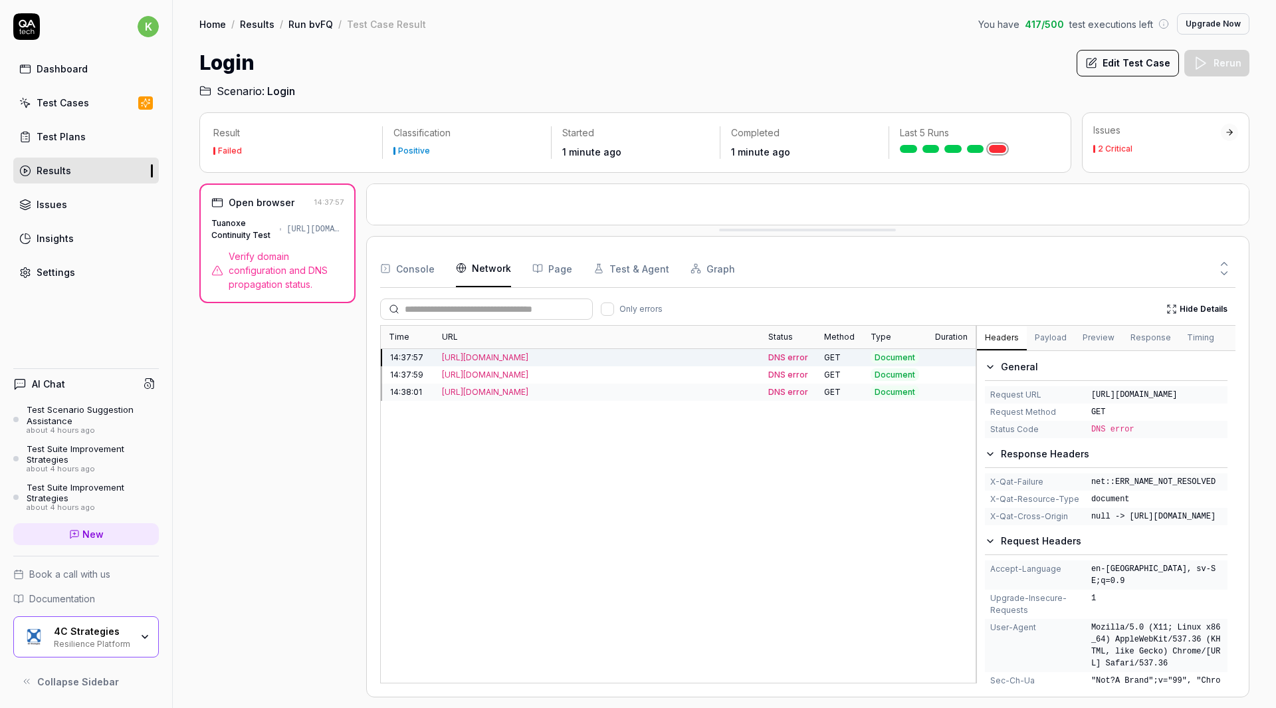
click at [329, 391] on div "Open browser 14:37:57 Tuanoxe Continuity Test https://continuitymanager-test.k8…" at bounding box center [724, 440] width 1050 height 514
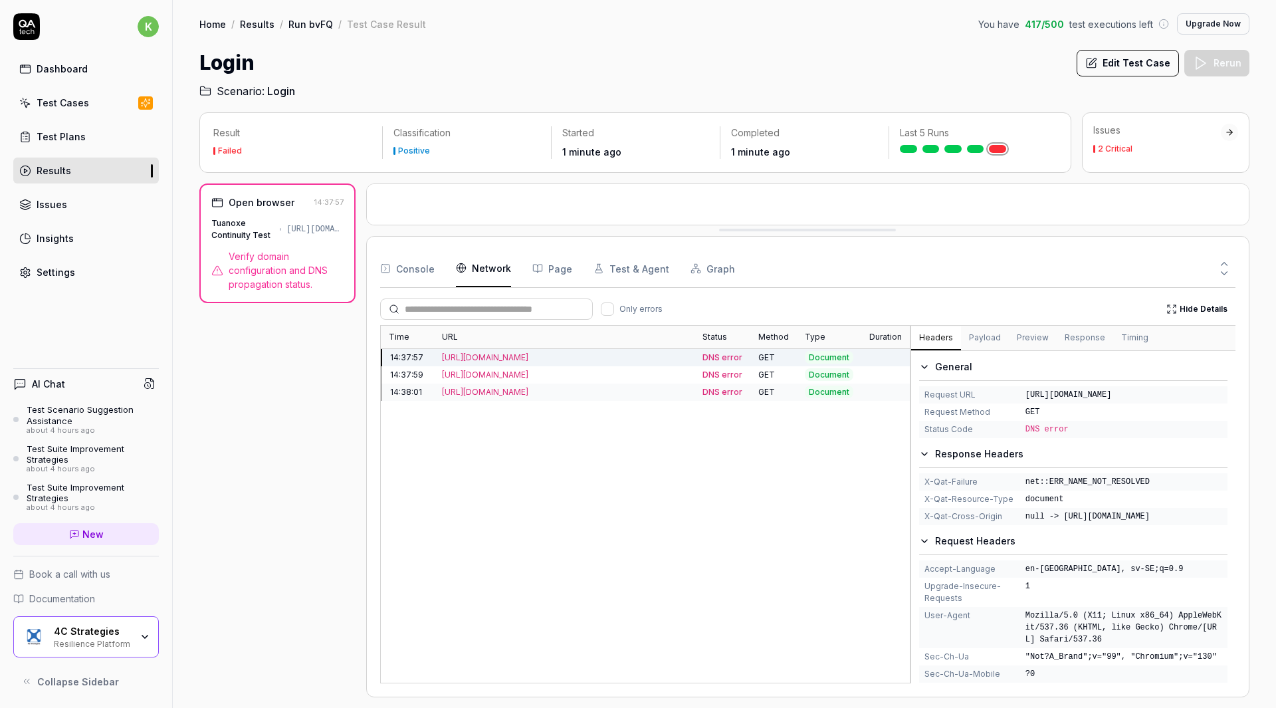
click at [912, 496] on div "Time URL Status Method Type Duration 14:37:57 https://continuitymanager-test.k8…" at bounding box center [807, 504] width 855 height 358
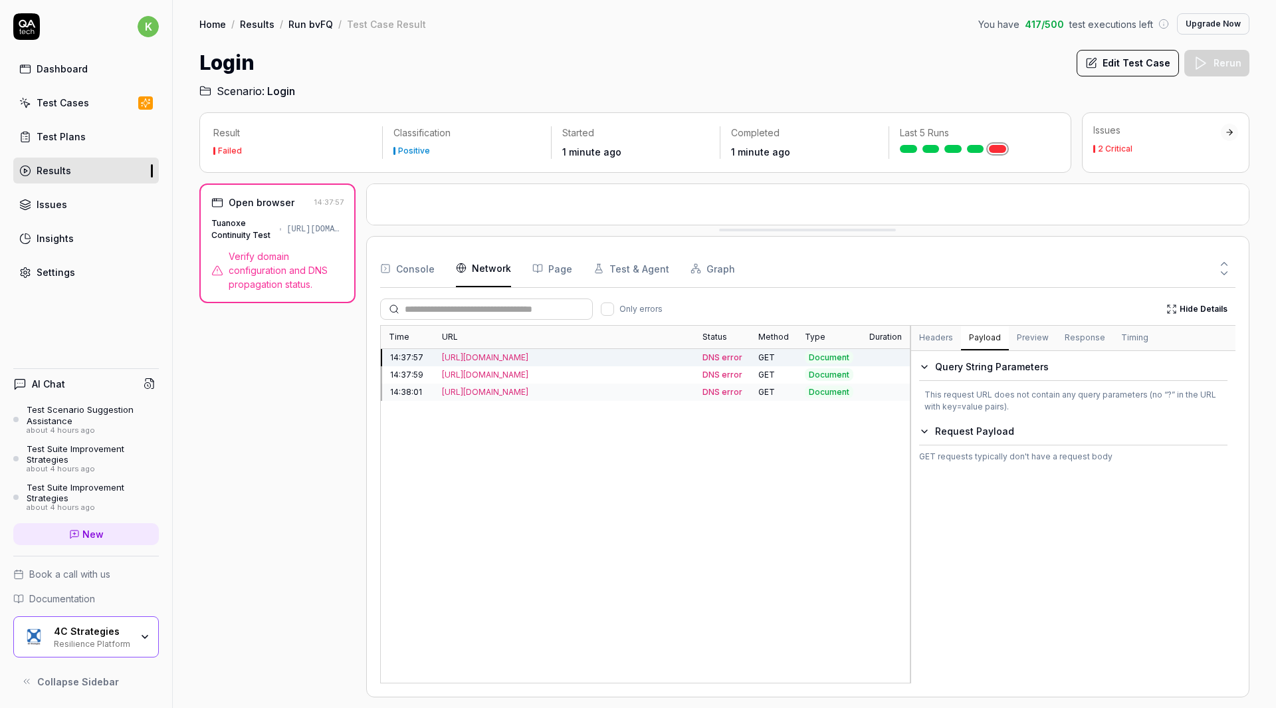
click at [980, 344] on button "Payload" at bounding box center [985, 338] width 48 height 24
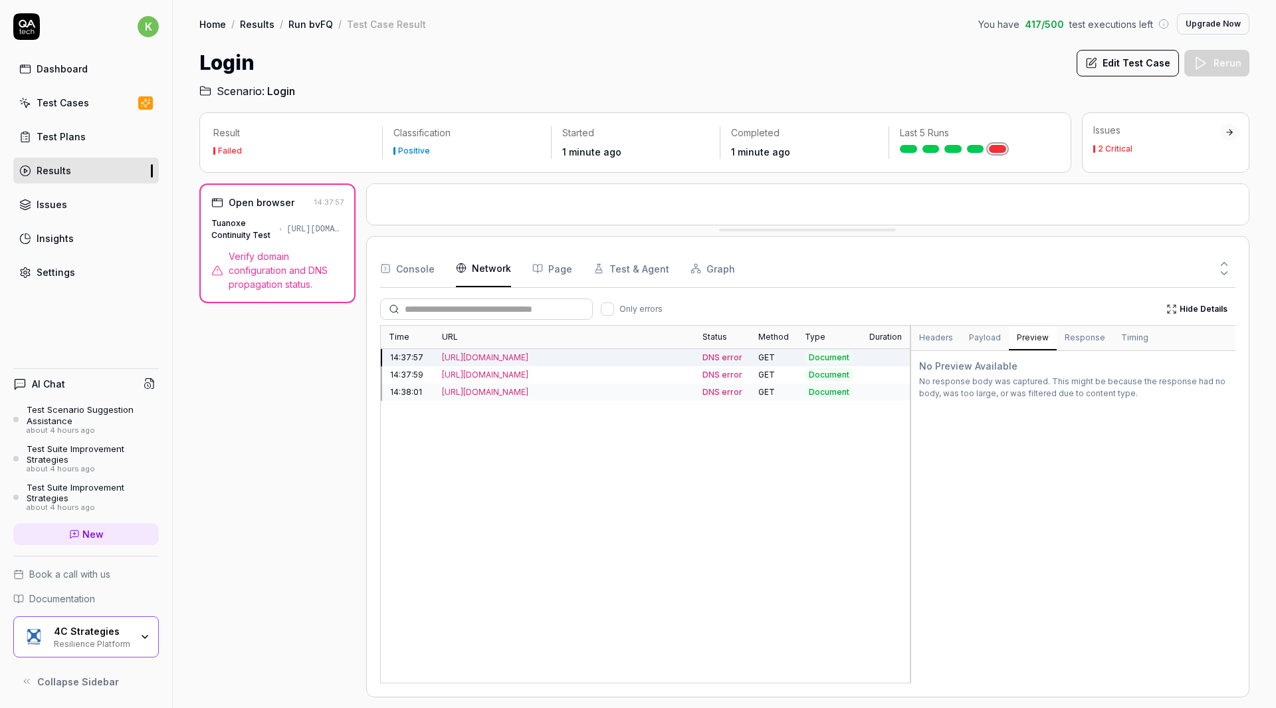
click at [1037, 342] on button "Preview" at bounding box center [1033, 338] width 48 height 24
click at [1067, 340] on button "Response" at bounding box center [1085, 338] width 56 height 24
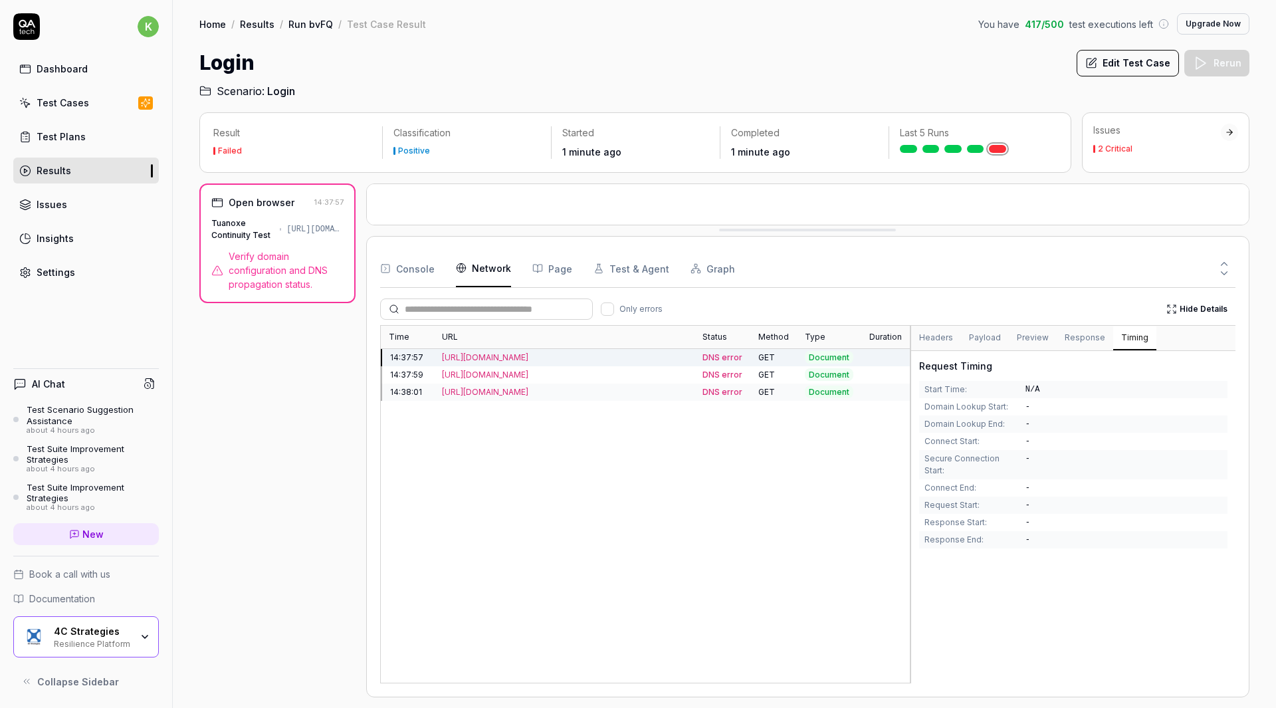
click at [1132, 342] on button "Timing" at bounding box center [1134, 338] width 43 height 24
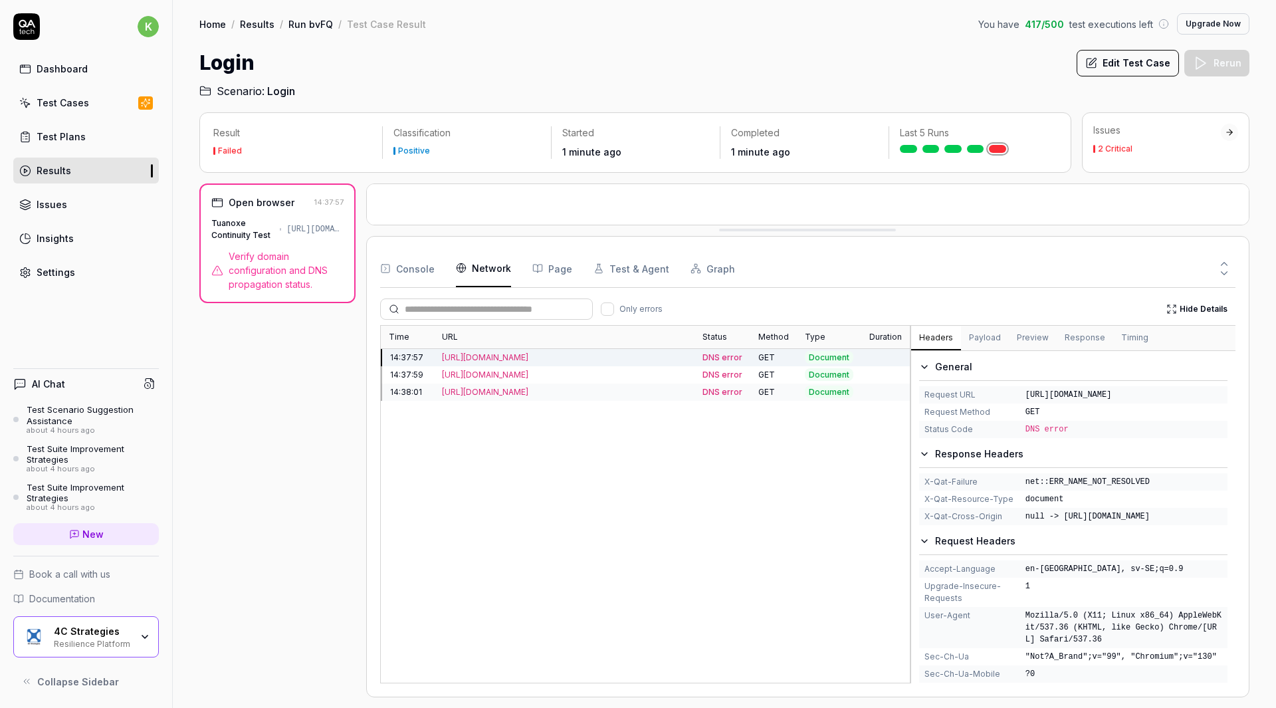
click at [938, 340] on button "Headers" at bounding box center [936, 338] width 50 height 24
click at [1048, 434] on span "DNS error" at bounding box center [1046, 429] width 43 height 9
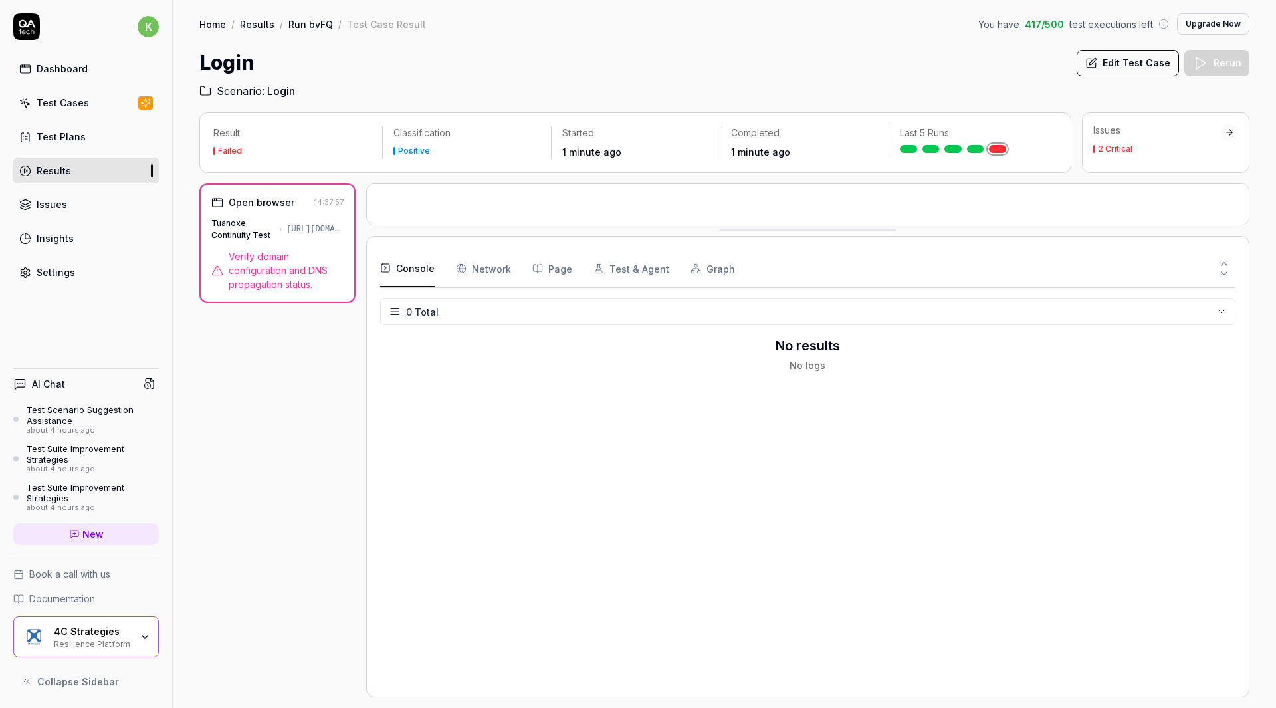
click at [409, 277] on button "Console" at bounding box center [407, 268] width 54 height 37
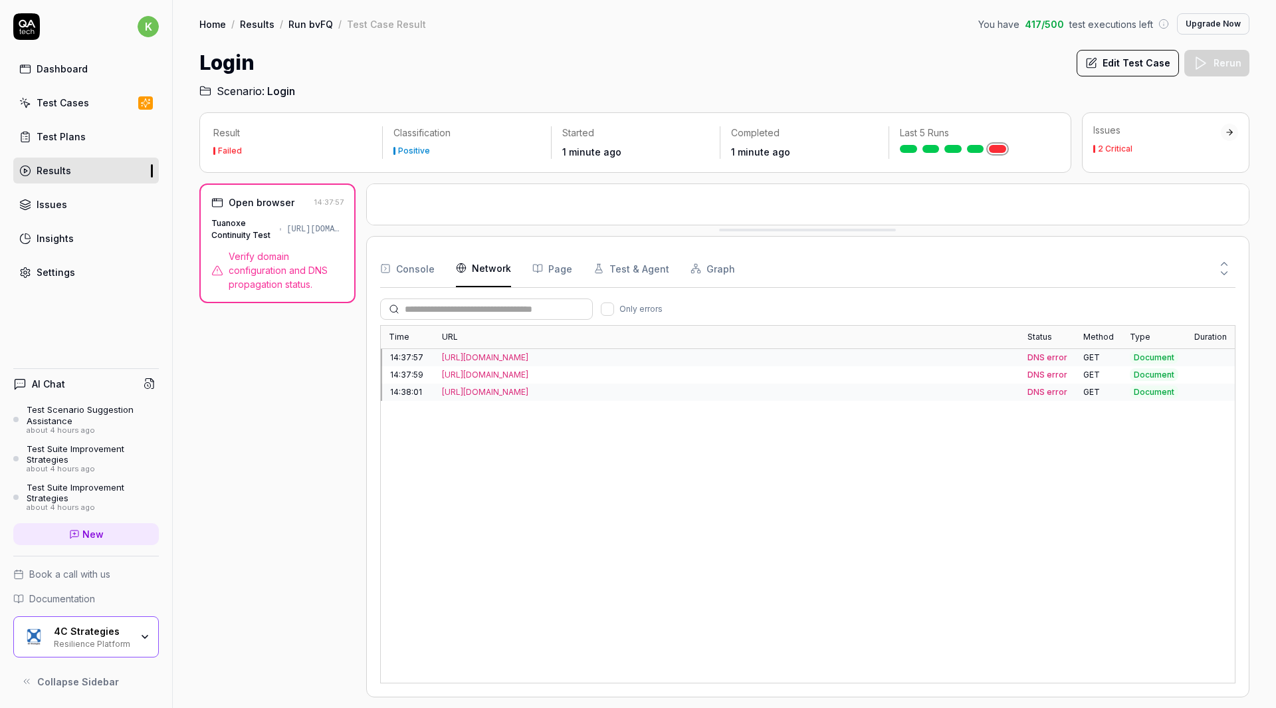
click at [480, 267] on Requests "Network" at bounding box center [483, 268] width 55 height 37
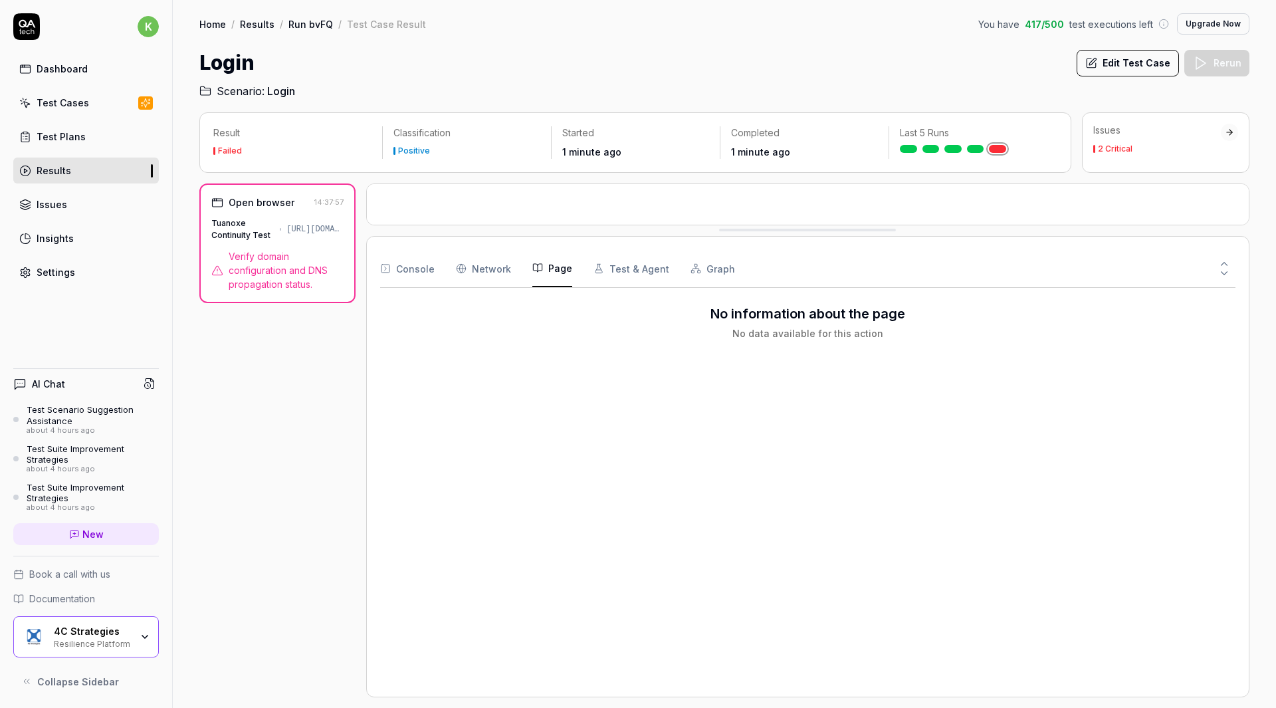
click at [564, 271] on button "Page" at bounding box center [552, 268] width 40 height 37
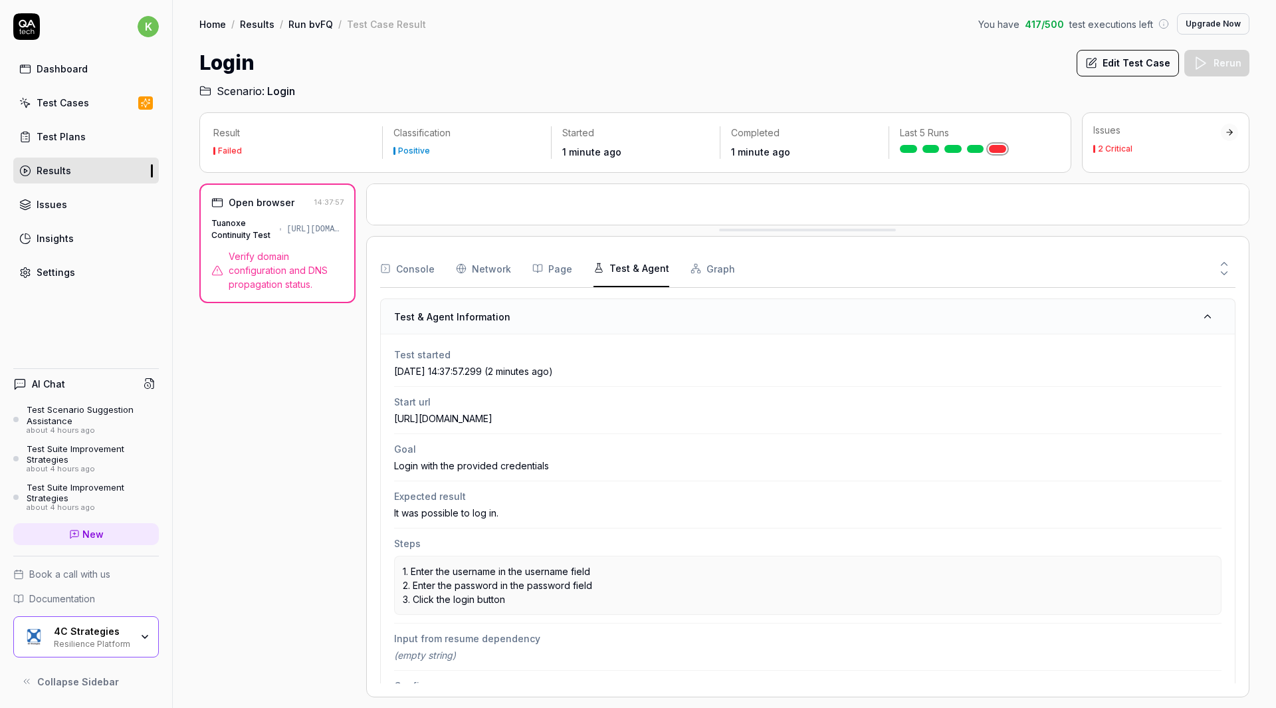
click at [634, 272] on button "Test & Agent" at bounding box center [631, 268] width 76 height 37
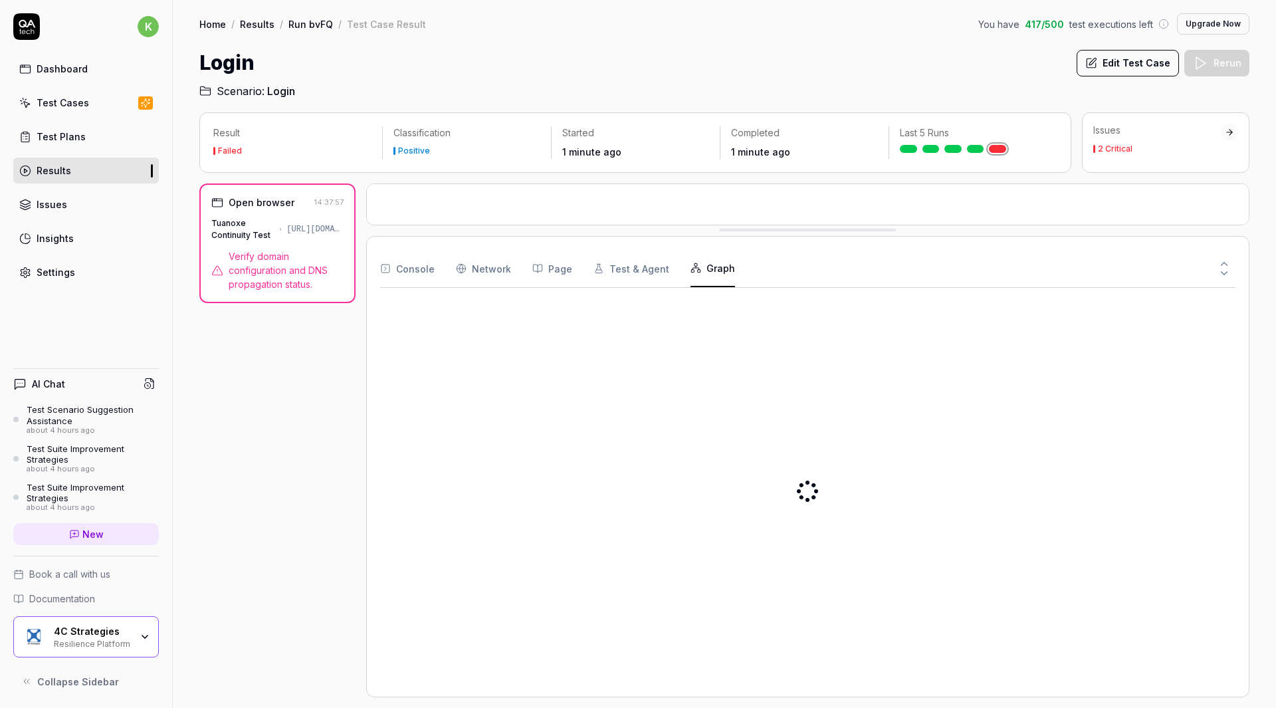
click at [704, 274] on button "Graph" at bounding box center [712, 268] width 45 height 37
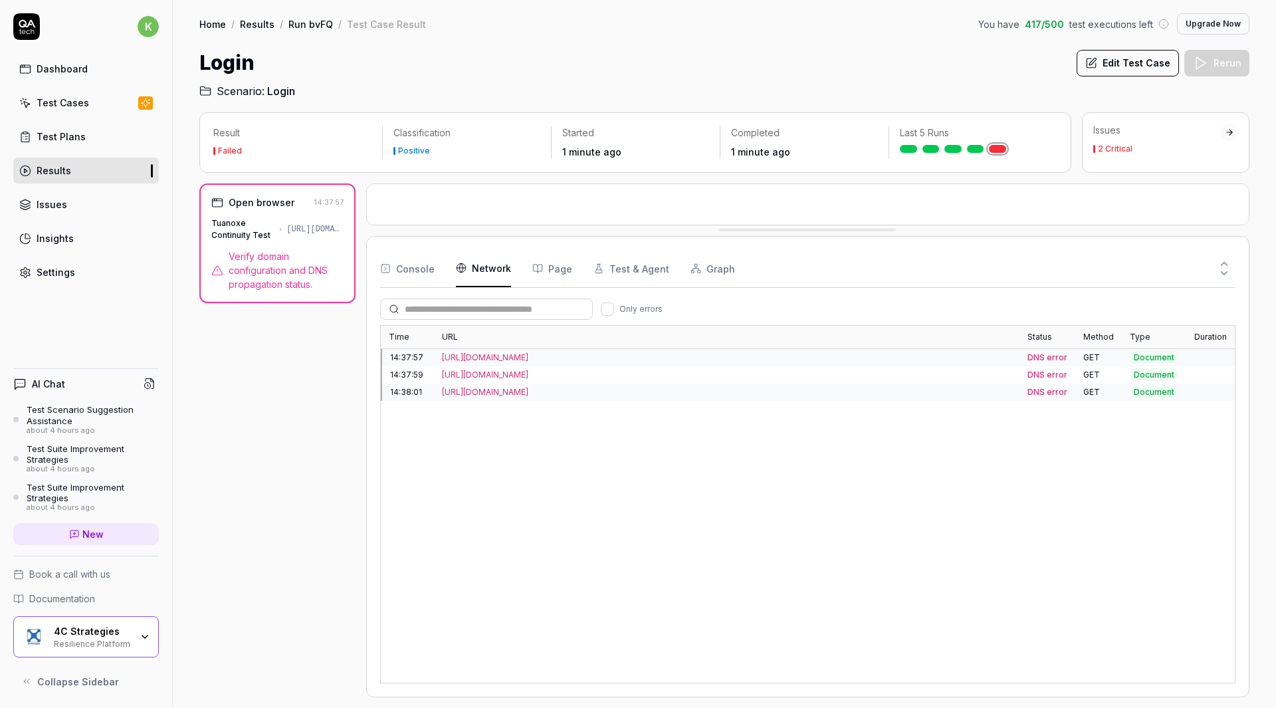
click at [506, 281] on Requests "Network" at bounding box center [483, 268] width 55 height 37
click at [530, 362] on div "https://continuitymanager-test.k8s.exonaut.com/exonaut-rdp/" at bounding box center [726, 358] width 569 height 12
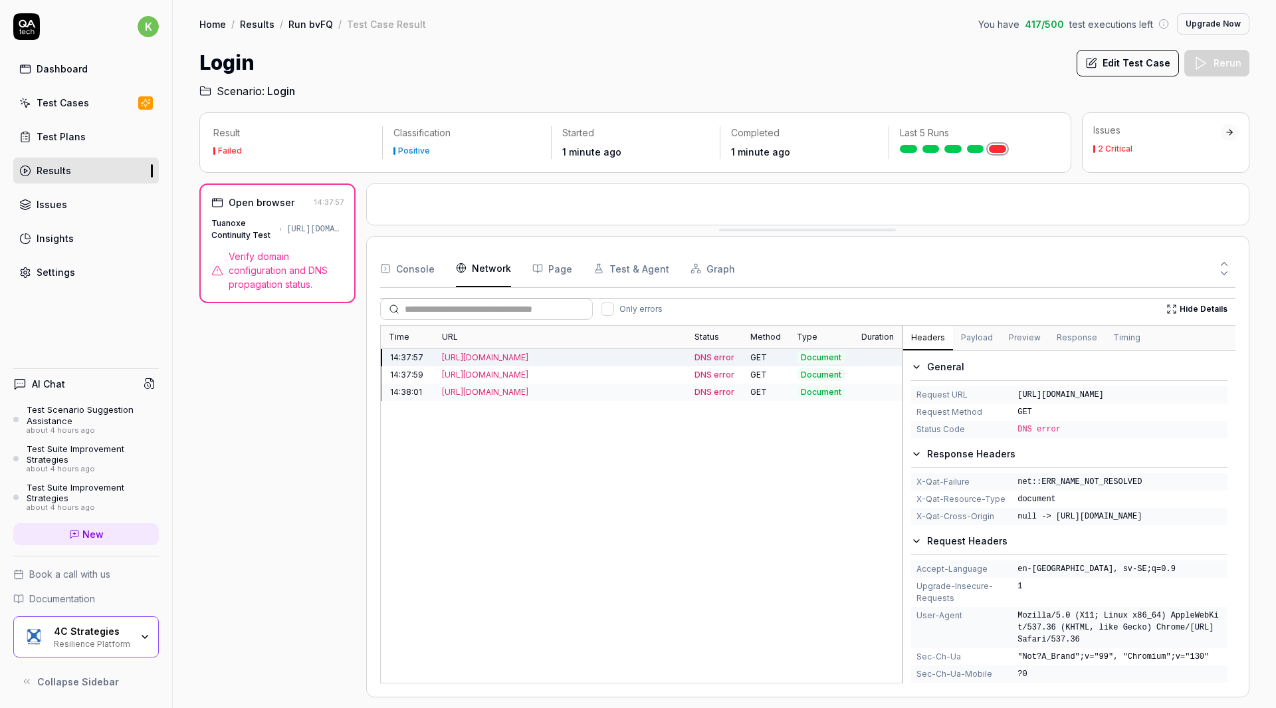
click at [901, 496] on div "Time URL Status Method Type Duration 14:37:57 https://continuitymanager-test.k8…" at bounding box center [807, 504] width 855 height 358
click at [369, 434] on div "Open browser 14:37:57 Tuanoxe Continuity Test https://continuitymanager-test.k8…" at bounding box center [724, 440] width 1050 height 514
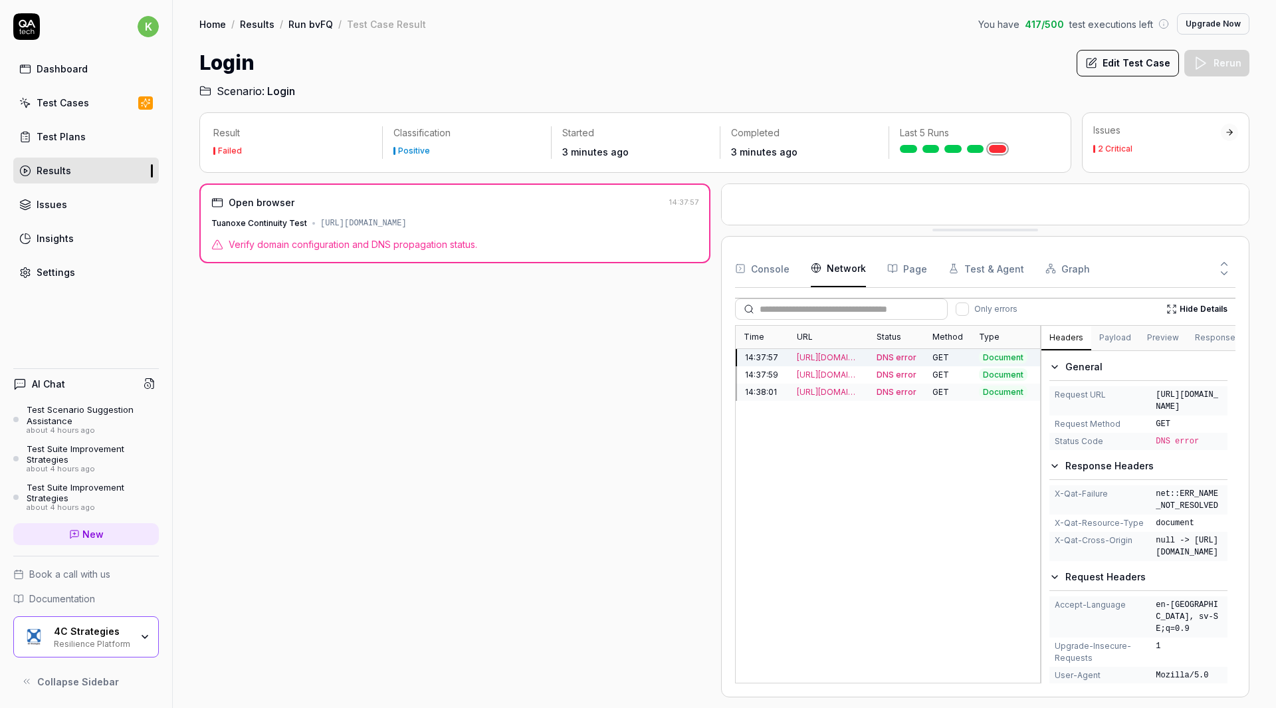
click at [724, 473] on div "Open browser 14:37:57 Tuanoxe Continuity Test https://continuitymanager-test.k8…" at bounding box center [724, 440] width 1050 height 514
click at [1213, 22] on button "Upgrade Now" at bounding box center [1213, 23] width 72 height 21
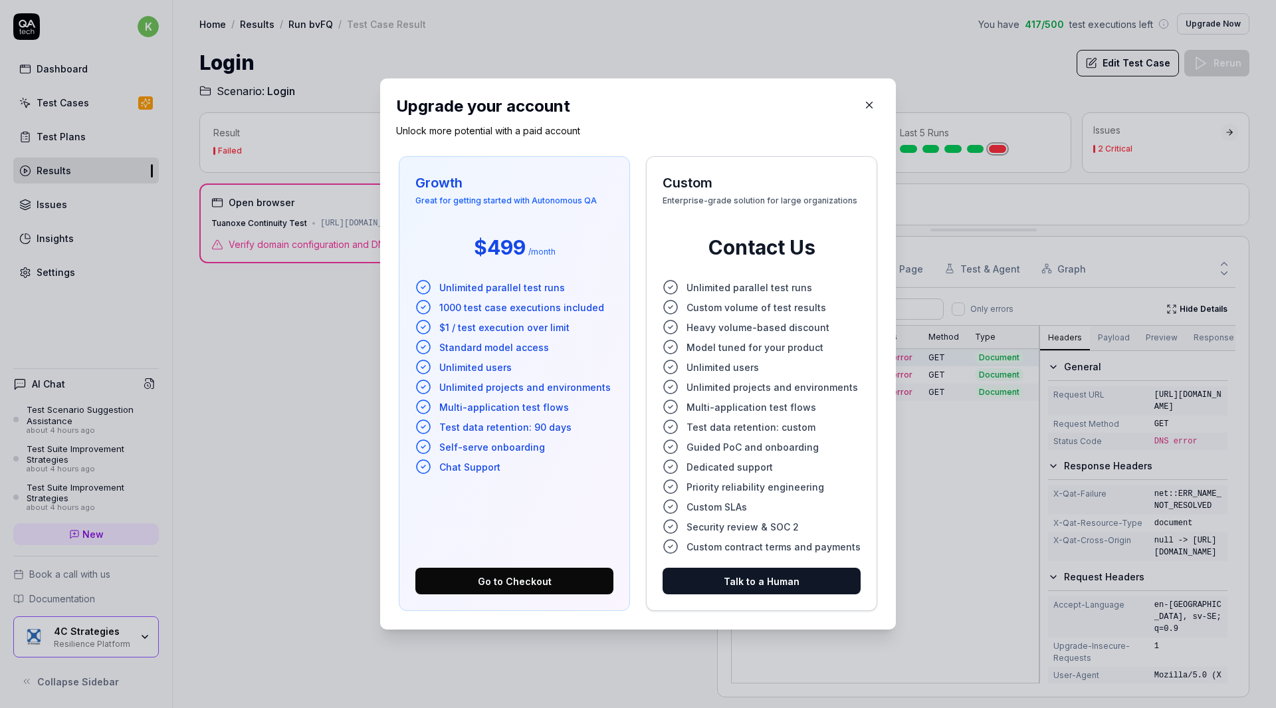
click at [863, 108] on icon "button" at bounding box center [869, 105] width 12 height 12
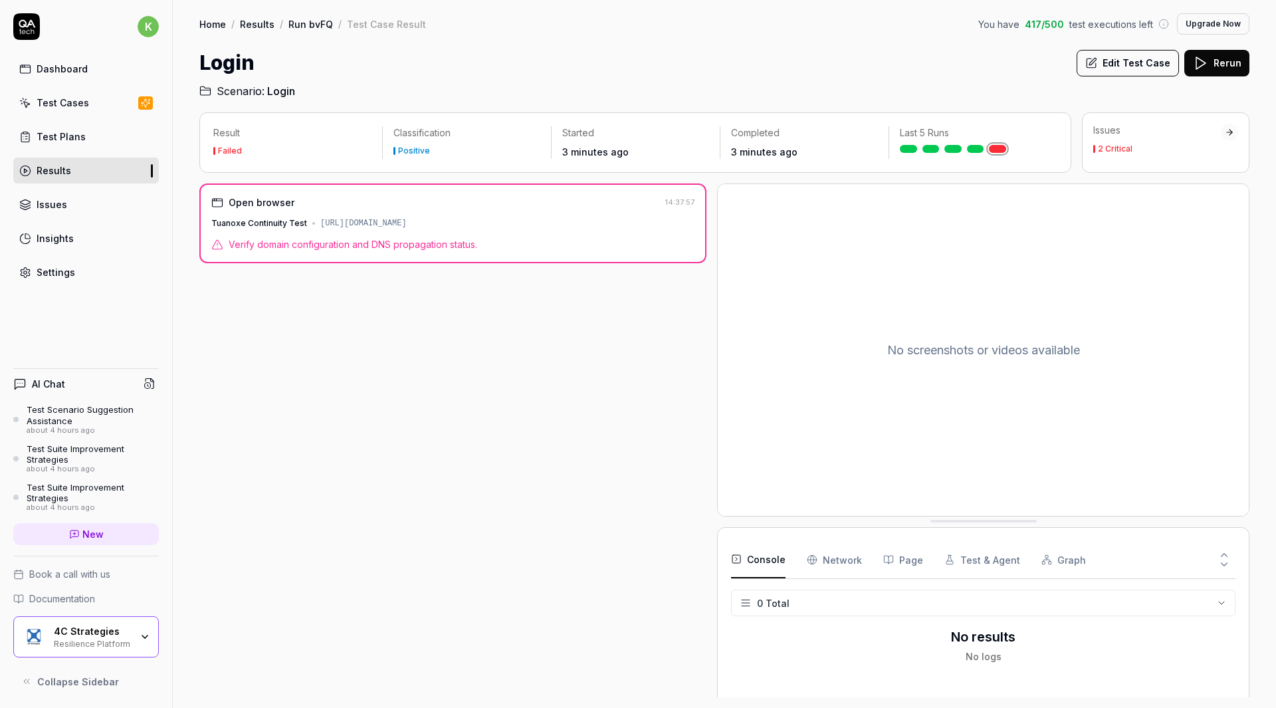
click at [657, 218] on div "Tuanoxe Continuity Test https://continuitymanager-test.k8s.exonaut.com/exonaut-…" at bounding box center [452, 223] width 483 height 12
click at [1216, 64] on button "Rerun" at bounding box center [1216, 63] width 65 height 27
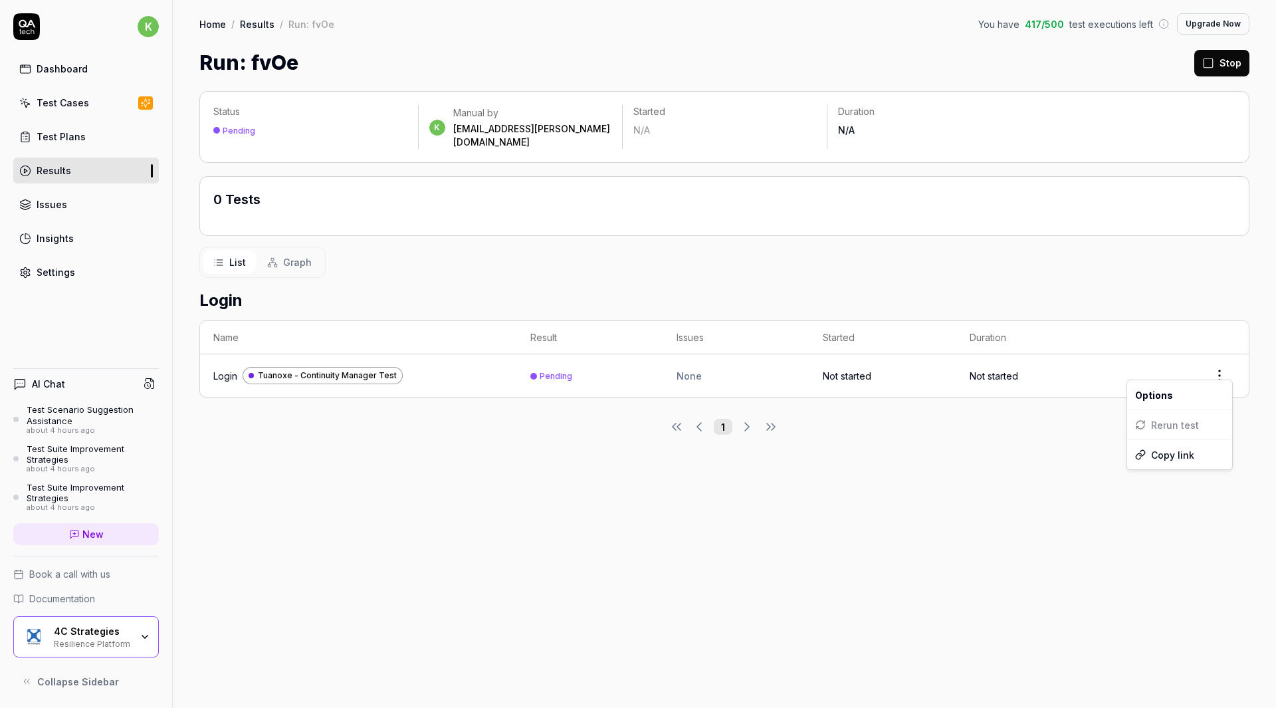
click at [1215, 361] on html "k Dashboard Test Cases Test Plans Results Issues Insights Settings AI Chat Test…" at bounding box center [638, 354] width 1276 height 708
click at [1041, 435] on html "k Dashboard Test Cases Test Plans Results Issues Insights Settings AI Chat Test…" at bounding box center [638, 354] width 1276 height 708
click at [1037, 362] on td "Not started" at bounding box center [1029, 375] width 146 height 43
click at [556, 369] on td "Pending" at bounding box center [590, 375] width 146 height 43
click at [377, 369] on span "Tuanoxe - Continuity Manager Test" at bounding box center [327, 375] width 139 height 12
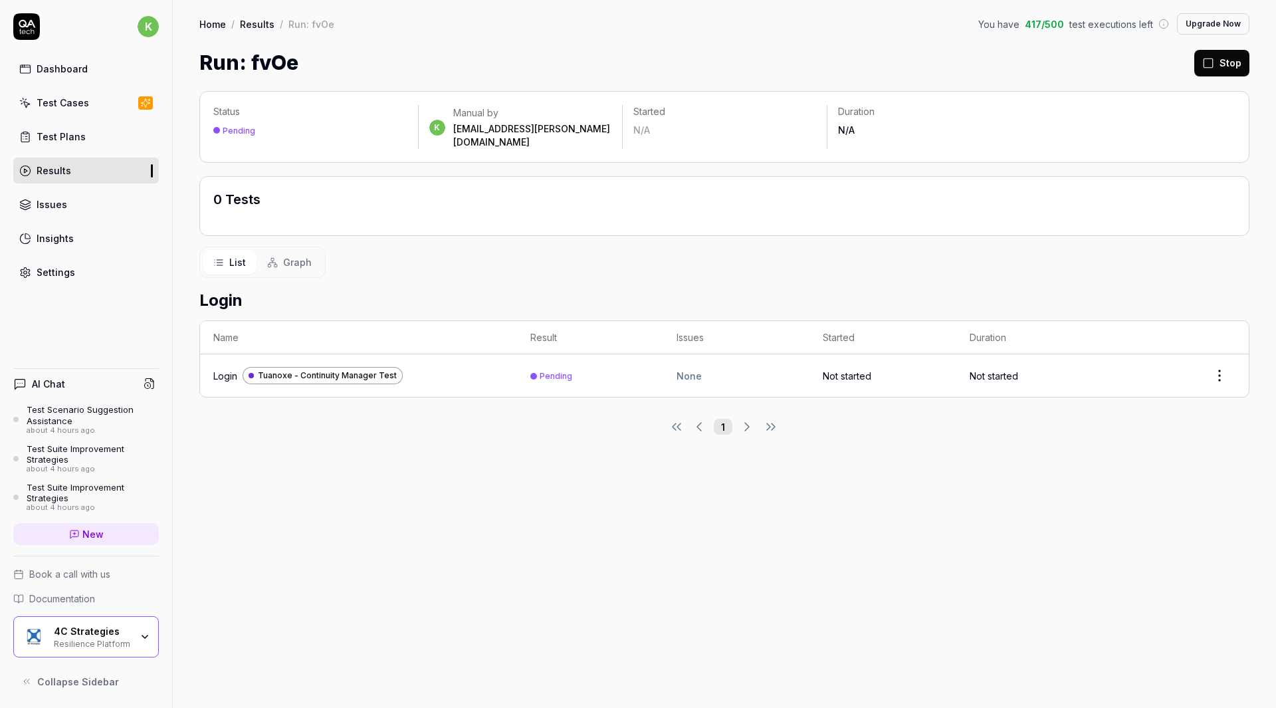
click at [1008, 364] on td "Not started" at bounding box center [1029, 375] width 146 height 43
click at [990, 362] on td "0s" at bounding box center [1029, 375] width 146 height 43
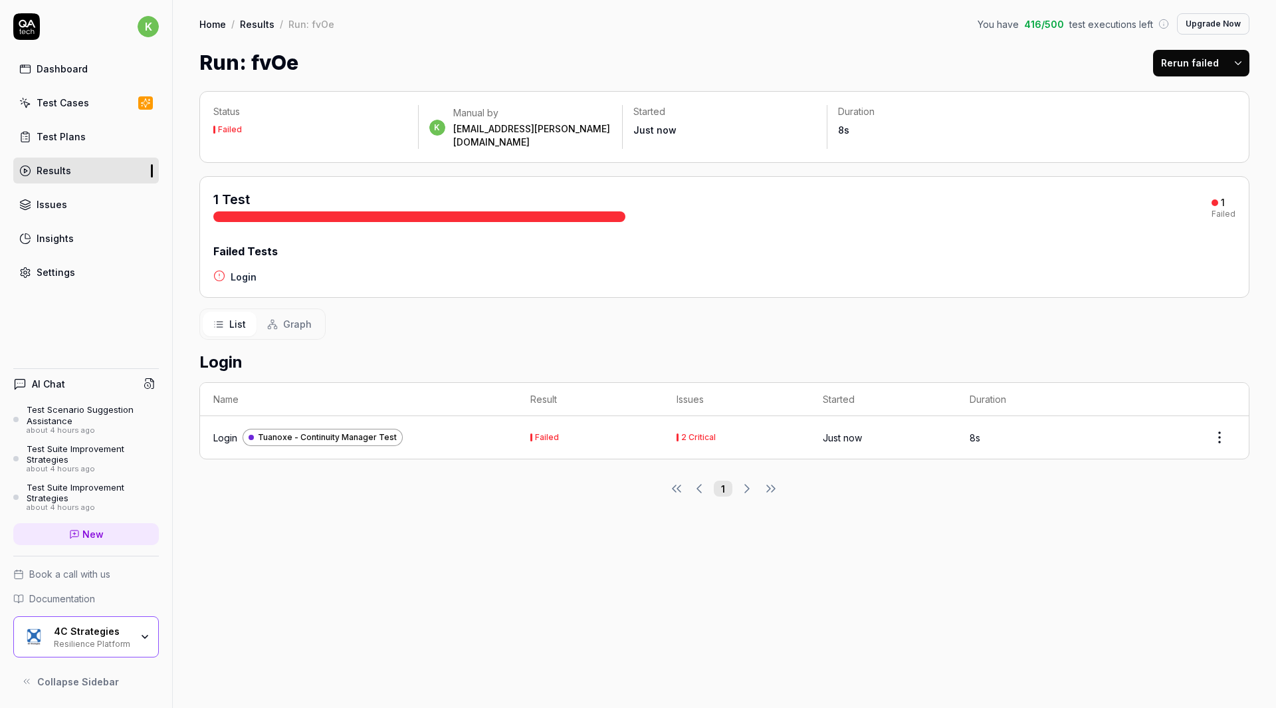
click at [537, 433] on div "Failed" at bounding box center [547, 437] width 24 height 8
click at [382, 431] on span "Tuanoxe - Continuity Manager Test" at bounding box center [327, 437] width 139 height 12
click at [1219, 426] on html "k Dashboard Test Cases Test Plans Results Issues Insights Settings AI Chat Test…" at bounding box center [638, 354] width 1276 height 708
click at [1087, 476] on html "k Dashboard Test Cases Test Plans Results Issues Insights Settings AI Chat Test…" at bounding box center [638, 354] width 1276 height 708
click at [1018, 421] on td "8s" at bounding box center [1029, 437] width 146 height 43
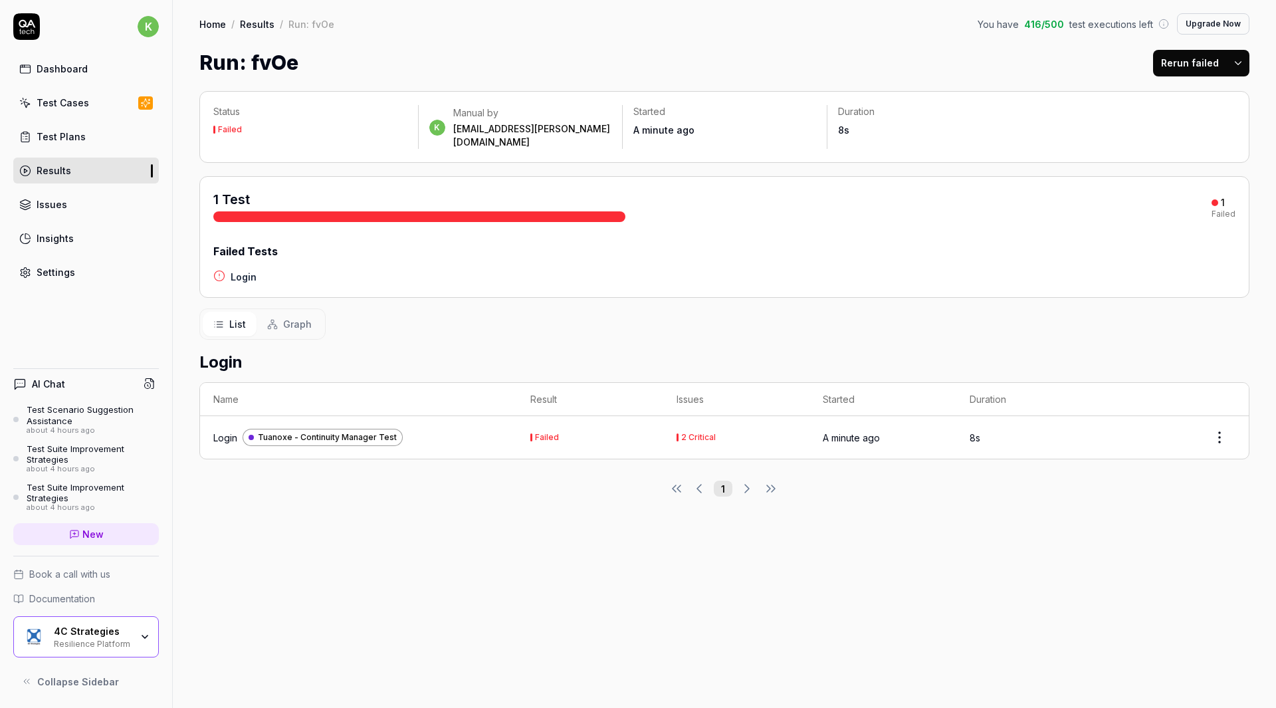
click at [557, 211] on div at bounding box center [419, 216] width 412 height 11
click at [470, 122] on div "Manual by kristian.nielsen@4cstrategies.com" at bounding box center [532, 127] width 159 height 43
click at [464, 429] on div "Login Tuanoxe - Continuity Manager Test" at bounding box center [358, 437] width 290 height 17
click at [546, 433] on div "Failed" at bounding box center [547, 437] width 24 height 8
click at [705, 433] on div "2 Critical" at bounding box center [698, 437] width 35 height 8
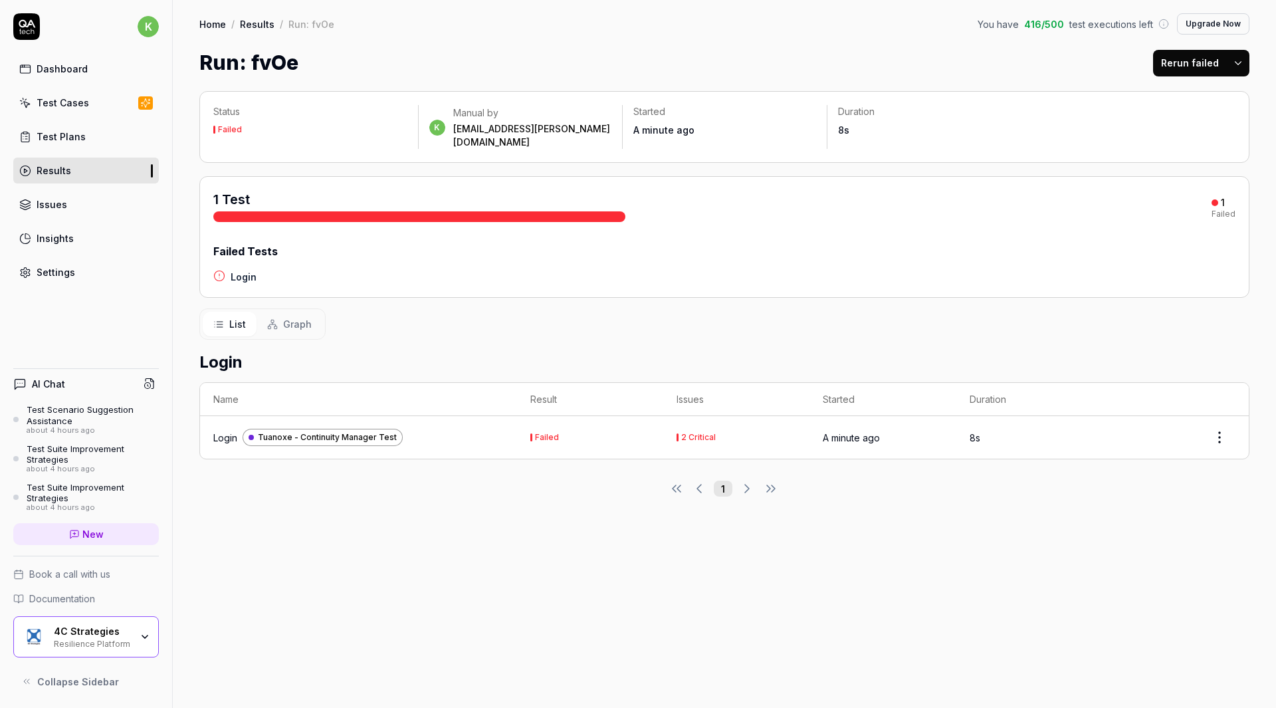
click at [848, 432] on time "A minute ago" at bounding box center [851, 437] width 57 height 11
click at [249, 20] on link "Results" at bounding box center [257, 23] width 35 height 13
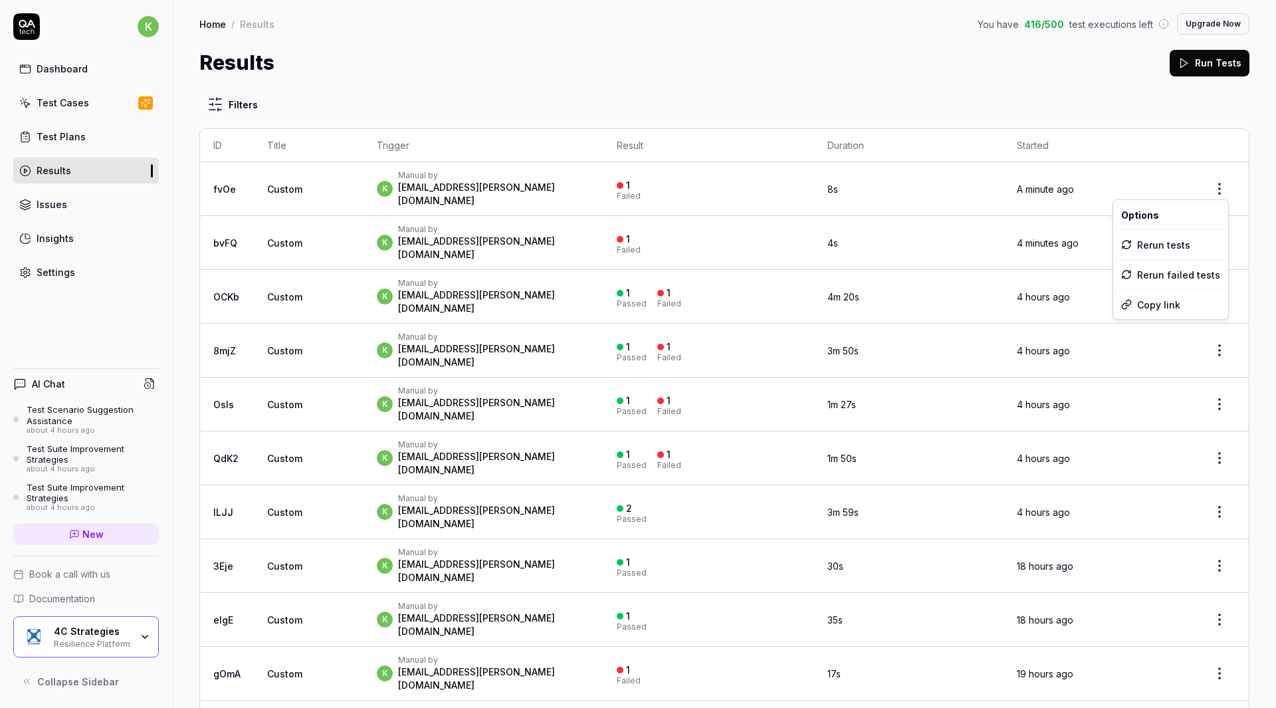
click at [1213, 185] on html "k Dashboard Test Cases Test Plans Results Issues Insights Settings AI Chat Test…" at bounding box center [638, 354] width 1276 height 708
click at [501, 185] on html "k Dashboard Test Cases Test Plans Results Issues Insights Settings AI Chat Test…" at bounding box center [638, 354] width 1276 height 708
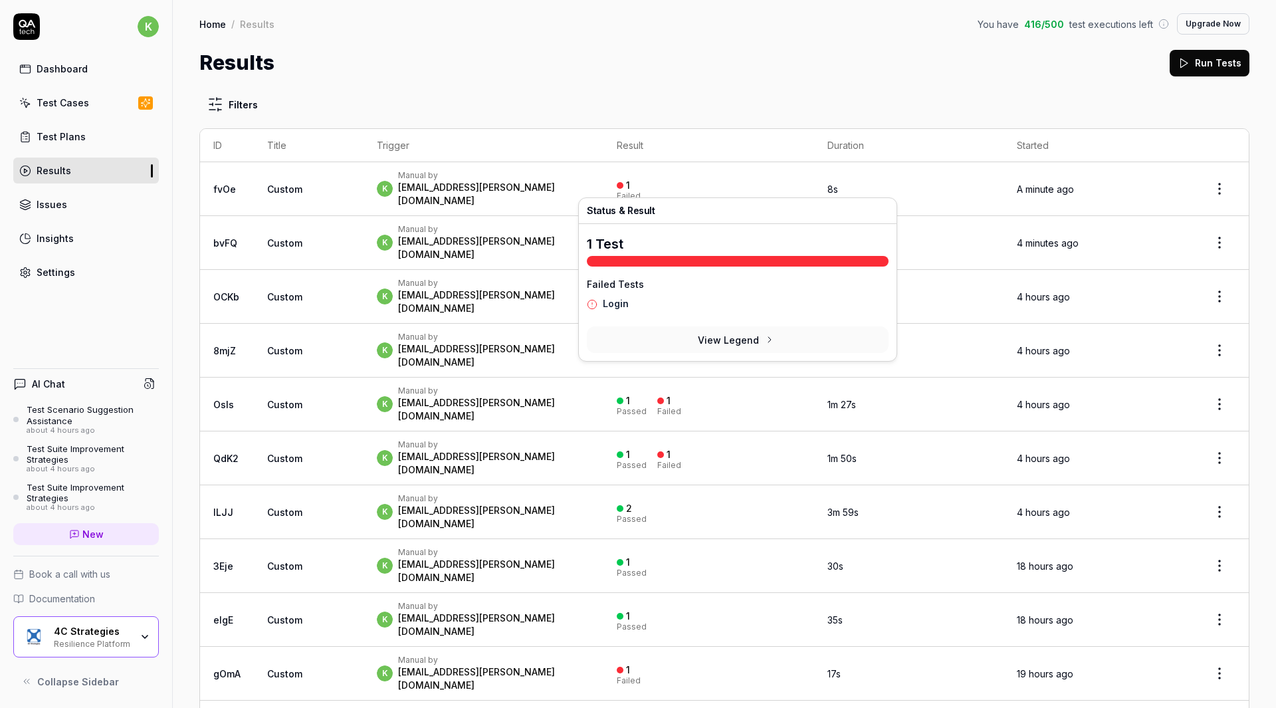
click at [641, 192] on div "Failed" at bounding box center [629, 196] width 24 height 8
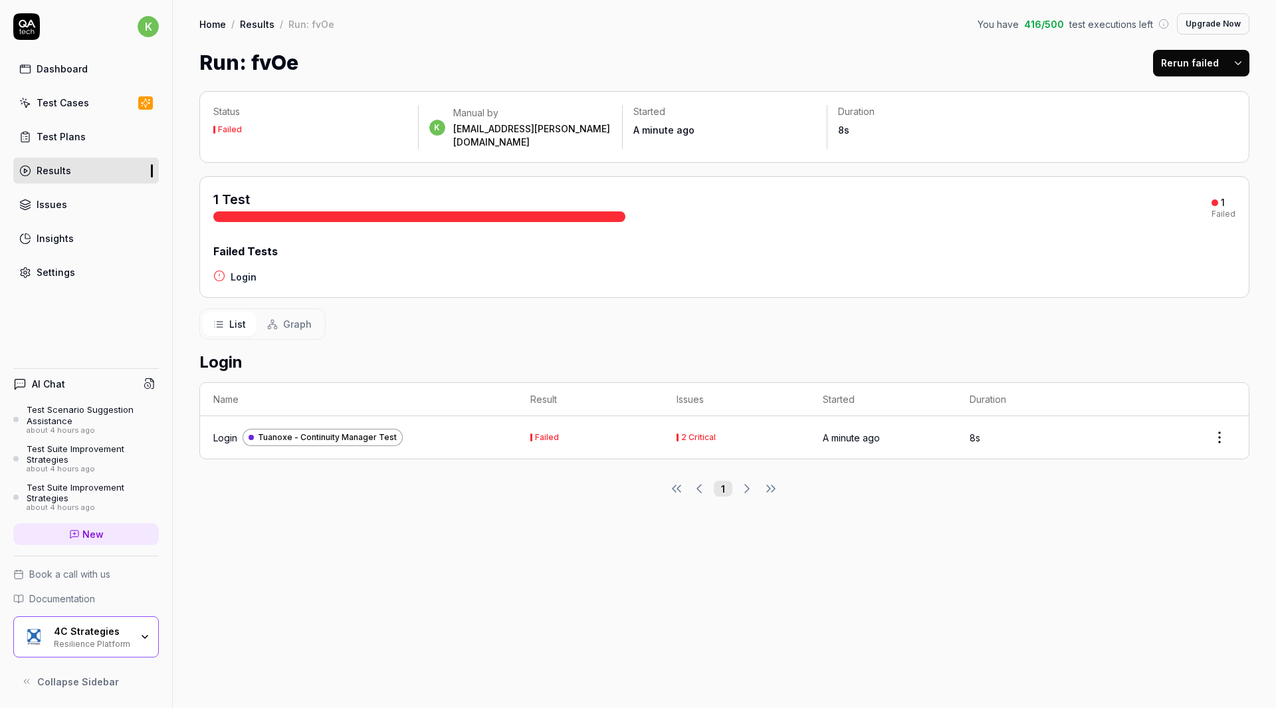
click at [691, 433] on div "2 Critical" at bounding box center [698, 437] width 35 height 8
click at [855, 432] on time "A minute ago" at bounding box center [851, 437] width 57 height 11
click at [973, 432] on time "8s" at bounding box center [975, 437] width 11 height 11
click at [73, 171] on link "Results" at bounding box center [86, 170] width 146 height 26
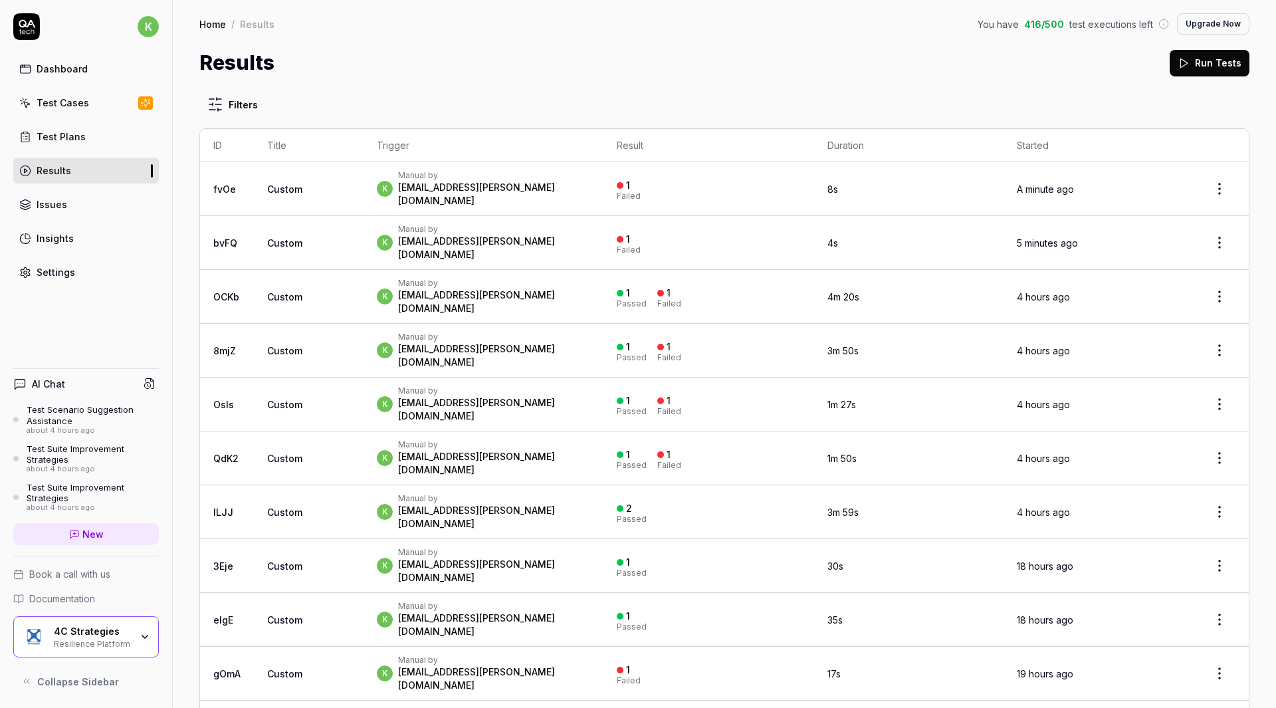
click at [81, 144] on link "Test Plans" at bounding box center [86, 137] width 146 height 26
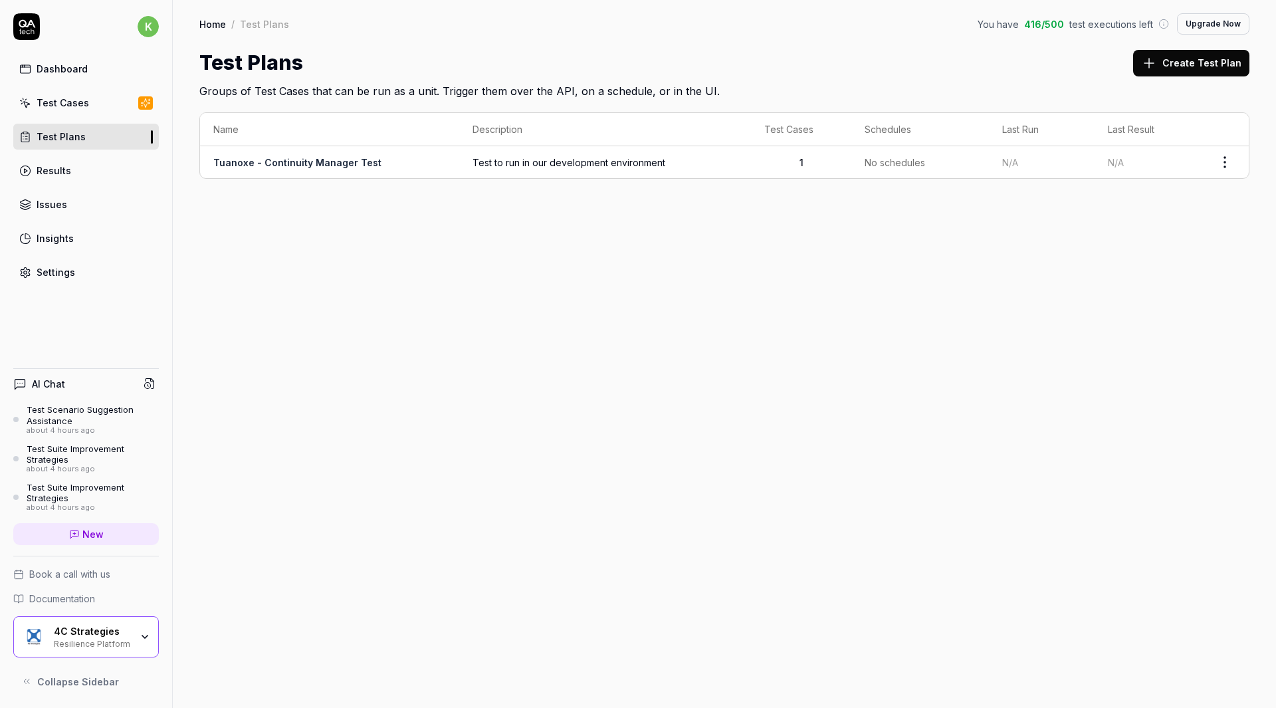
click at [562, 162] on span "Test to run in our development environment" at bounding box center [604, 162] width 265 height 14
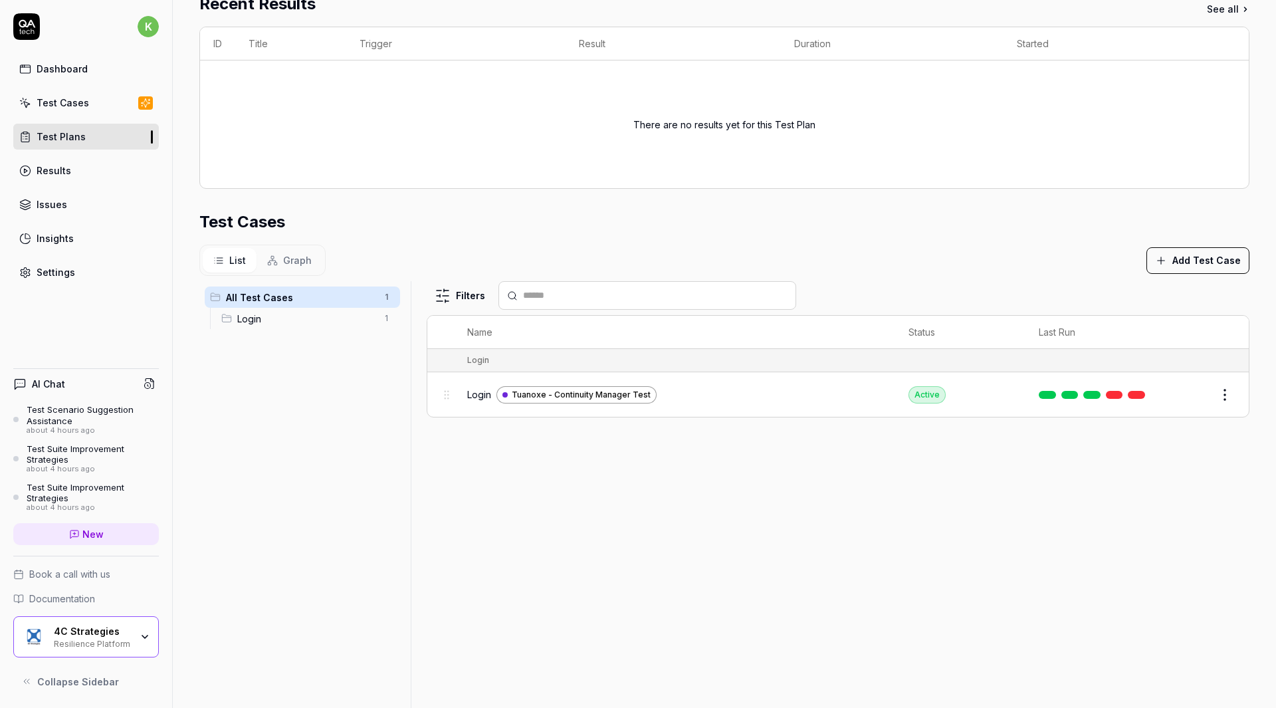
scroll to position [280, 0]
click at [1128, 394] on link at bounding box center [1136, 394] width 17 height 8
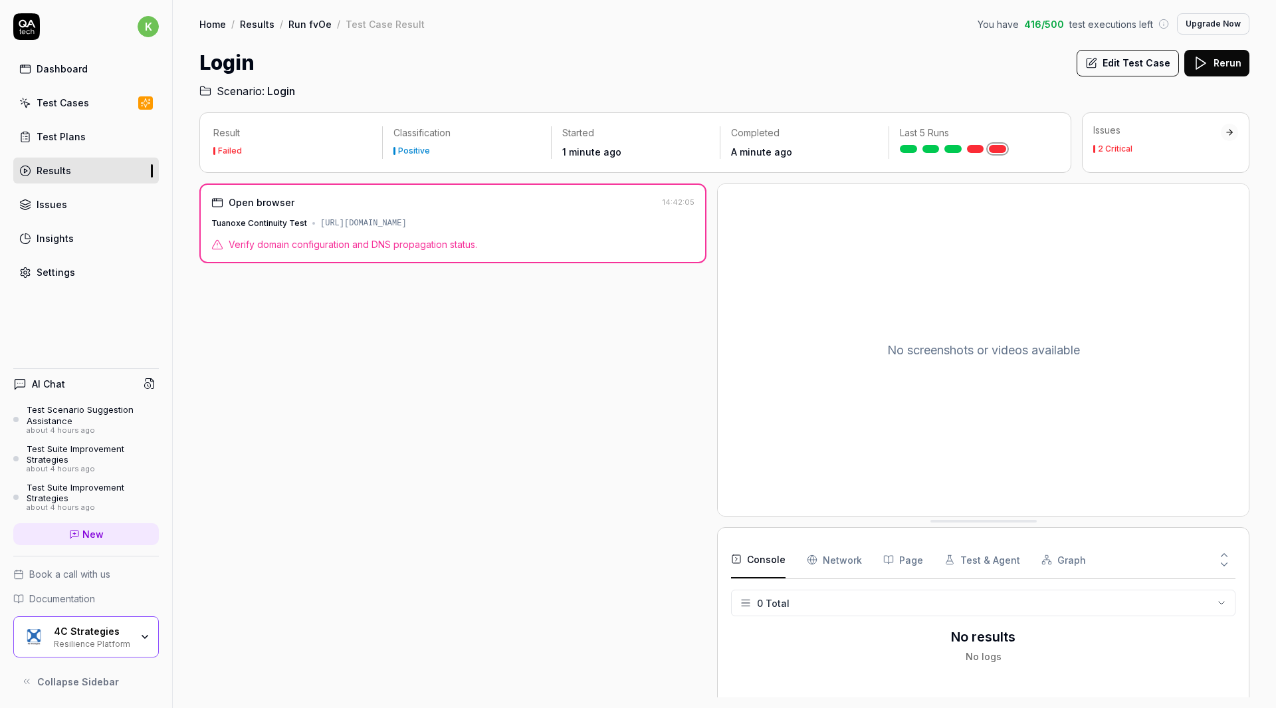
click at [489, 241] on div "Verify domain configuration and DNS propagation status." at bounding box center [452, 244] width 483 height 14
click at [840, 561] on Requests "Network" at bounding box center [834, 559] width 55 height 37
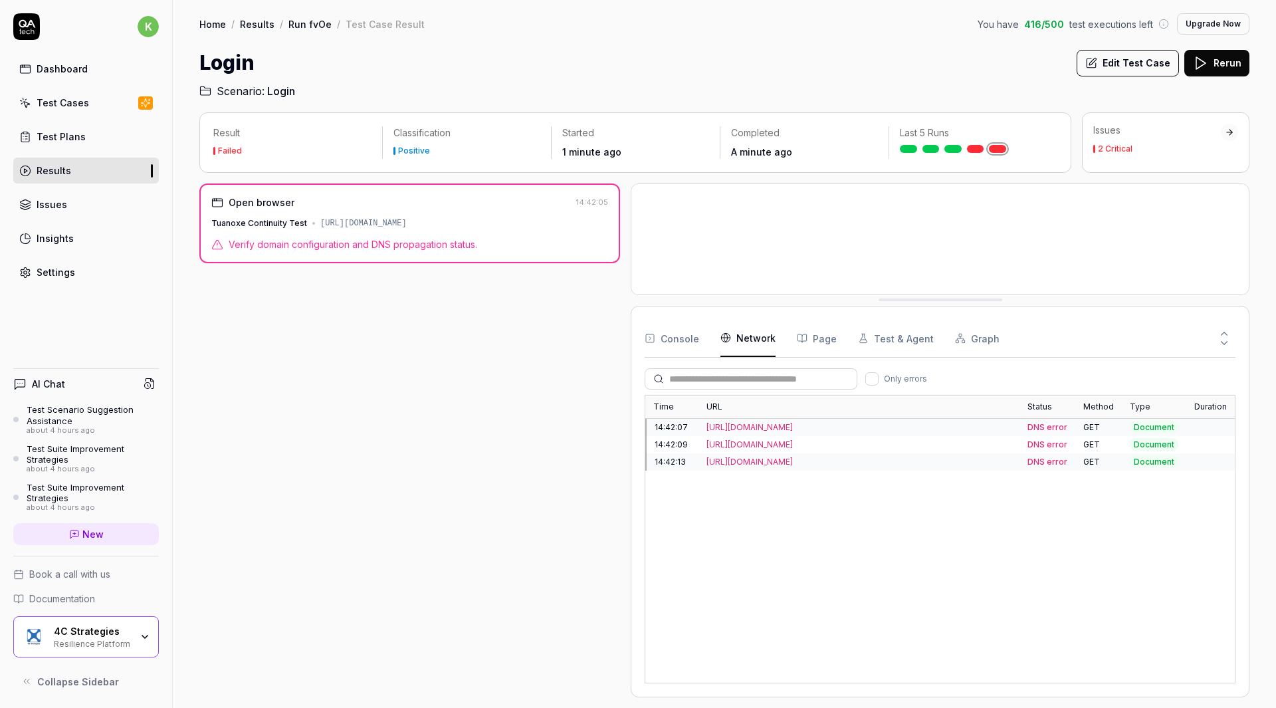
drag, startPoint x: 936, startPoint y: 575, endPoint x: 853, endPoint y: 300, distance: 287.2
click at [845, 425] on div "https://continuitymanager-test.k8s.exonaut.com/exonaut-rdp/" at bounding box center [858, 427] width 305 height 12
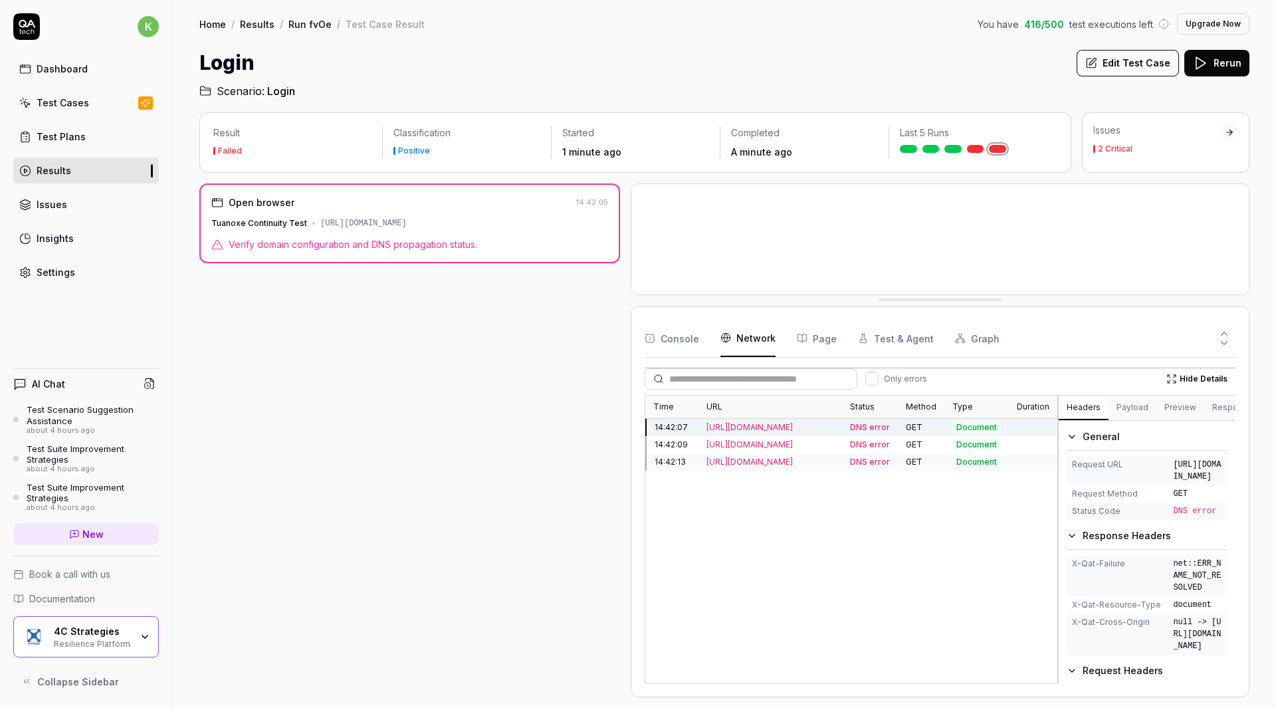
click at [1054, 537] on div "Time URL Status Method Type Duration 14:42:07 https://continuitymanager-test.k8…" at bounding box center [851, 539] width 413 height 288
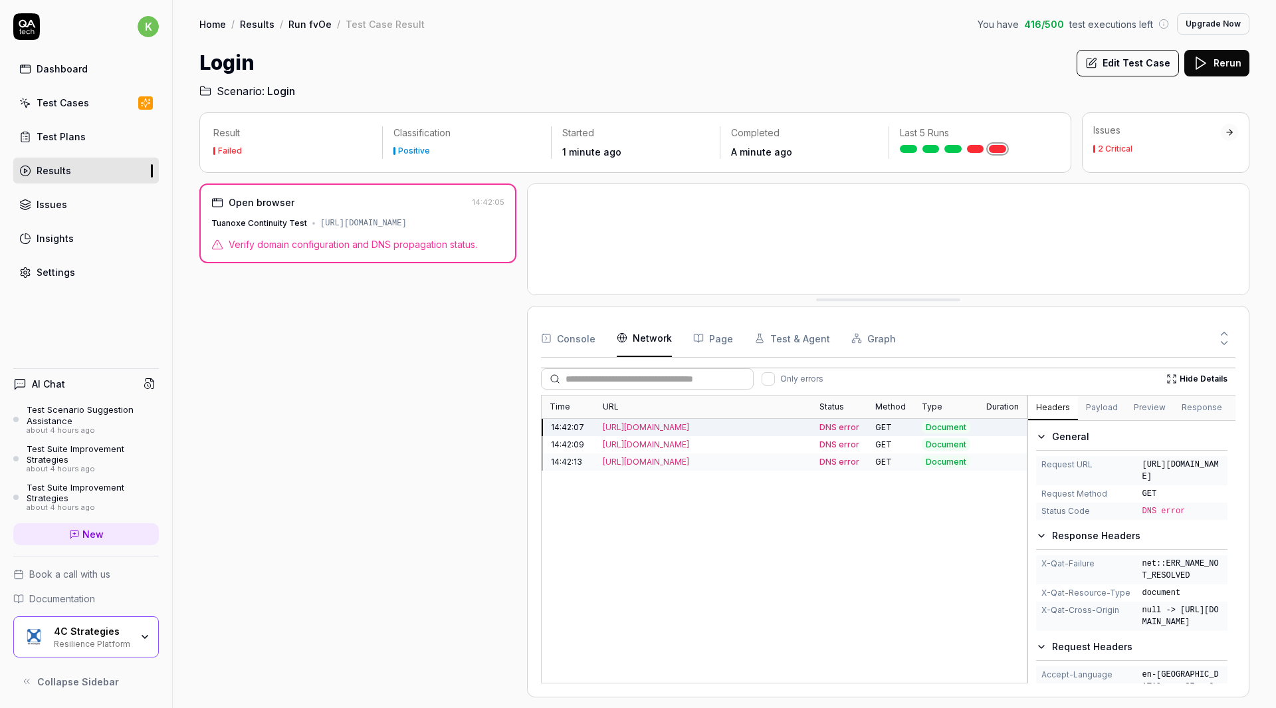
click at [524, 442] on div at bounding box center [521, 440] width 11 height 514
click at [509, 441] on div at bounding box center [507, 440] width 11 height 514
click at [24, 688] on button "Collapse Sidebar" at bounding box center [86, 681] width 146 height 27
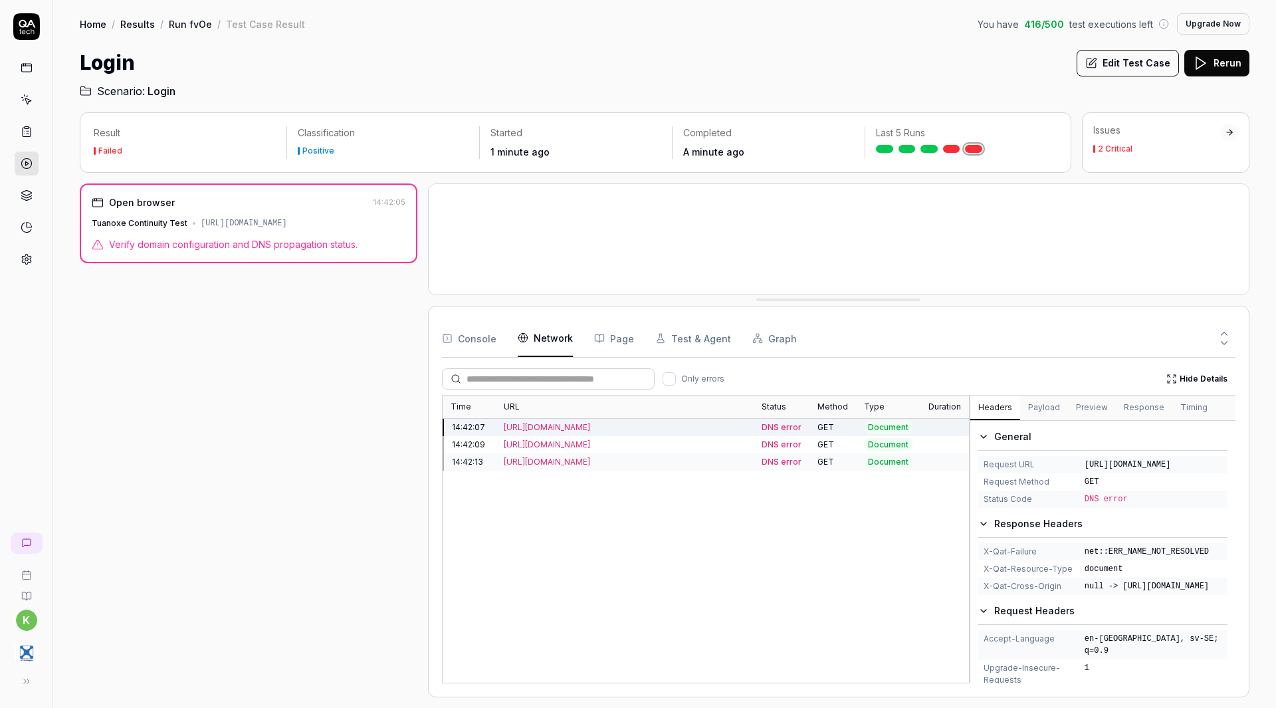
click at [968, 497] on div "Time URL Status Method Type Duration 14:42:07 https://continuitymanager-test.k8…" at bounding box center [839, 539] width 794 height 288
click at [924, 47] on div "Home / Results / Run fvOe / Test Case Result You have 416 / 500 test executions…" at bounding box center [664, 49] width 1223 height 99
click at [425, 37] on div "Home / Results / Run fvOe / Test Case Result You have 416 / 500 test executions…" at bounding box center [664, 49] width 1223 height 99
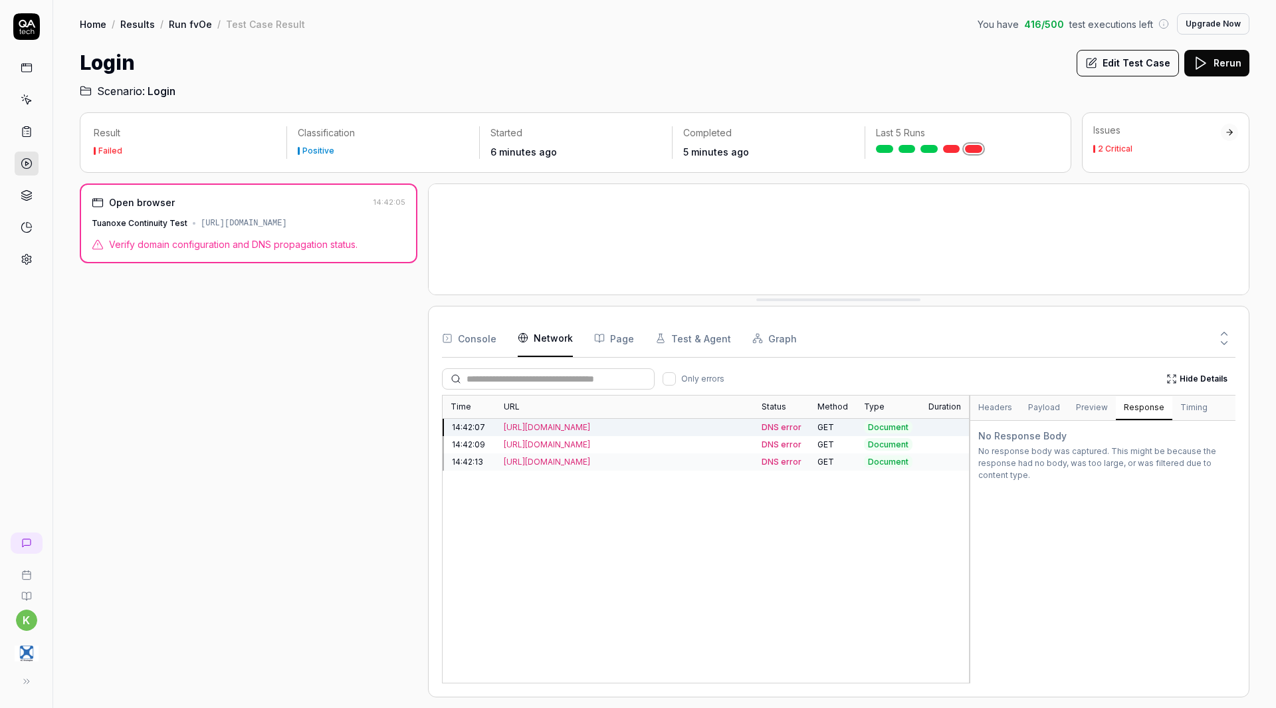
click at [1140, 405] on button "Response" at bounding box center [1144, 408] width 56 height 24
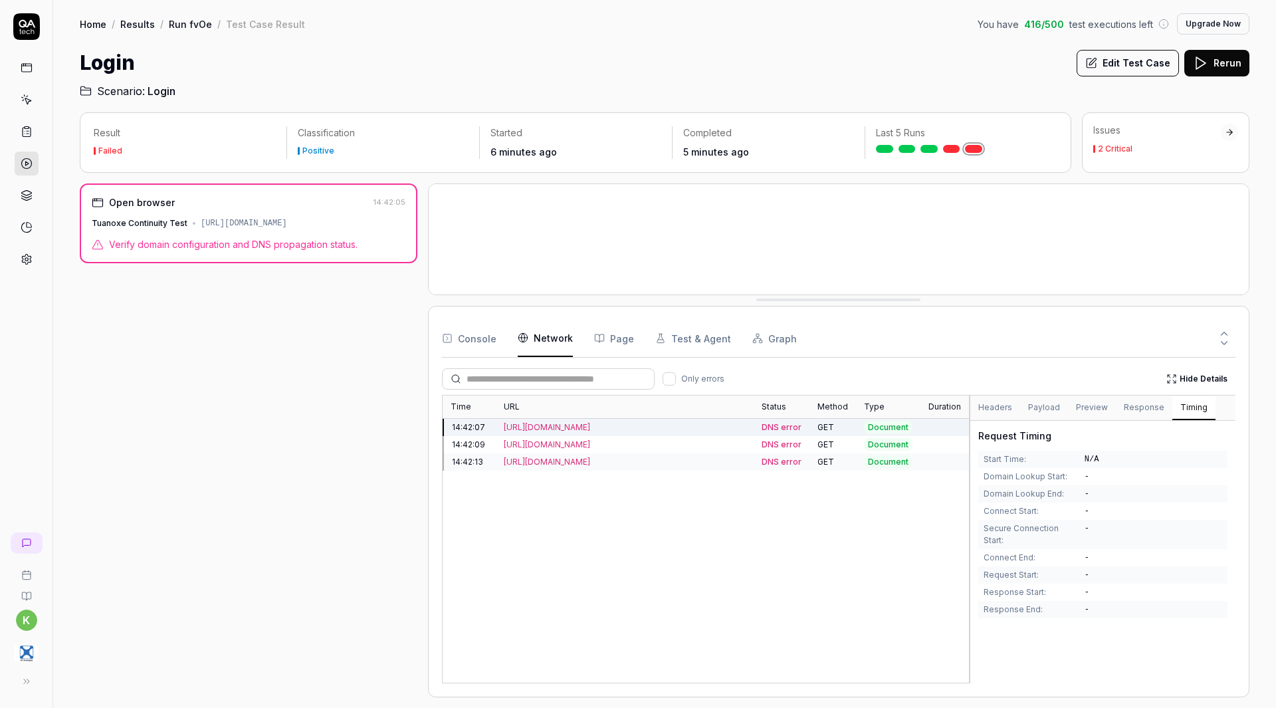
click at [1184, 406] on button "Timing" at bounding box center [1193, 408] width 43 height 24
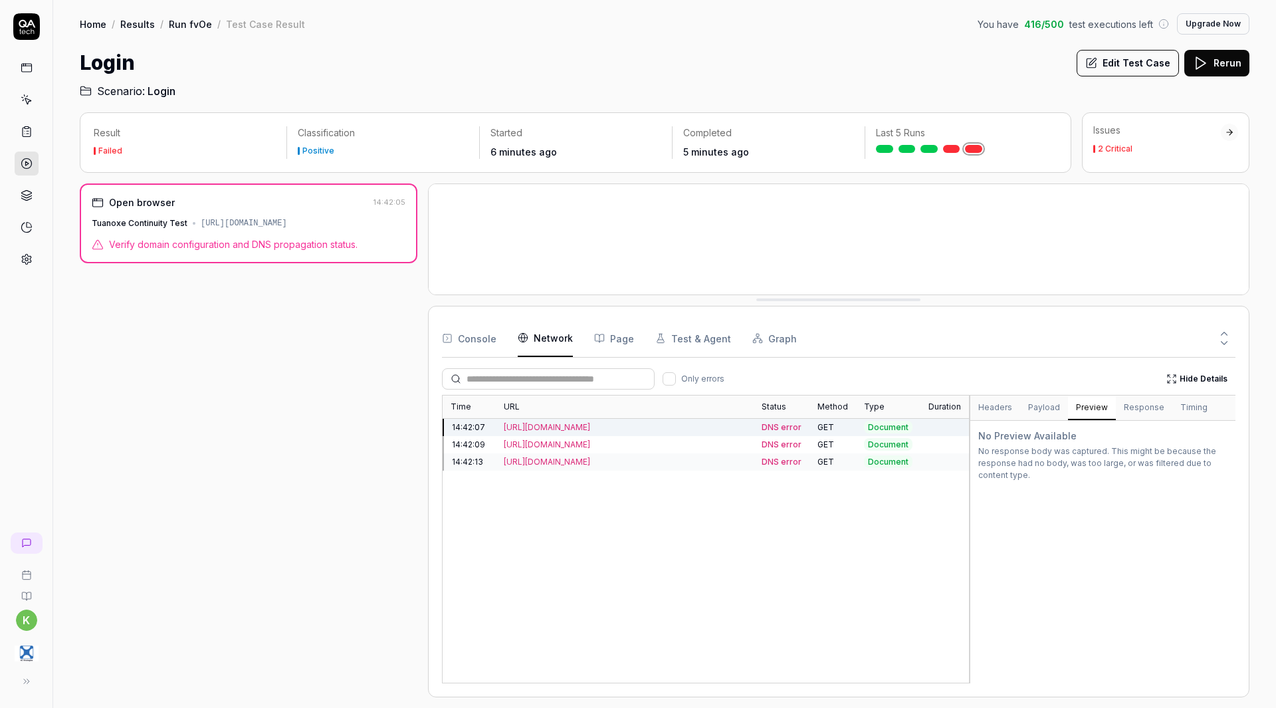
click at [1079, 405] on button "Preview" at bounding box center [1092, 408] width 48 height 24
click at [1041, 399] on button "Payload" at bounding box center [1044, 408] width 48 height 24
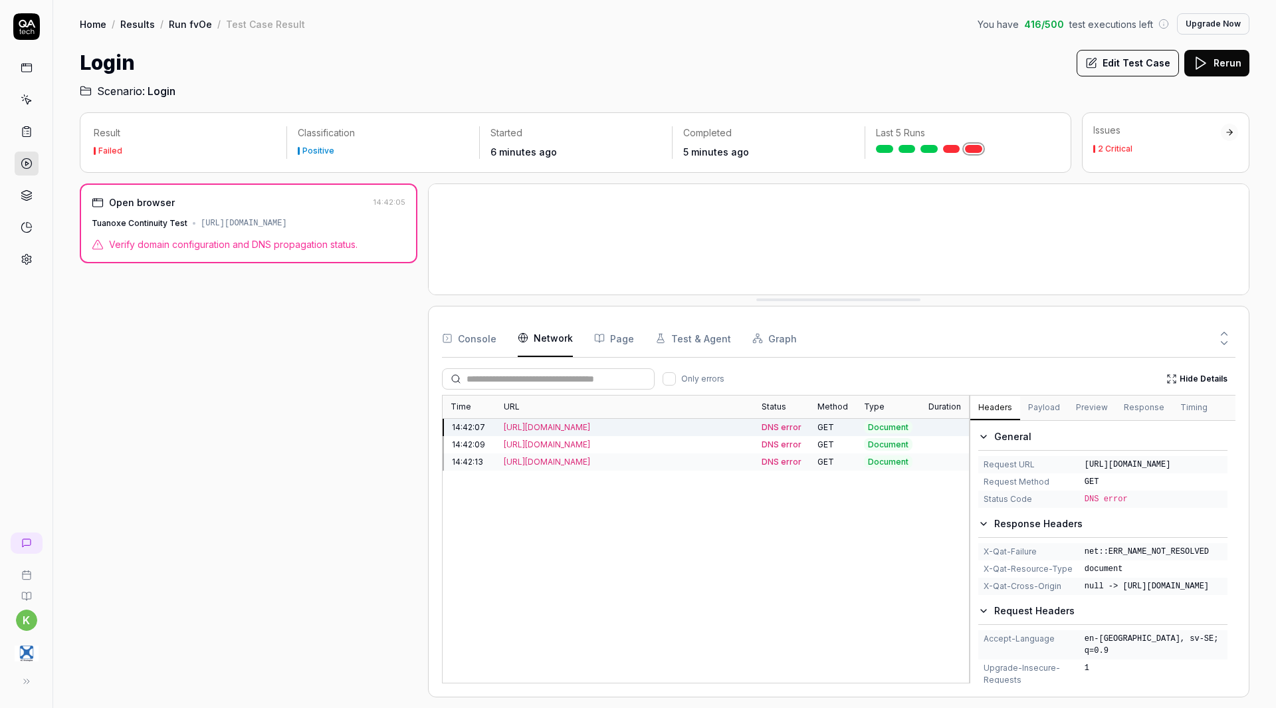
click at [994, 409] on button "Headers" at bounding box center [995, 408] width 50 height 24
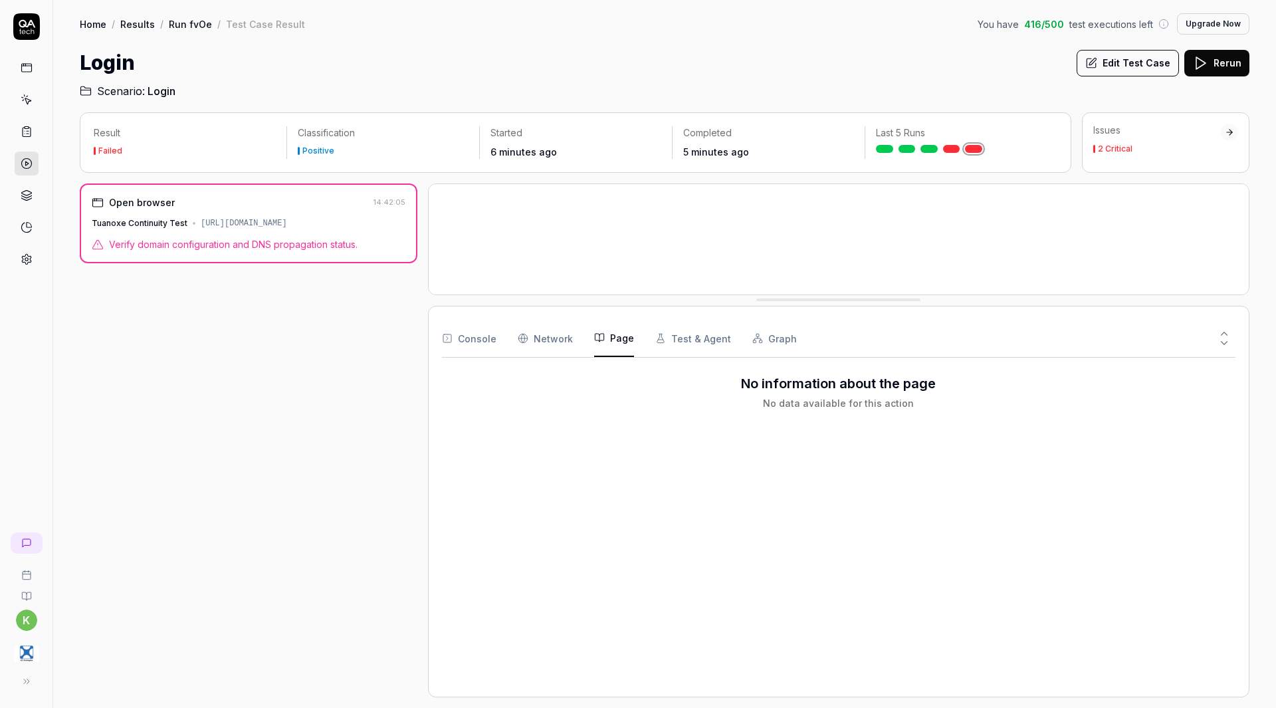
click at [615, 336] on button "Page" at bounding box center [614, 338] width 40 height 37
click at [479, 336] on button "Console" at bounding box center [469, 338] width 54 height 37
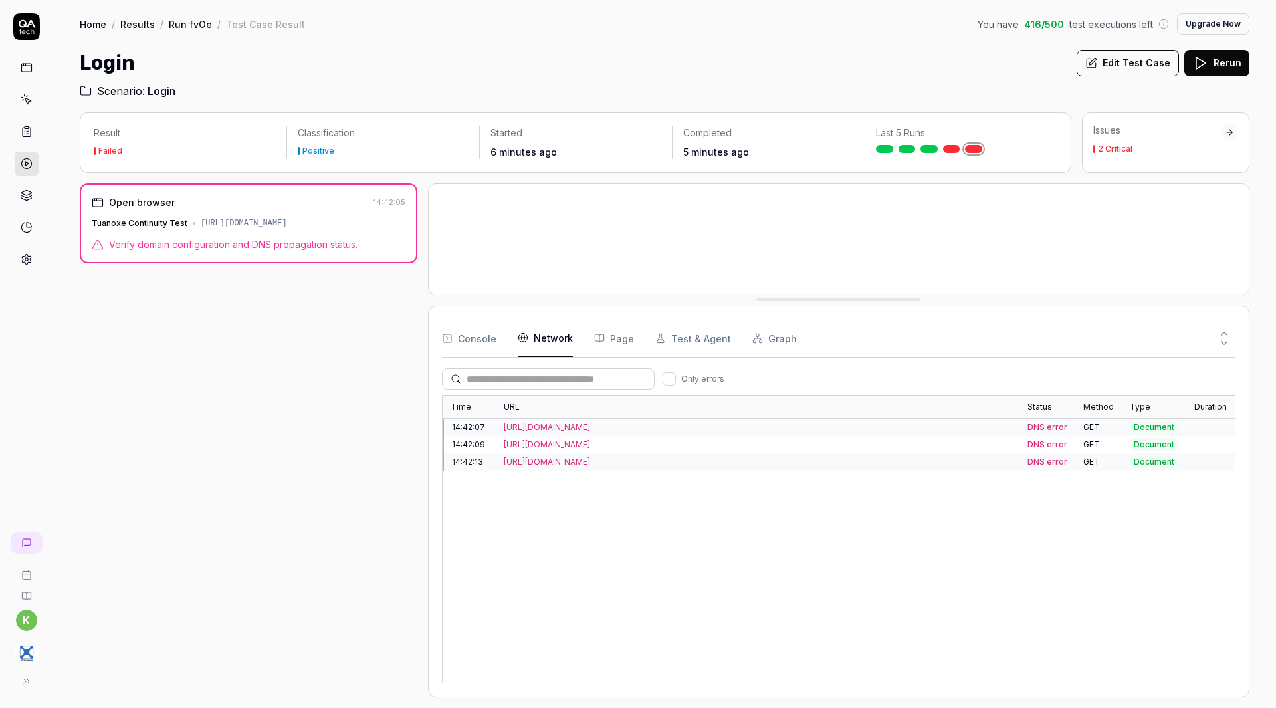
click at [532, 338] on Requests "Network" at bounding box center [545, 338] width 55 height 37
click at [561, 338] on Requests "Network" at bounding box center [545, 338] width 55 height 37
click at [550, 336] on Requests "Network" at bounding box center [545, 338] width 55 height 37
click at [556, 336] on Requests "Network" at bounding box center [545, 338] width 55 height 37
click at [564, 336] on Requests "Network" at bounding box center [545, 338] width 55 height 37
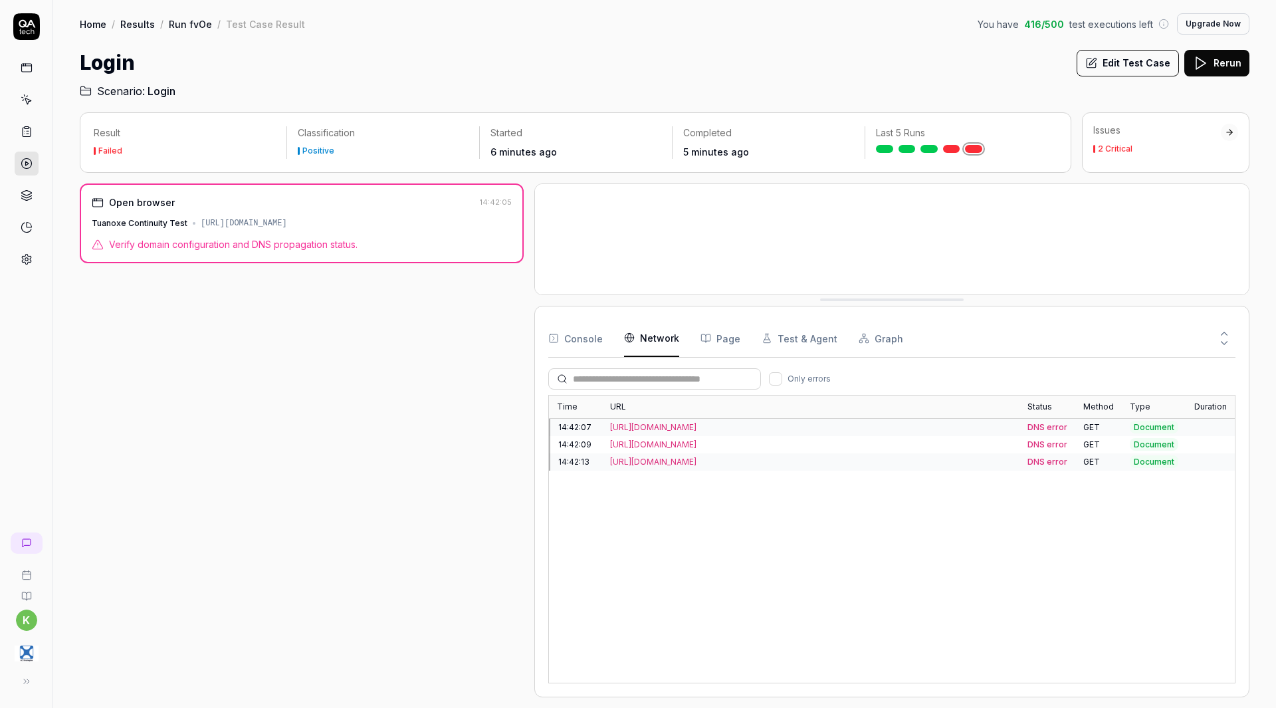
click at [533, 382] on div at bounding box center [529, 440] width 11 height 514
click at [27, 675] on button at bounding box center [26, 681] width 27 height 27
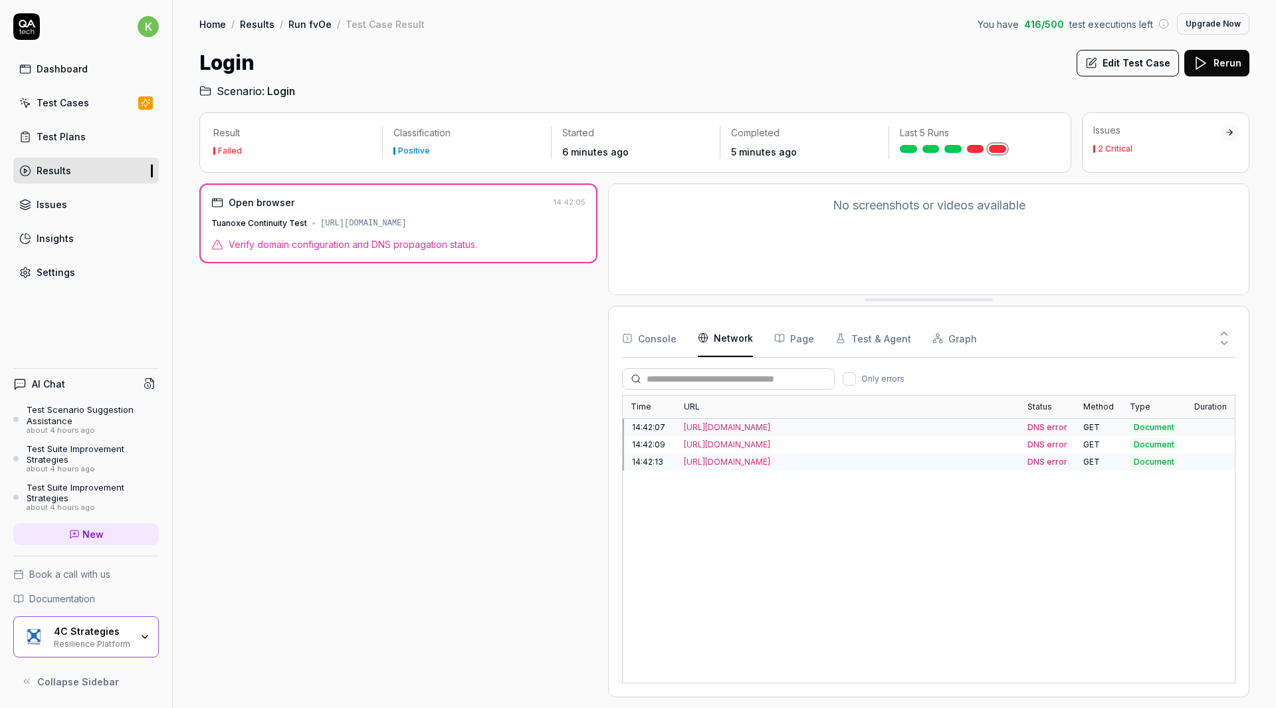
scroll to position [156, 0]
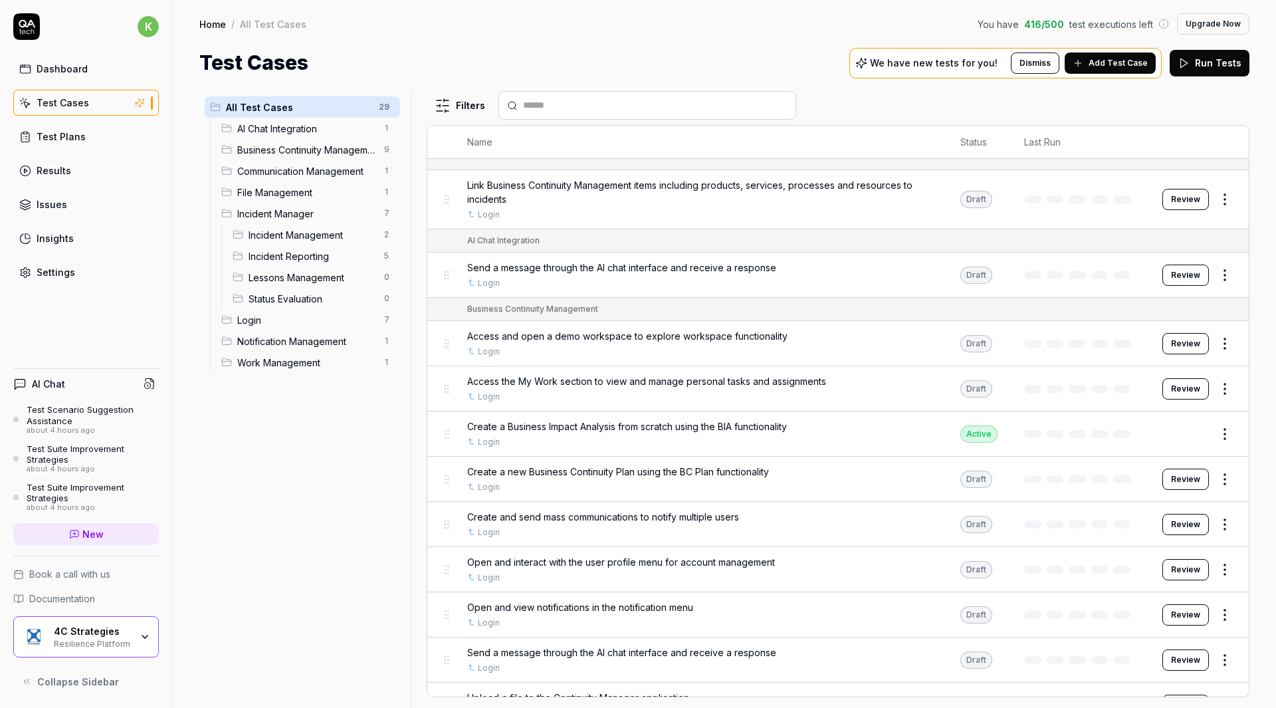
click at [72, 276] on div "Settings" at bounding box center [56, 272] width 39 height 14
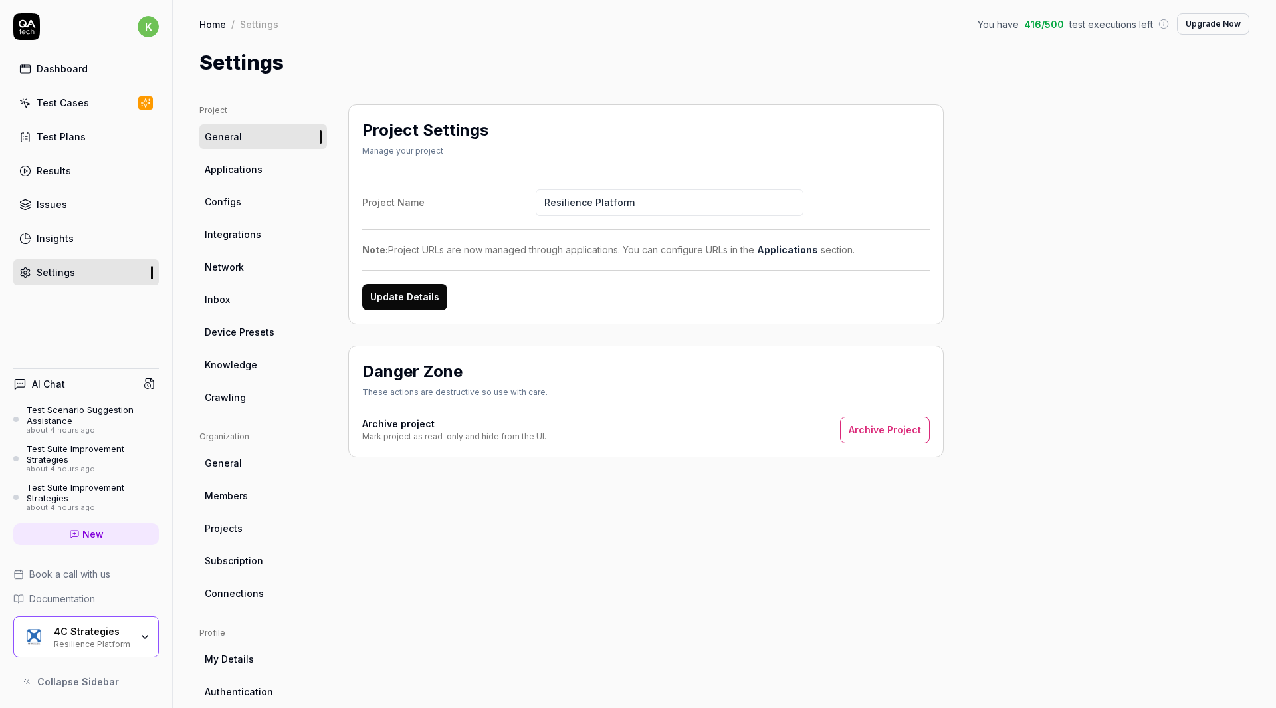
click at [259, 392] on link "Crawling" at bounding box center [263, 397] width 128 height 25
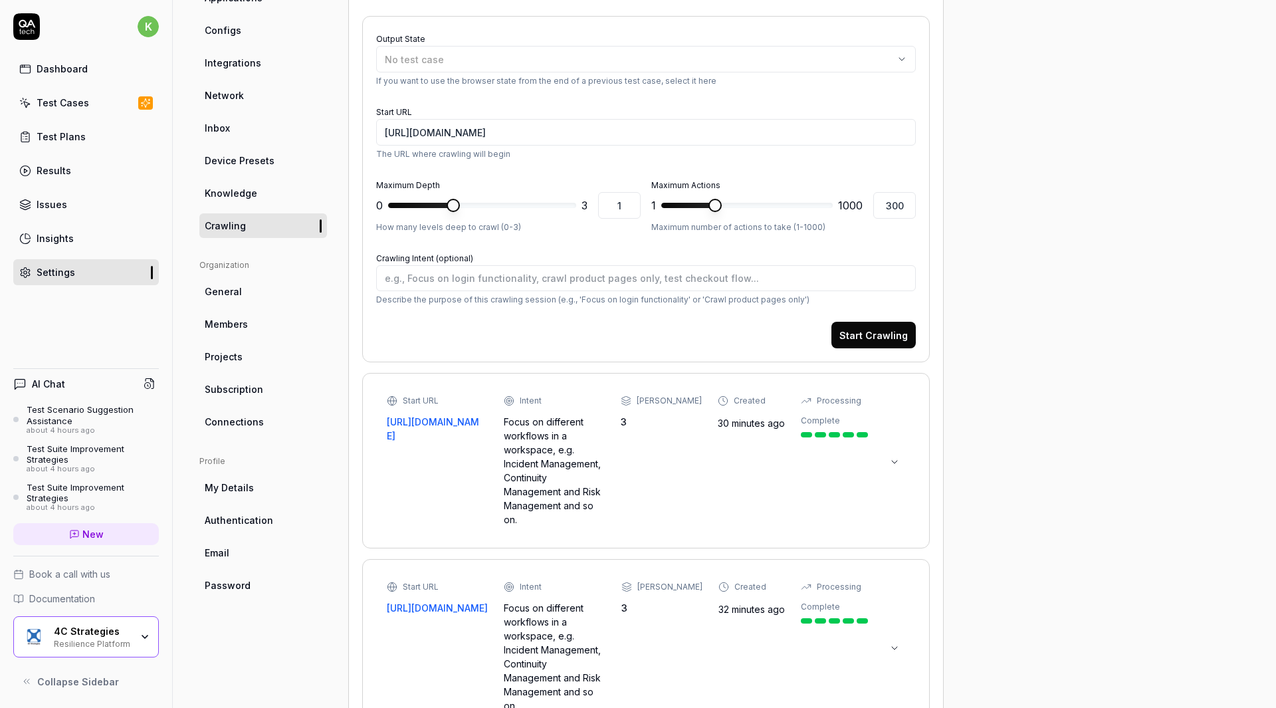
scroll to position [172, 0]
click at [889, 466] on icon at bounding box center [894, 461] width 11 height 11
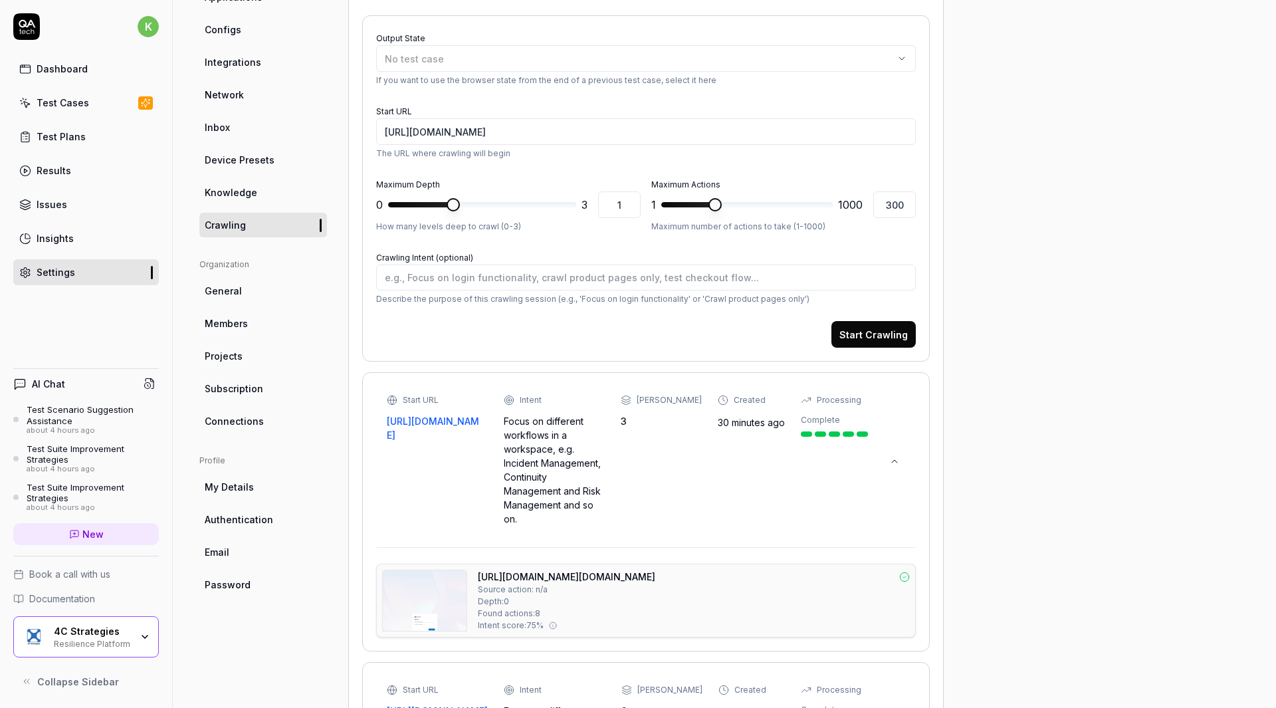
click at [889, 466] on icon at bounding box center [894, 461] width 11 height 11
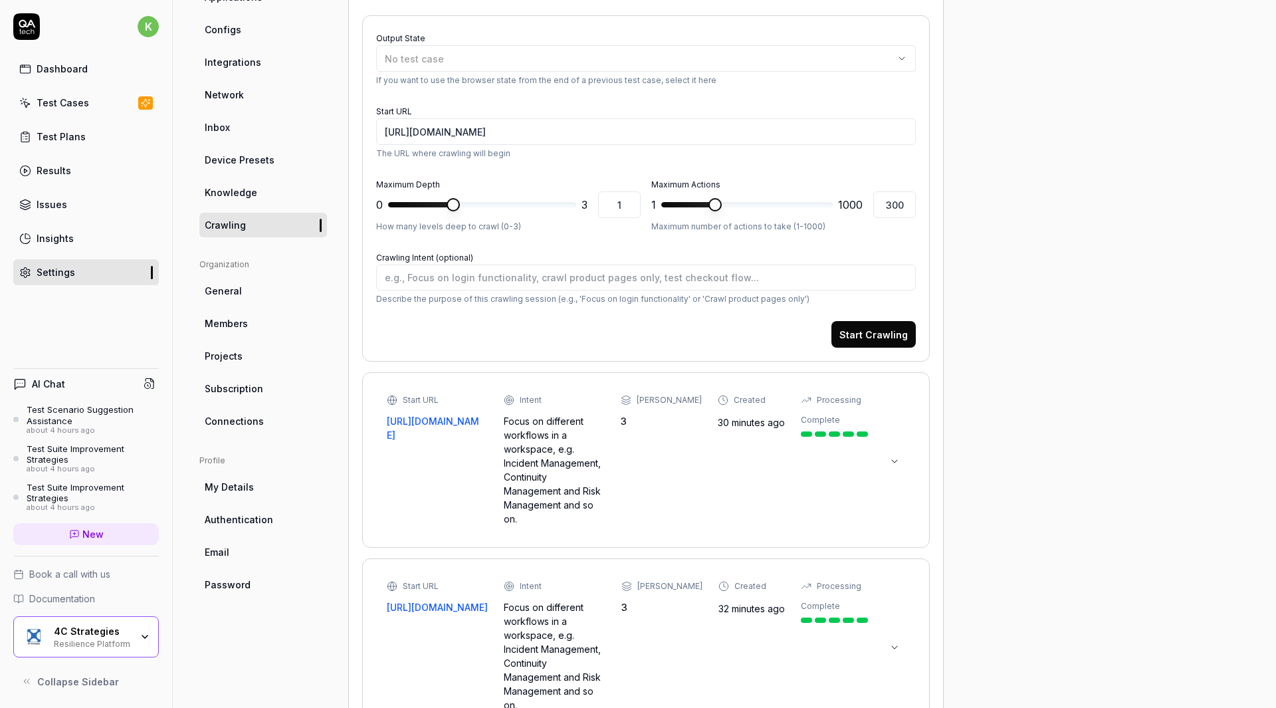
click at [889, 466] on icon at bounding box center [894, 461] width 11 height 11
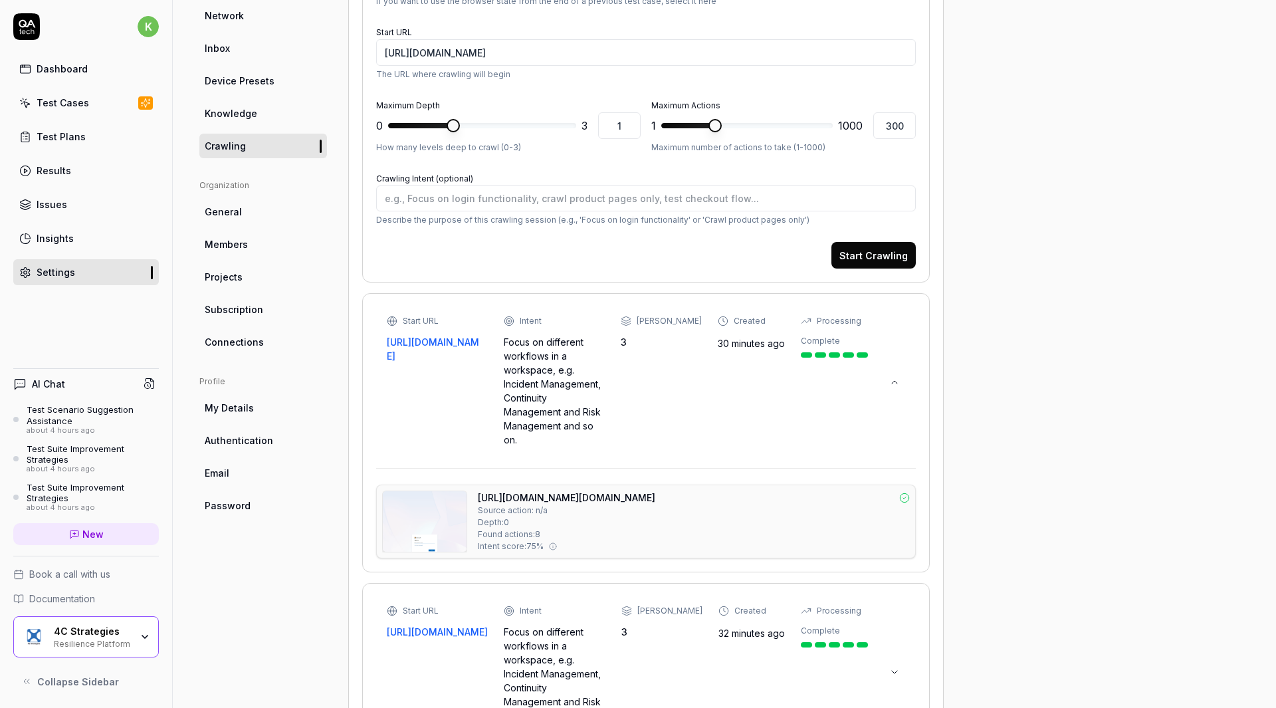
scroll to position [249, 0]
click at [863, 354] on div at bounding box center [862, 356] width 11 height 5
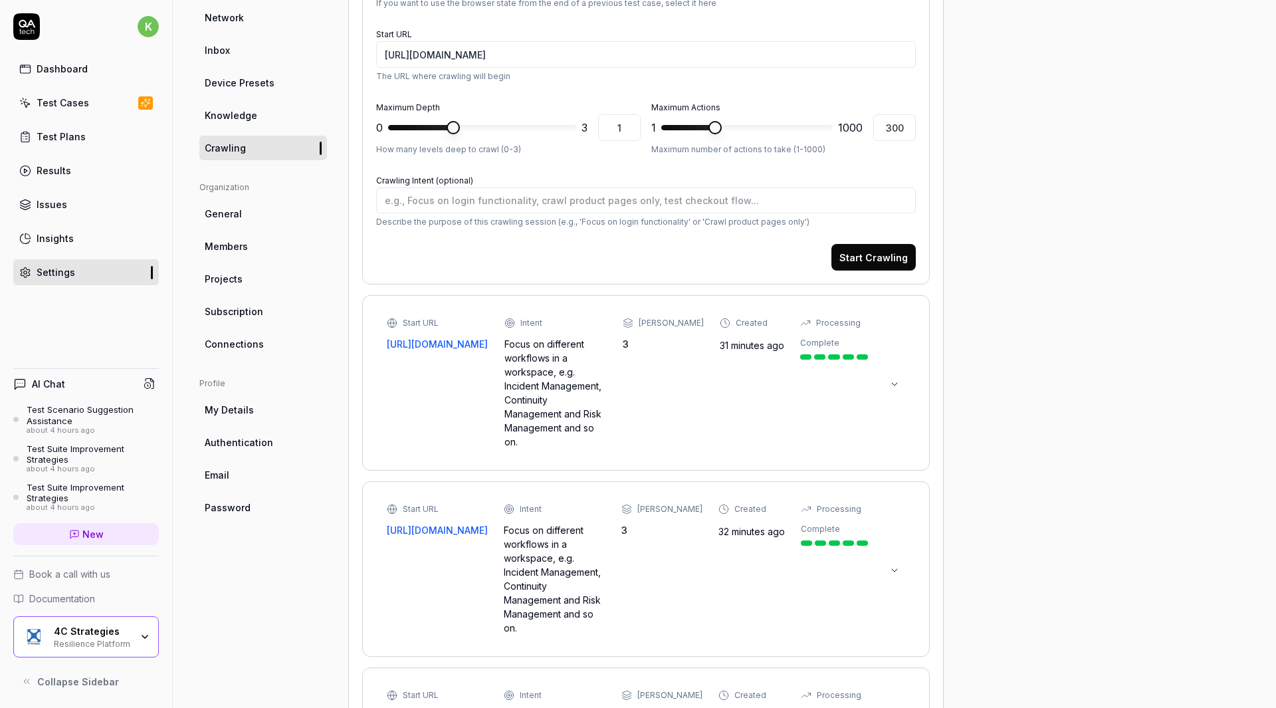
click at [863, 354] on div at bounding box center [862, 356] width 11 height 5
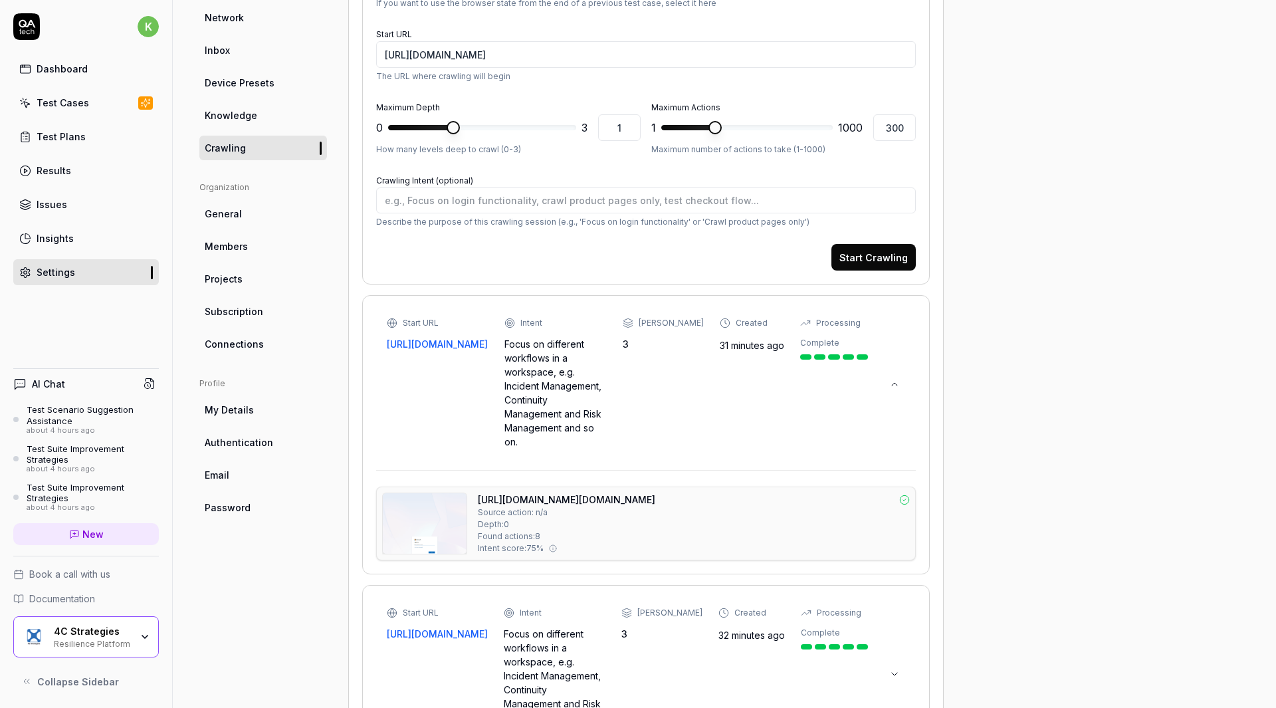
click at [655, 506] on link "[URL][DOMAIN_NAME][DOMAIN_NAME]" at bounding box center [566, 499] width 177 height 14
type textarea "*"
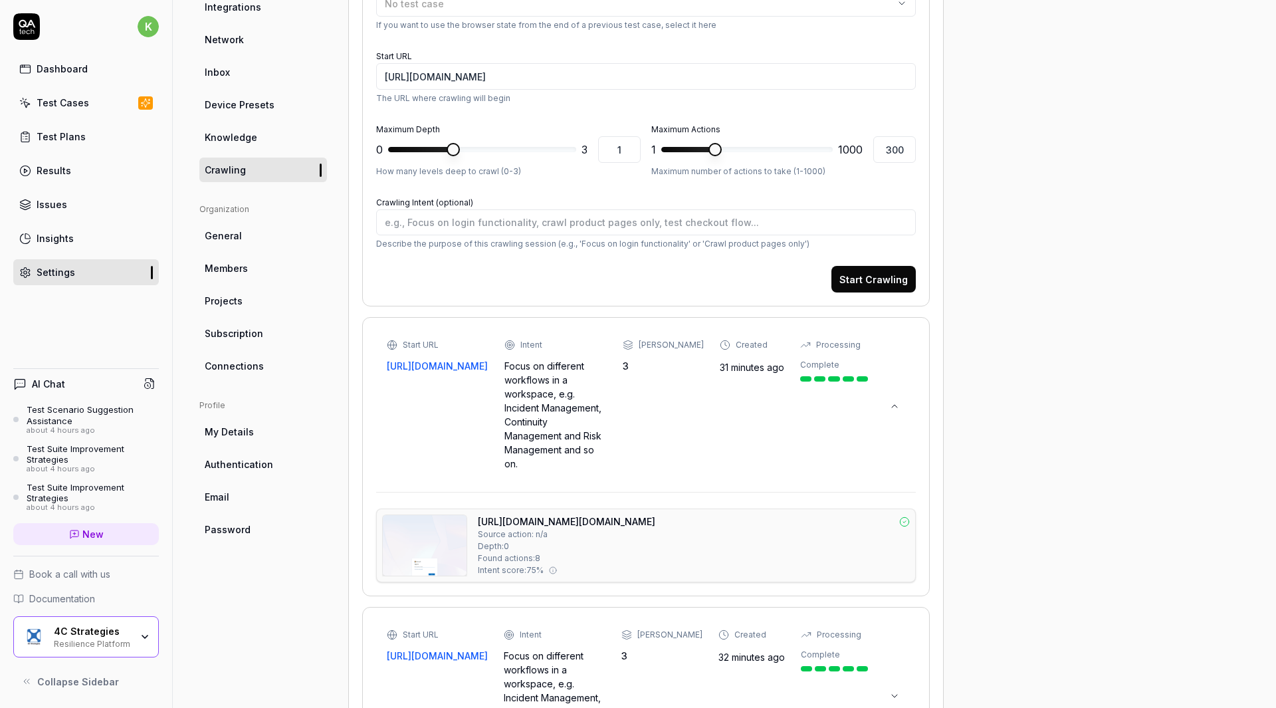
scroll to position [253, 0]
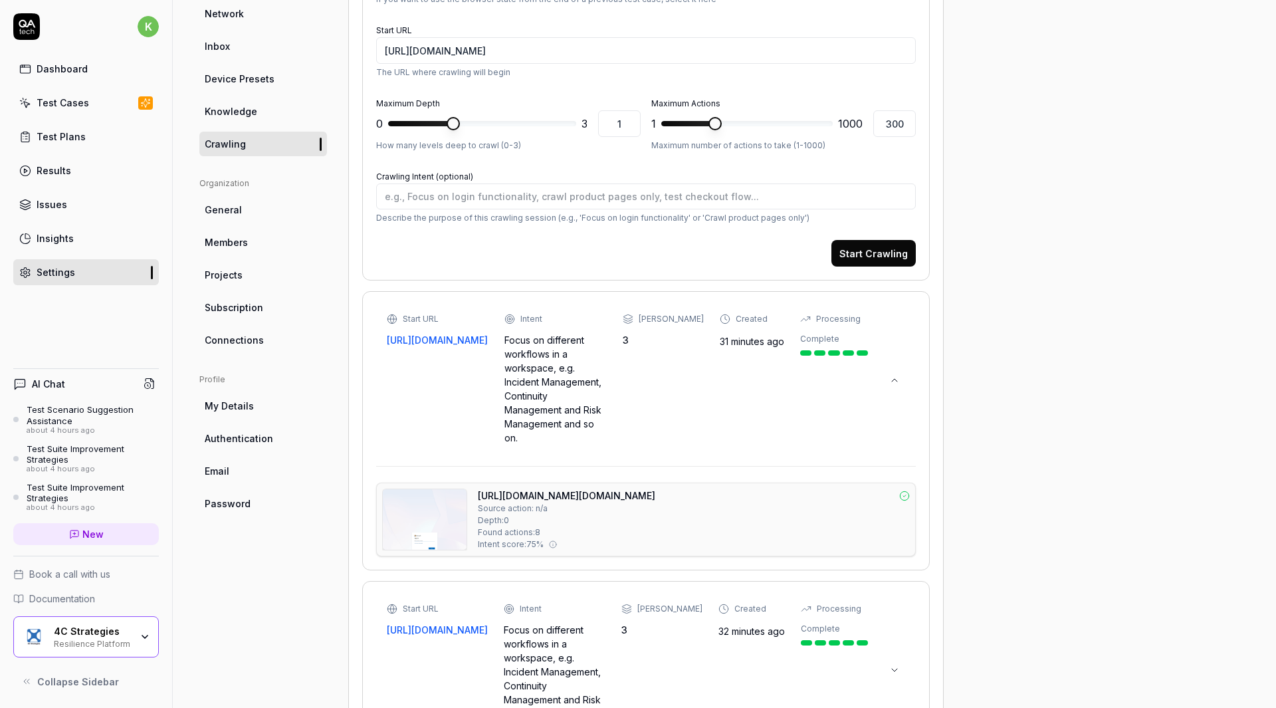
click at [92, 102] on link "Test Cases" at bounding box center [86, 103] width 146 height 26
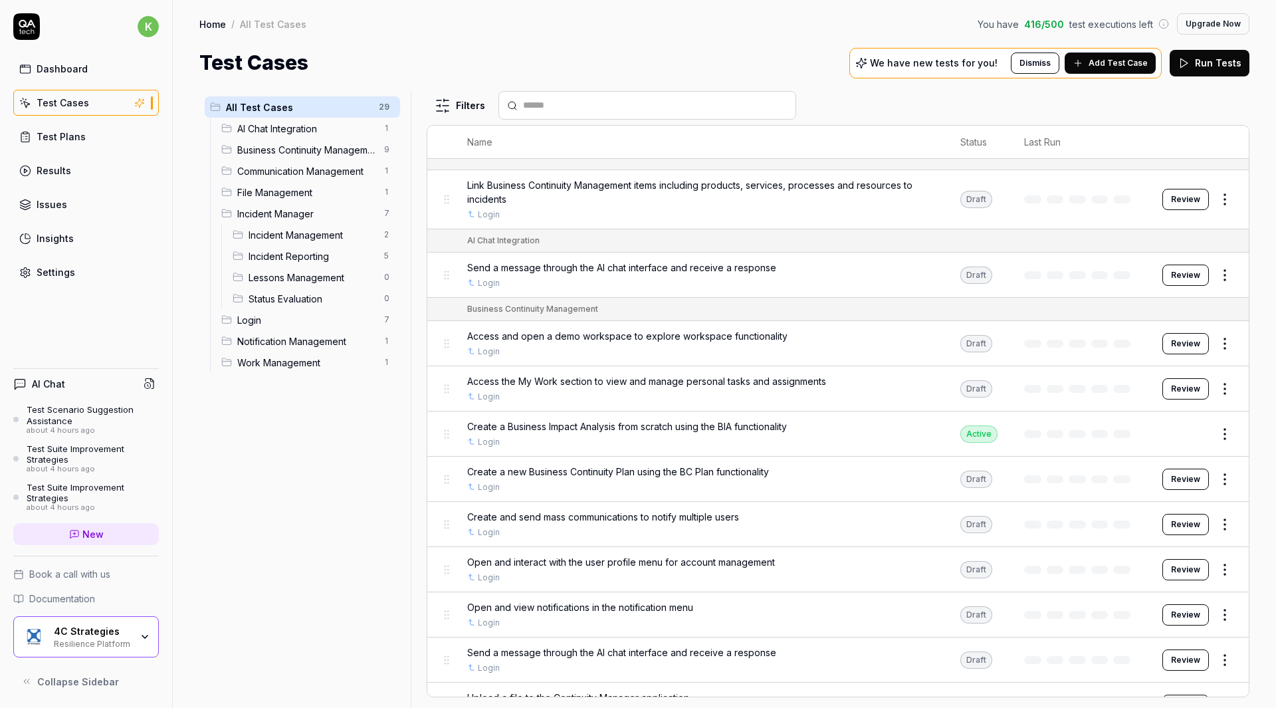
click at [1108, 68] on span "Add Test Case" at bounding box center [1117, 63] width 59 height 12
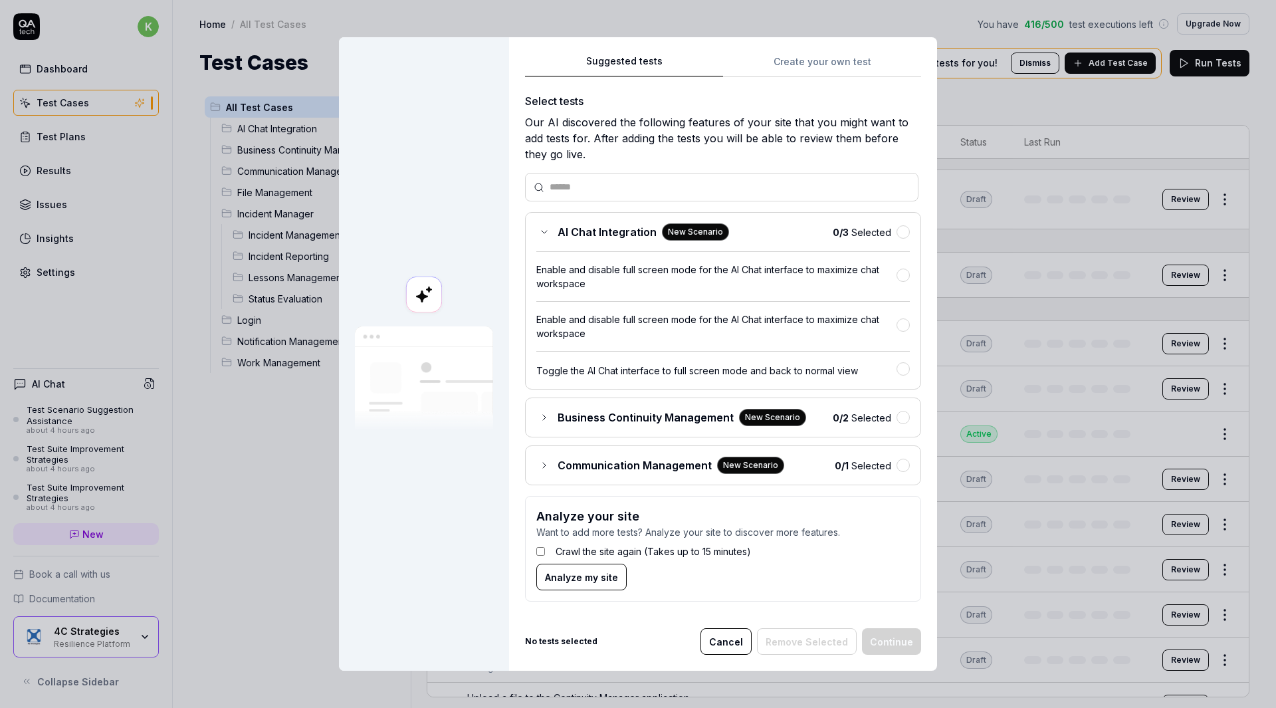
click at [539, 415] on icon at bounding box center [544, 417] width 11 height 11
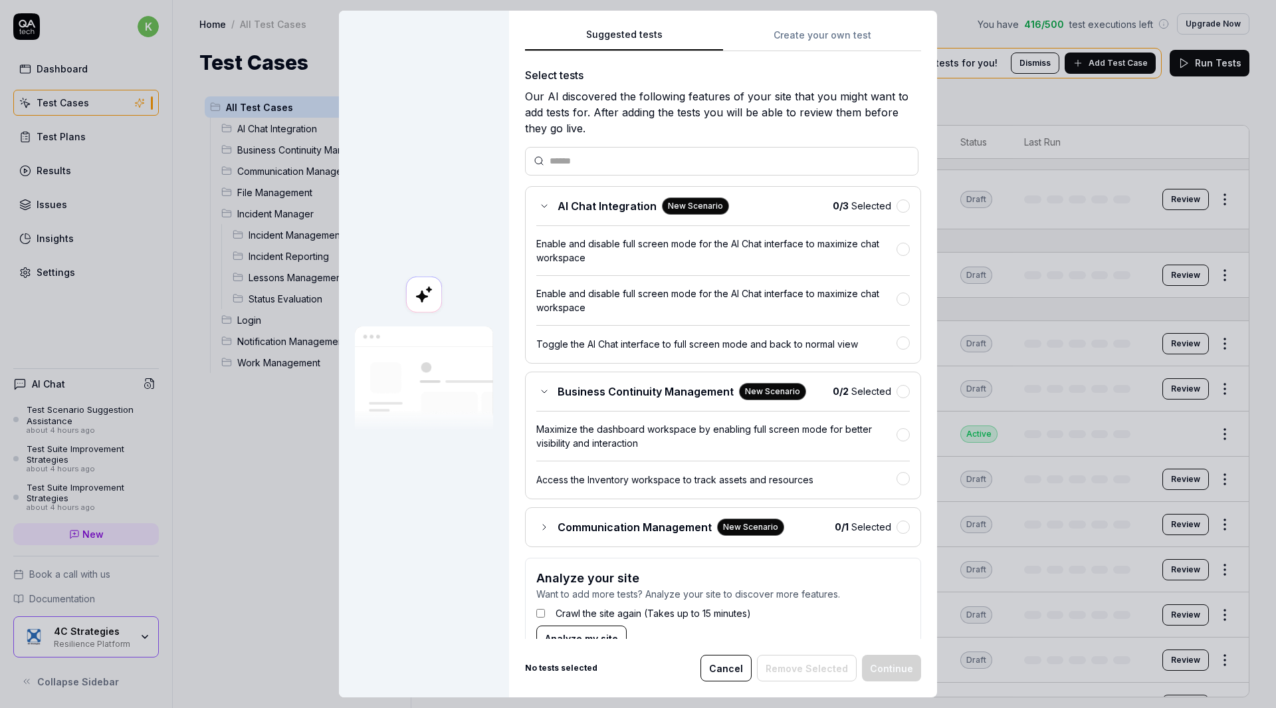
click at [539, 524] on icon at bounding box center [544, 527] width 11 height 11
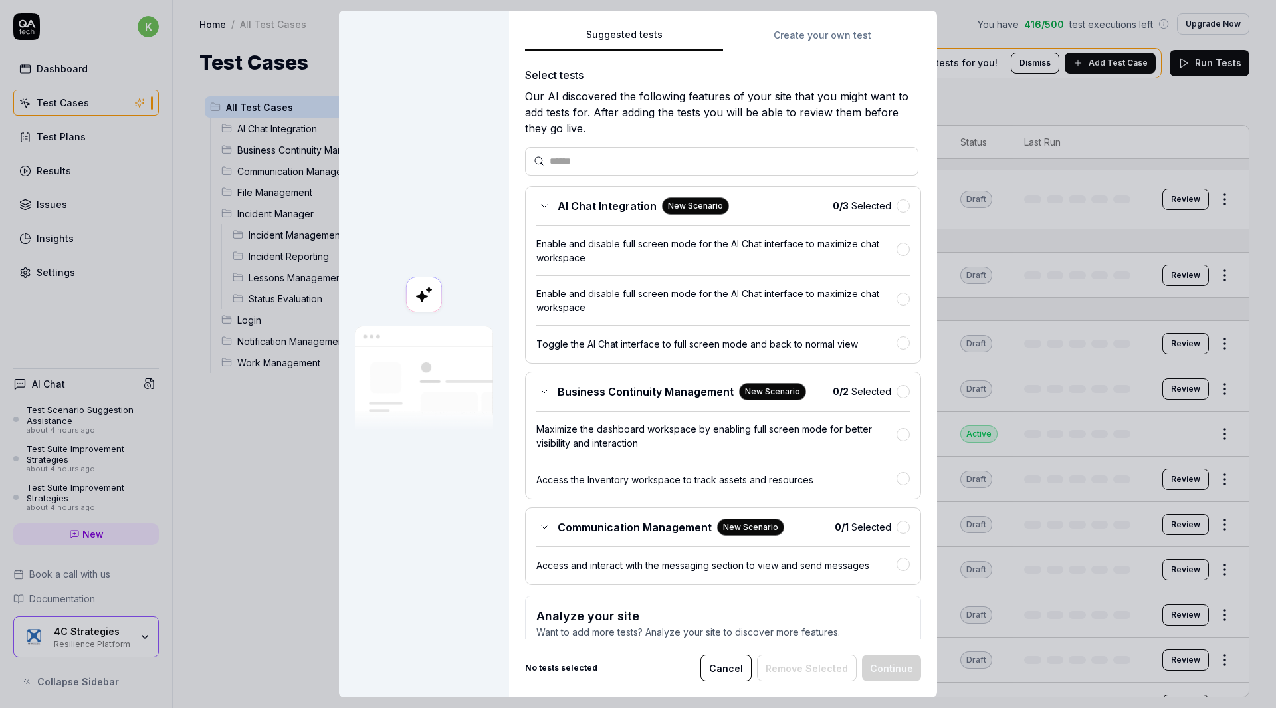
scroll to position [73, 0]
